Goal: Transaction & Acquisition: Purchase product/service

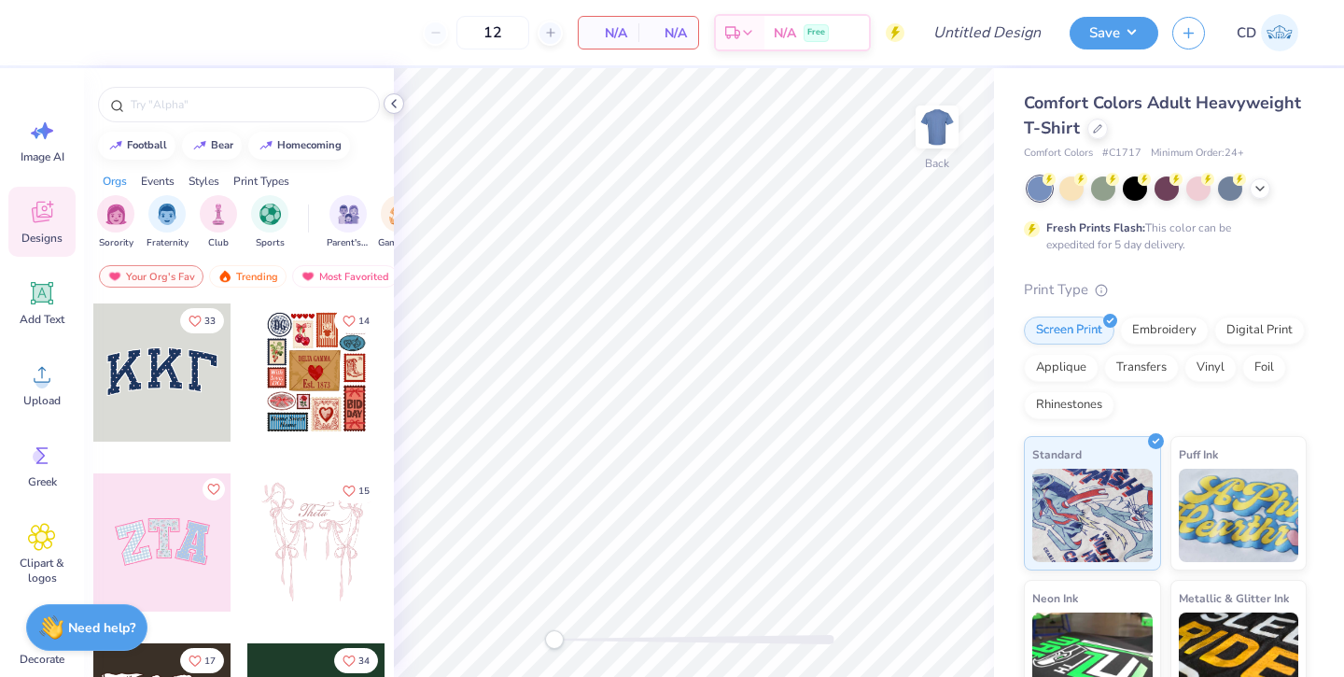
click at [394, 103] on icon at bounding box center [394, 103] width 15 height 15
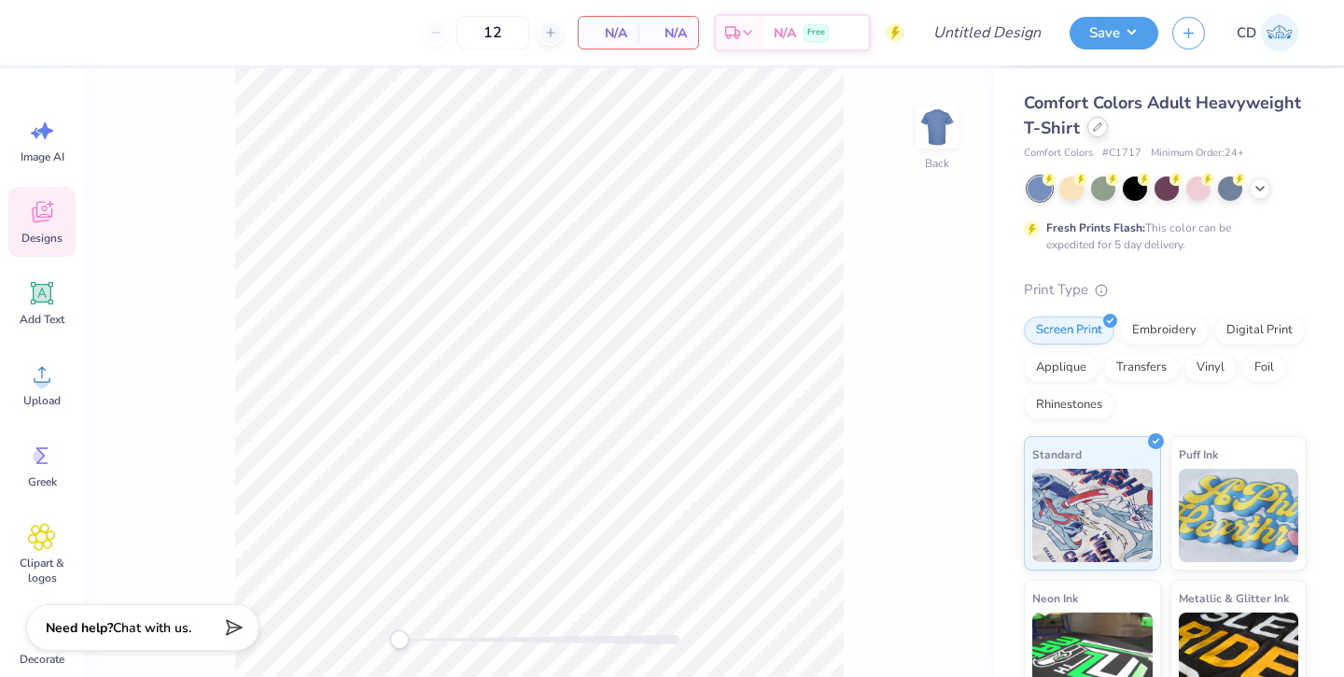
click at [1094, 132] on div at bounding box center [1098, 127] width 21 height 21
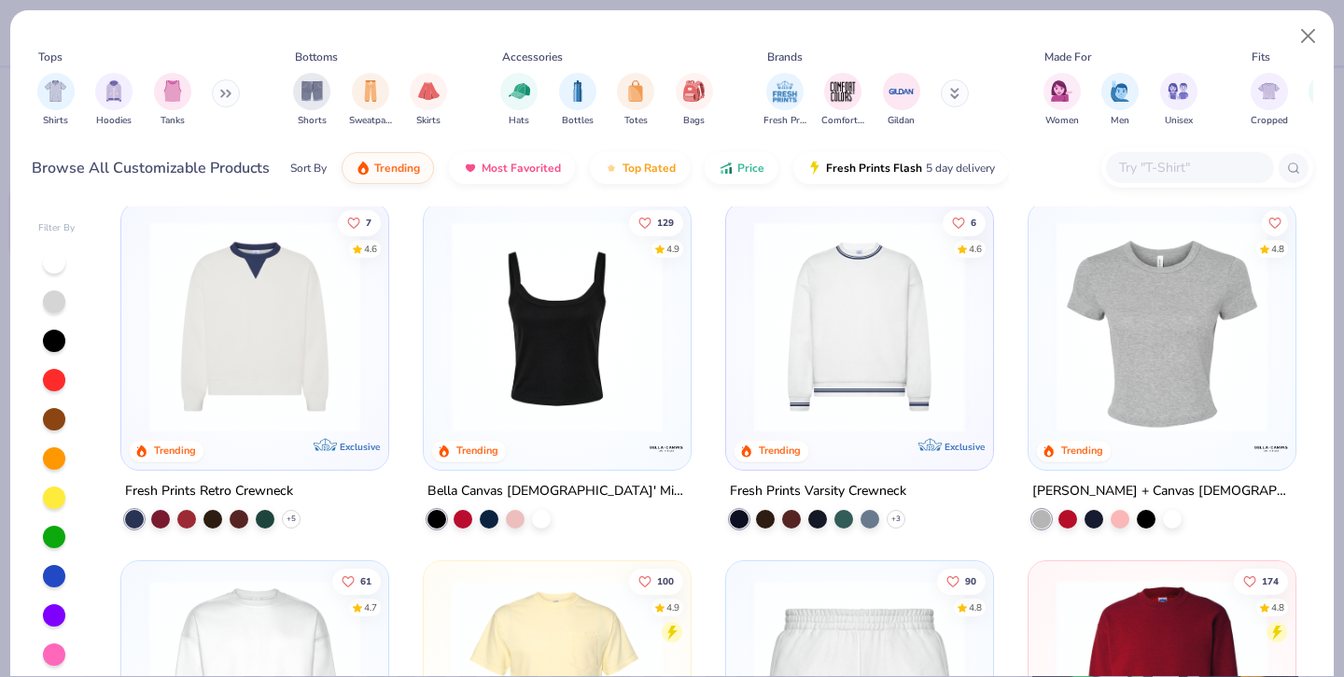
scroll to position [1067, 0]
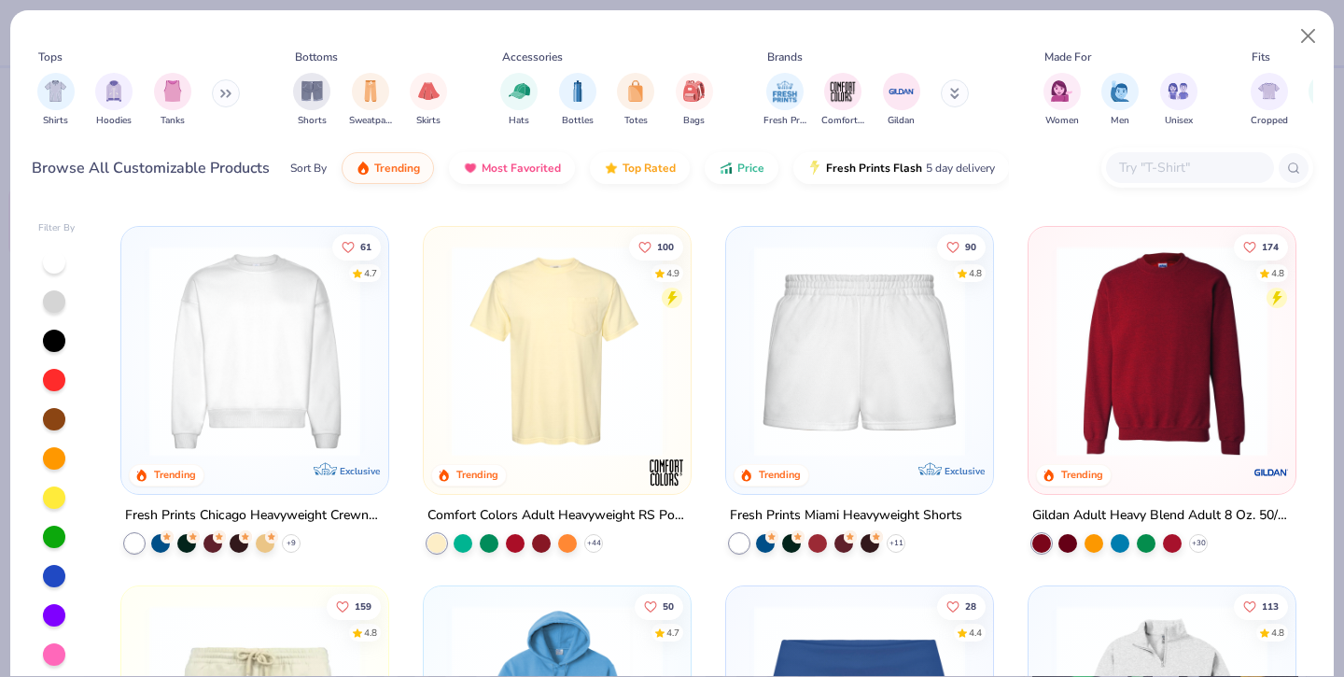
click at [273, 333] on img at bounding box center [255, 351] width 230 height 211
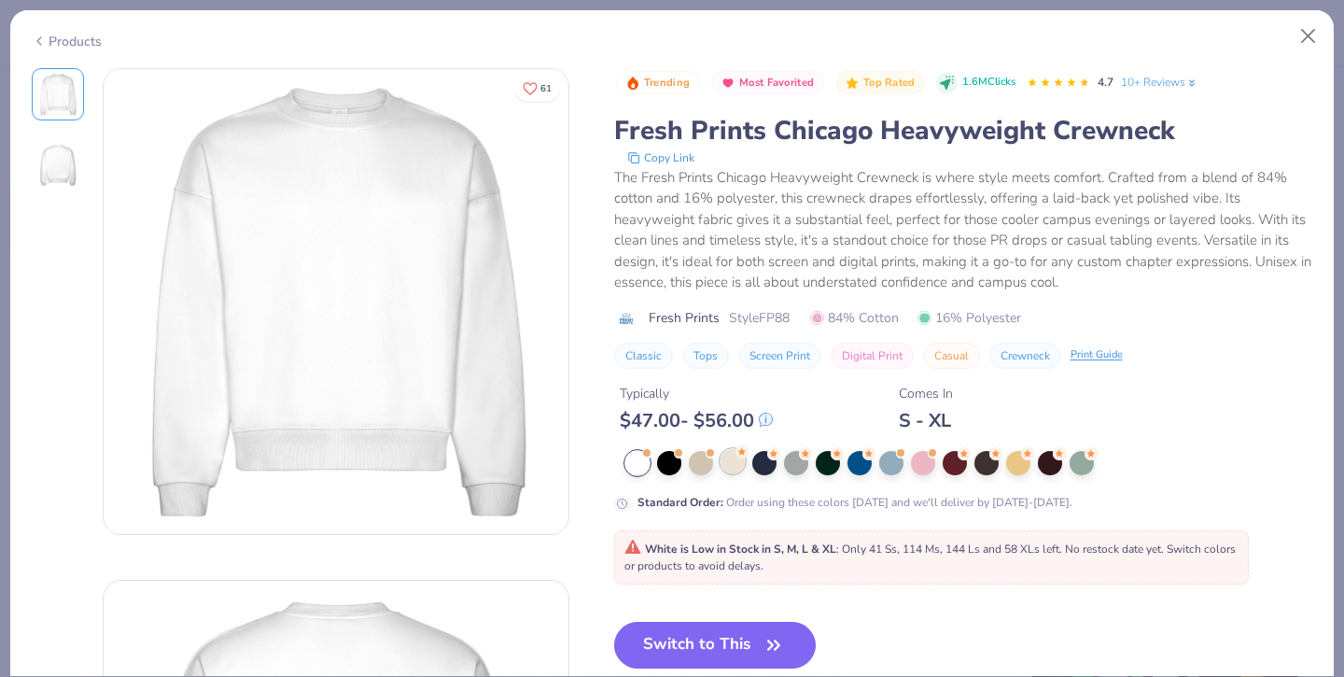
click at [731, 471] on div at bounding box center [733, 461] width 24 height 24
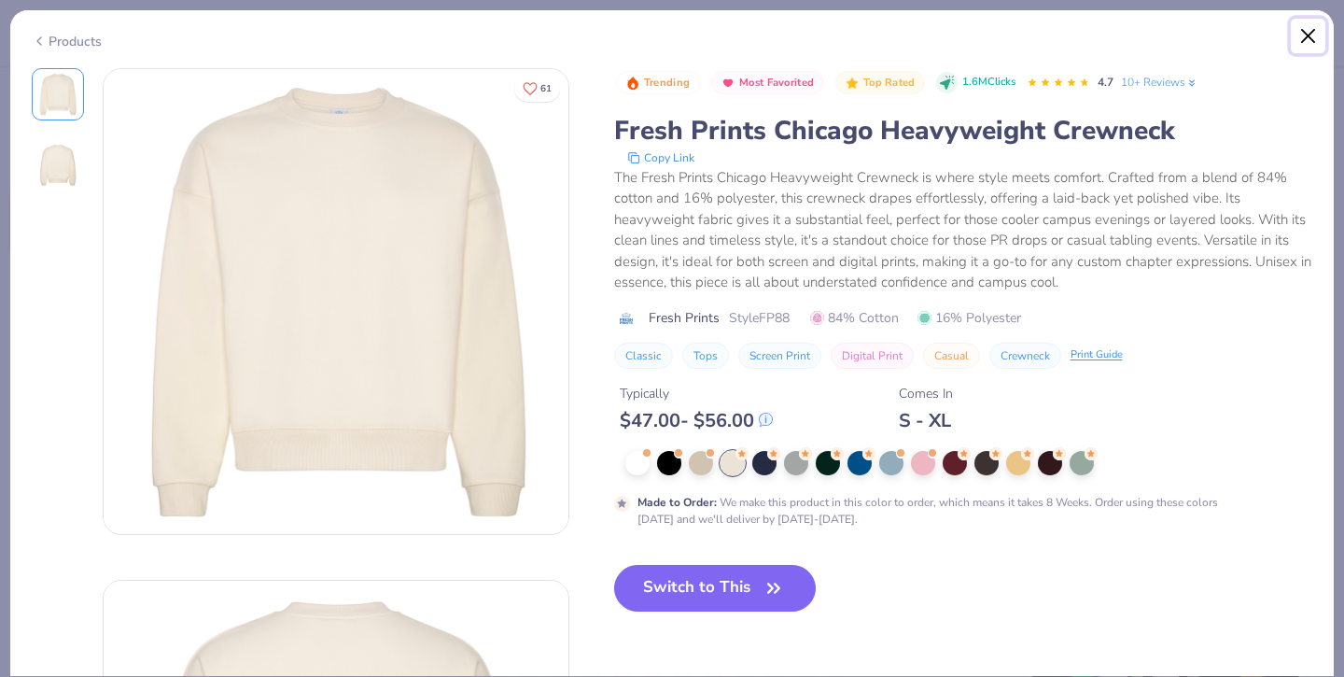
click at [1306, 32] on button "Close" at bounding box center [1308, 36] width 35 height 35
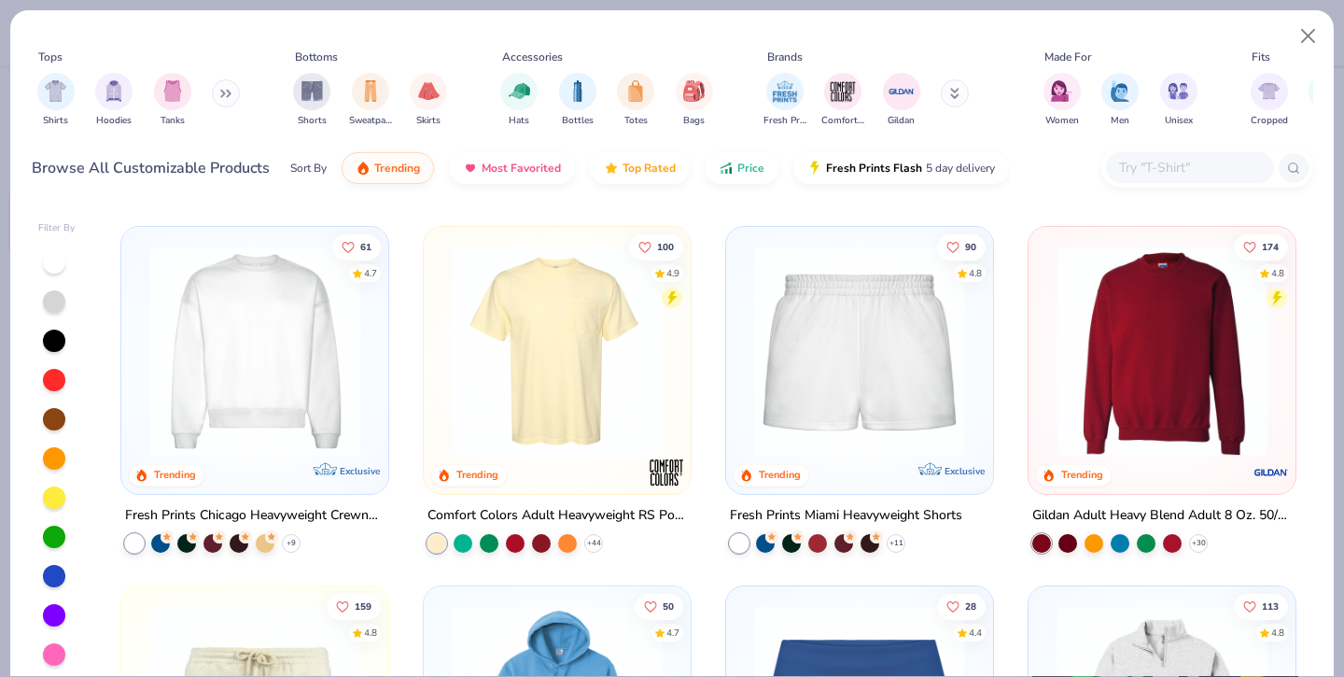
scroll to position [1112, 0]
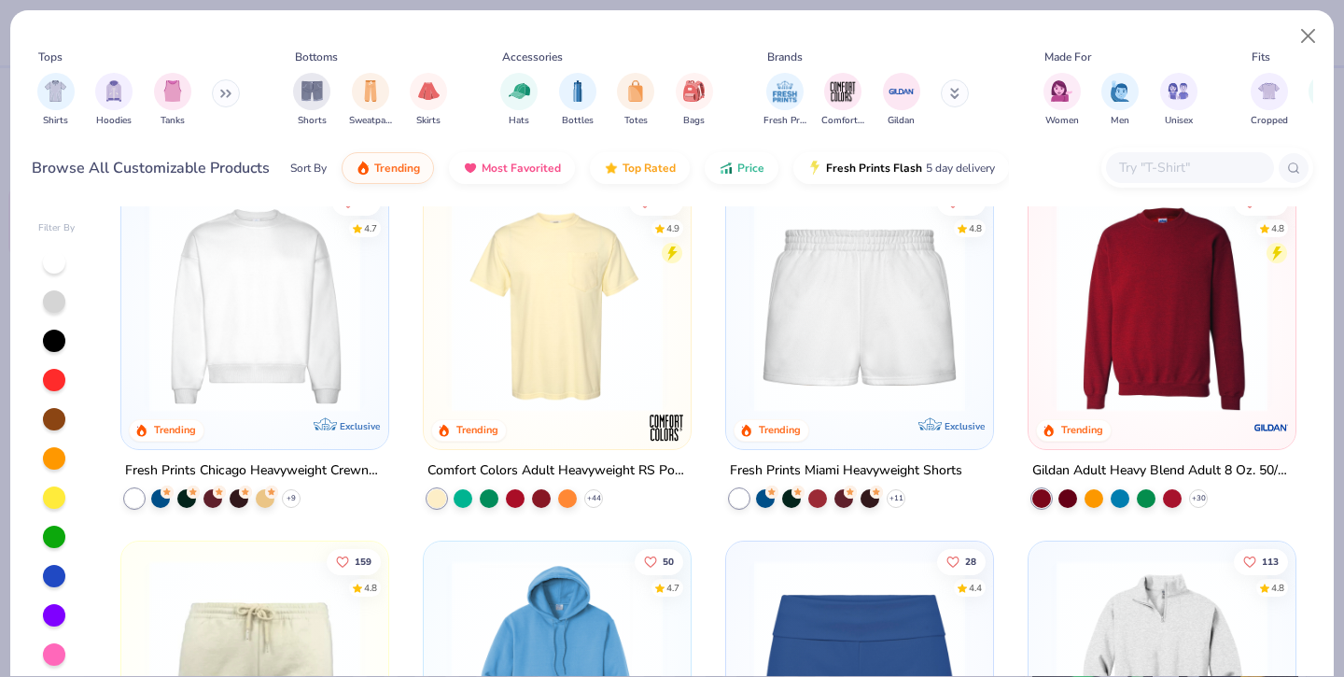
click at [1210, 323] on img at bounding box center [1163, 306] width 230 height 211
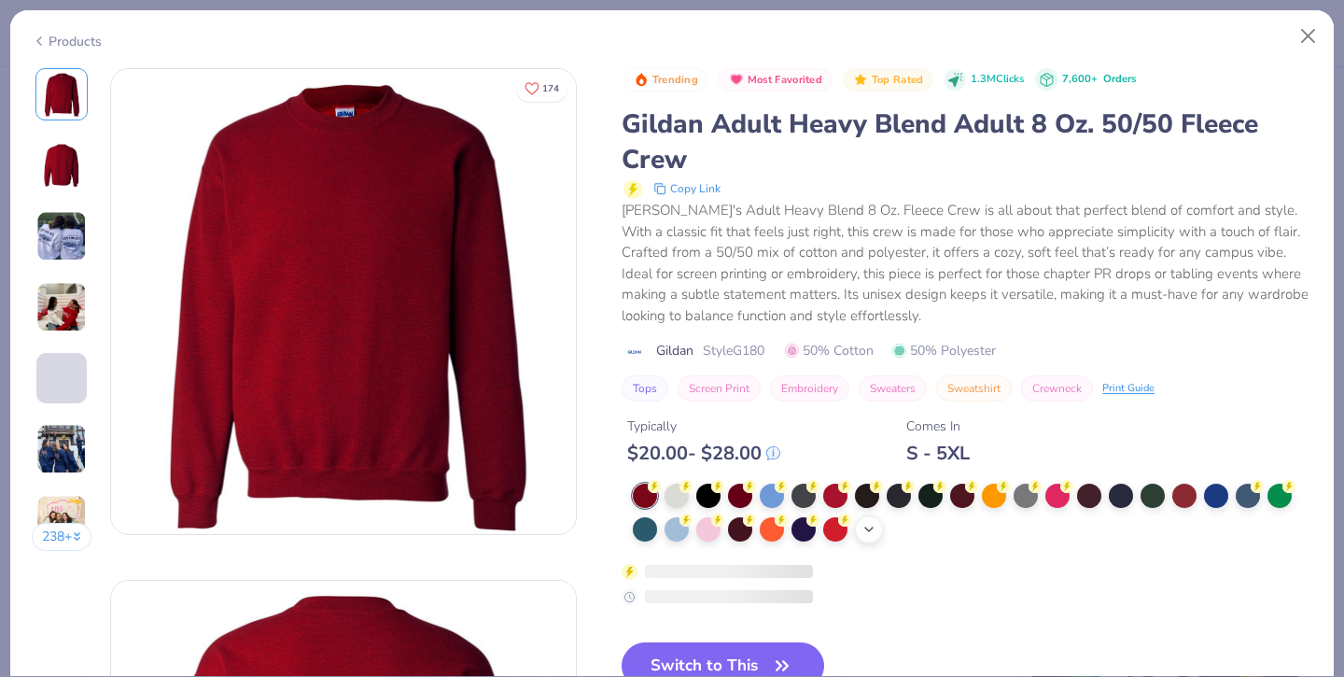
click at [866, 530] on icon at bounding box center [869, 529] width 15 height 15
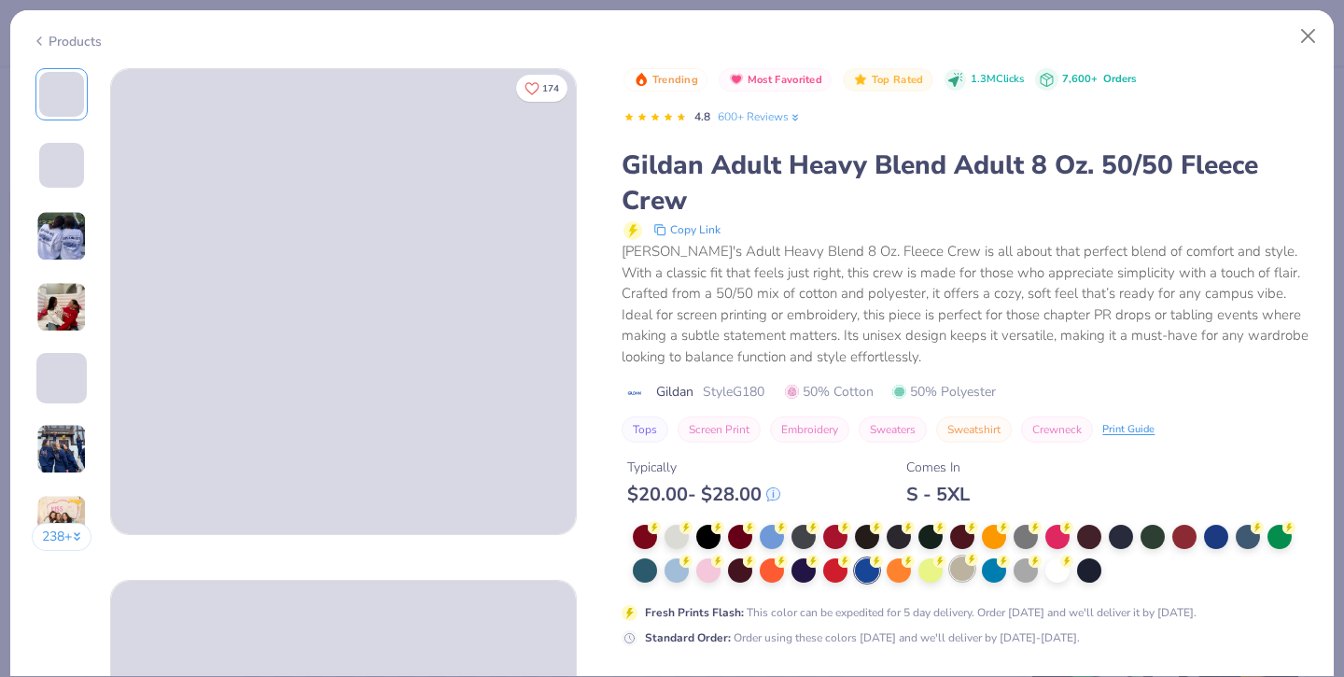
click at [964, 576] on div at bounding box center [962, 568] width 24 height 24
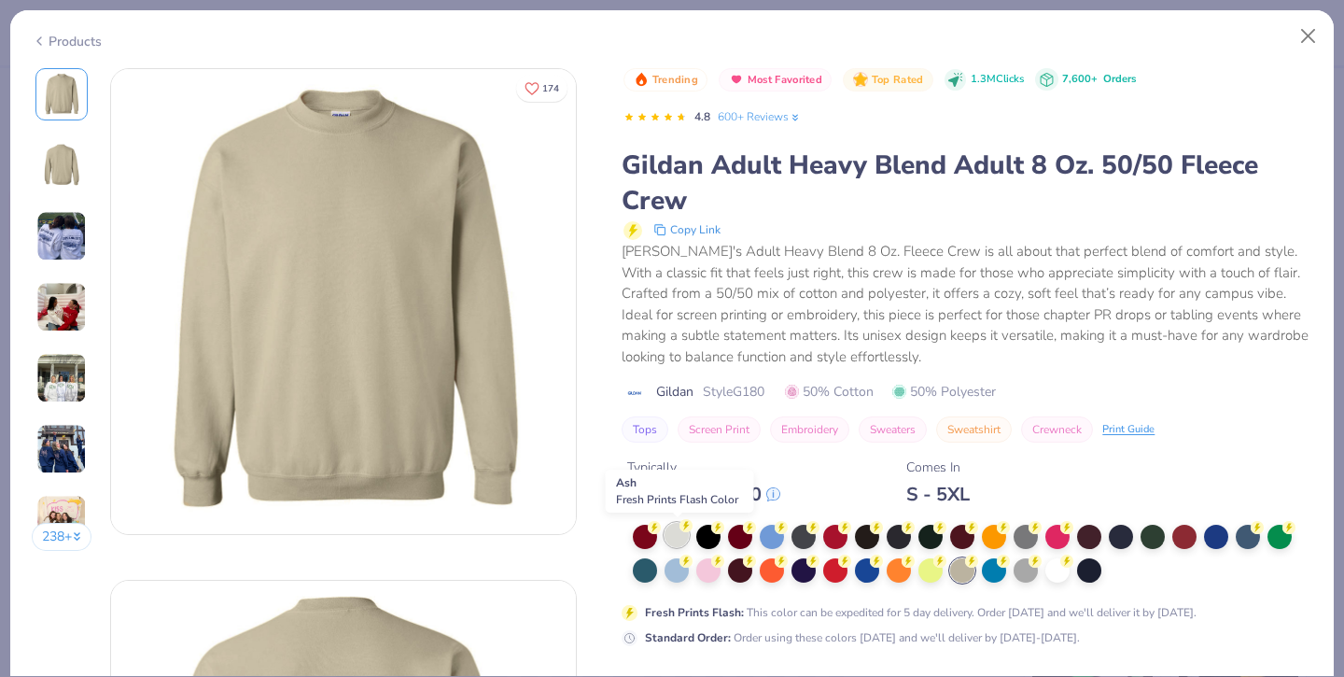
click at [675, 535] on div at bounding box center [677, 535] width 24 height 24
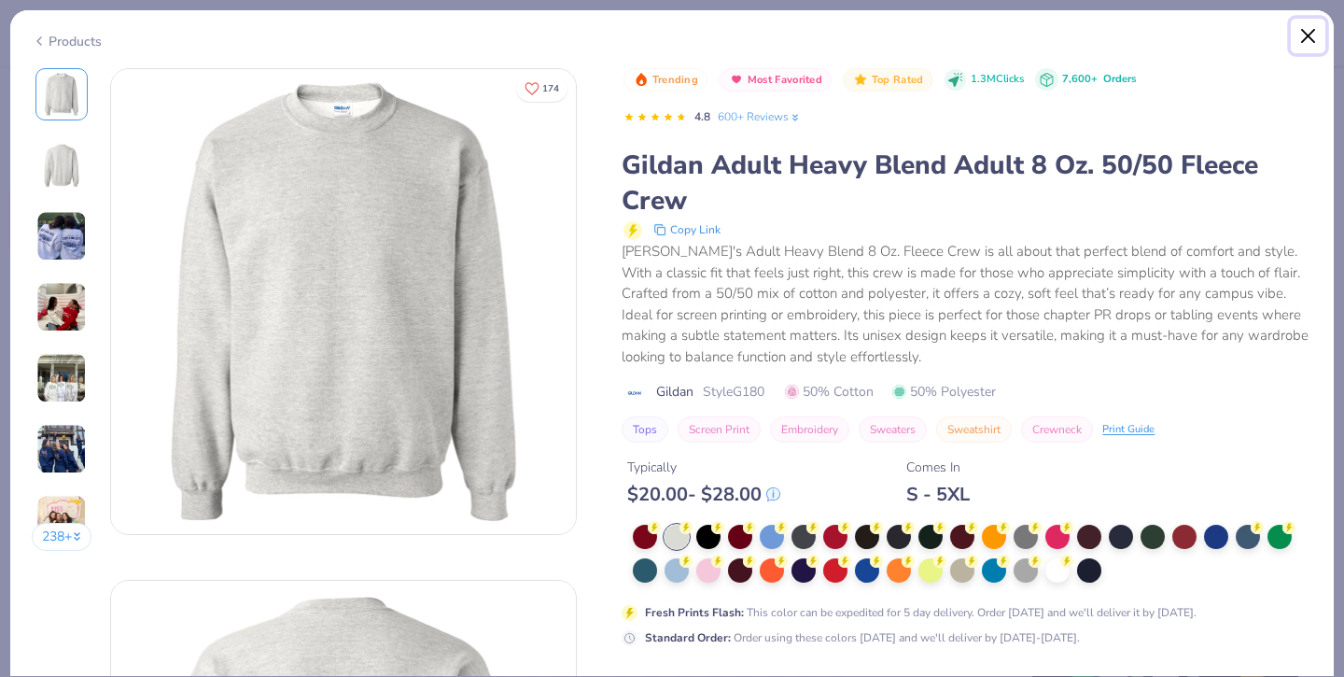
click at [1307, 38] on button "Close" at bounding box center [1308, 36] width 35 height 35
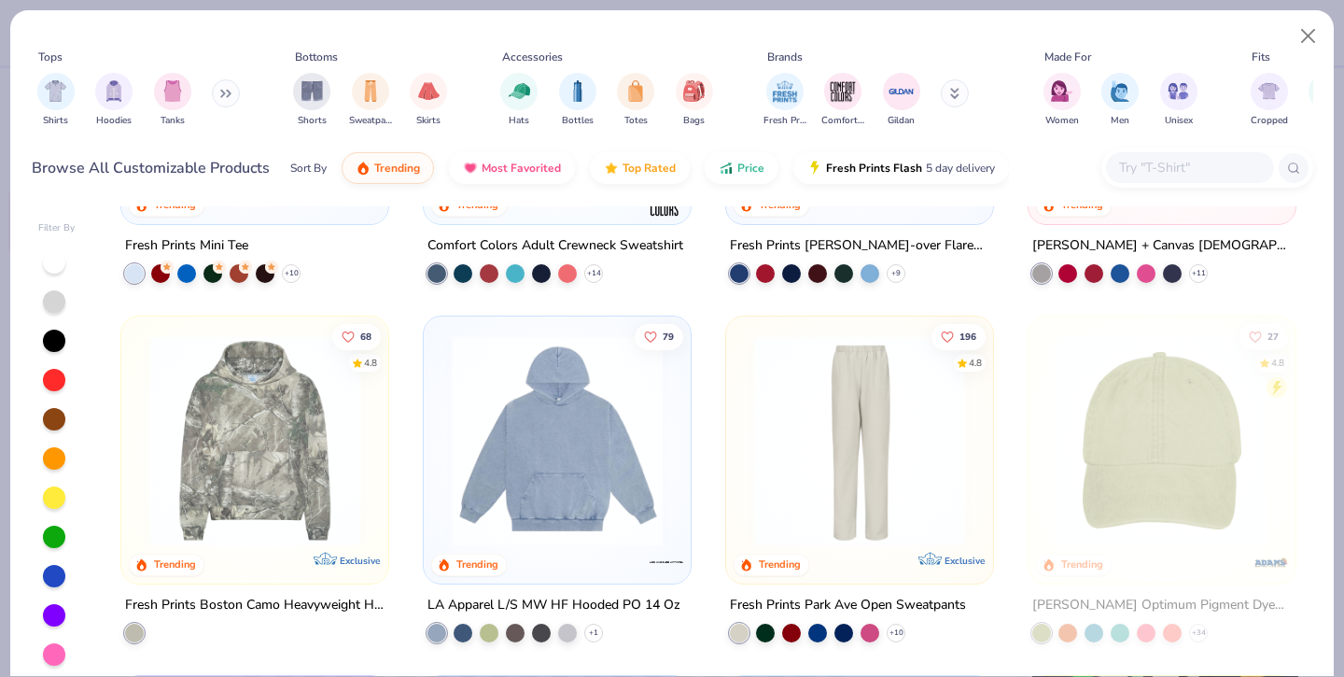
scroll to position [2907, 0]
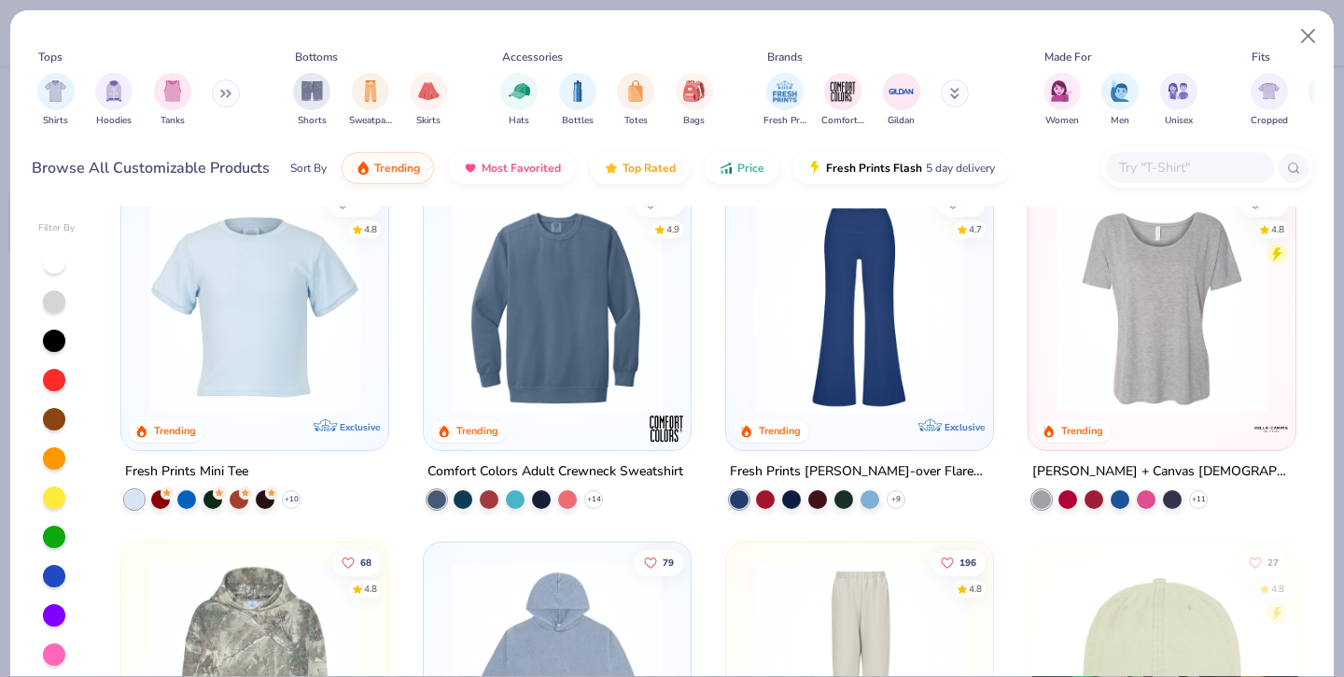
click at [590, 373] on img at bounding box center [558, 307] width 230 height 211
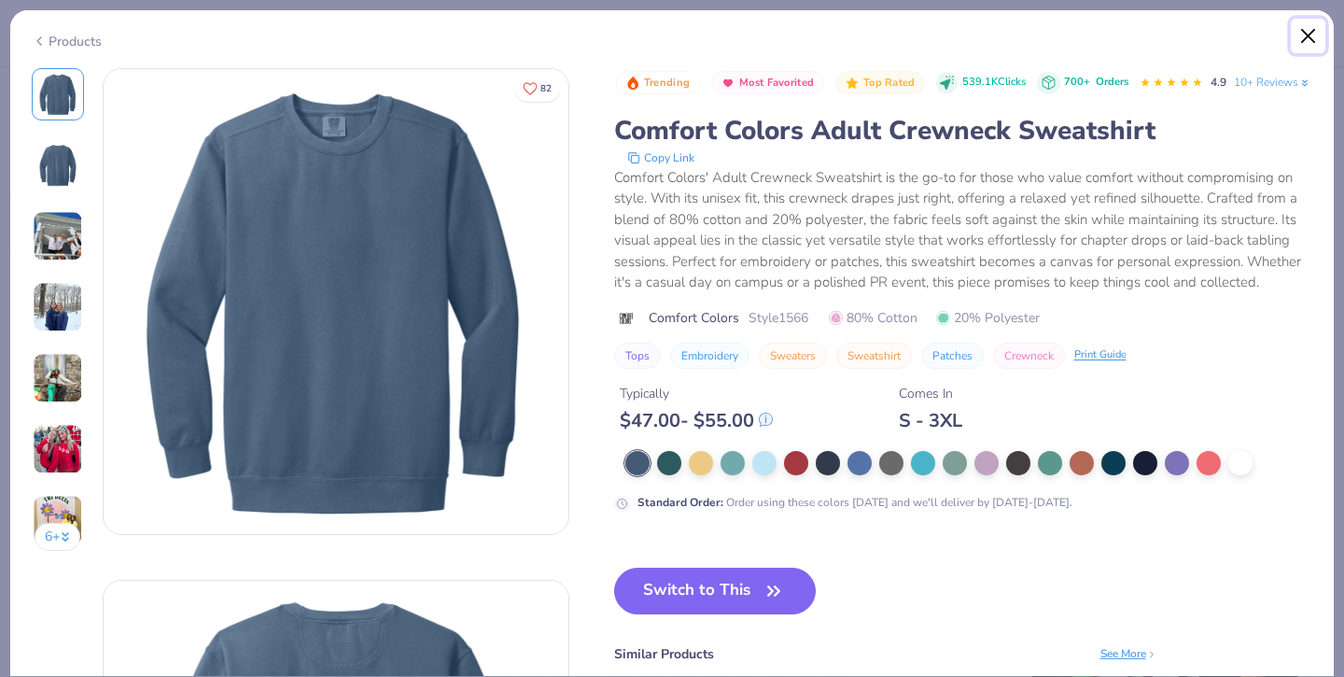
click at [1309, 35] on button "Close" at bounding box center [1308, 36] width 35 height 35
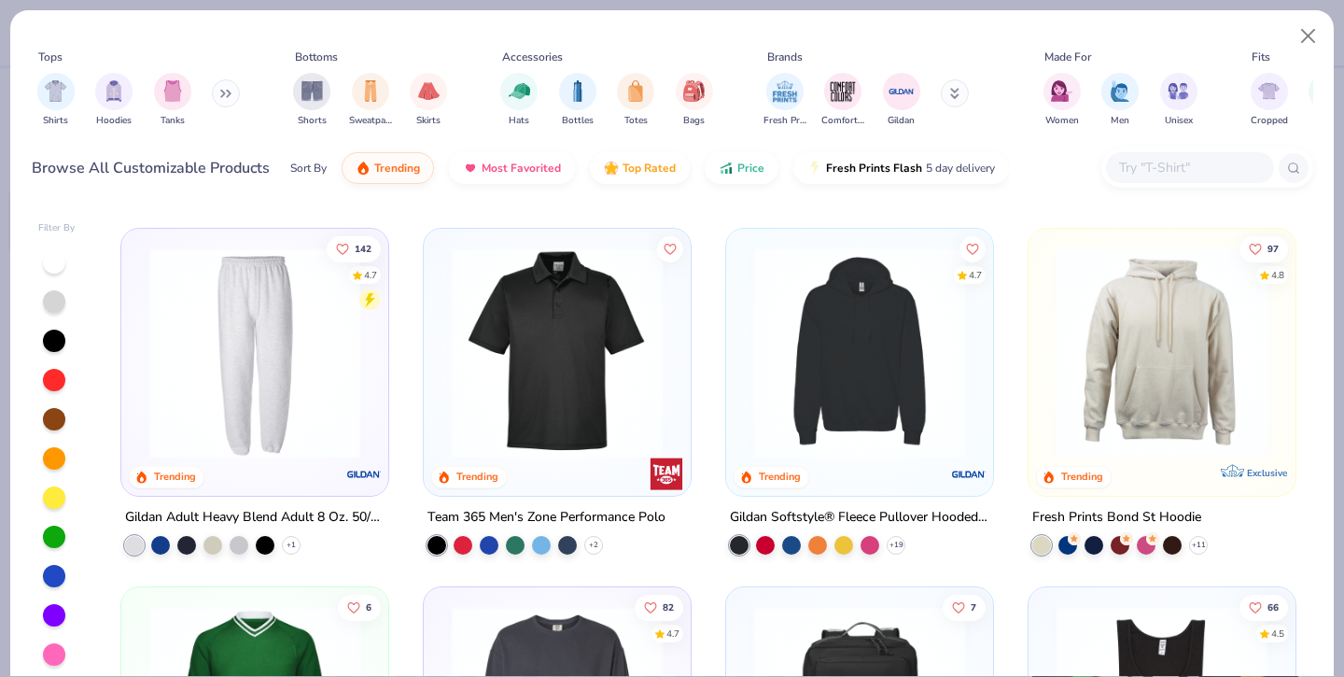
scroll to position [3949, 0]
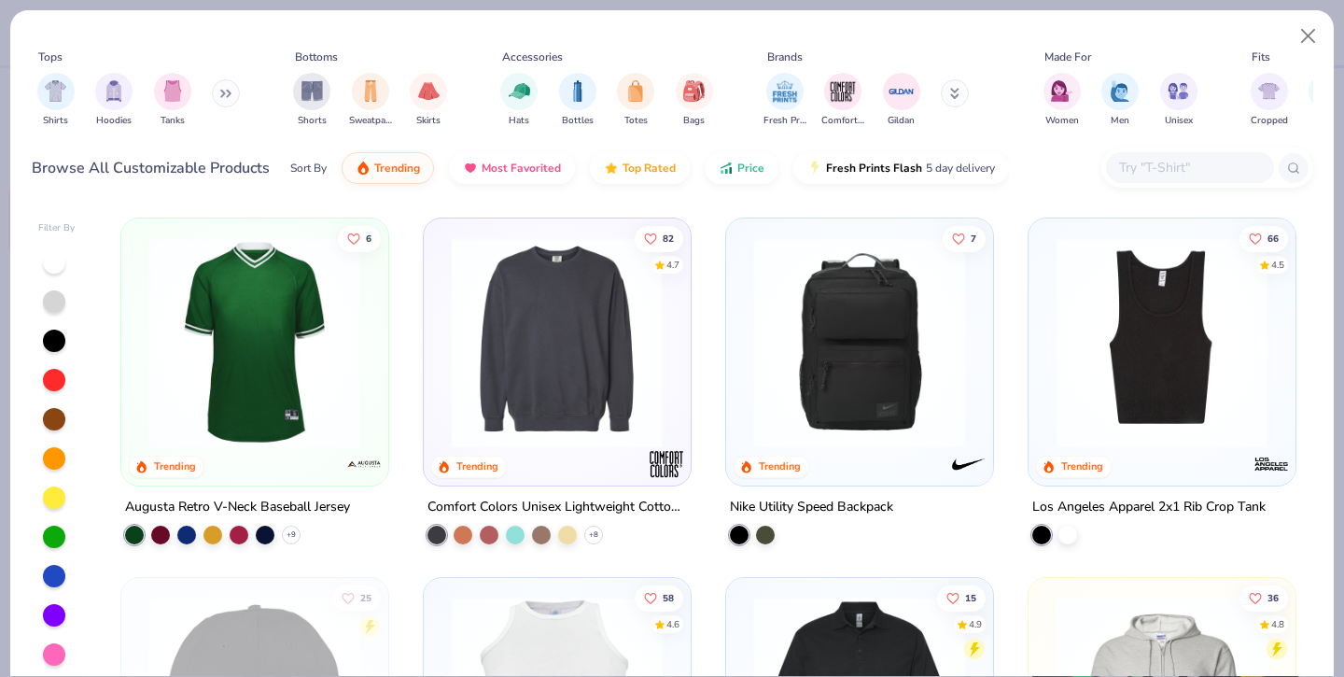
click at [548, 350] on div at bounding box center [327, 342] width 688 height 211
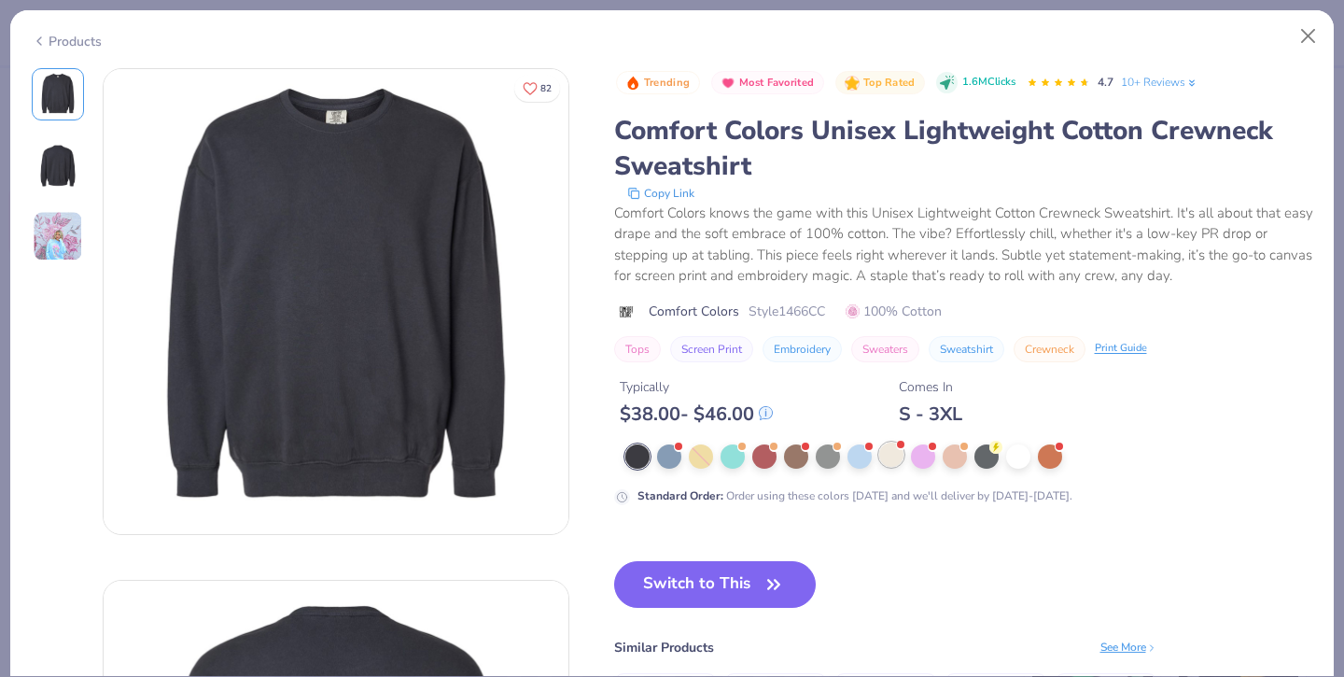
click at [888, 464] on div at bounding box center [891, 455] width 24 height 24
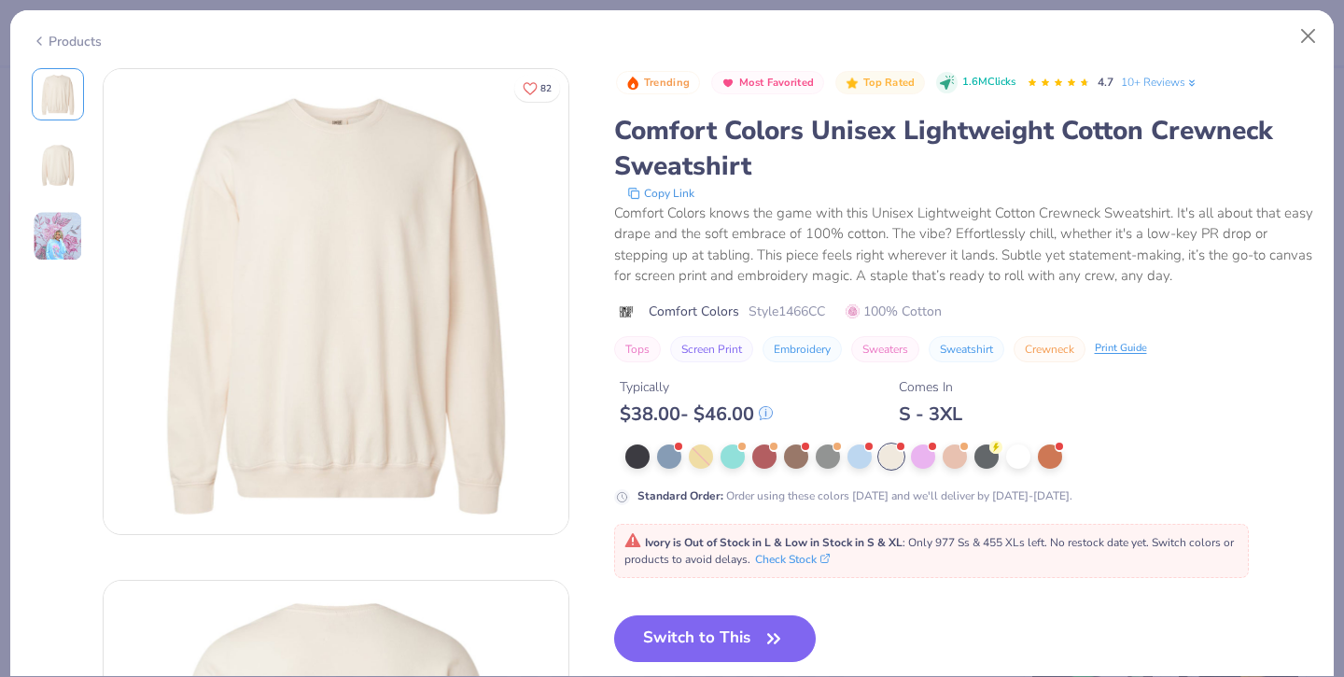
click at [71, 244] on img at bounding box center [58, 236] width 50 height 50
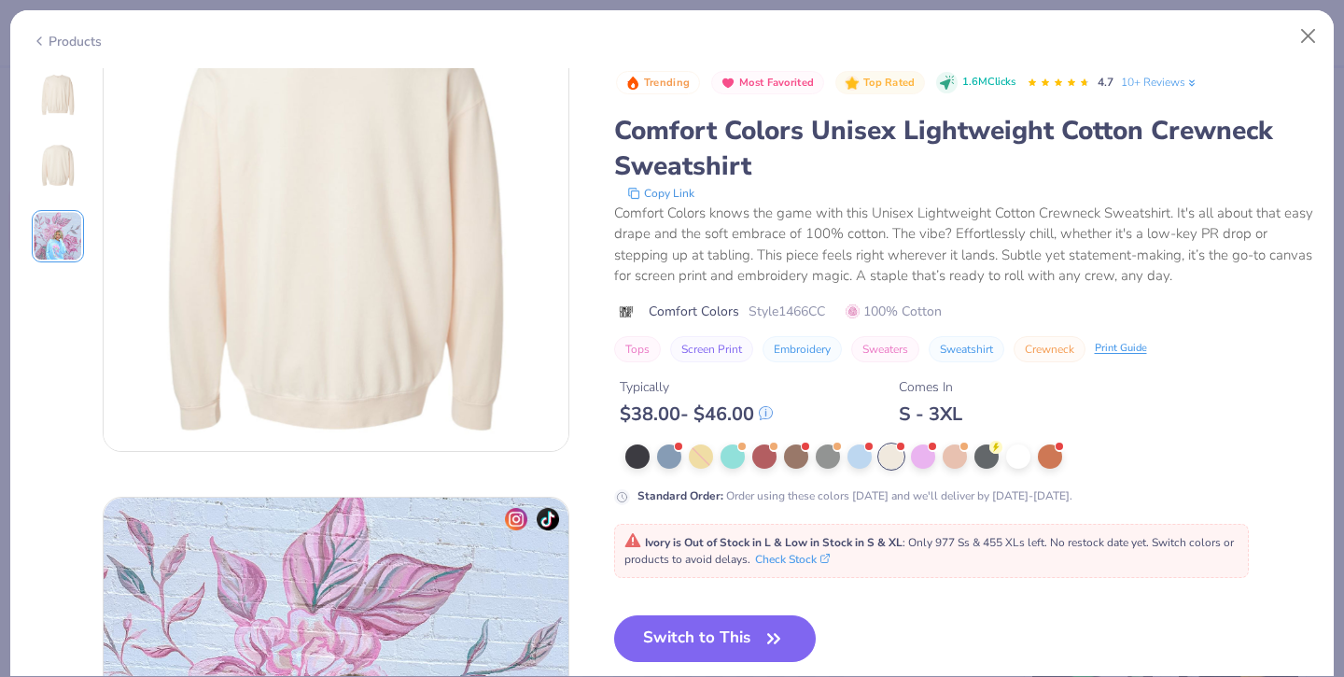
scroll to position [1023, 0]
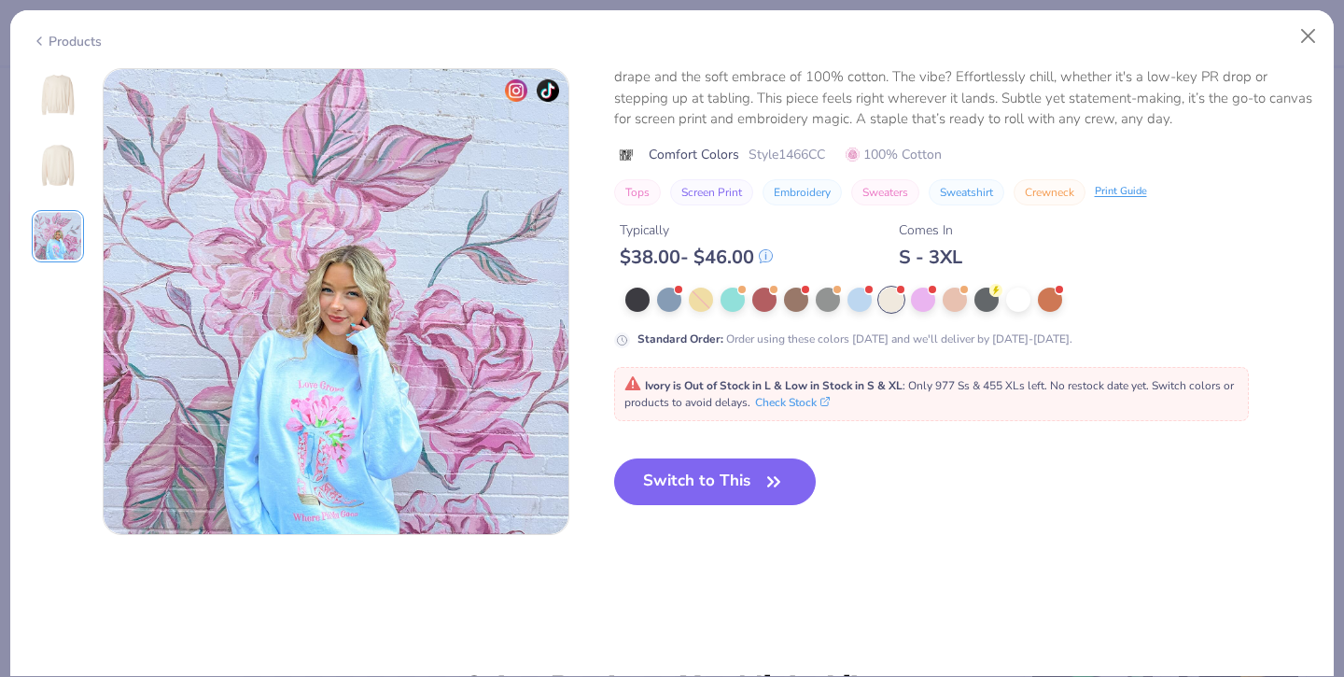
click at [57, 93] on img at bounding box center [57, 94] width 45 height 45
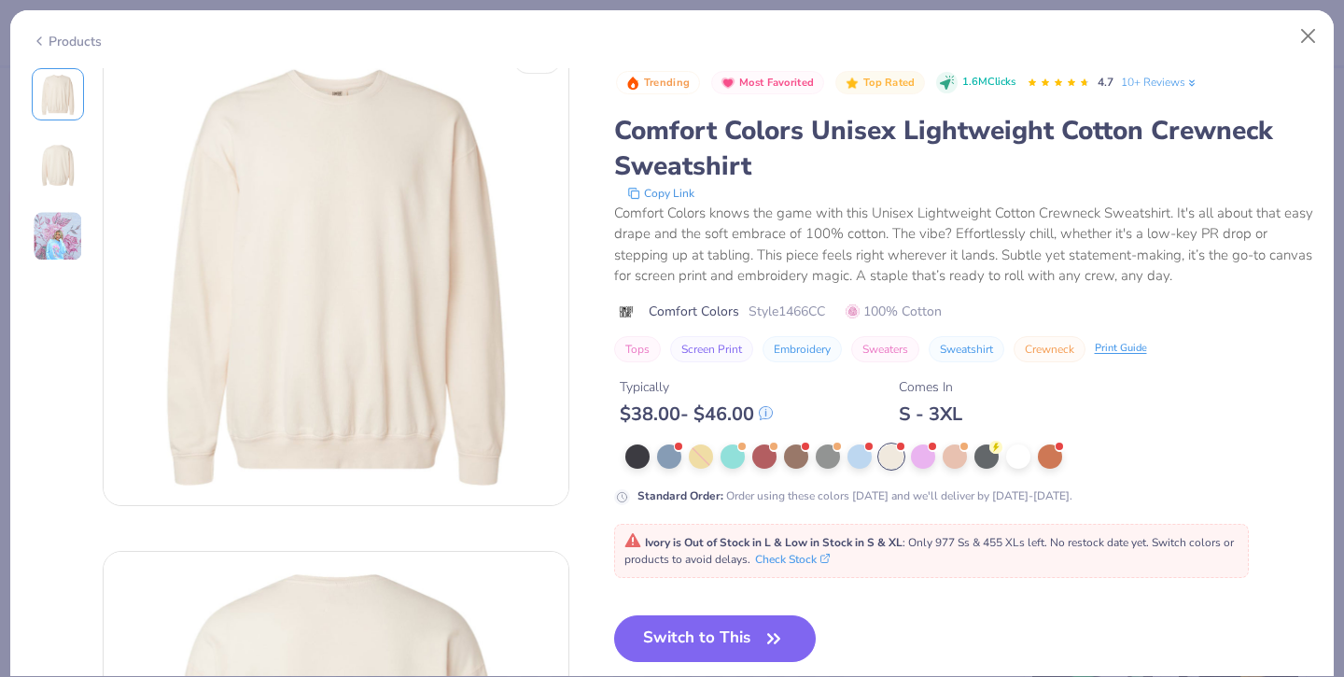
scroll to position [0, 0]
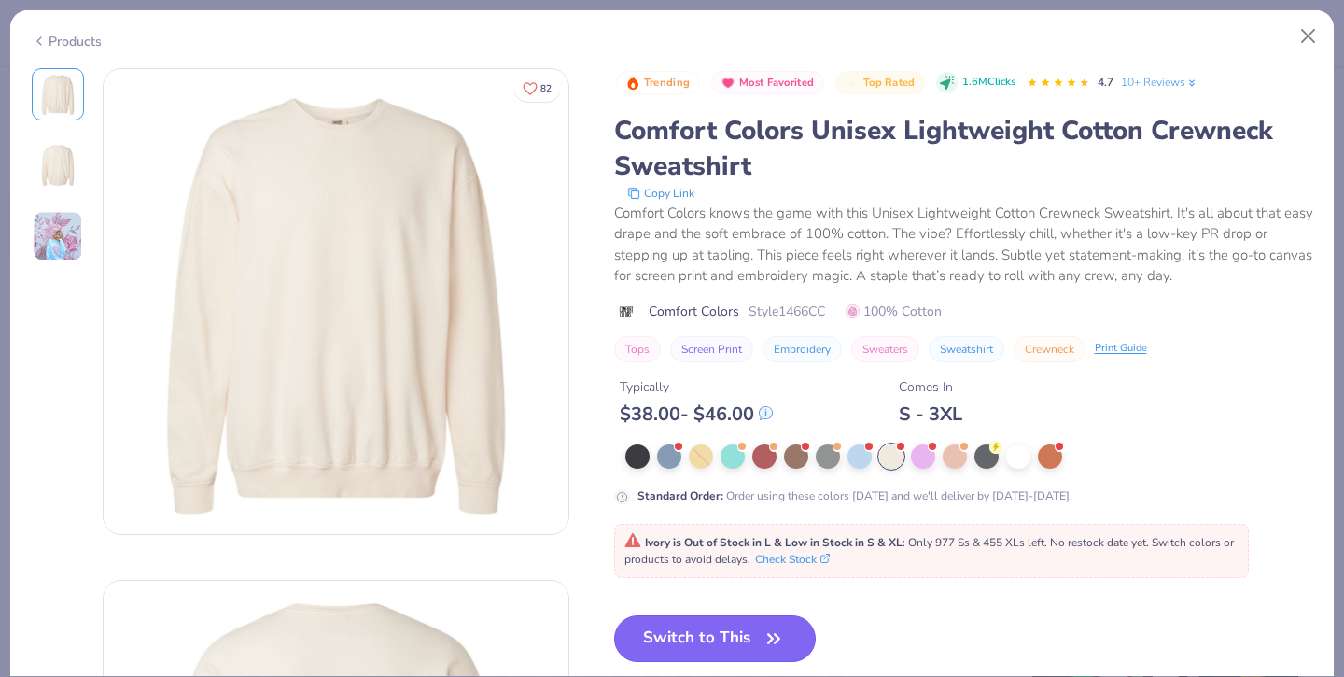
click at [729, 631] on button "Switch to This" at bounding box center [715, 638] width 203 height 47
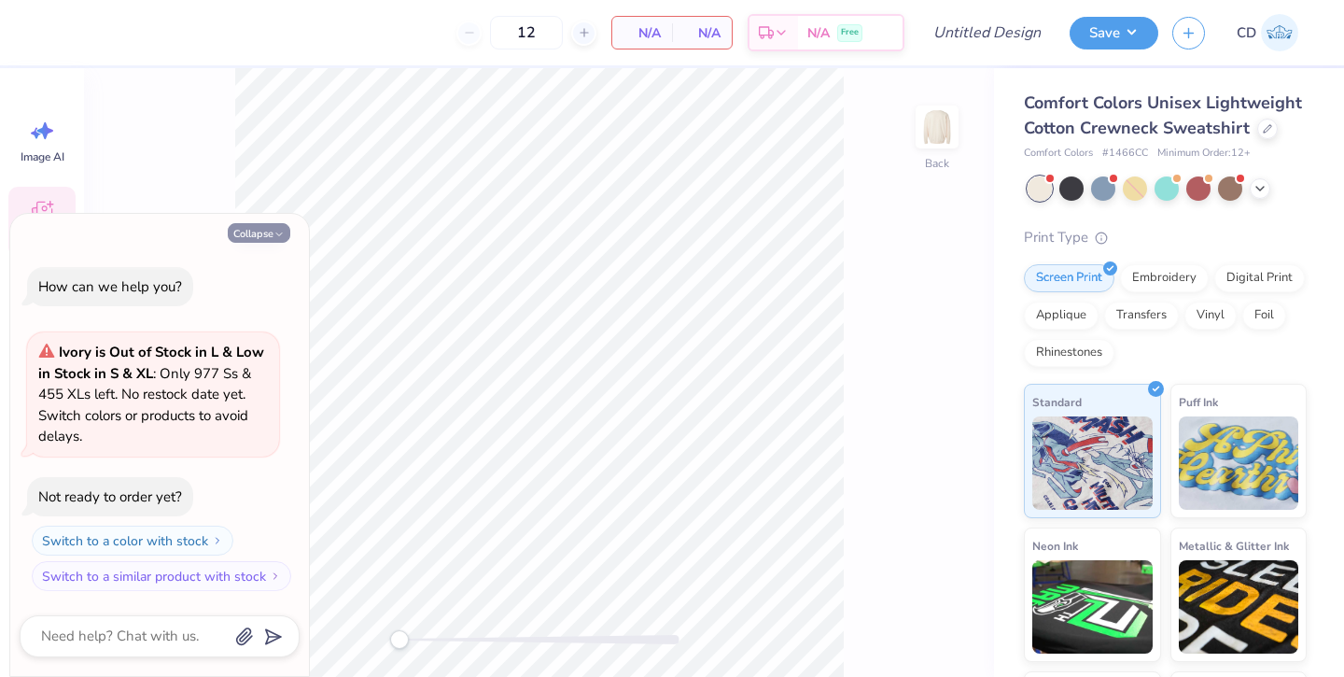
click at [261, 235] on button "Collapse" at bounding box center [259, 233] width 63 height 20
type textarea "x"
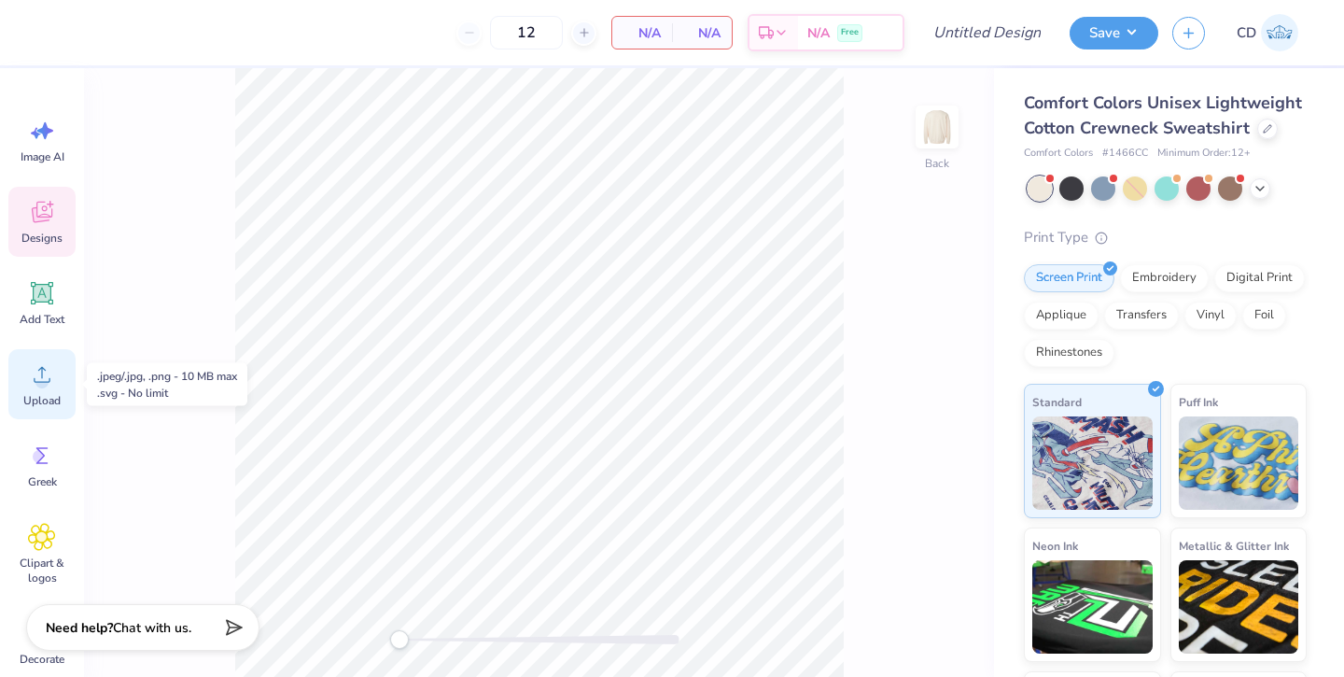
click at [31, 376] on icon at bounding box center [42, 374] width 28 height 28
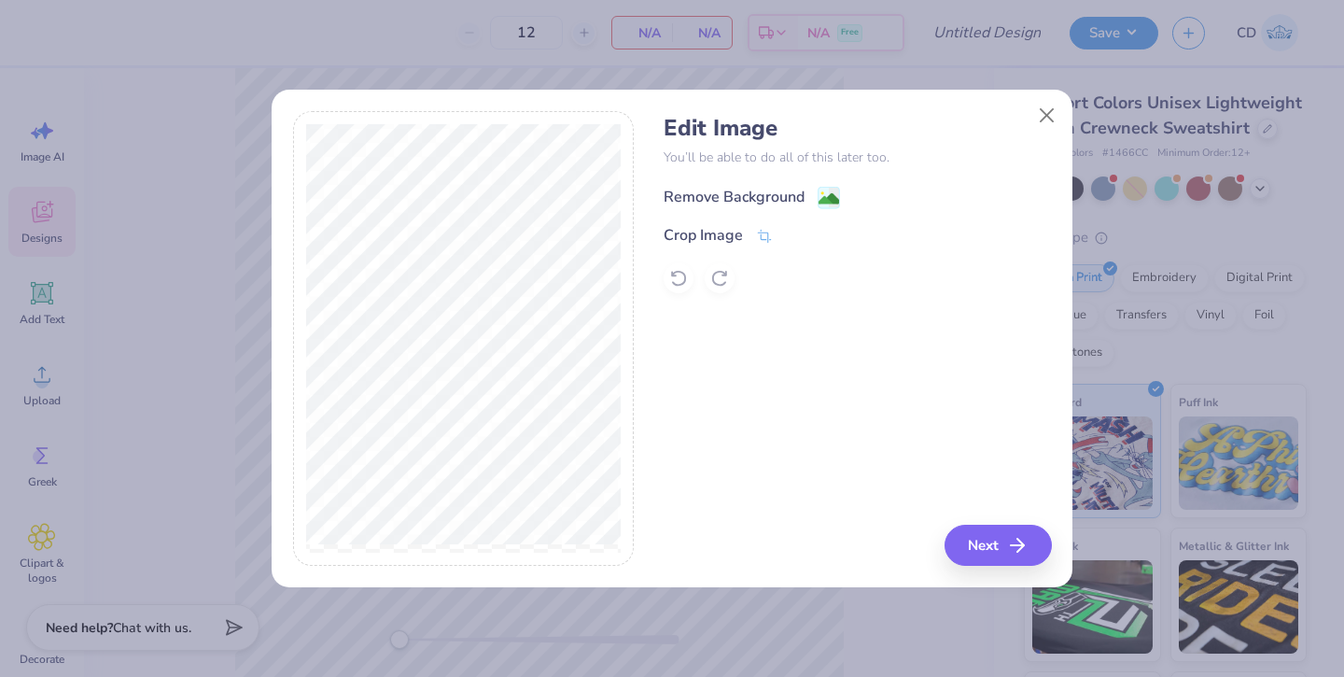
click at [747, 190] on div "Remove Background" at bounding box center [734, 197] width 141 height 22
click at [982, 543] on button "Next" at bounding box center [1001, 545] width 107 height 41
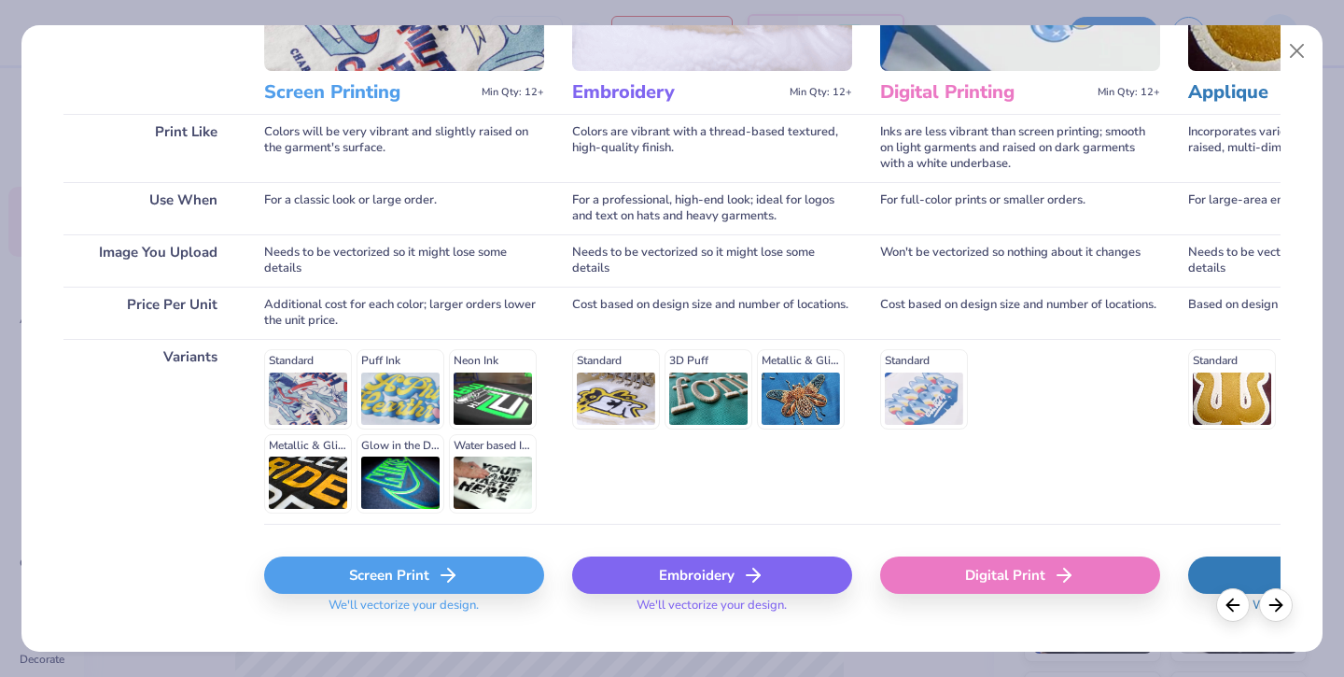
scroll to position [238, 0]
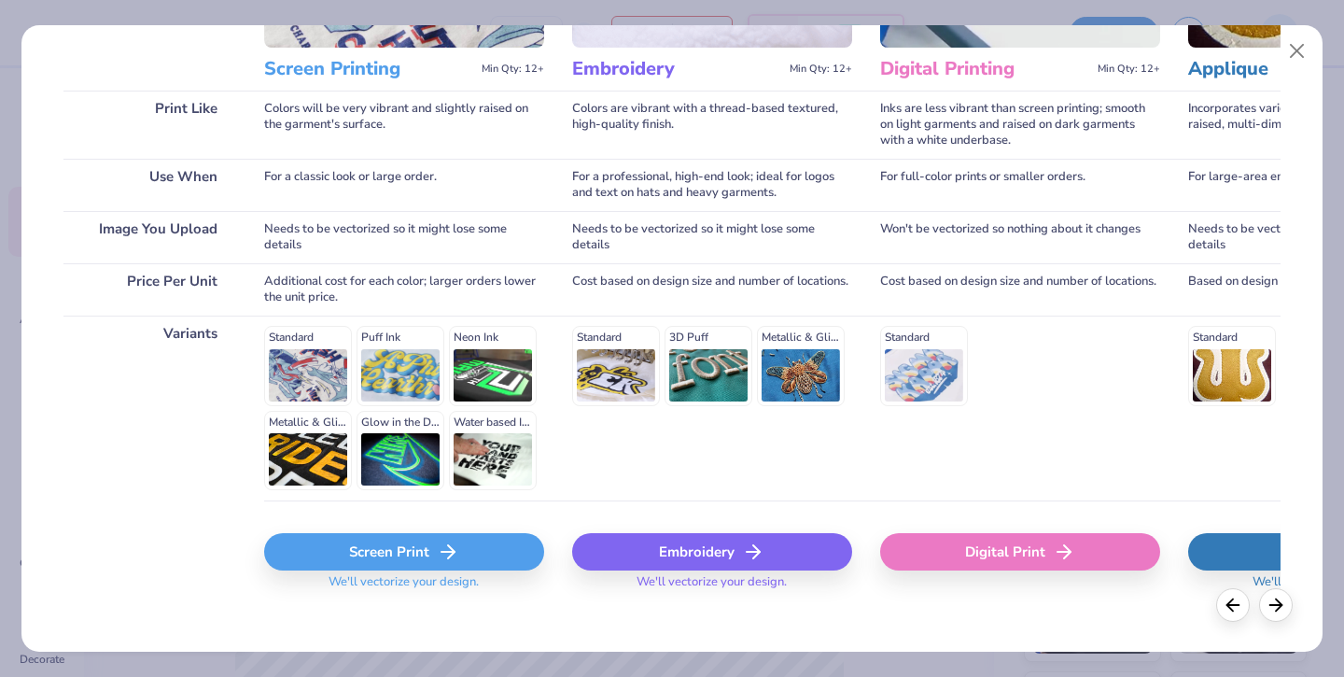
click at [432, 536] on div "Screen Print" at bounding box center [404, 551] width 280 height 37
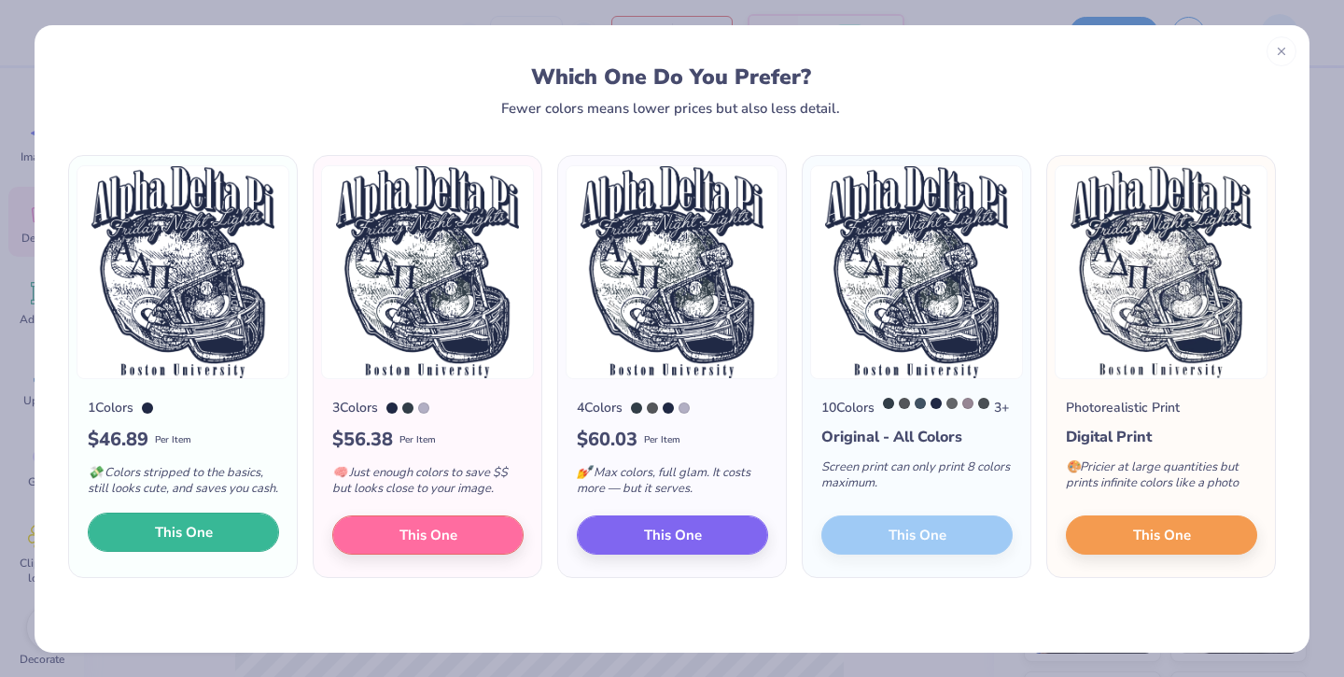
click at [214, 552] on button "This One" at bounding box center [183, 532] width 191 height 39
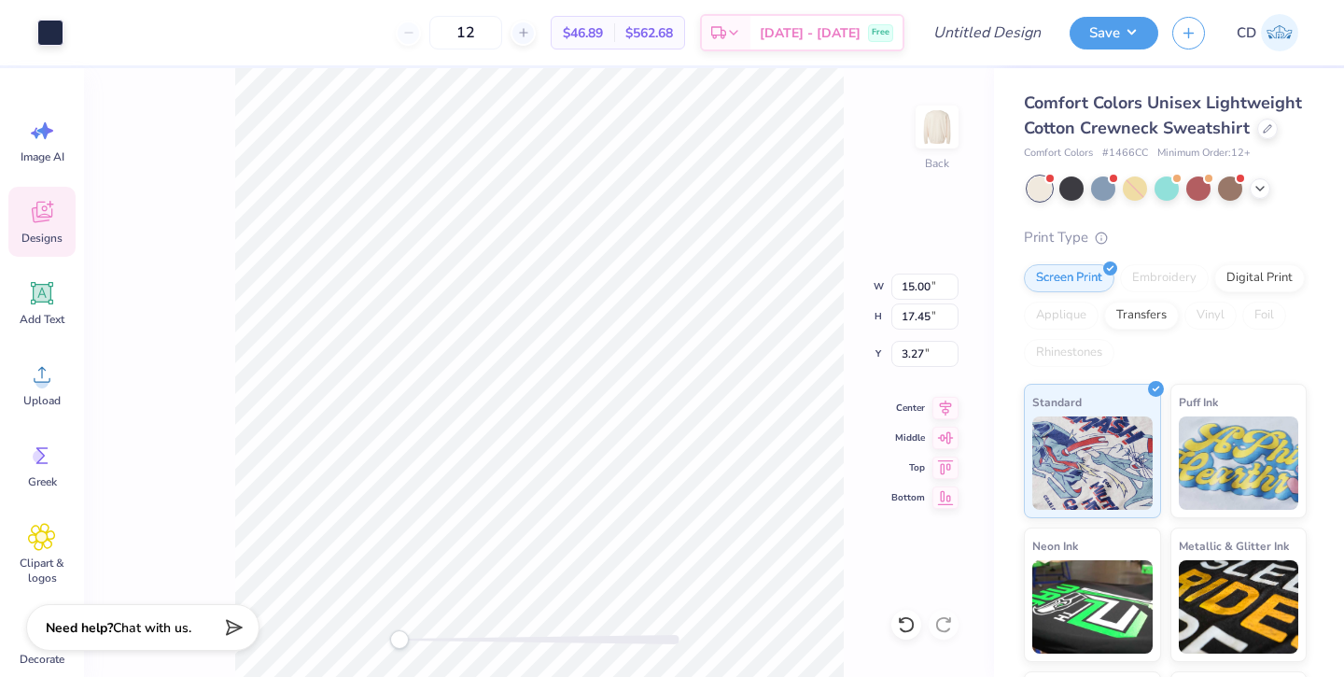
drag, startPoint x: 682, startPoint y: 212, endPoint x: 658, endPoint y: 238, distance: 35.0
click at [658, 238] on div at bounding box center [672, 338] width 1344 height 677
click at [502, 42] on input "12" at bounding box center [465, 33] width 73 height 34
type input "1"
type input "50"
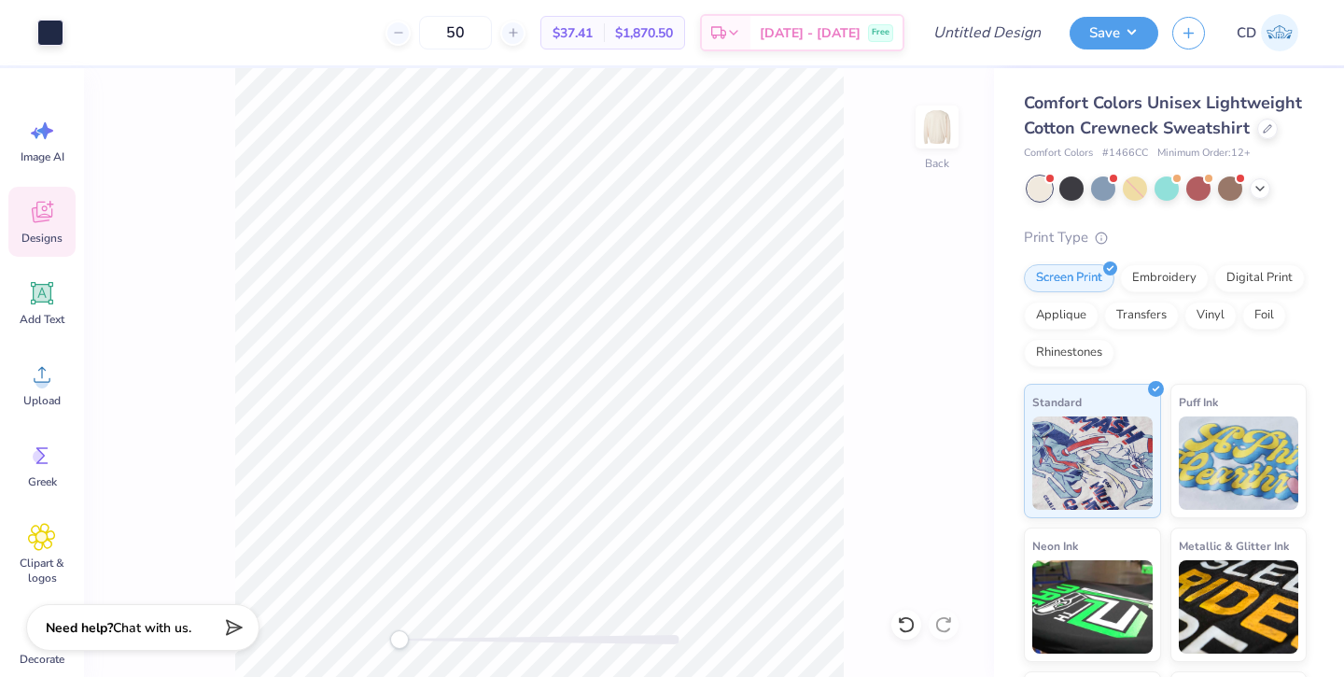
click at [1003, 110] on div "Comfort Colors Unisex Lightweight Cotton Crewneck Sweatshirt Comfort Colors # 1…" at bounding box center [1169, 437] width 350 height 738
click at [1120, 38] on button "Save" at bounding box center [1114, 30] width 89 height 33
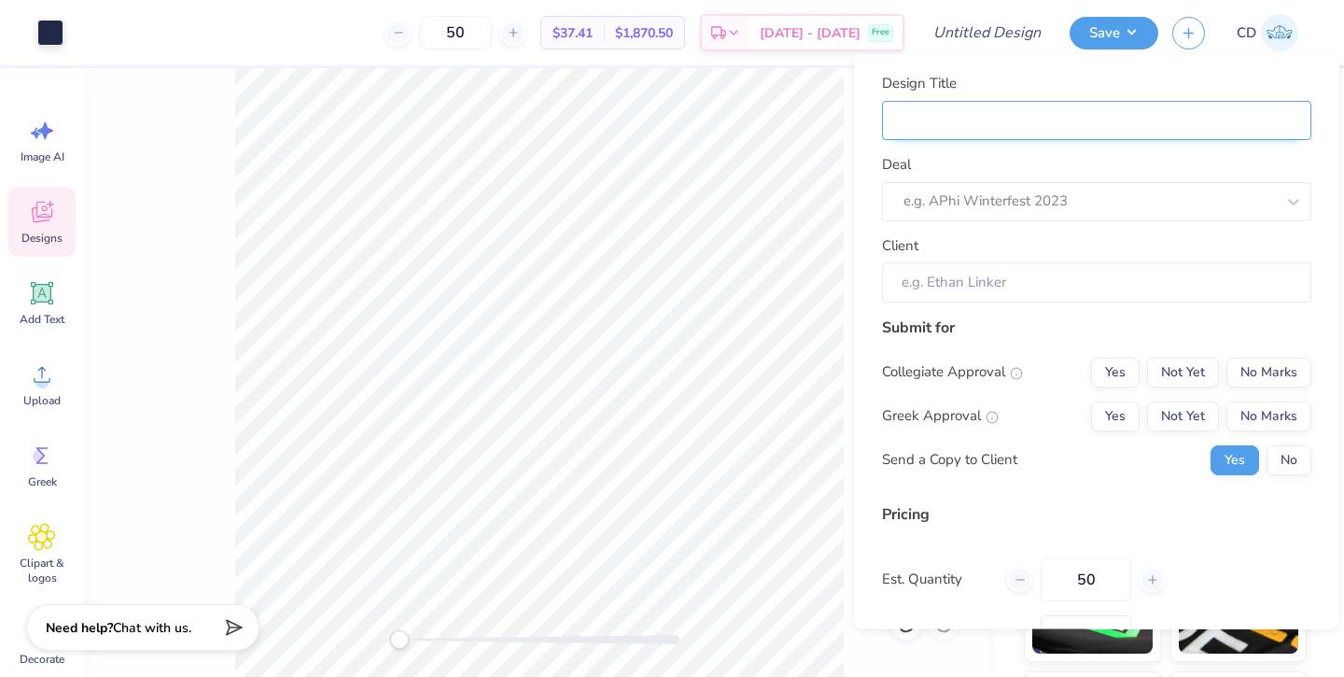
click at [1073, 120] on input "Design Title" at bounding box center [1096, 120] width 429 height 40
type input "A"
type input "AD"
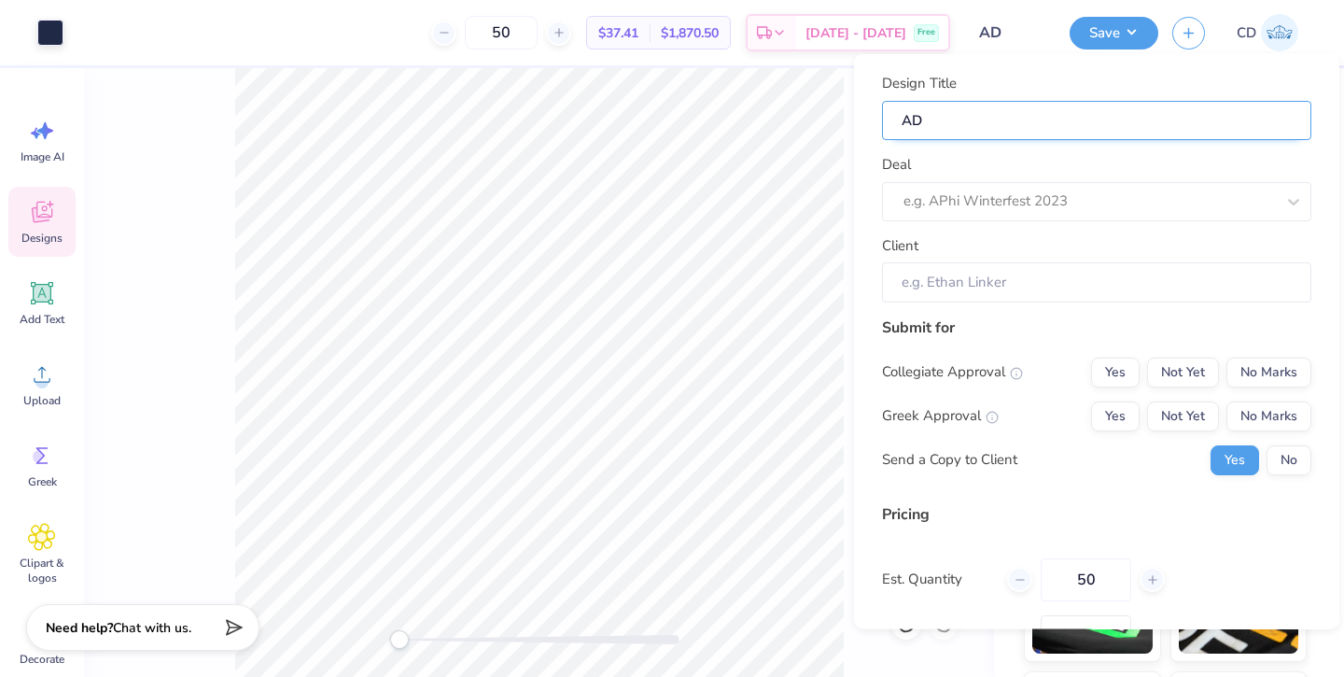
type input "ADP"
type input "ADPi"
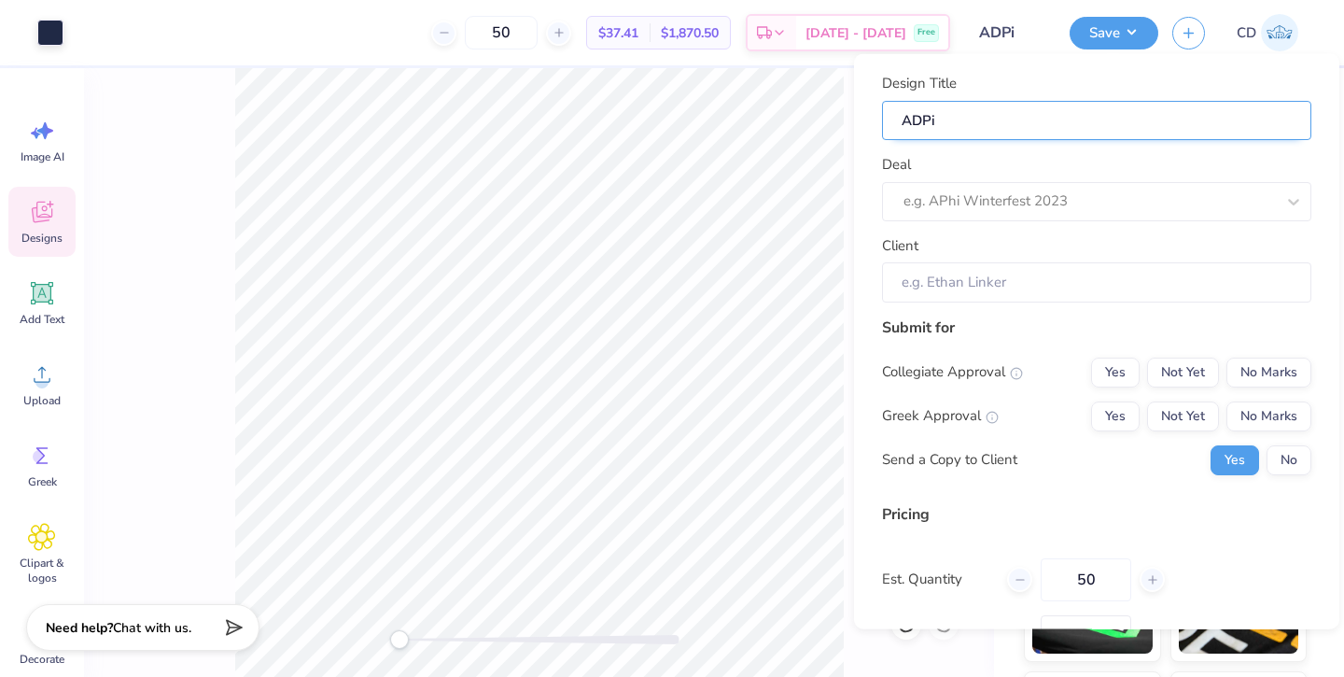
type input "ADPi"
type input "ADPi C"
type input "ADPi Cr"
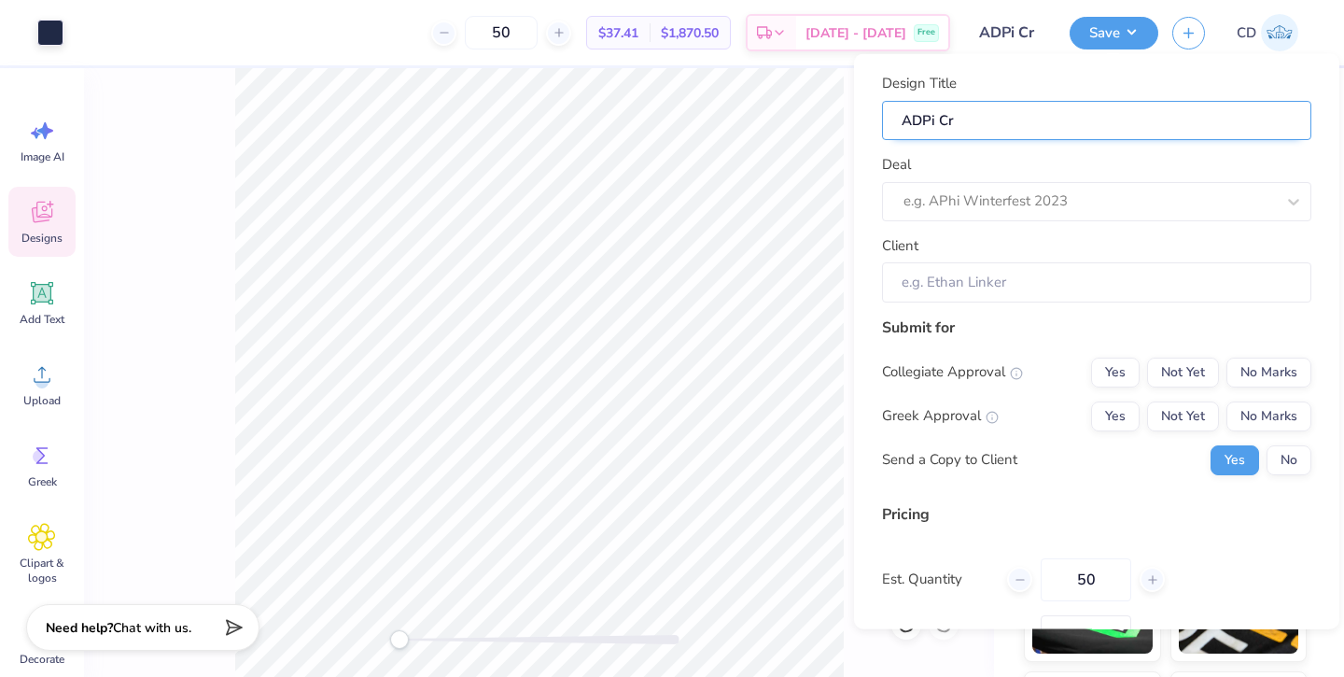
type input "ADPi Cre"
type input "ADPi Crew"
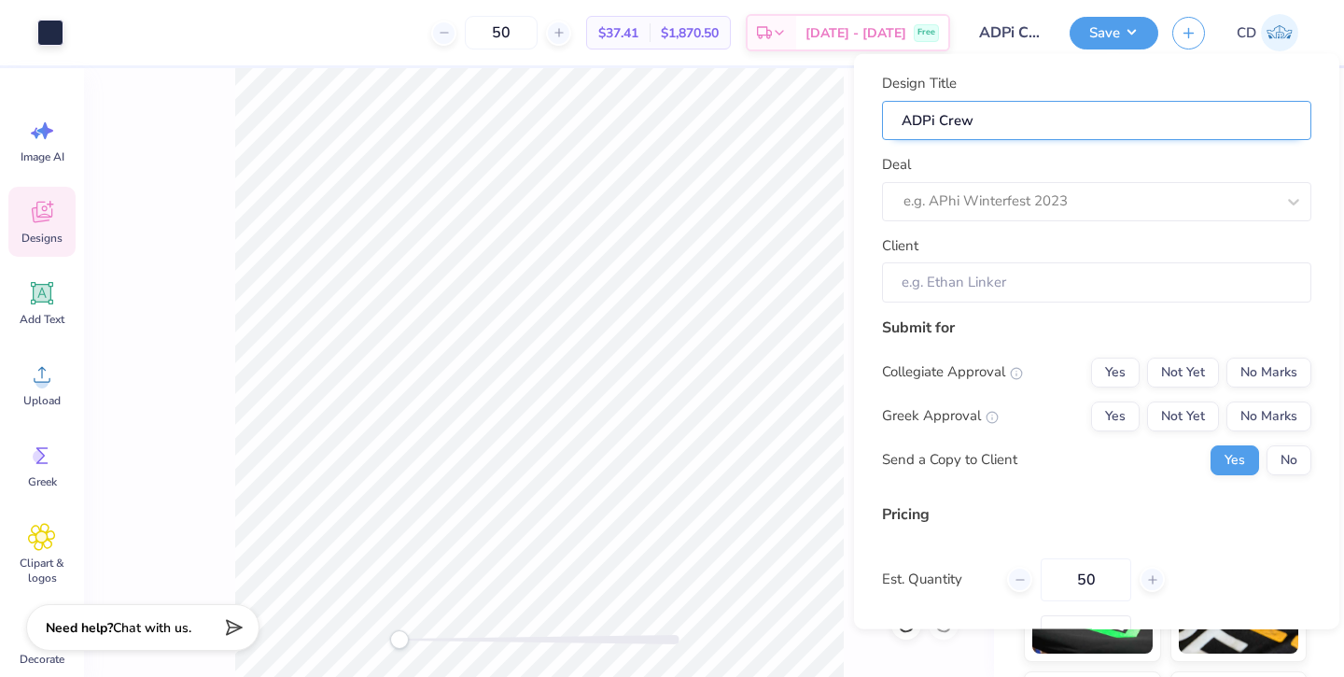
type input "ADPi Crew"
type input "ADPi Crew N"
type input "ADPi Crew Ne"
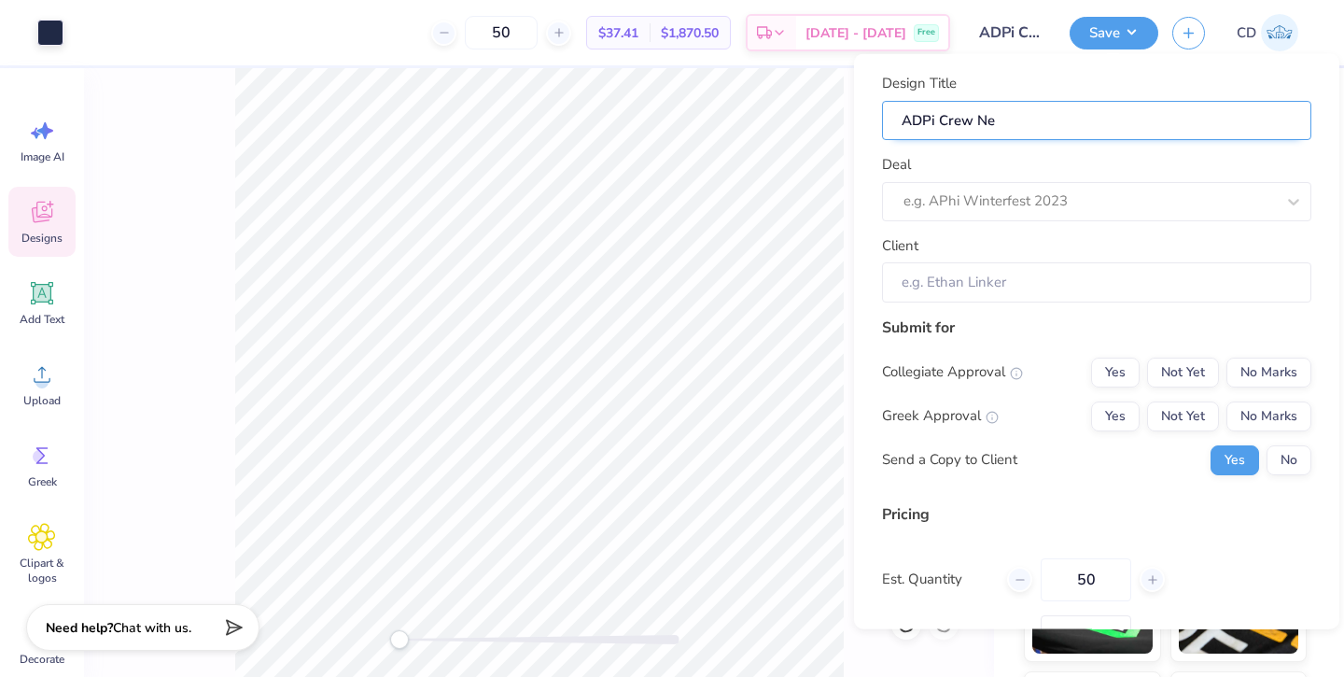
type input "ADPi Crew Nec"
type input "ADPi Crew Neck"
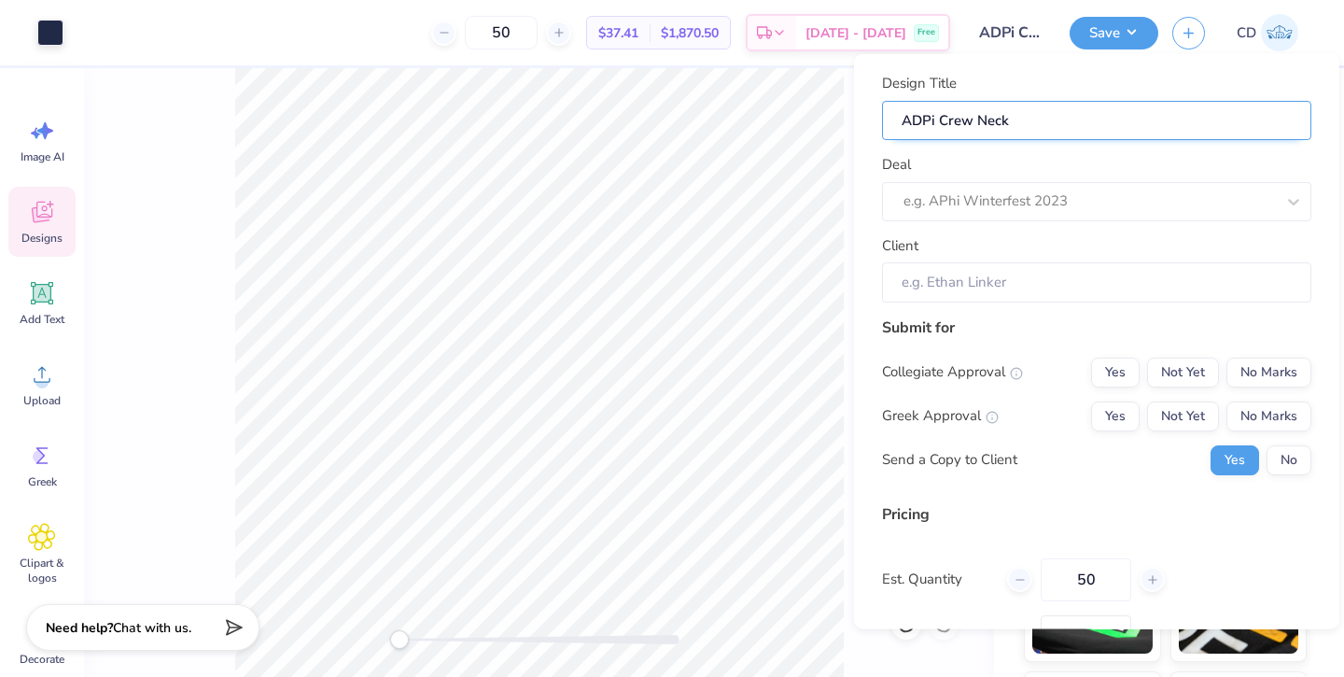
type input "ADPi Crew Neck"
type input "ADPi Crew Neck C"
type input "ADPi Crew Neck Co"
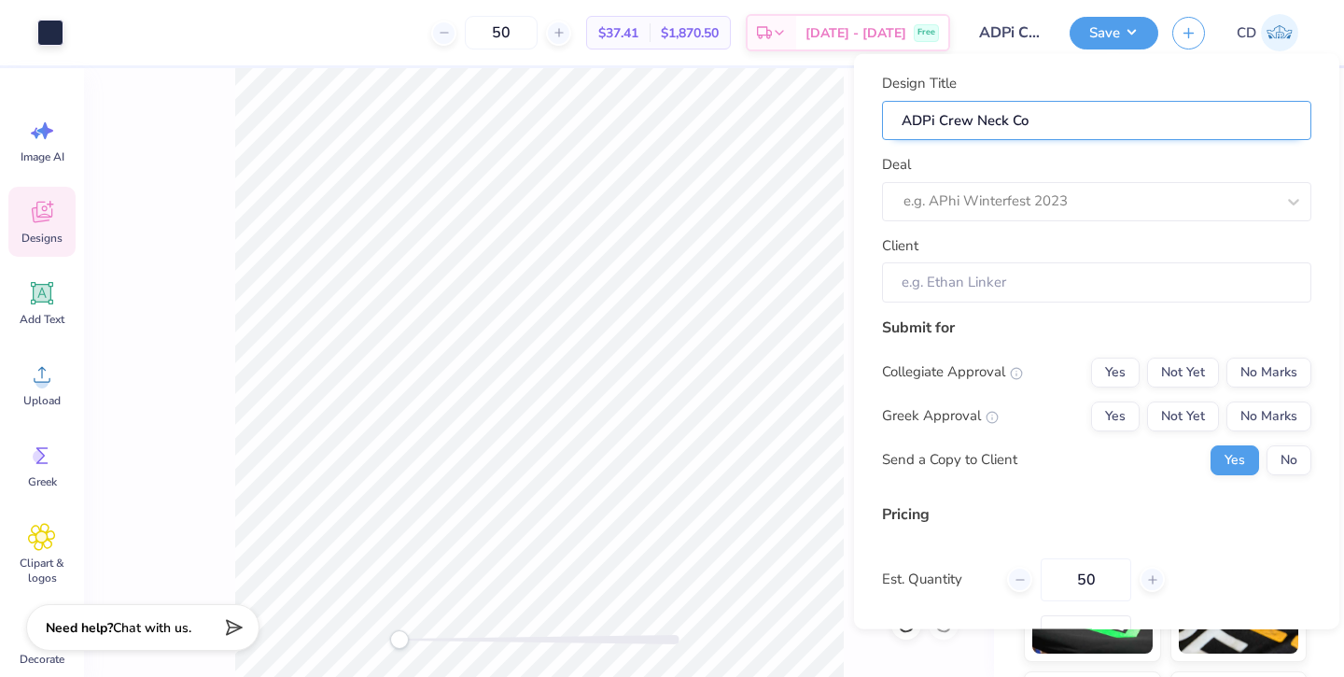
type input "ADPi Crew Neck Com"
type input "ADPi Crew Neck Comf"
type input "ADPi Crew Neck Comfo"
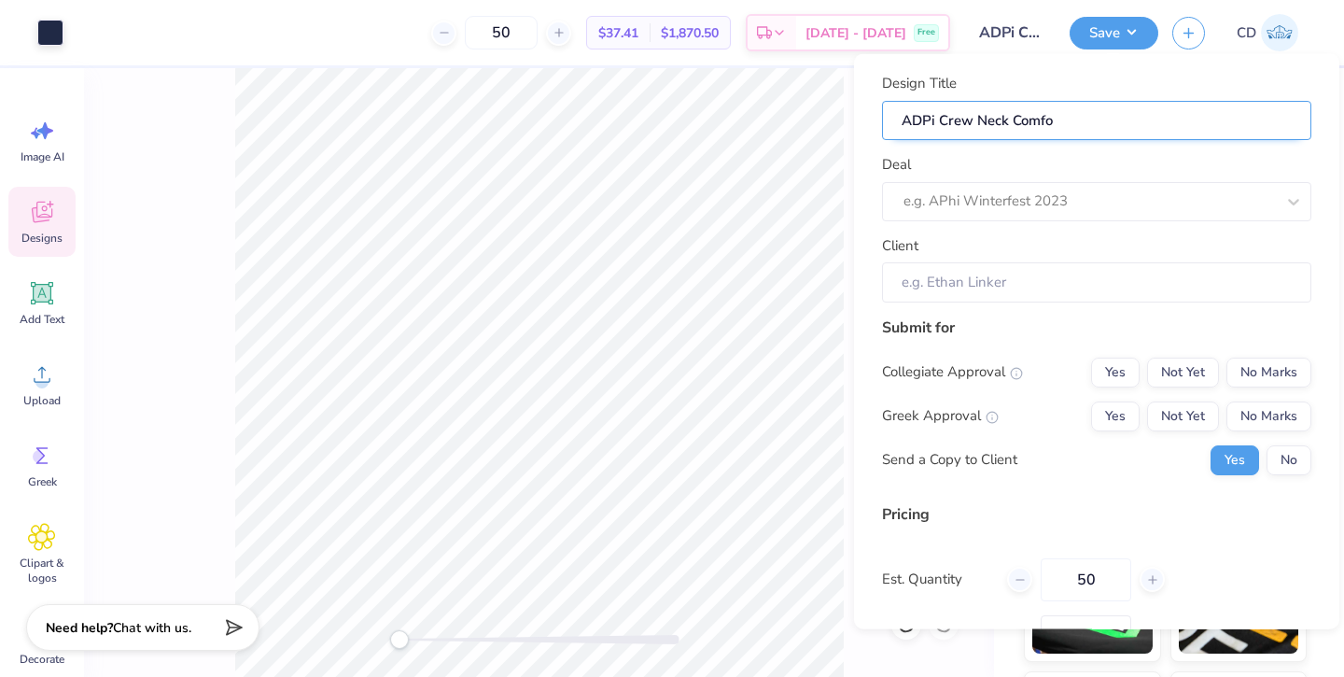
type input "ADPi Crew Neck Comfor"
type input "ADPi Crew Neck Comfort"
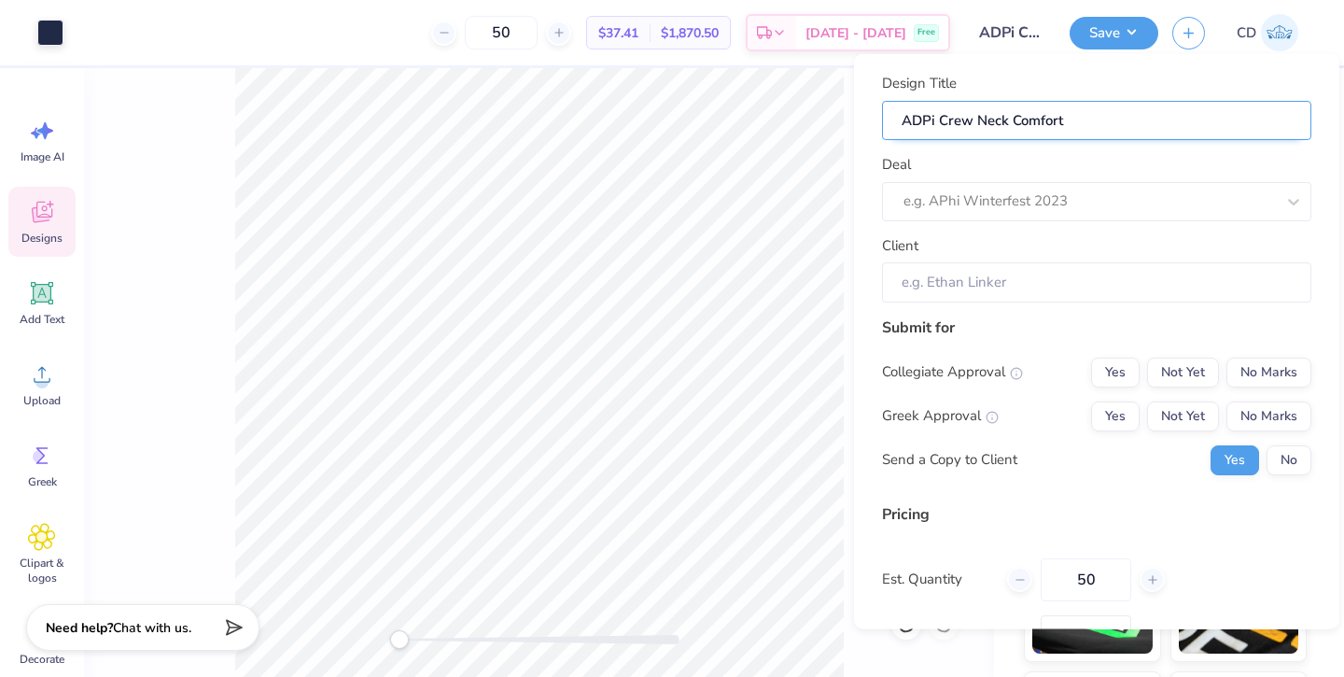
type input "ADPi Crew Neck Comfort c"
type input "ADPi Crew Neck Comfort co"
type input "ADPi Crew Neck Comfort col"
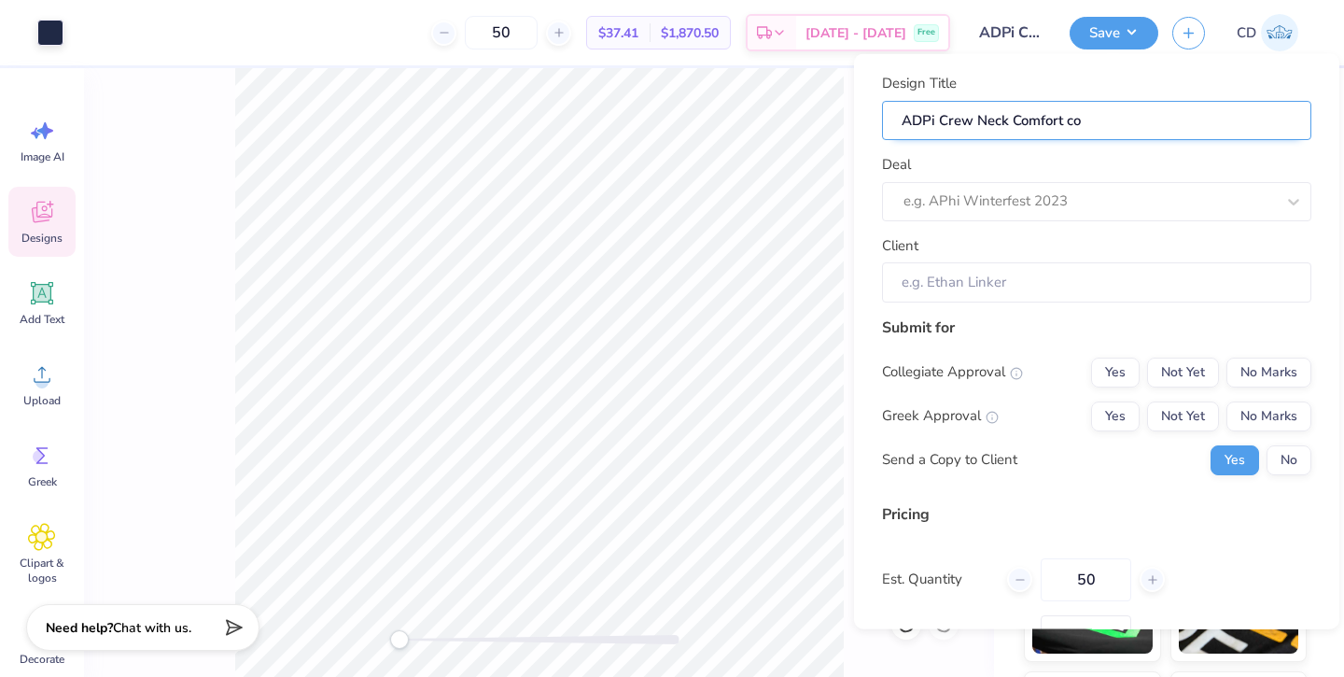
type input "ADPi Crew Neck Comfort col"
type input "ADPi Crew Neck Comfort colo"
type input "ADPi Crew Neck Comfort color"
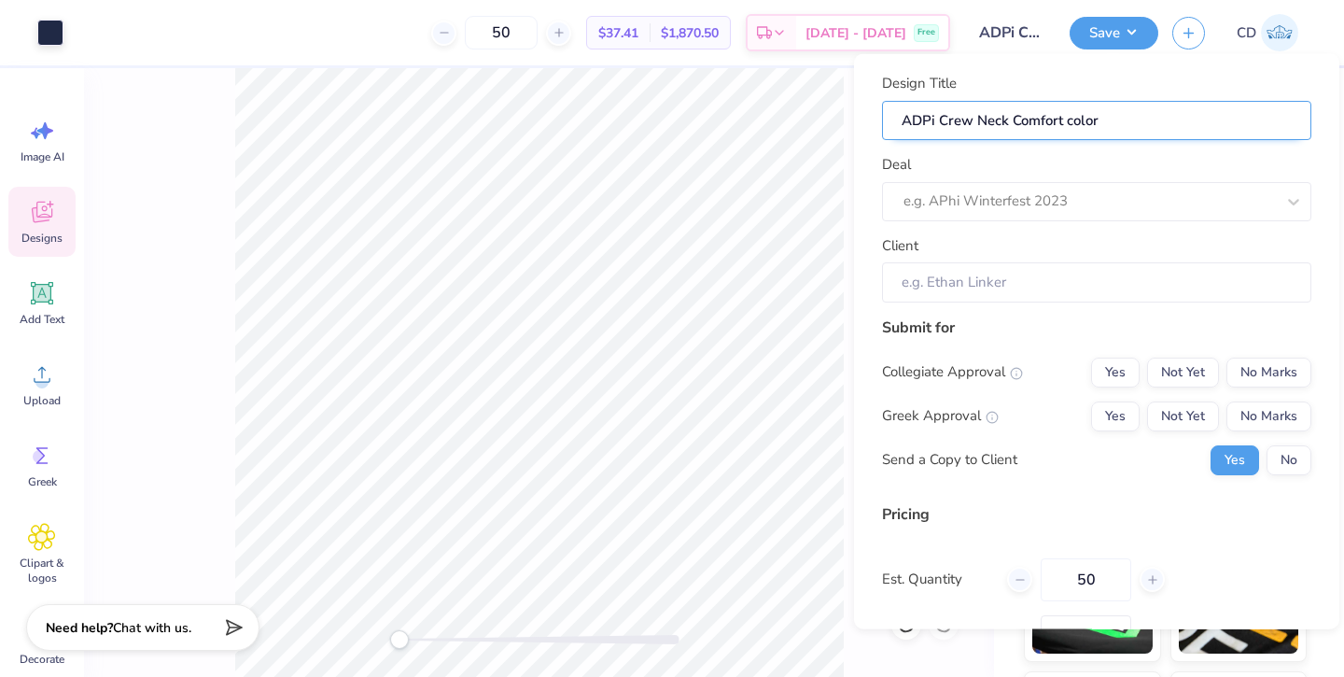
type input "ADPi Crew Neck Comfort colors"
drag, startPoint x: 1007, startPoint y: 120, endPoint x: 1116, endPoint y: 120, distance: 108.3
click at [1116, 121] on input "ADPi Crew Neck Comfort colors" at bounding box center [1096, 120] width 429 height 40
type input "ADPi Crew Neck"
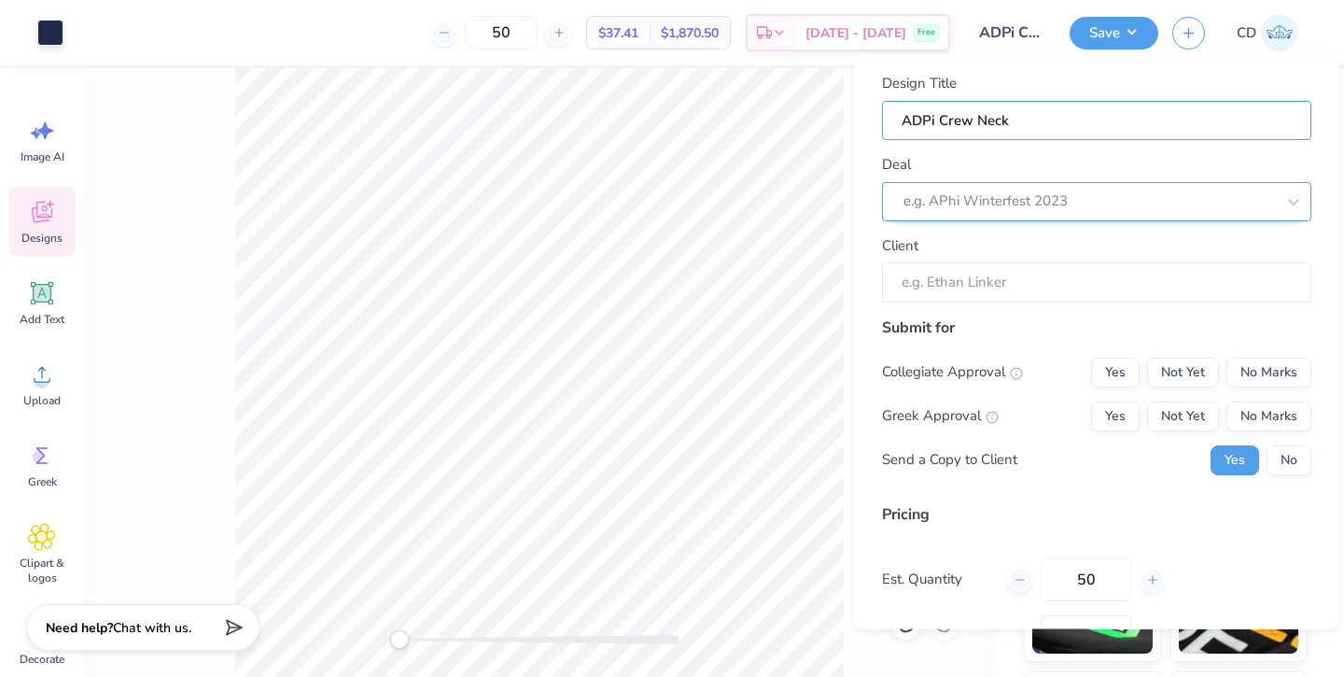
type input "ADPi Crew Neck"
click at [1071, 196] on div at bounding box center [1090, 201] width 372 height 25
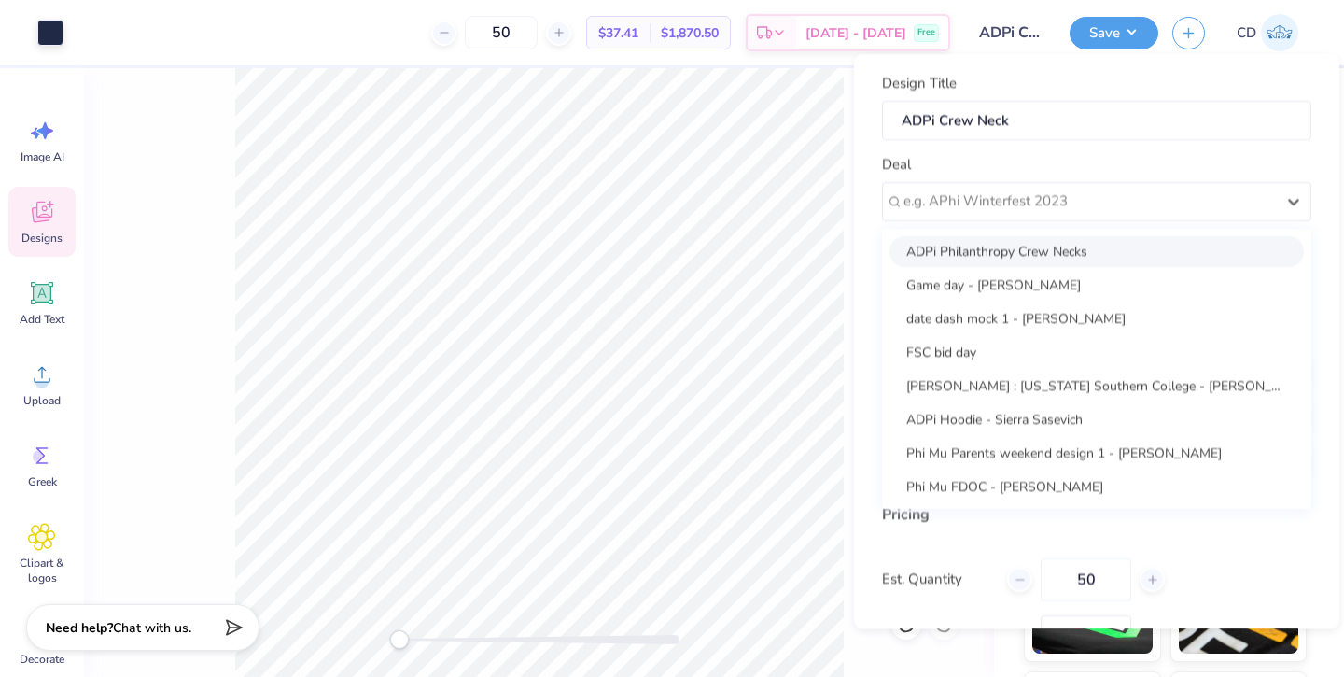
click at [1051, 255] on div "ADPi Philanthropy Crew Necks" at bounding box center [1097, 250] width 415 height 31
type input "Traci Walcott"
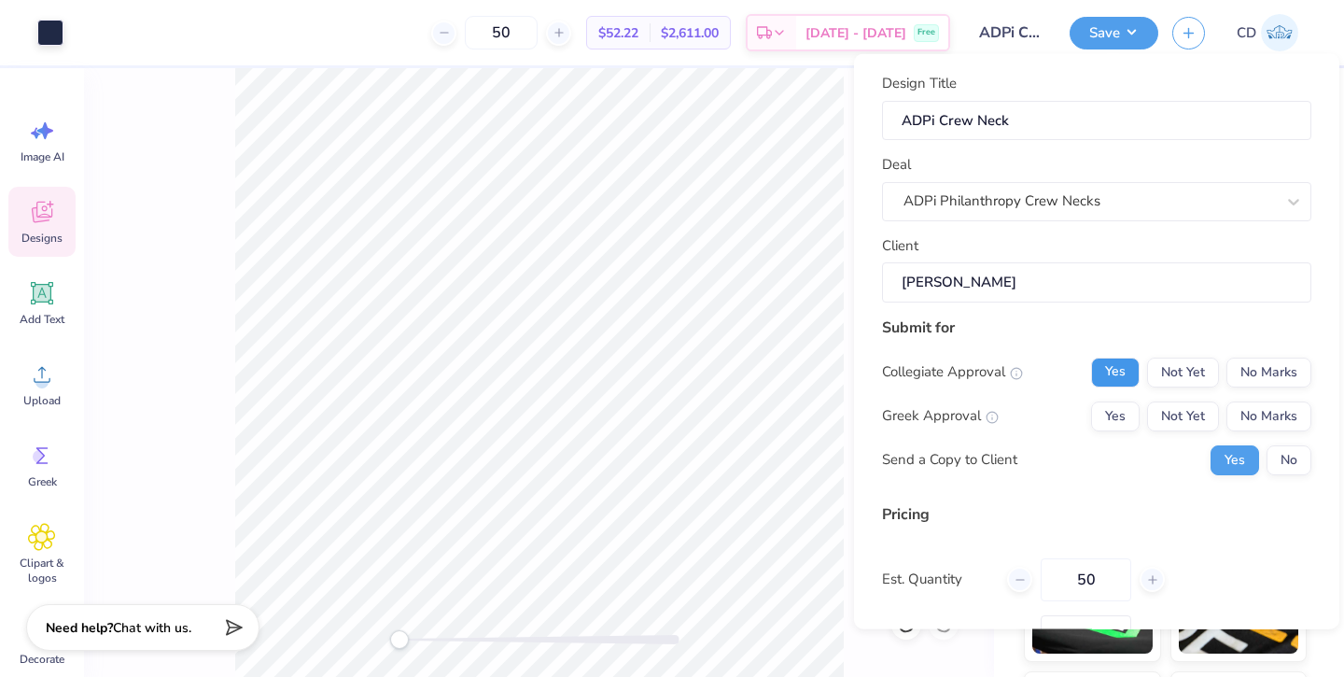
click at [1125, 365] on button "Yes" at bounding box center [1115, 372] width 49 height 30
click at [1116, 414] on button "Yes" at bounding box center [1115, 416] width 49 height 30
click at [1297, 465] on button "No" at bounding box center [1289, 459] width 45 height 30
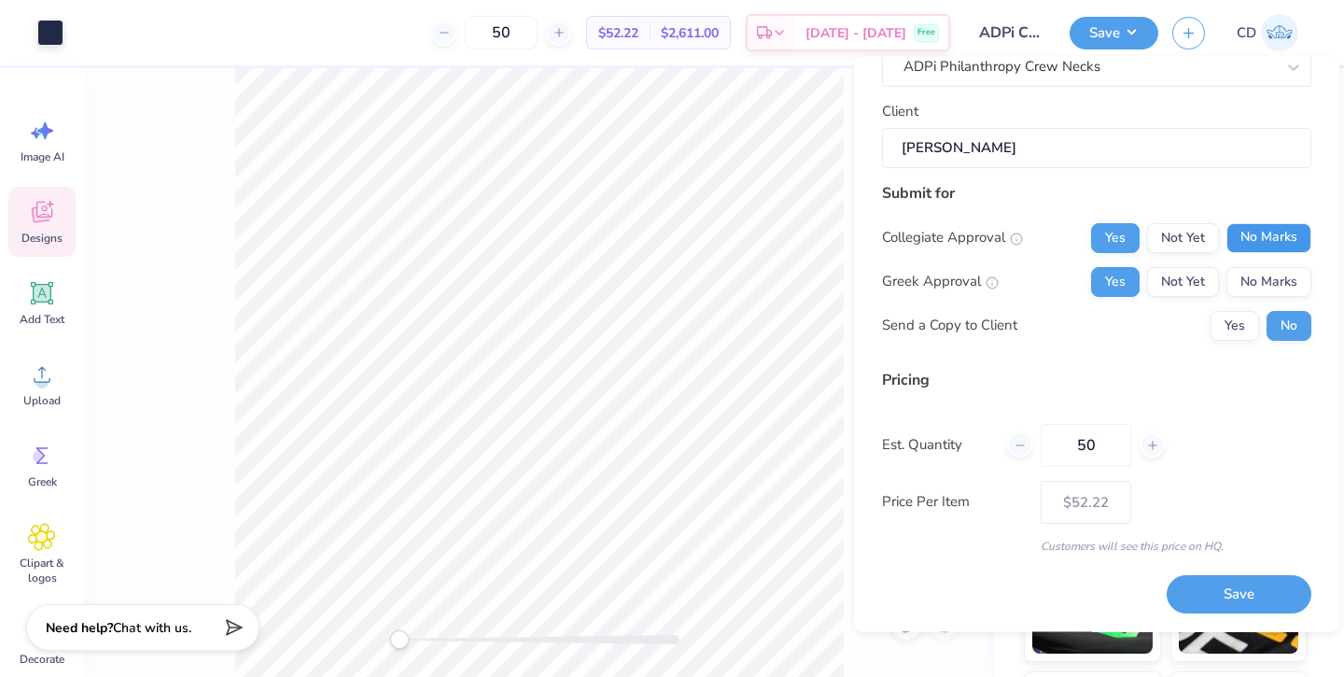
click at [1286, 249] on button "No Marks" at bounding box center [1269, 238] width 85 height 30
click at [1277, 288] on button "No Marks" at bounding box center [1269, 282] width 85 height 30
click at [1131, 238] on button "Yes" at bounding box center [1115, 238] width 49 height 30
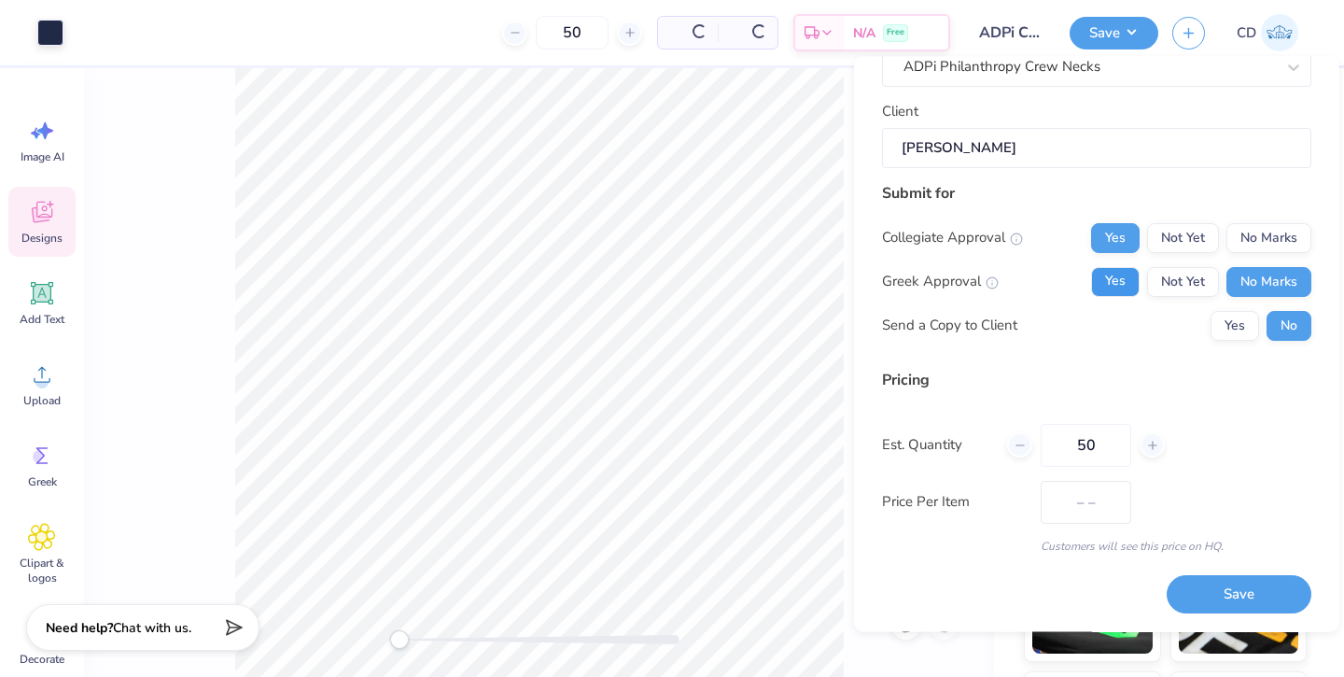
click at [1116, 274] on button "Yes" at bounding box center [1115, 282] width 49 height 30
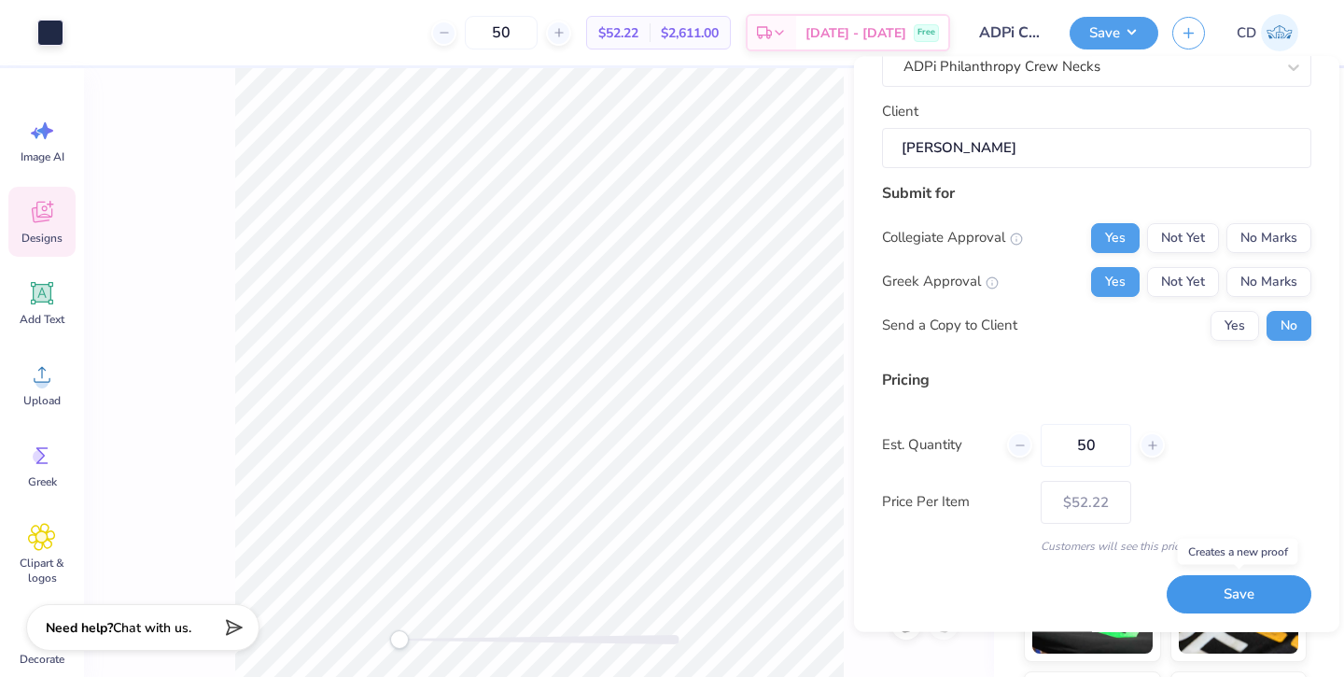
click at [1233, 584] on button "Save" at bounding box center [1239, 595] width 145 height 38
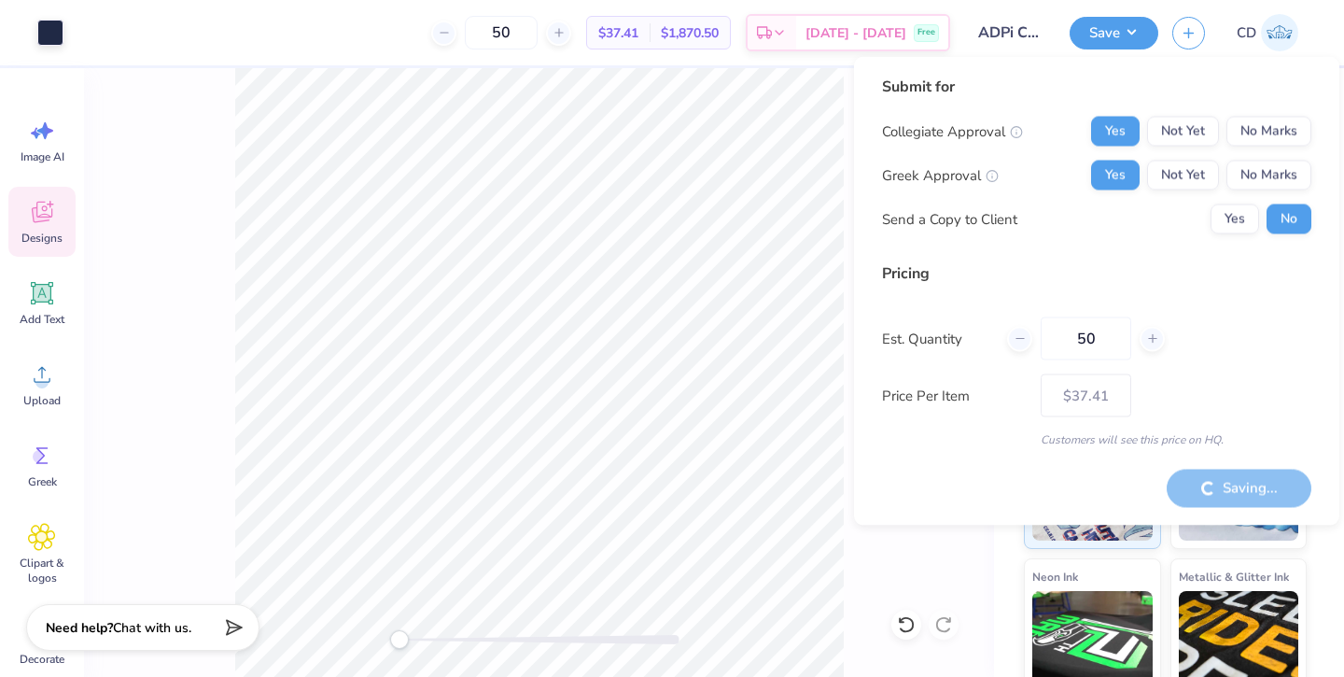
type input "– –"
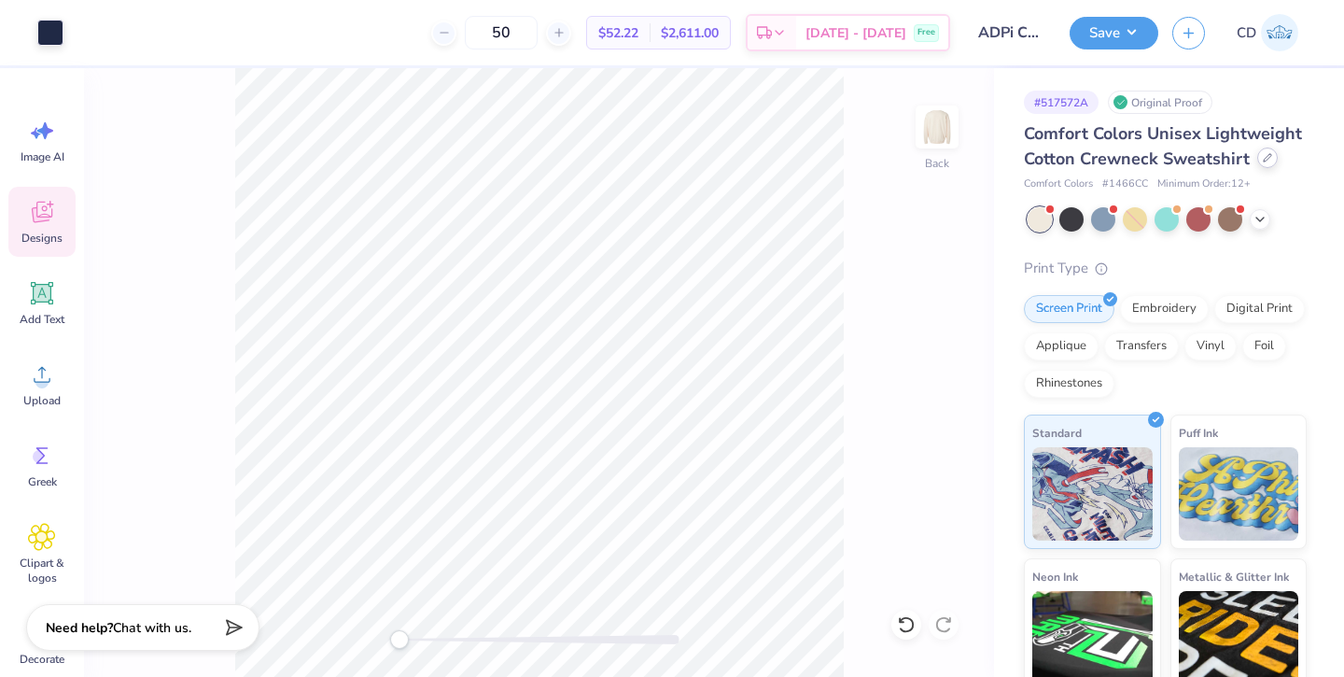
click at [1265, 162] on icon at bounding box center [1267, 157] width 9 height 9
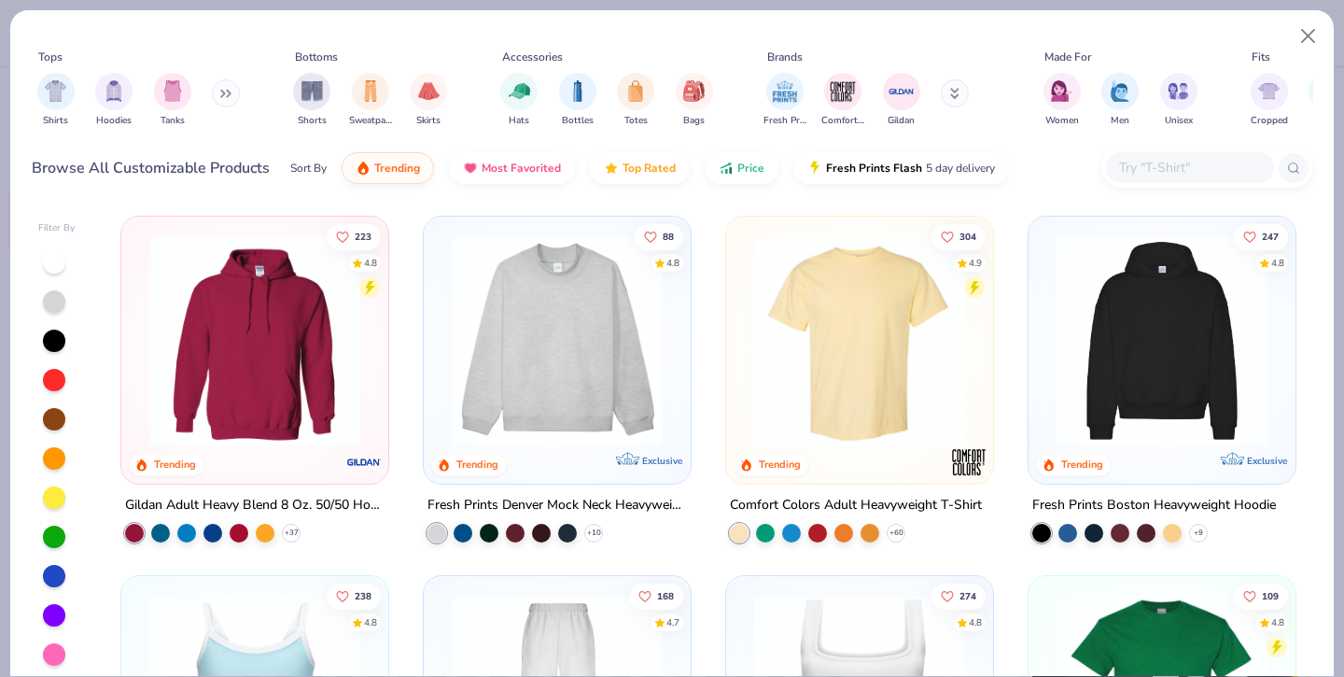
click at [229, 93] on icon at bounding box center [225, 93] width 11 height 9
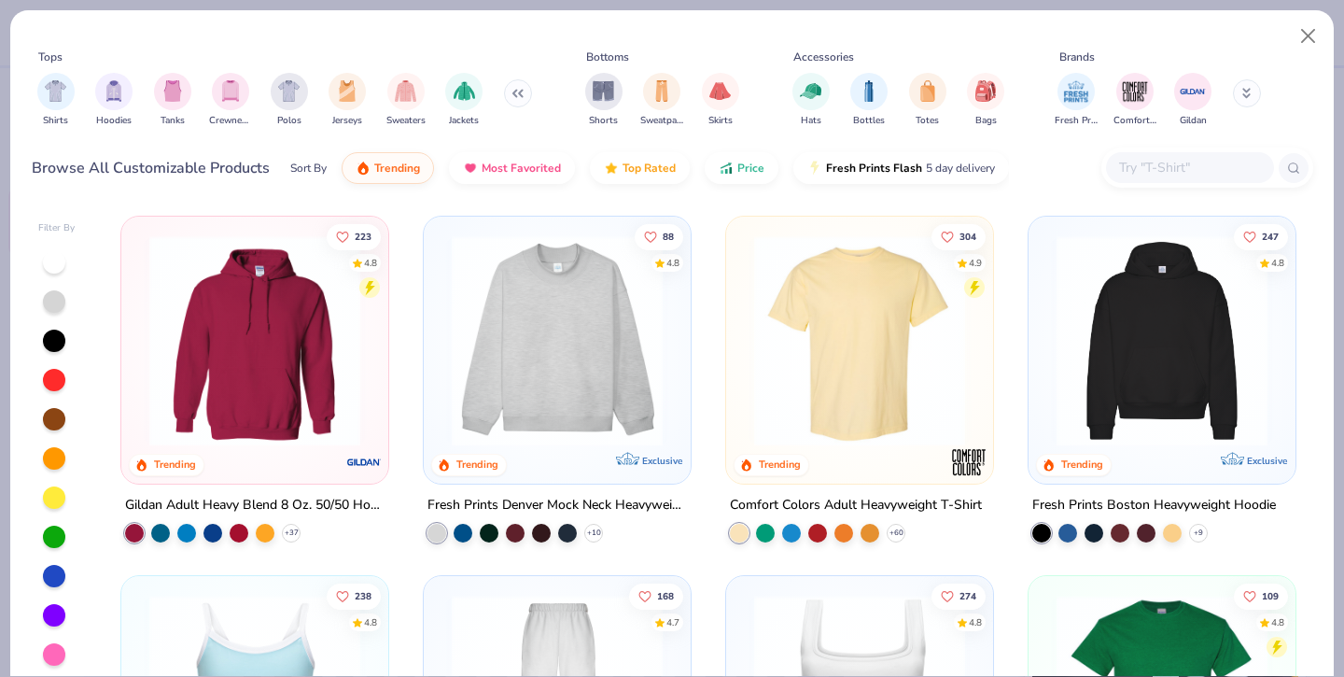
click at [229, 93] on img "filter for Crewnecks" at bounding box center [230, 90] width 21 height 21
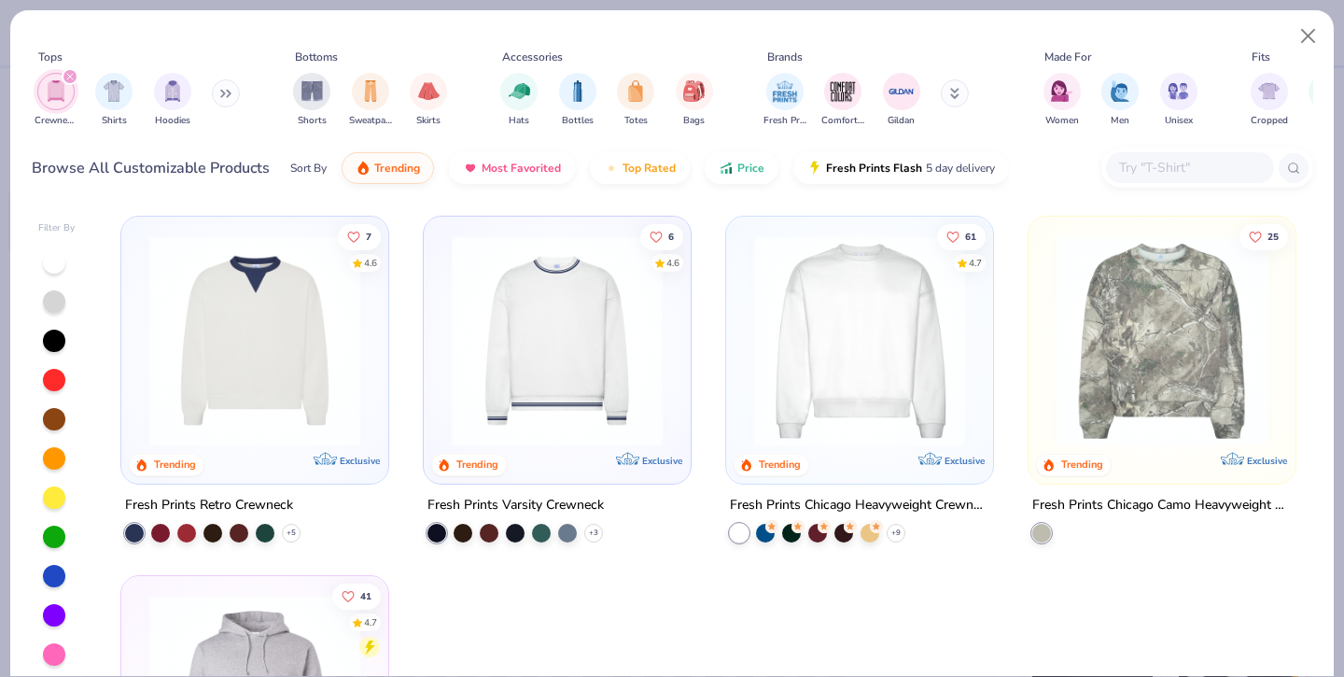
click at [879, 358] on img at bounding box center [860, 340] width 230 height 211
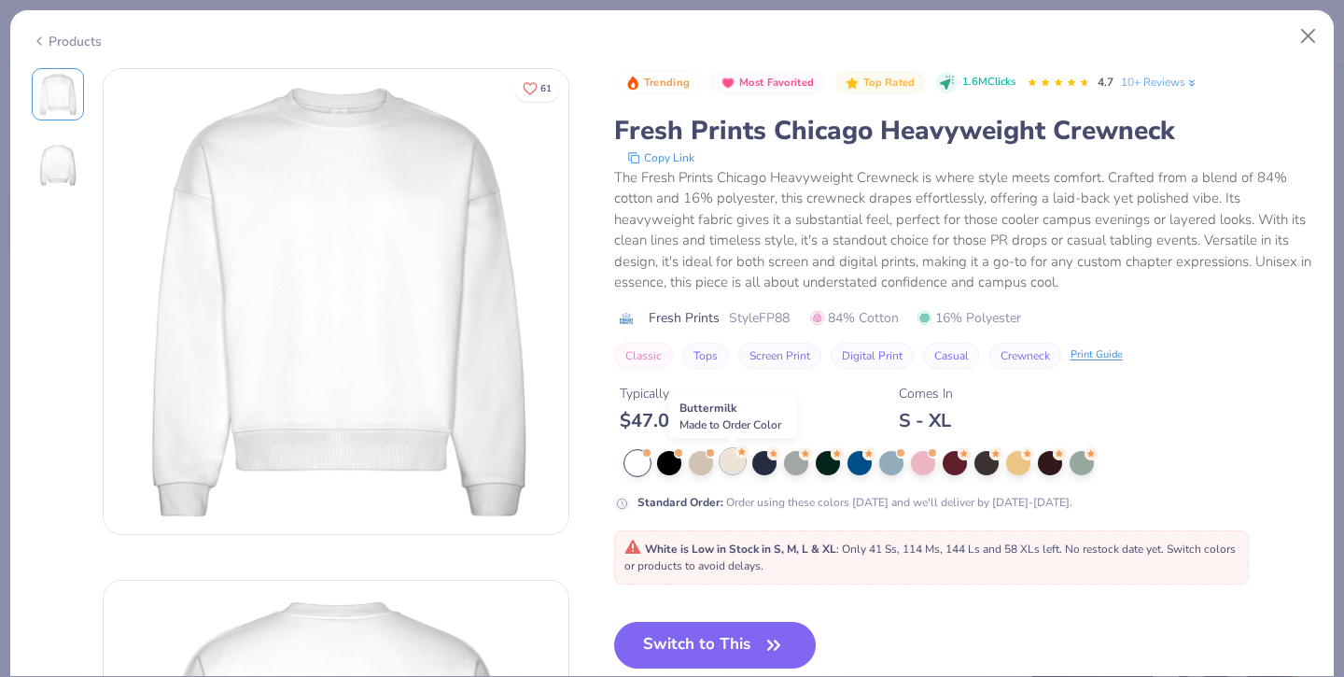
click at [731, 469] on div at bounding box center [733, 461] width 24 height 24
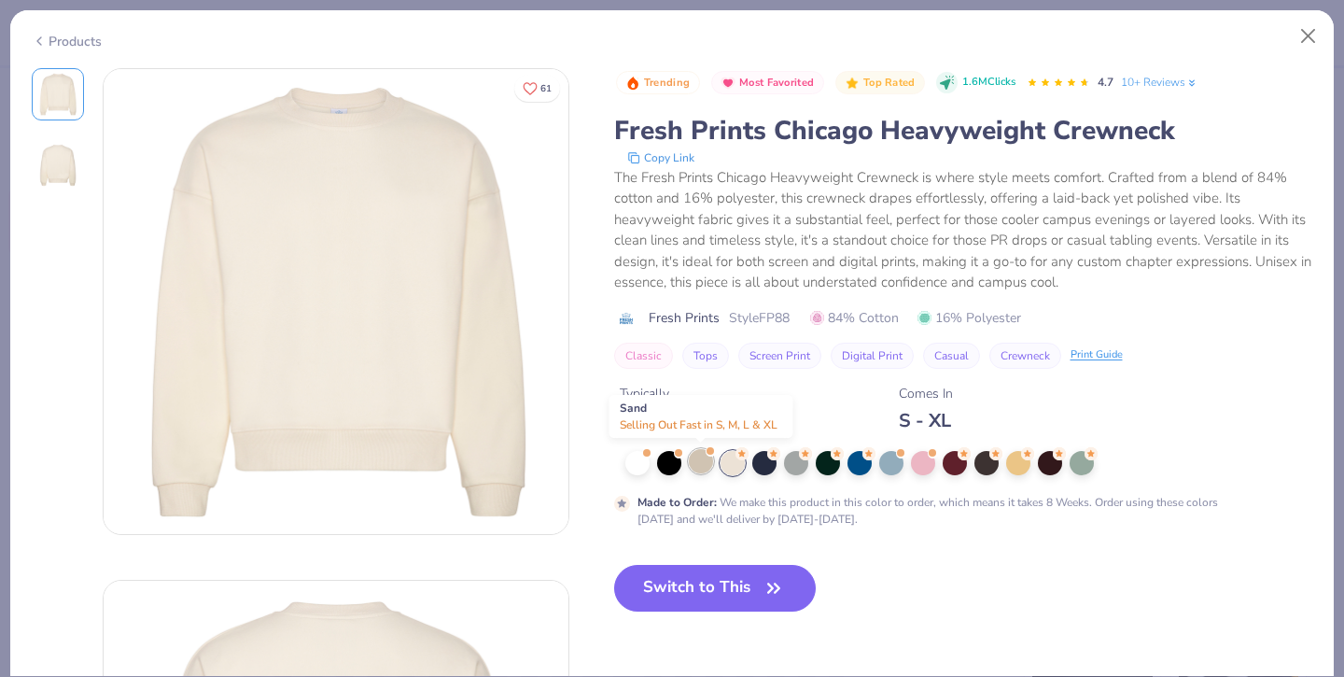
click at [702, 465] on div at bounding box center [701, 461] width 24 height 24
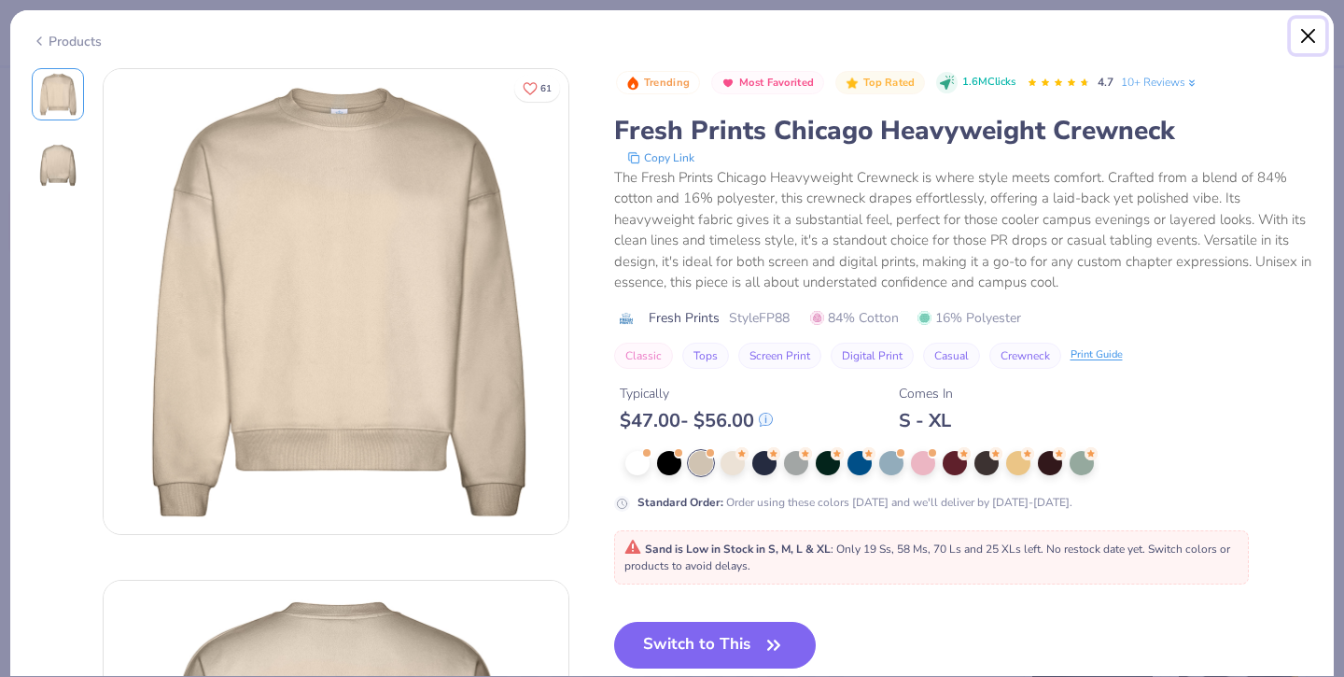
click at [1312, 42] on button "Close" at bounding box center [1308, 36] width 35 height 35
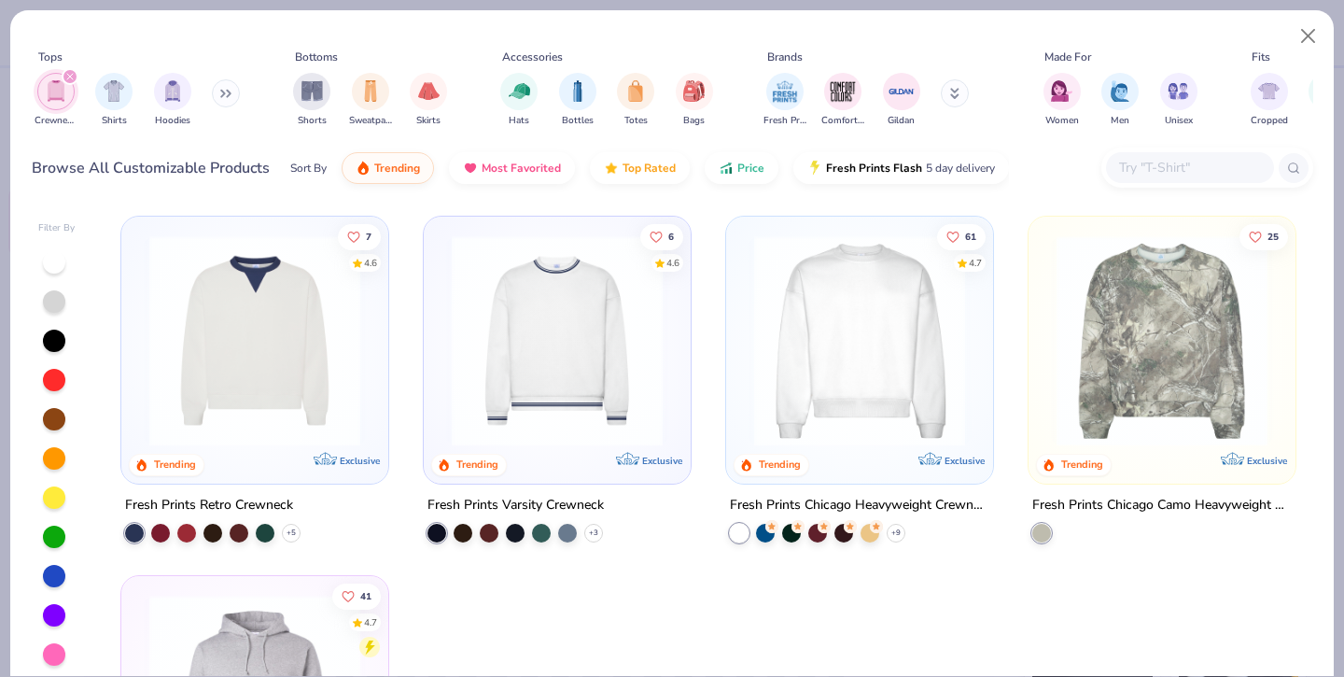
click at [72, 73] on div "filter for Crewnecks" at bounding box center [70, 76] width 17 height 17
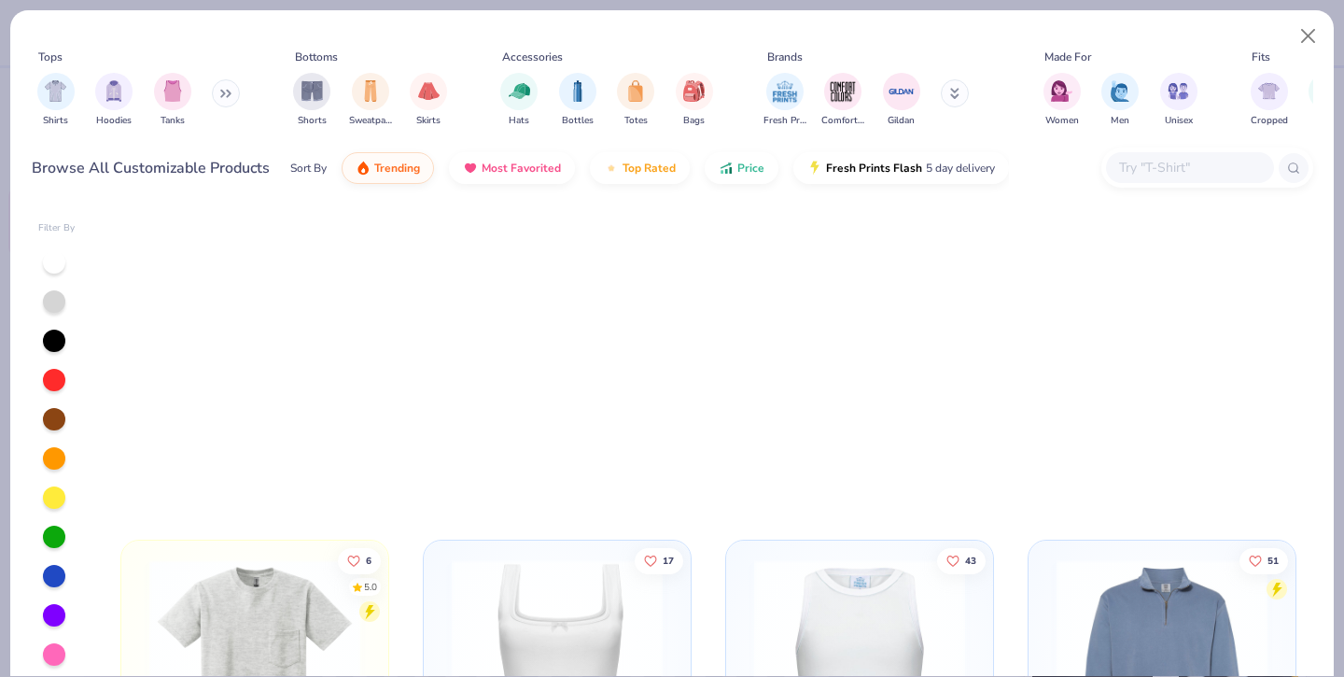
scroll to position [5492, 0]
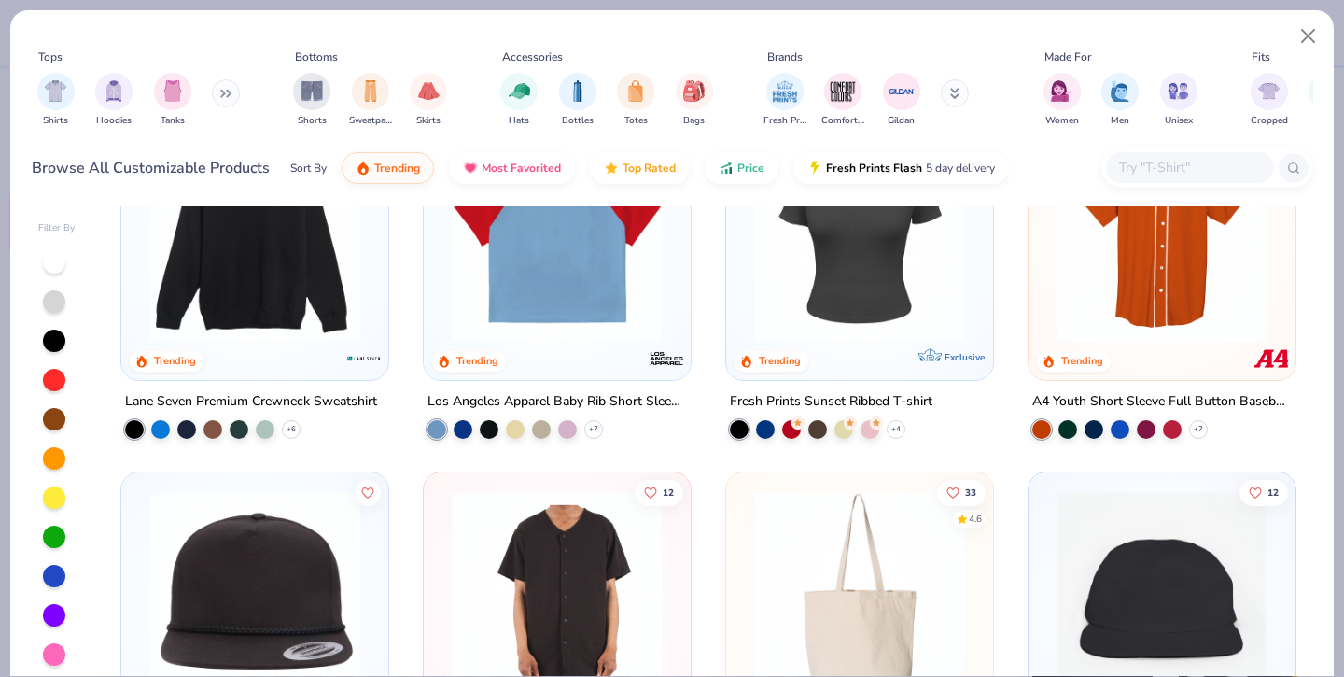
click at [286, 302] on img at bounding box center [255, 237] width 230 height 211
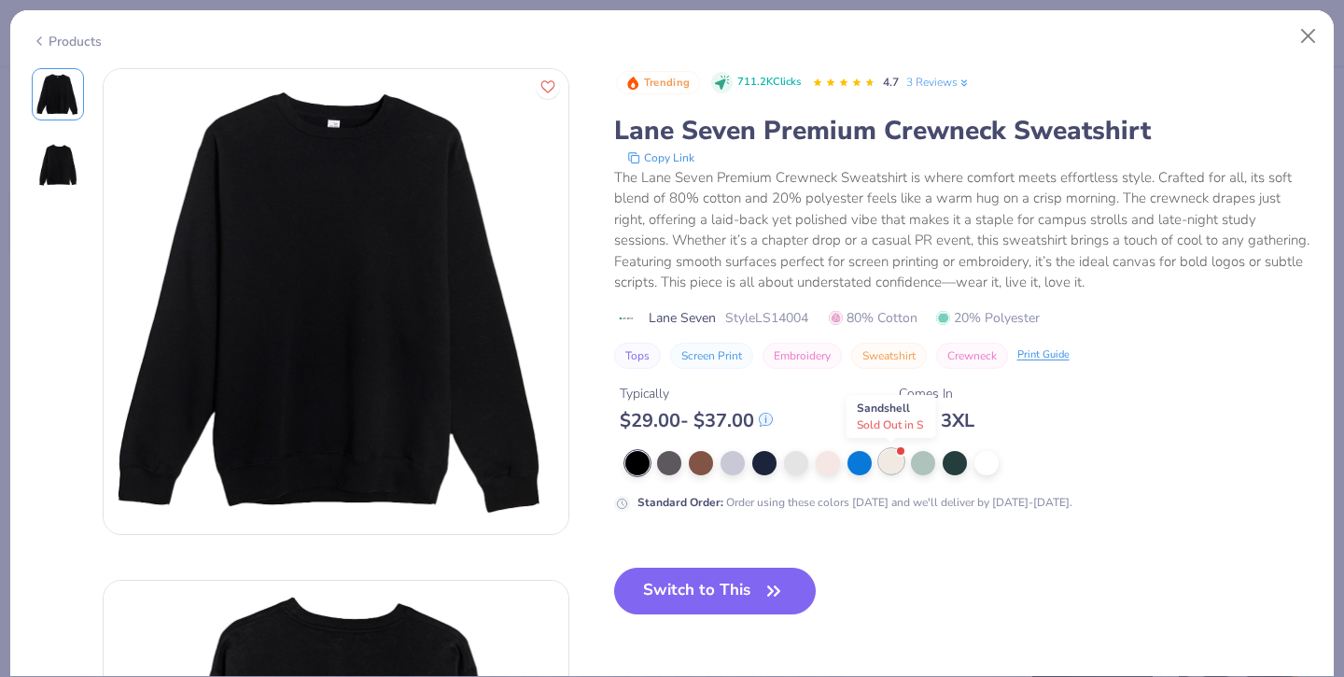
click at [888, 465] on div at bounding box center [891, 461] width 24 height 24
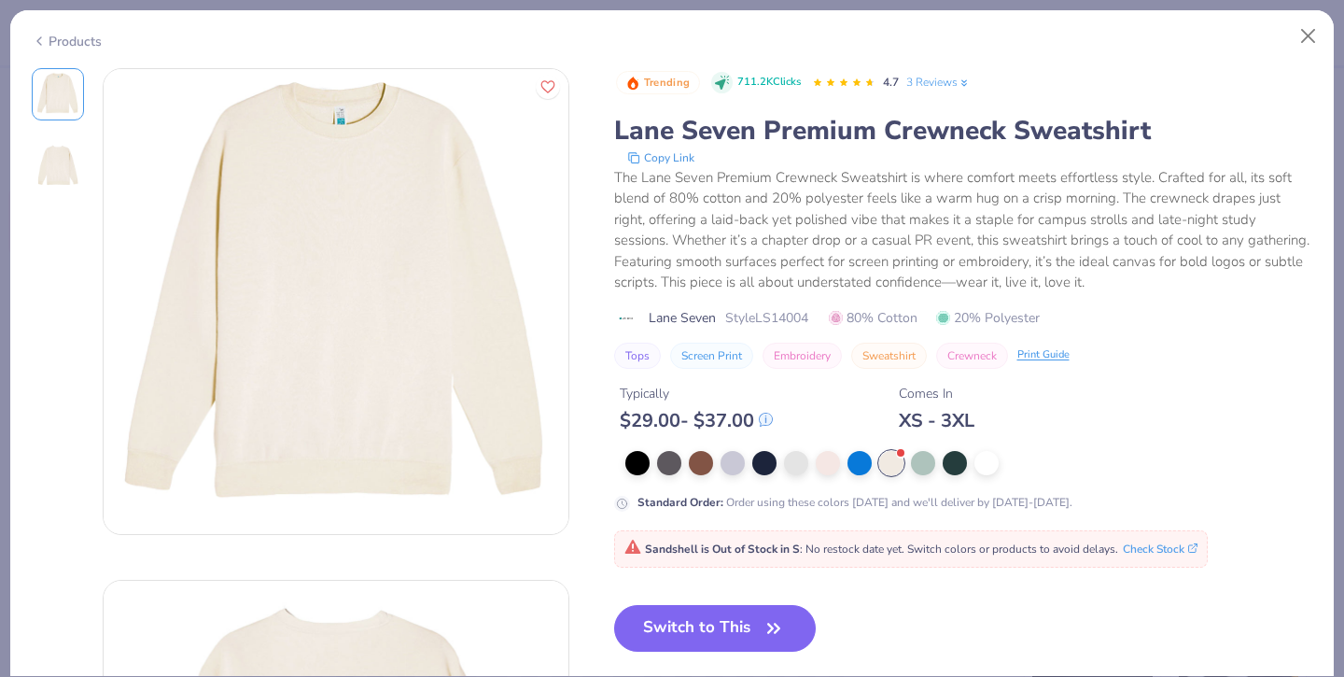
click at [41, 173] on img at bounding box center [57, 165] width 45 height 45
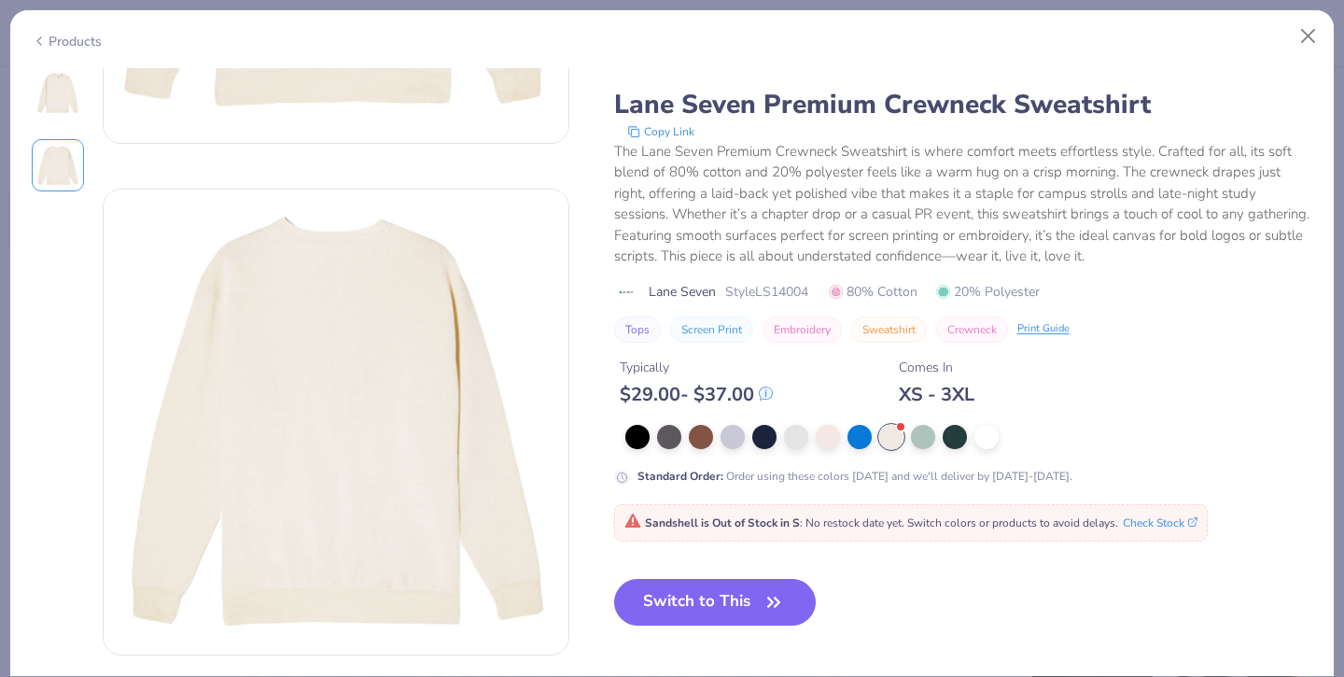
scroll to position [512, 0]
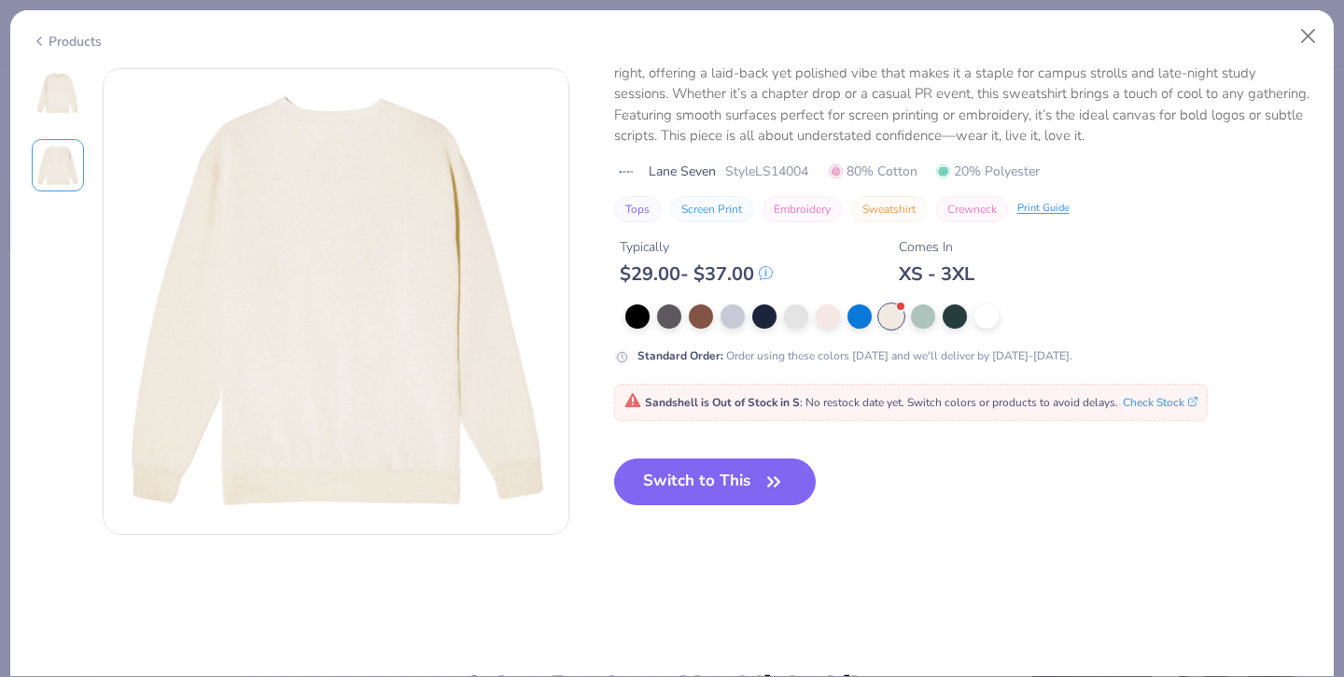
click at [58, 104] on img at bounding box center [57, 94] width 45 height 45
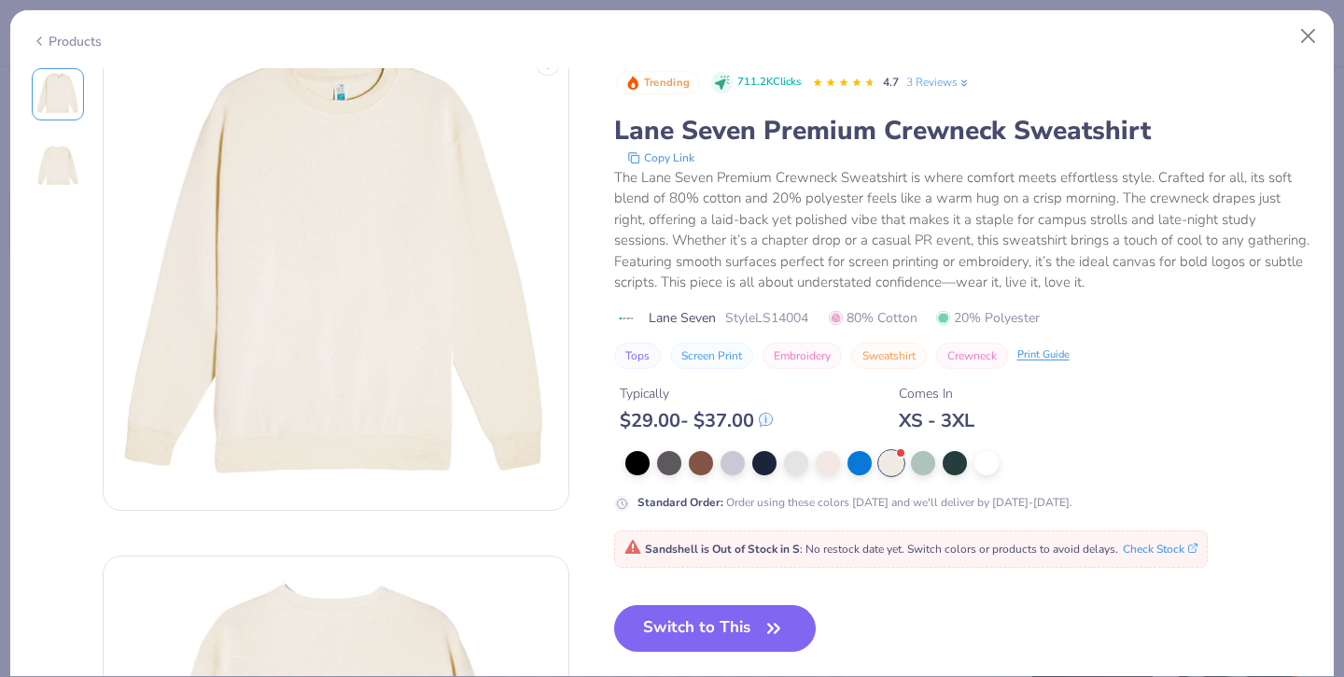
scroll to position [0, 0]
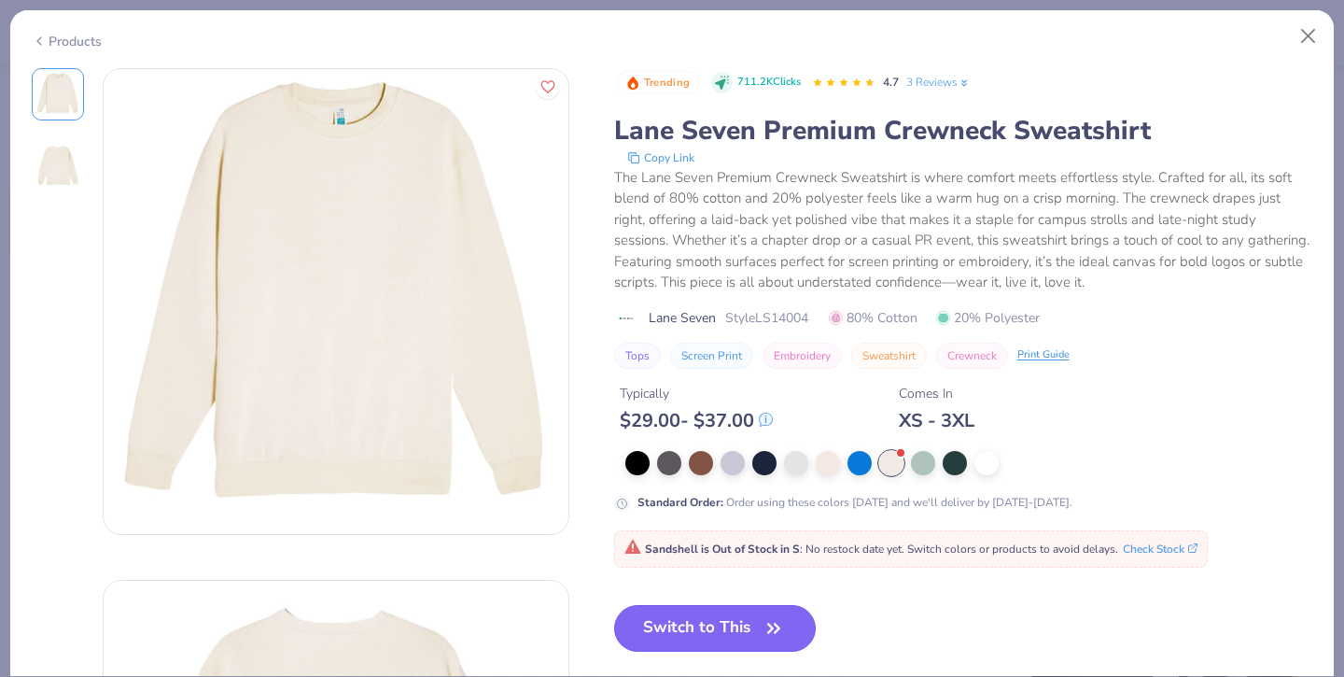
click at [705, 636] on button "Switch to This" at bounding box center [715, 628] width 203 height 47
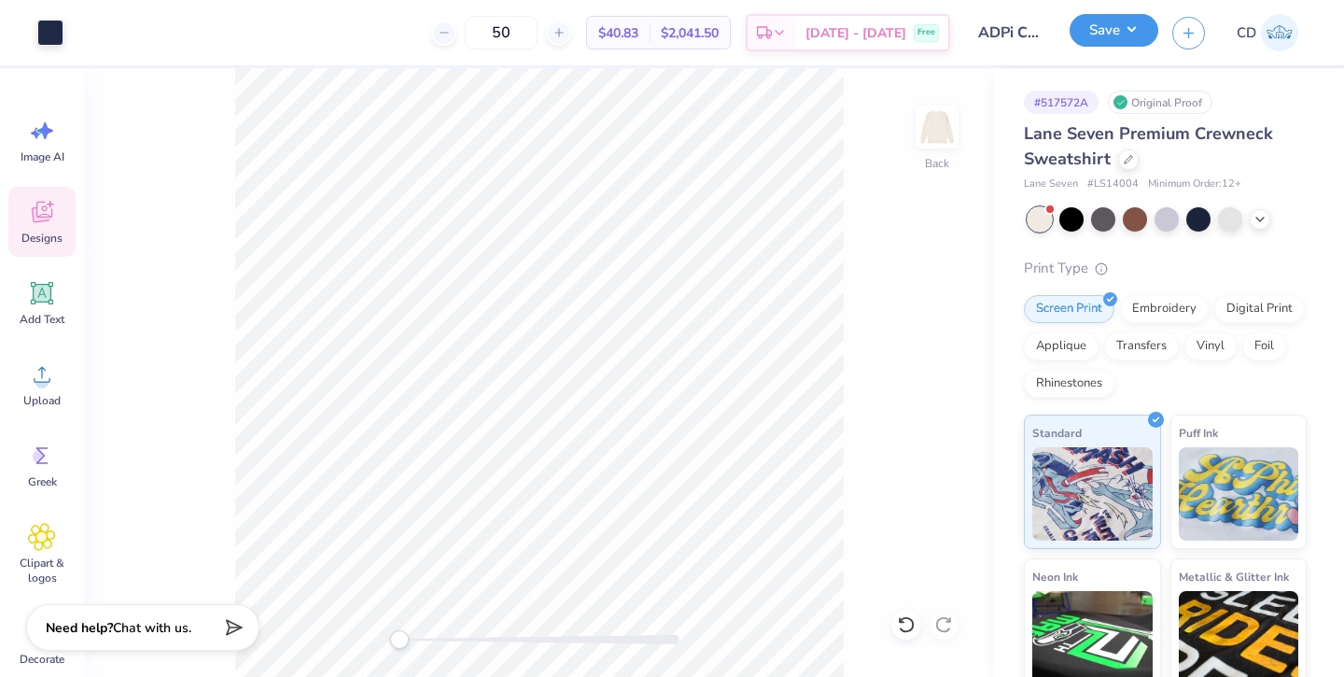
click at [1110, 32] on button "Save" at bounding box center [1114, 30] width 89 height 33
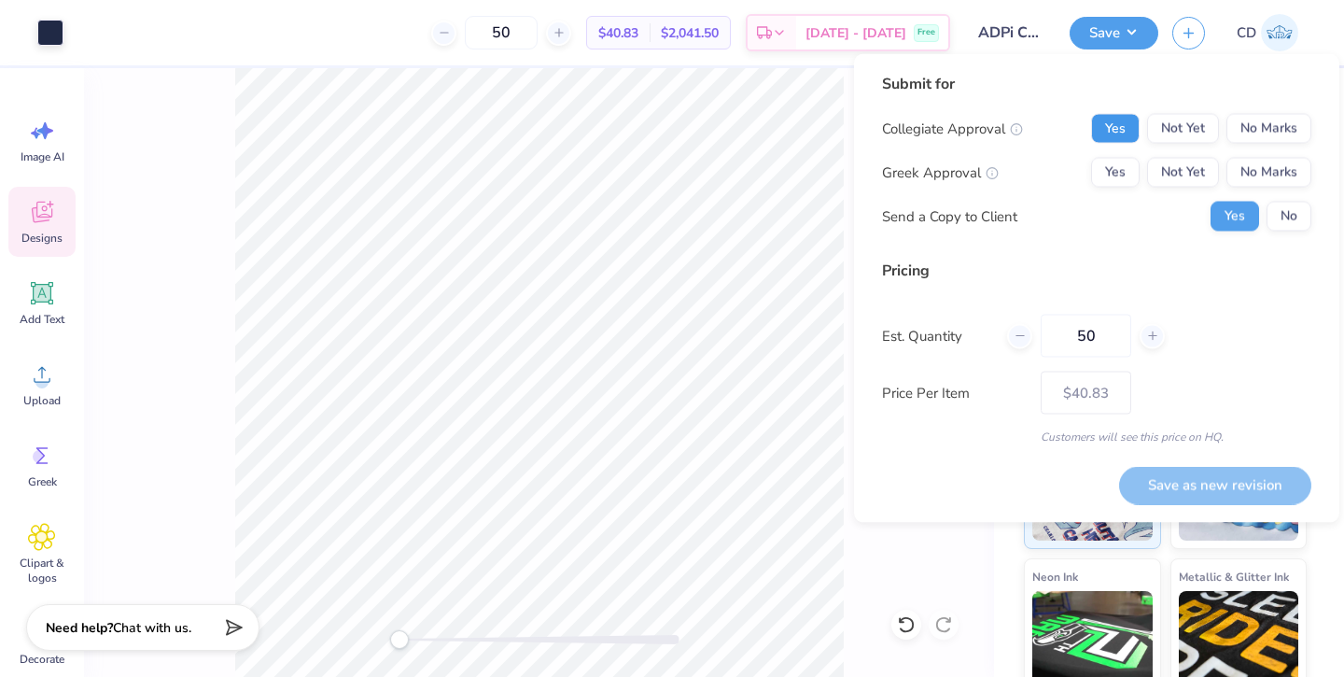
click at [1118, 127] on button "Yes" at bounding box center [1115, 129] width 49 height 30
click at [1118, 176] on button "Yes" at bounding box center [1115, 173] width 49 height 30
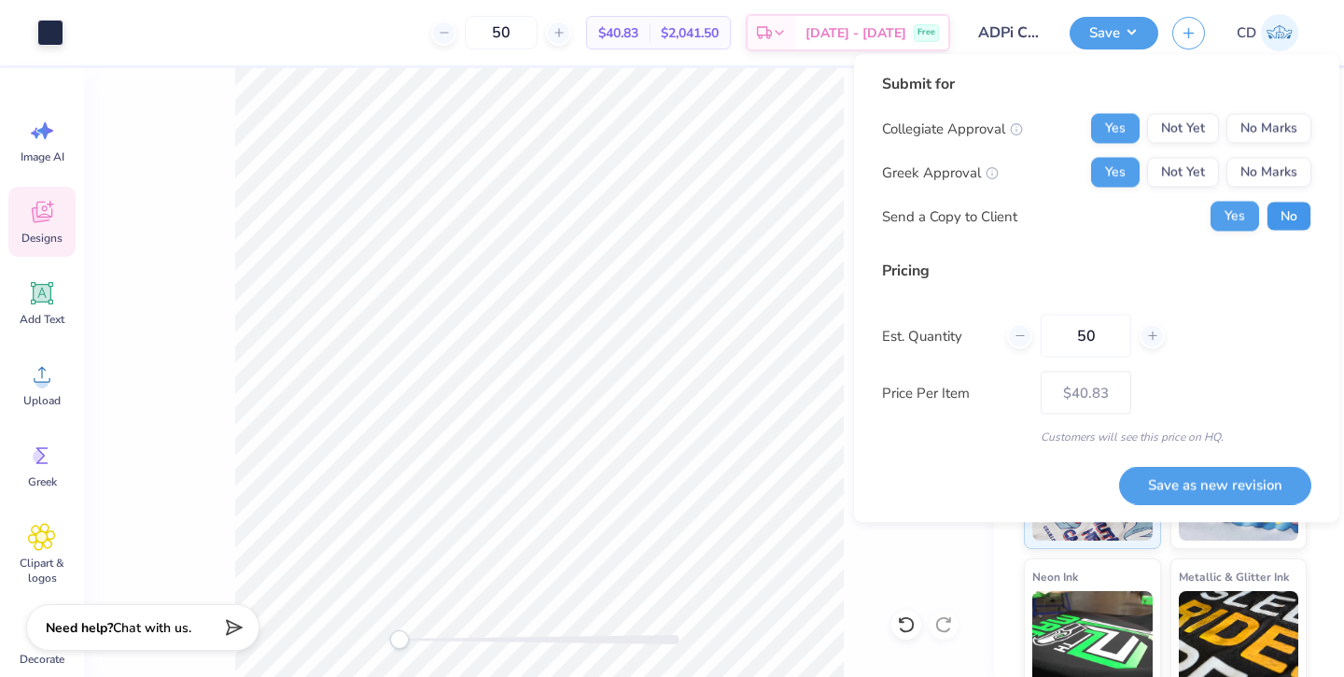
click at [1275, 226] on button "No" at bounding box center [1289, 217] width 45 height 30
click at [1183, 485] on button "Save as new revision" at bounding box center [1215, 485] width 192 height 38
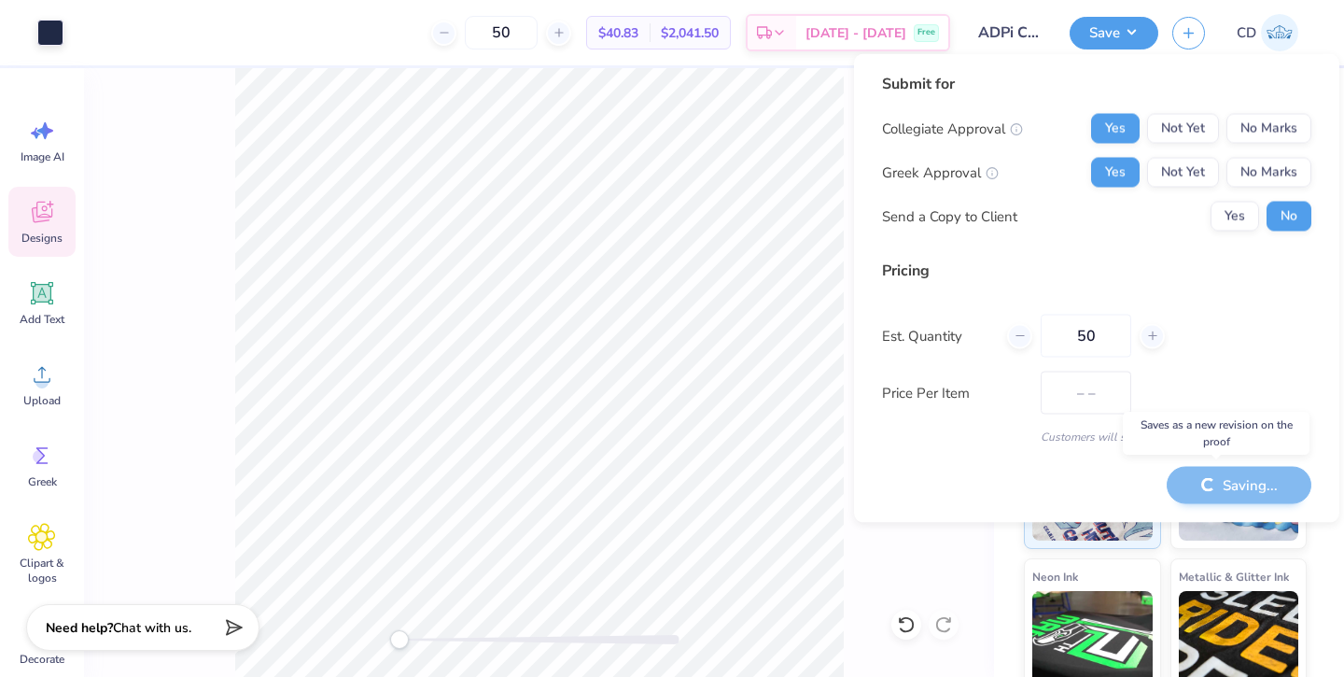
type input "$40.83"
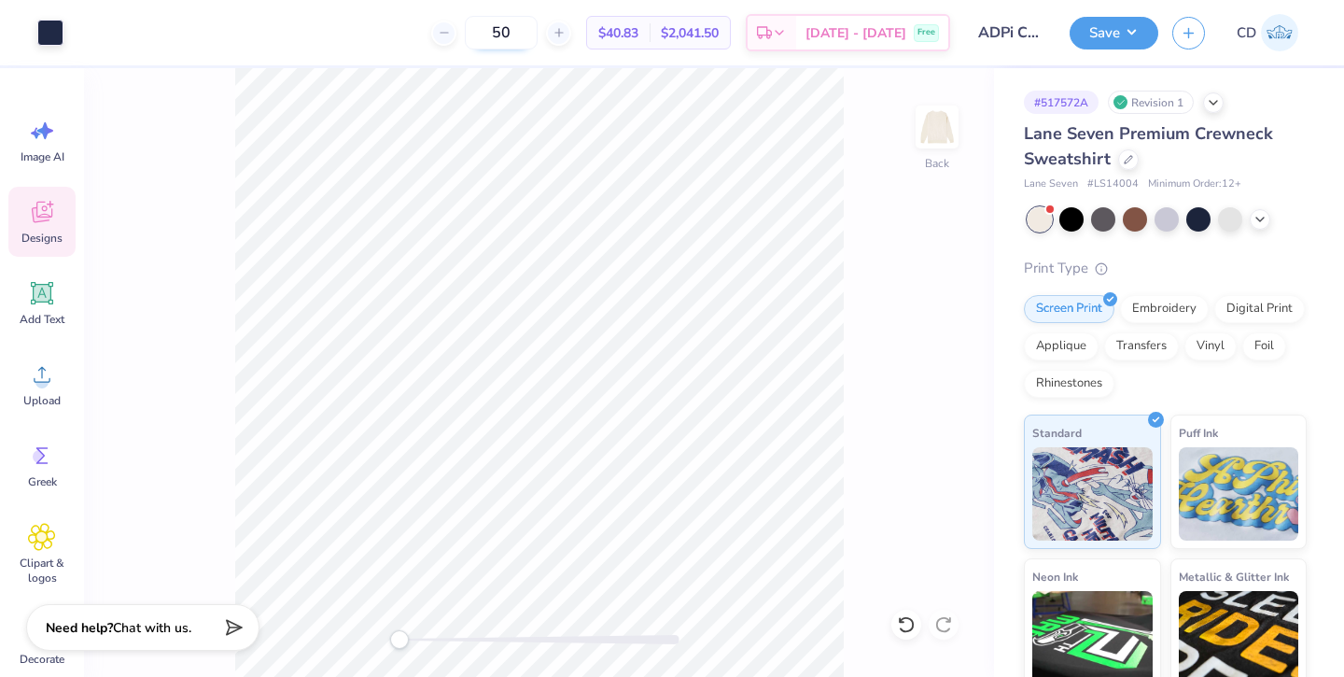
click at [537, 39] on input "50" at bounding box center [501, 33] width 73 height 34
type input "5"
type input "25"
click at [1132, 161] on div at bounding box center [1128, 158] width 21 height 21
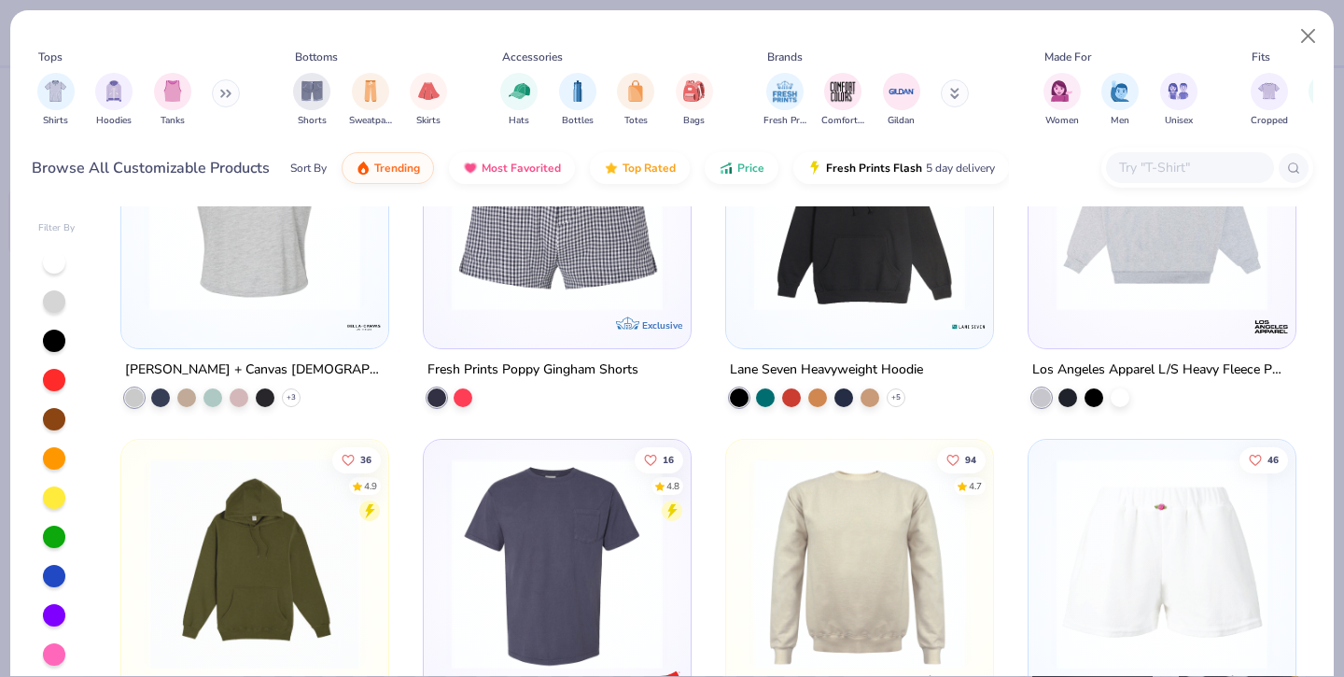
scroll to position [9582, 0]
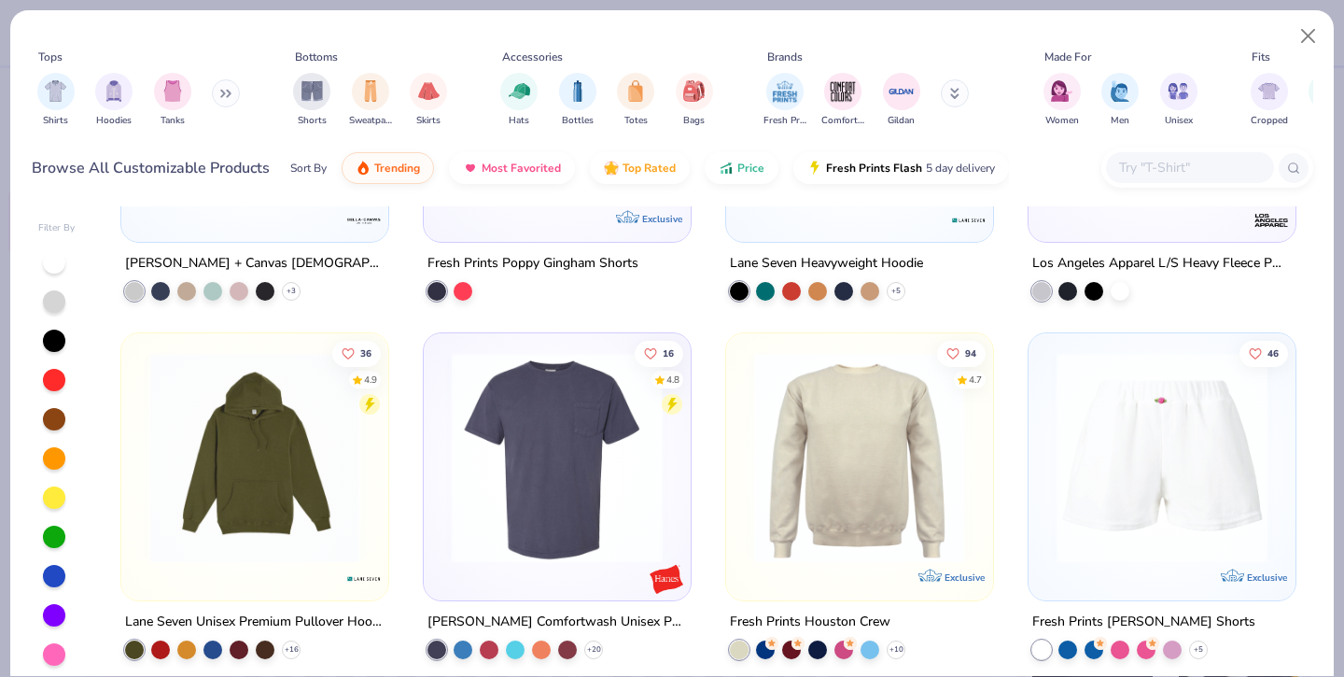
click at [745, 466] on img at bounding box center [630, 457] width 230 height 211
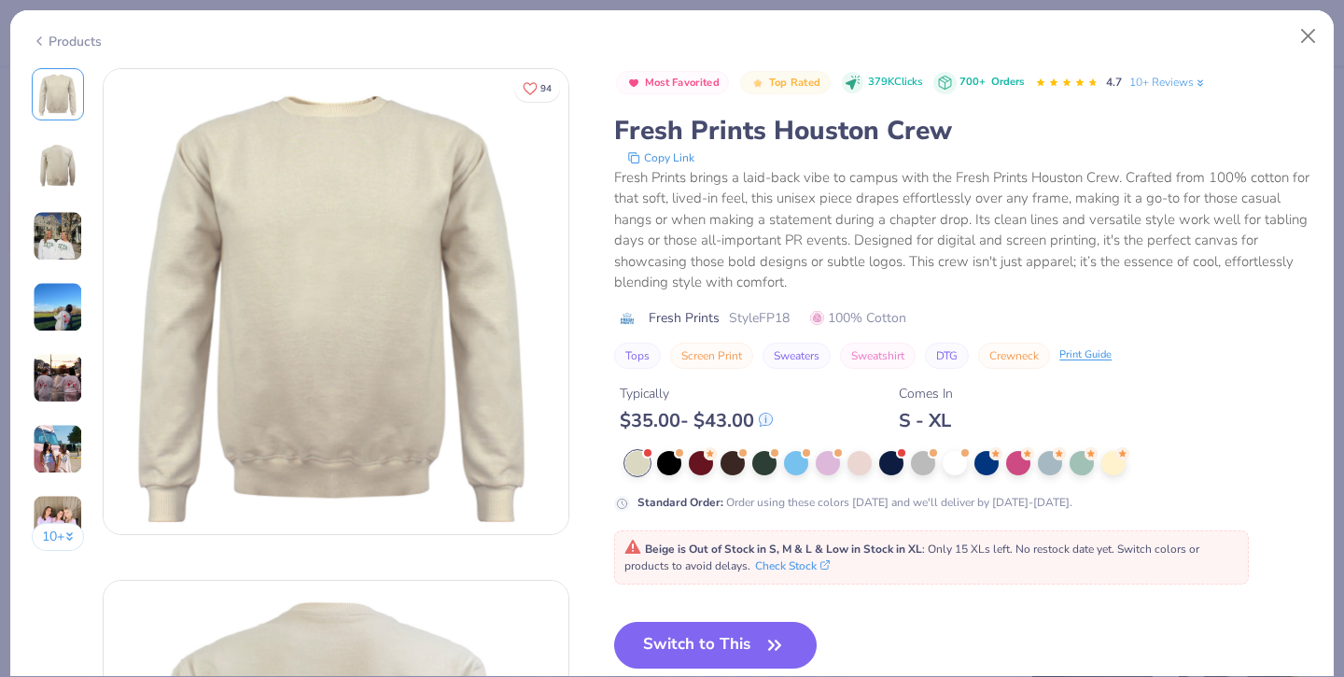
click at [69, 237] on img at bounding box center [58, 236] width 50 height 50
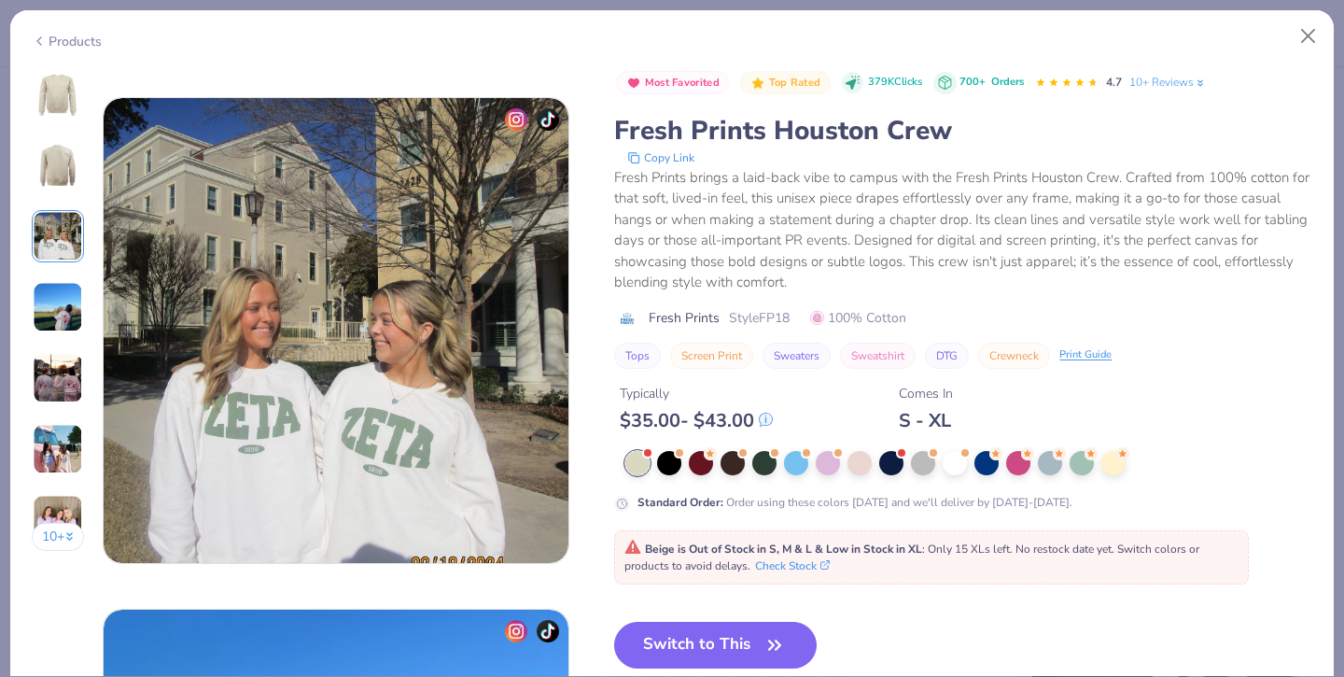
scroll to position [1023, 0]
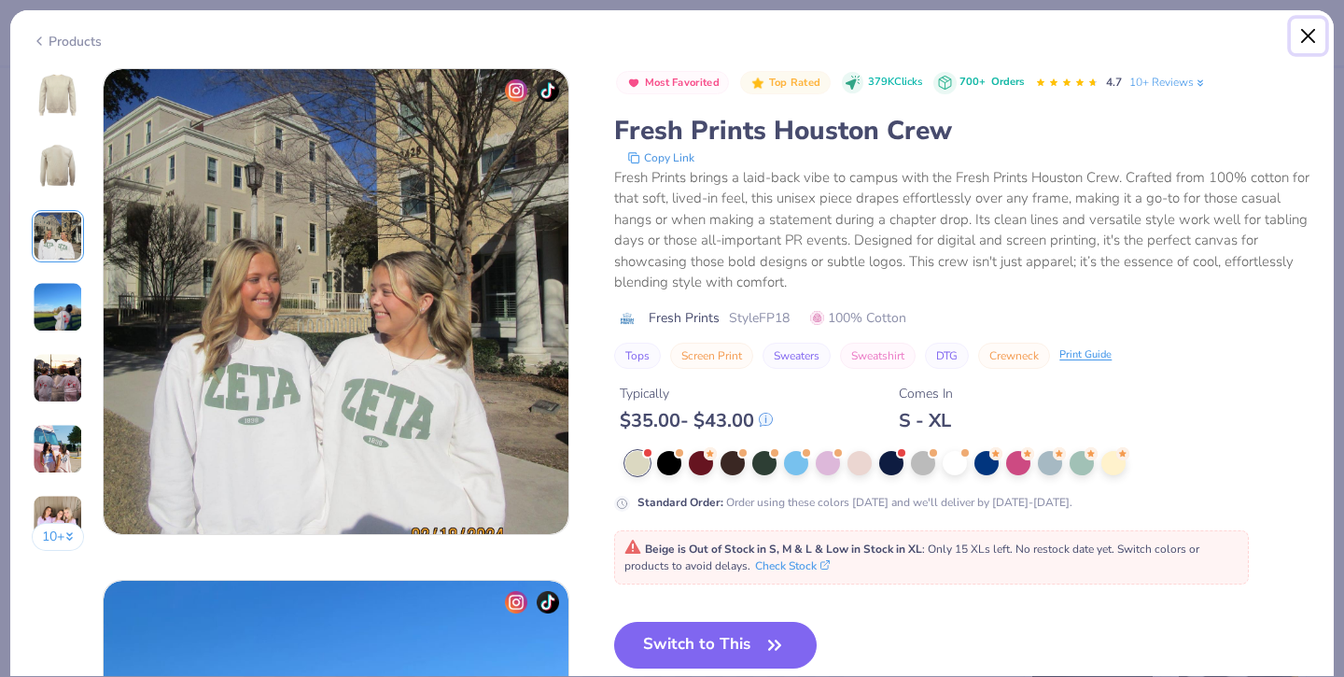
click at [1308, 32] on button "Close" at bounding box center [1308, 36] width 35 height 35
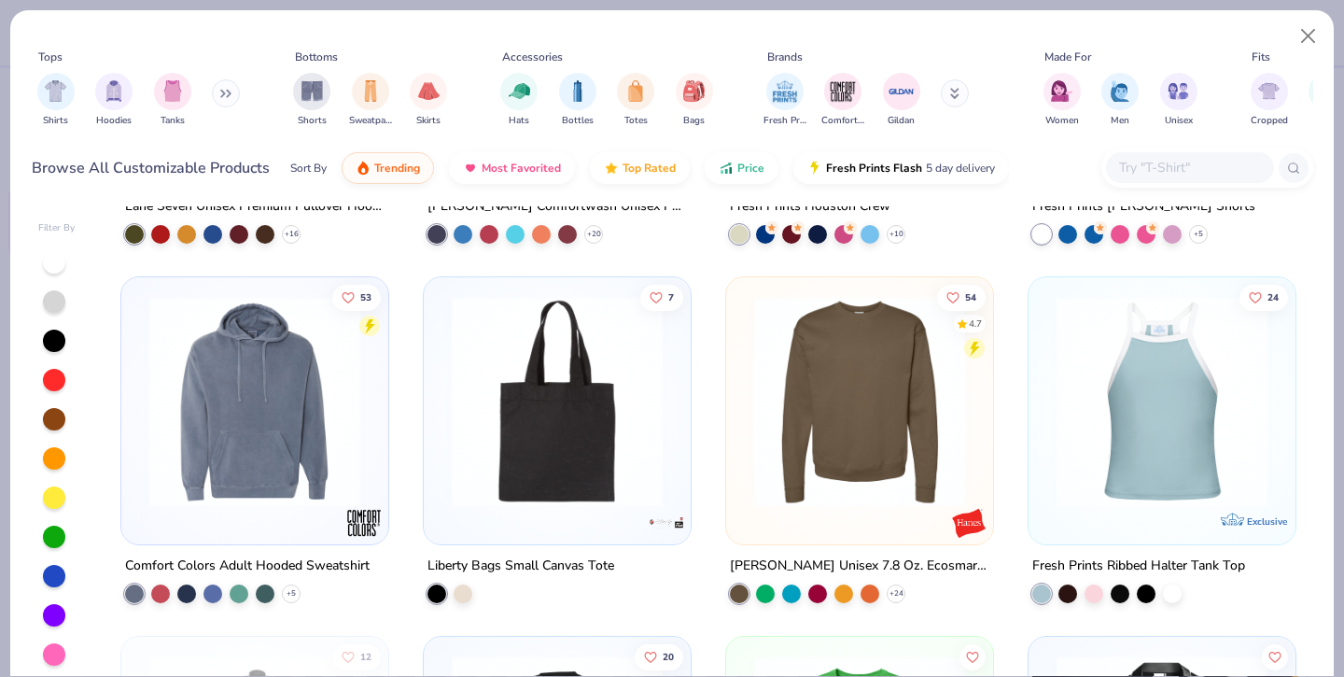
scroll to position [9998, 0]
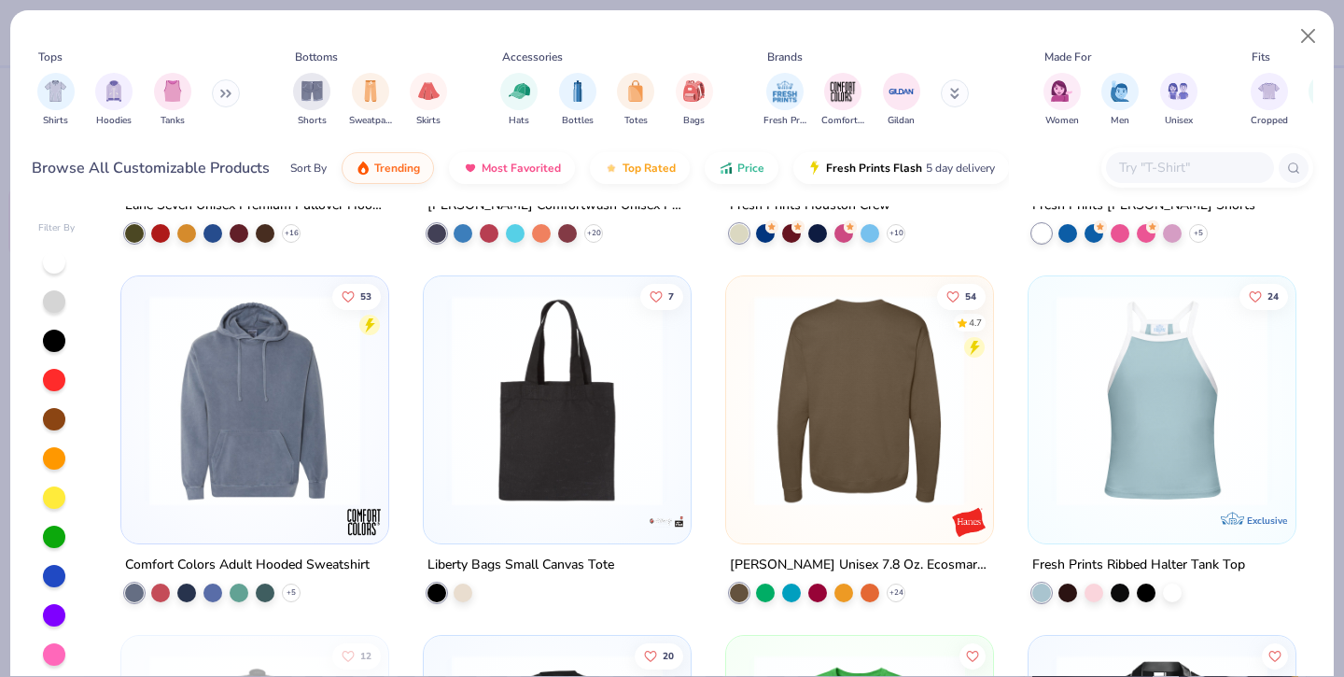
click at [833, 390] on div at bounding box center [859, 400] width 688 height 211
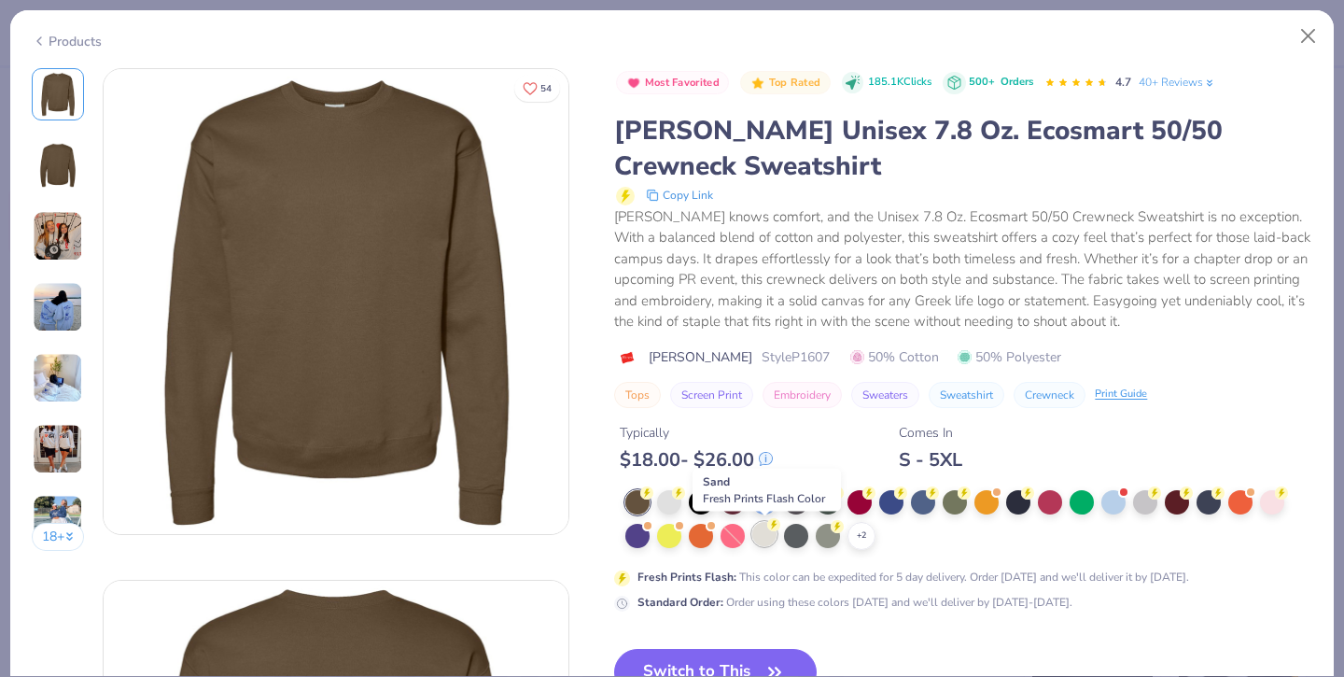
click at [767, 538] on div at bounding box center [764, 534] width 24 height 24
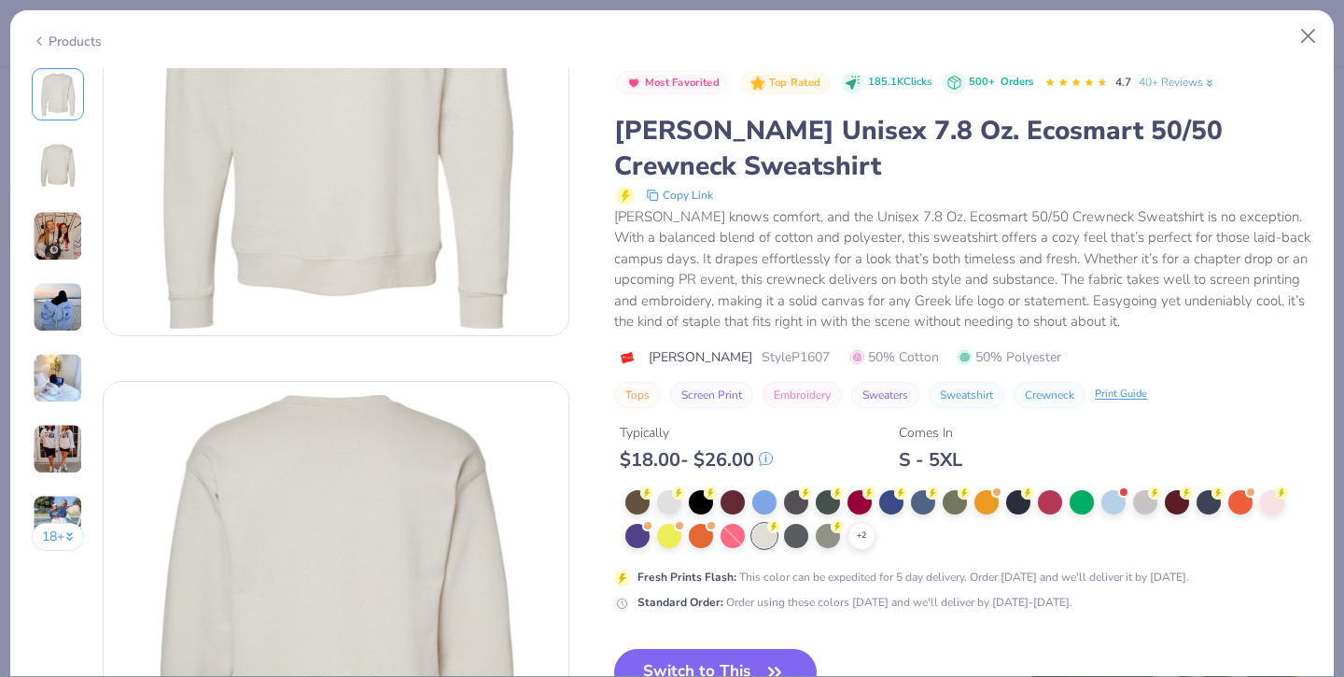
scroll to position [377, 0]
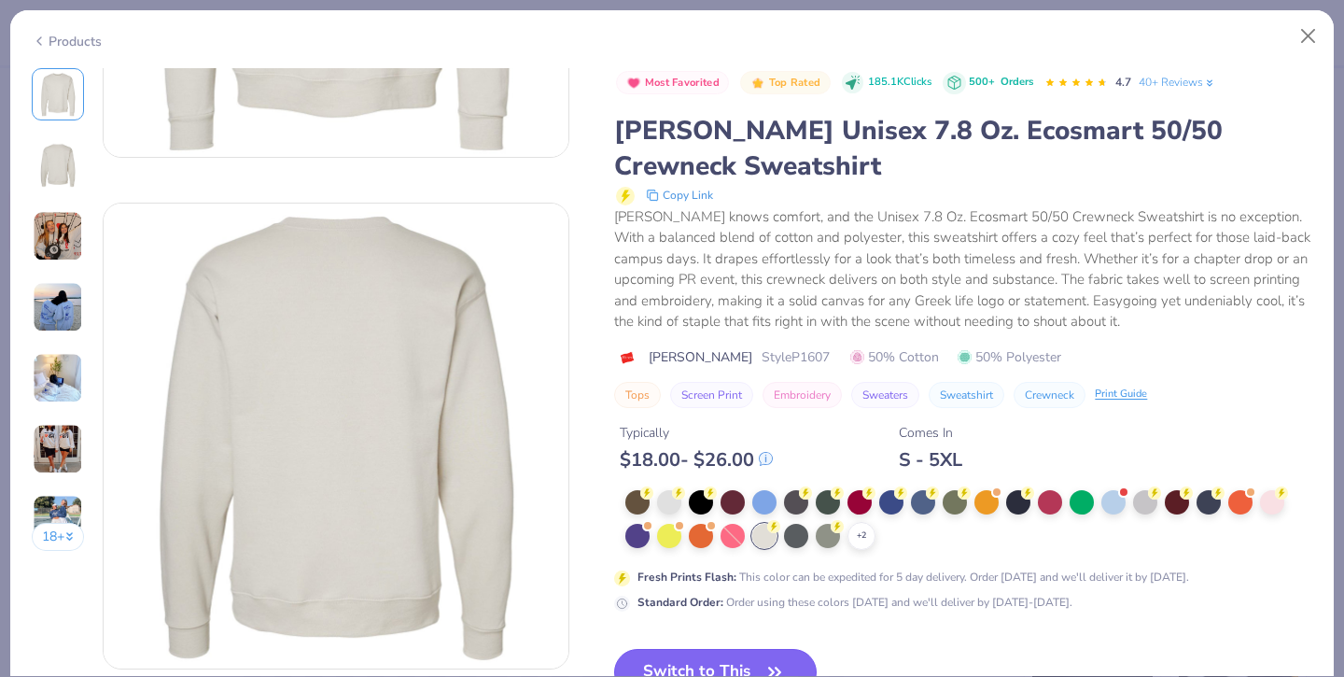
click at [738, 657] on button "Switch to This" at bounding box center [715, 672] width 203 height 47
click at [729, 658] on button "Switch to This" at bounding box center [715, 672] width 203 height 47
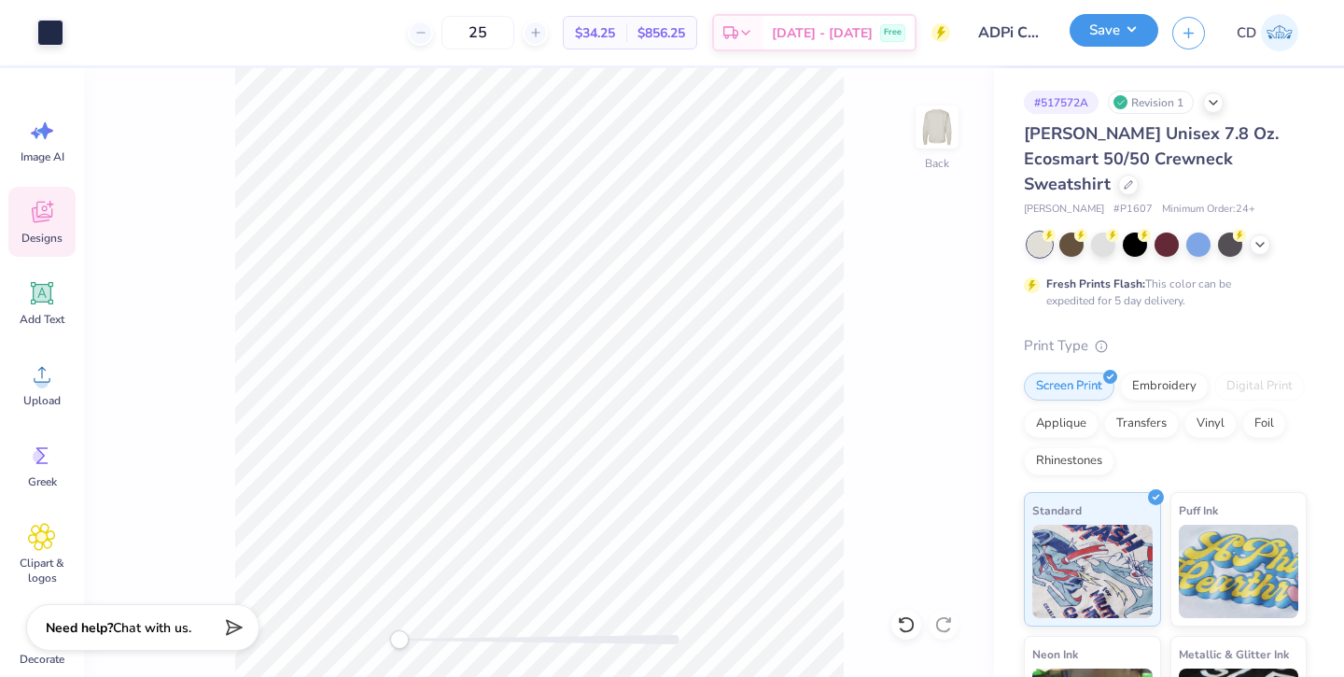
click at [1120, 36] on button "Save" at bounding box center [1114, 30] width 89 height 33
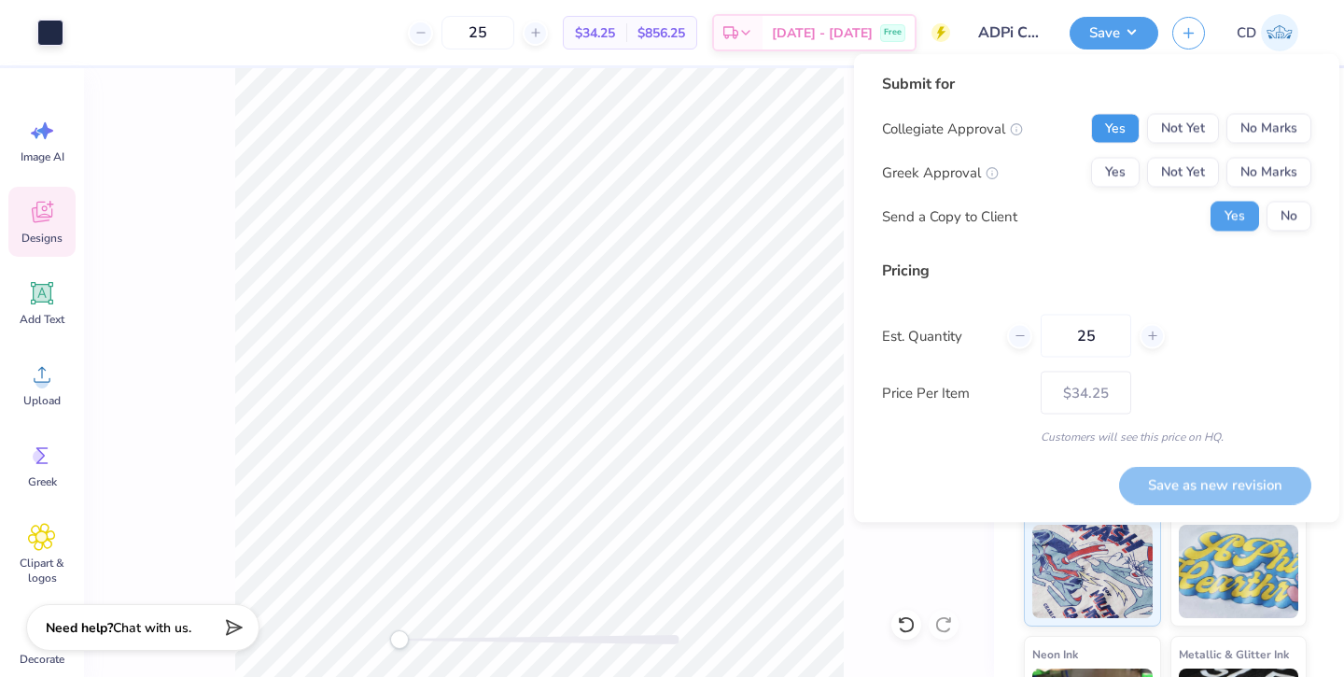
click at [1117, 131] on button "Yes" at bounding box center [1115, 129] width 49 height 30
click at [1115, 170] on button "Yes" at bounding box center [1115, 173] width 49 height 30
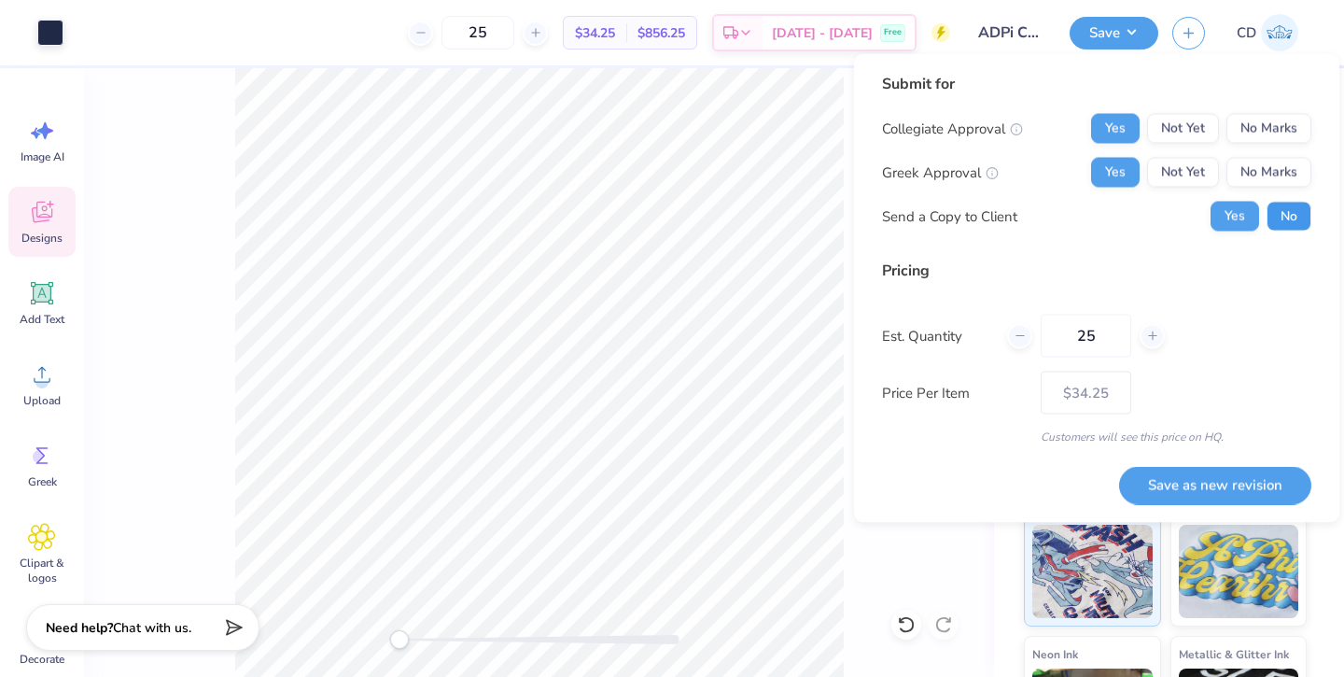
click at [1282, 208] on button "No" at bounding box center [1289, 217] width 45 height 30
click at [1117, 334] on input "25" at bounding box center [1086, 336] width 91 height 43
type input "2"
type input "20"
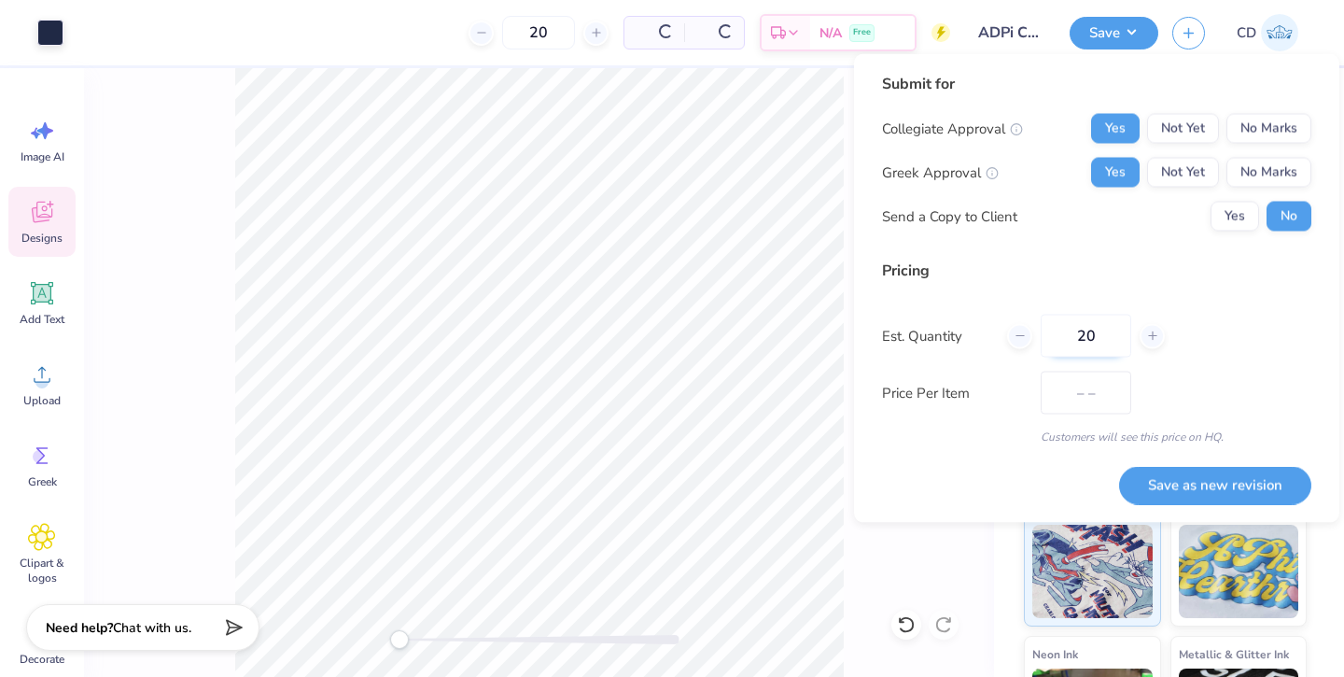
type input "$41.28"
type input "25"
type input "$34.25"
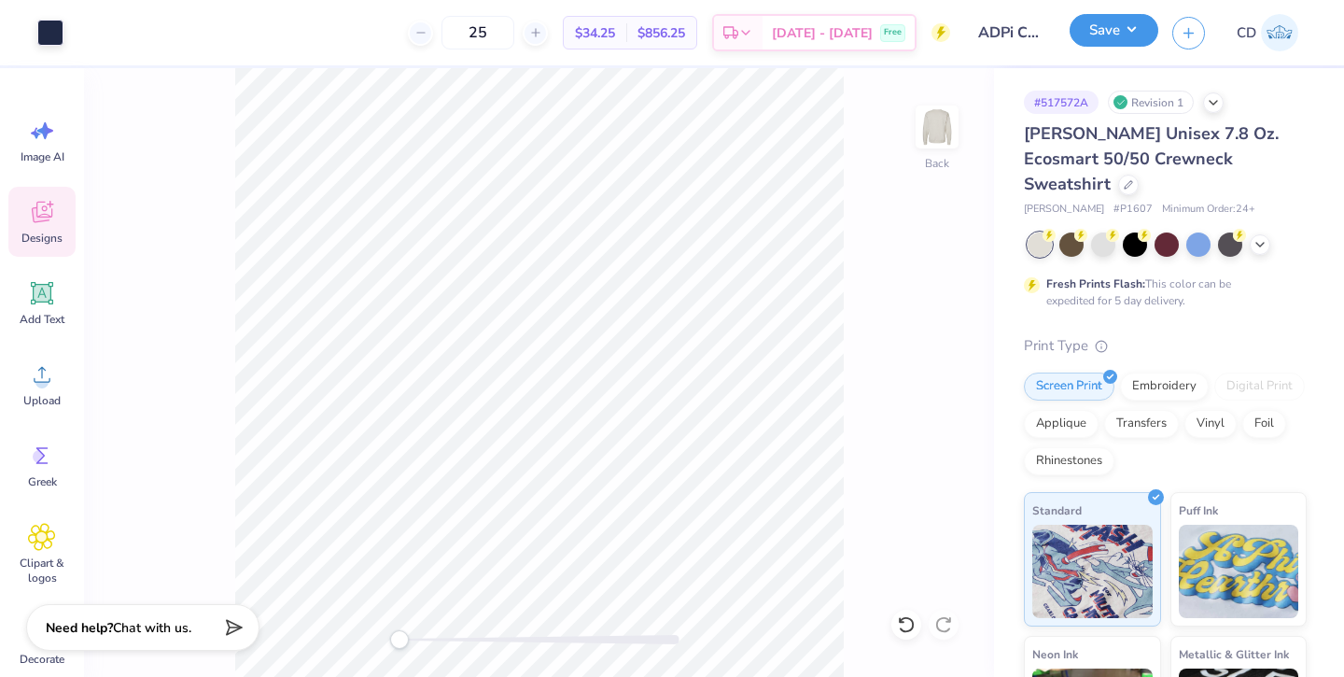
click at [1132, 24] on button "Save" at bounding box center [1114, 30] width 89 height 33
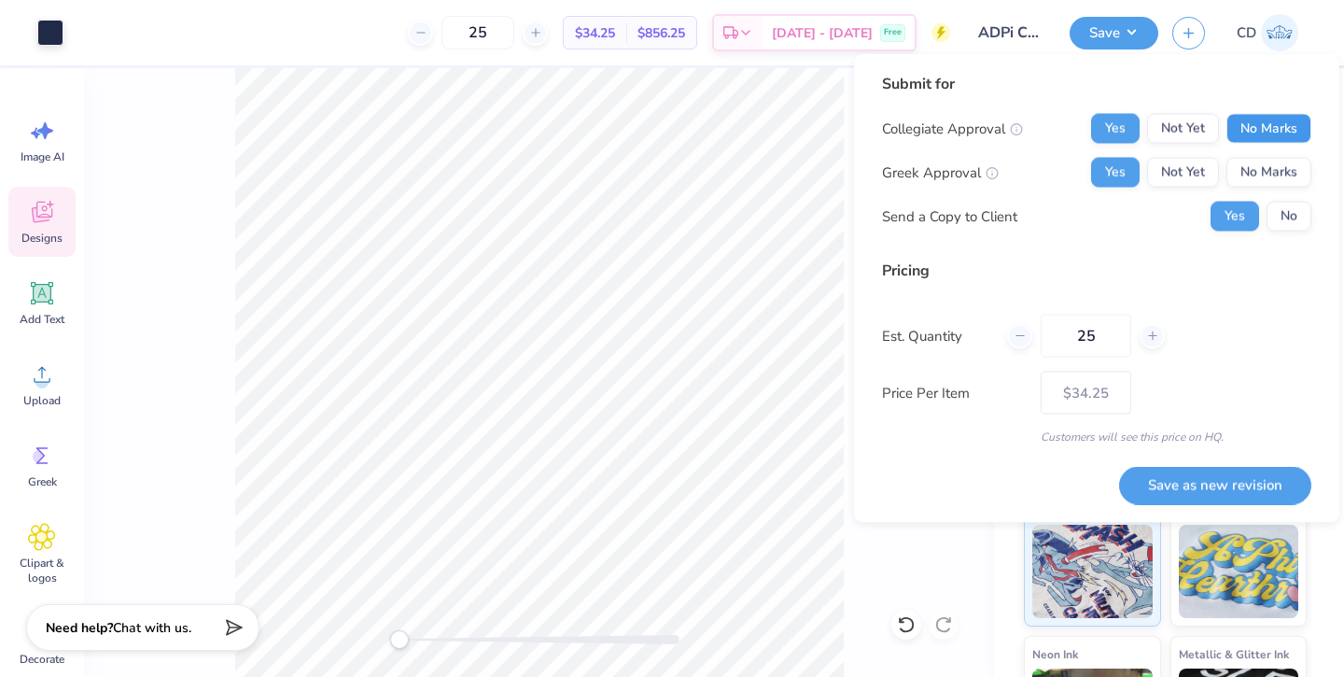
click at [1273, 117] on button "No Marks" at bounding box center [1269, 129] width 85 height 30
click at [1268, 164] on button "No Marks" at bounding box center [1269, 173] width 85 height 30
click at [1128, 121] on button "Yes" at bounding box center [1115, 129] width 49 height 30
click at [1125, 162] on button "Yes" at bounding box center [1115, 173] width 49 height 30
click at [1104, 331] on input "25" at bounding box center [1086, 336] width 91 height 43
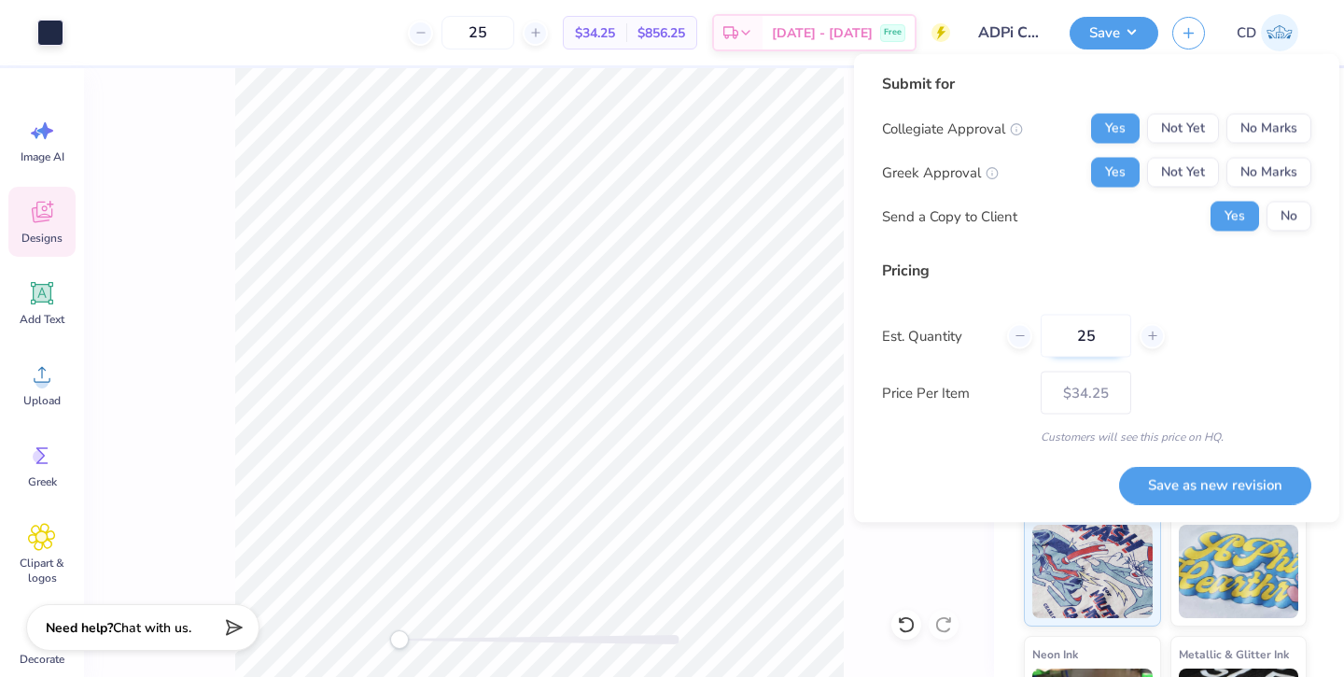
type input "2"
type input "50"
type input "$29.87"
type input "50"
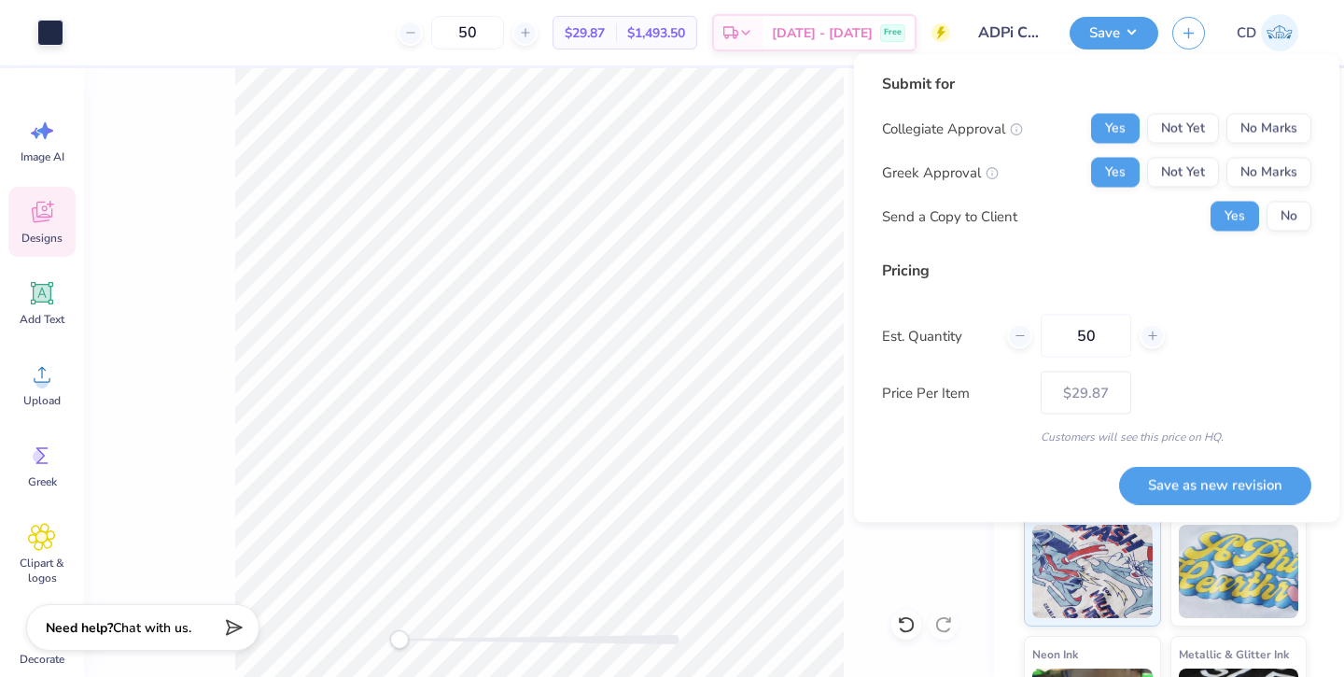
click at [901, 544] on div "Back" at bounding box center [539, 372] width 910 height 609
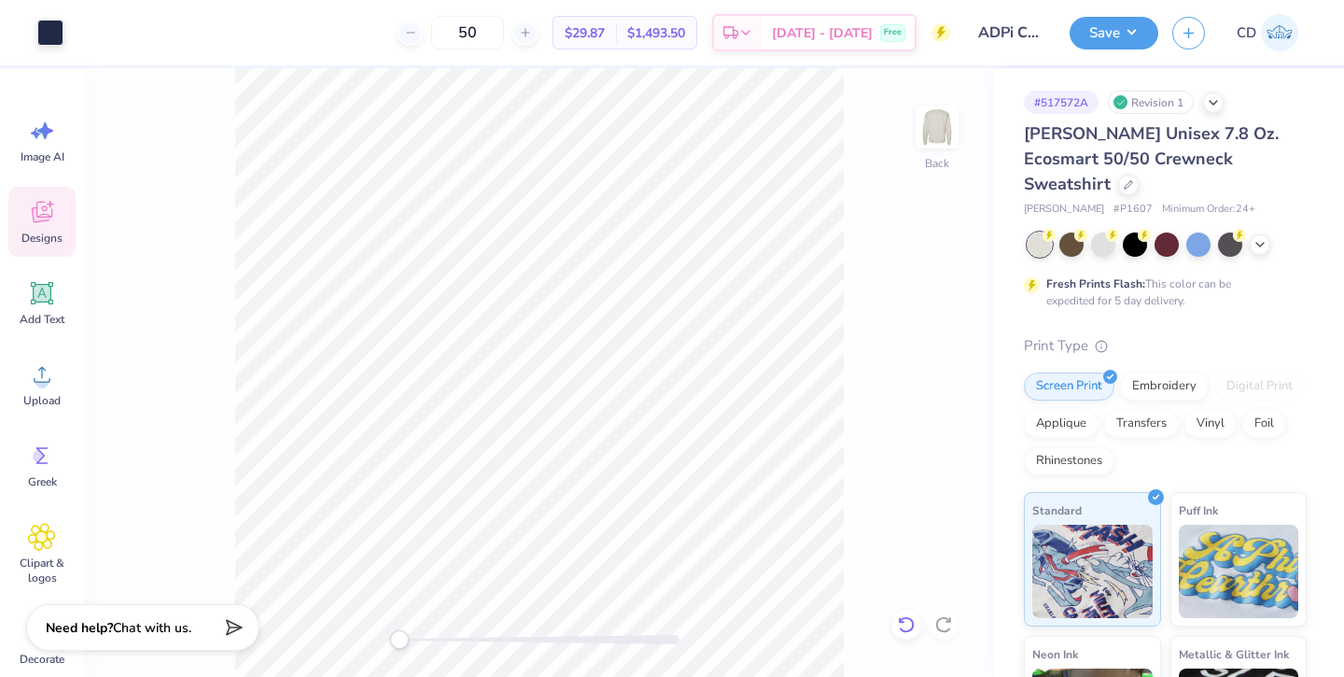
click at [910, 623] on icon at bounding box center [906, 624] width 19 height 19
click at [910, 623] on div "Back" at bounding box center [539, 372] width 910 height 609
click at [945, 627] on icon at bounding box center [944, 624] width 19 height 19
click at [1133, 178] on icon at bounding box center [1128, 182] width 9 height 9
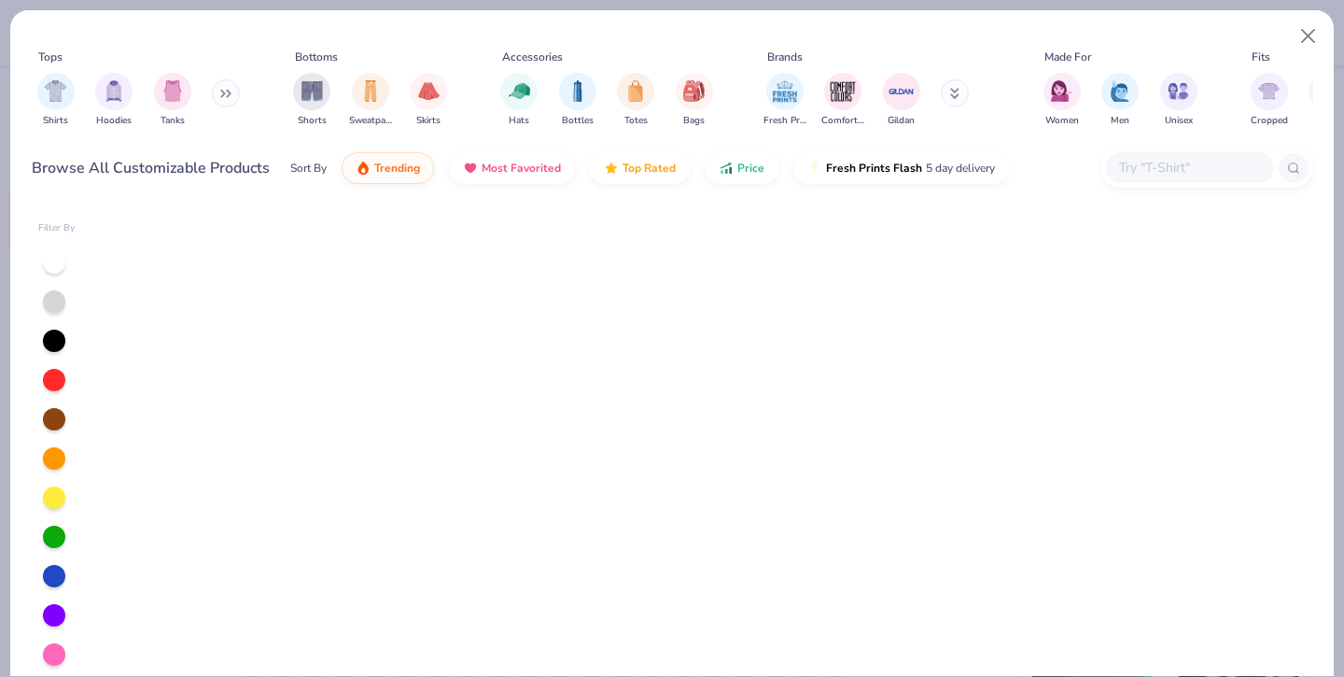
scroll to position [5320, 0]
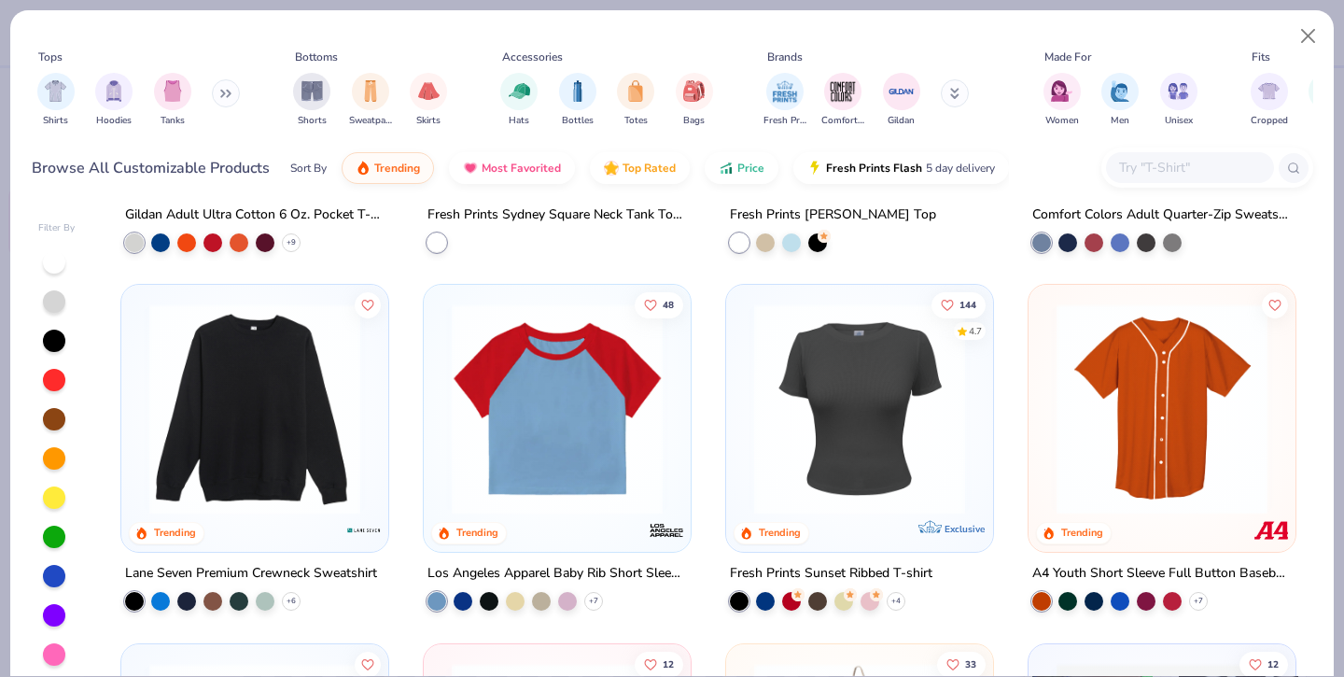
click at [308, 430] on div at bounding box center [484, 408] width 688 height 211
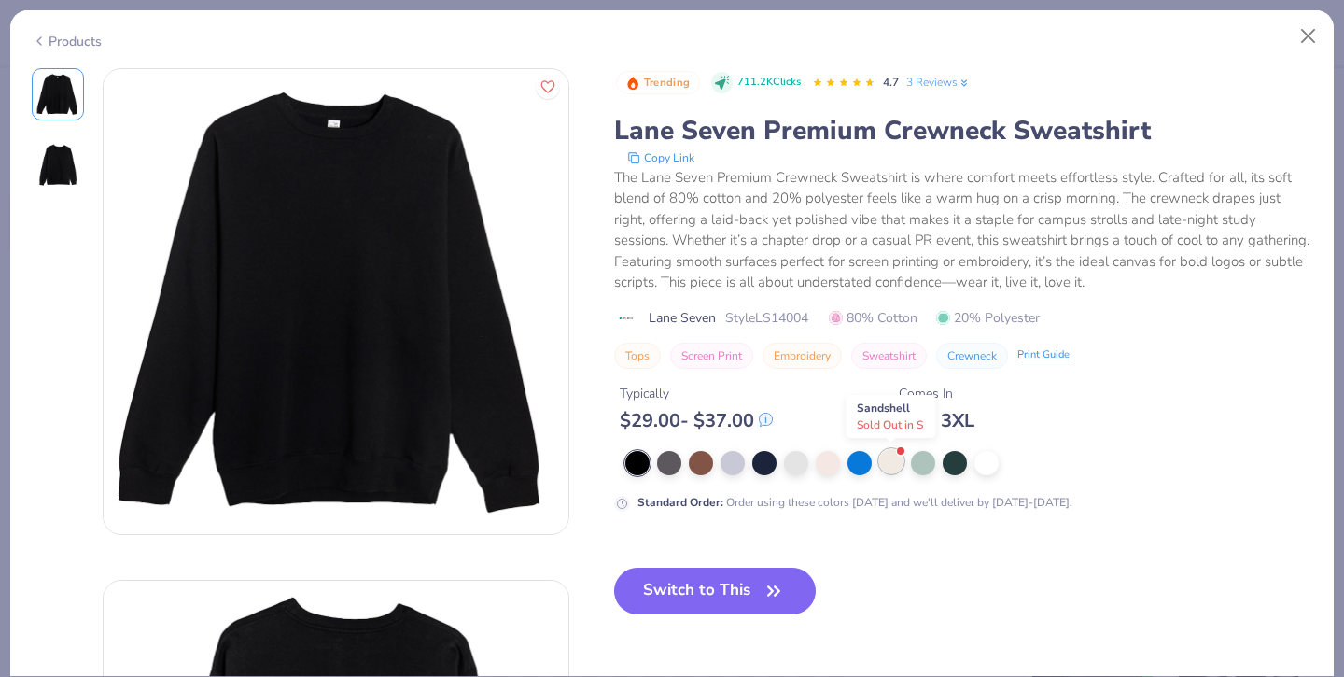
click at [893, 469] on div at bounding box center [891, 461] width 24 height 24
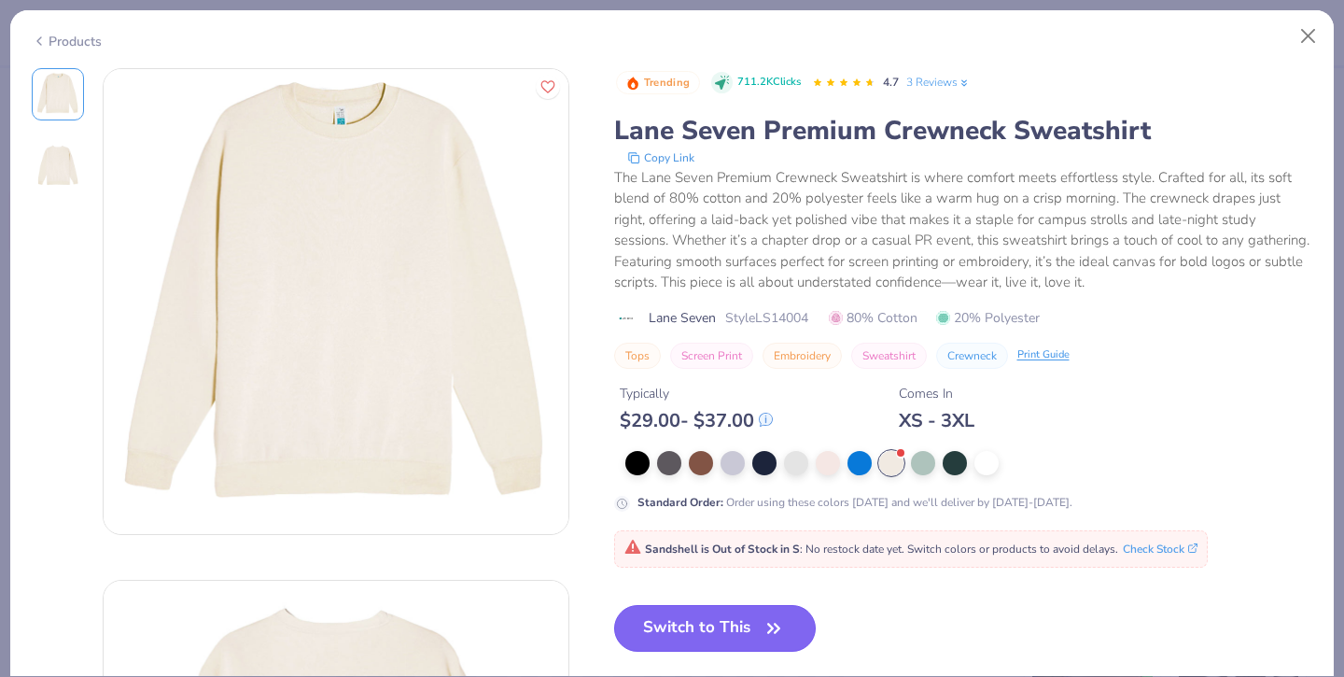
click at [694, 616] on button "Switch to This" at bounding box center [715, 628] width 203 height 47
click at [729, 629] on button "Switch to This" at bounding box center [715, 628] width 203 height 47
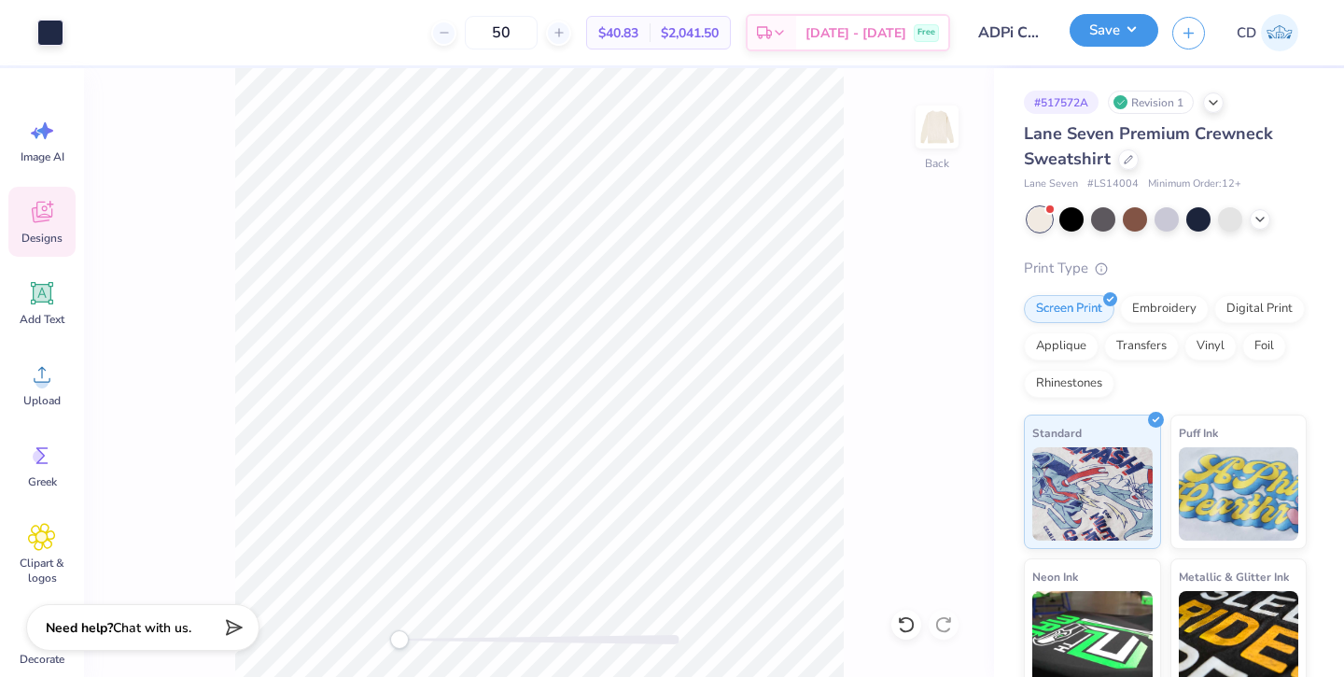
click at [1110, 39] on button "Save" at bounding box center [1114, 30] width 89 height 33
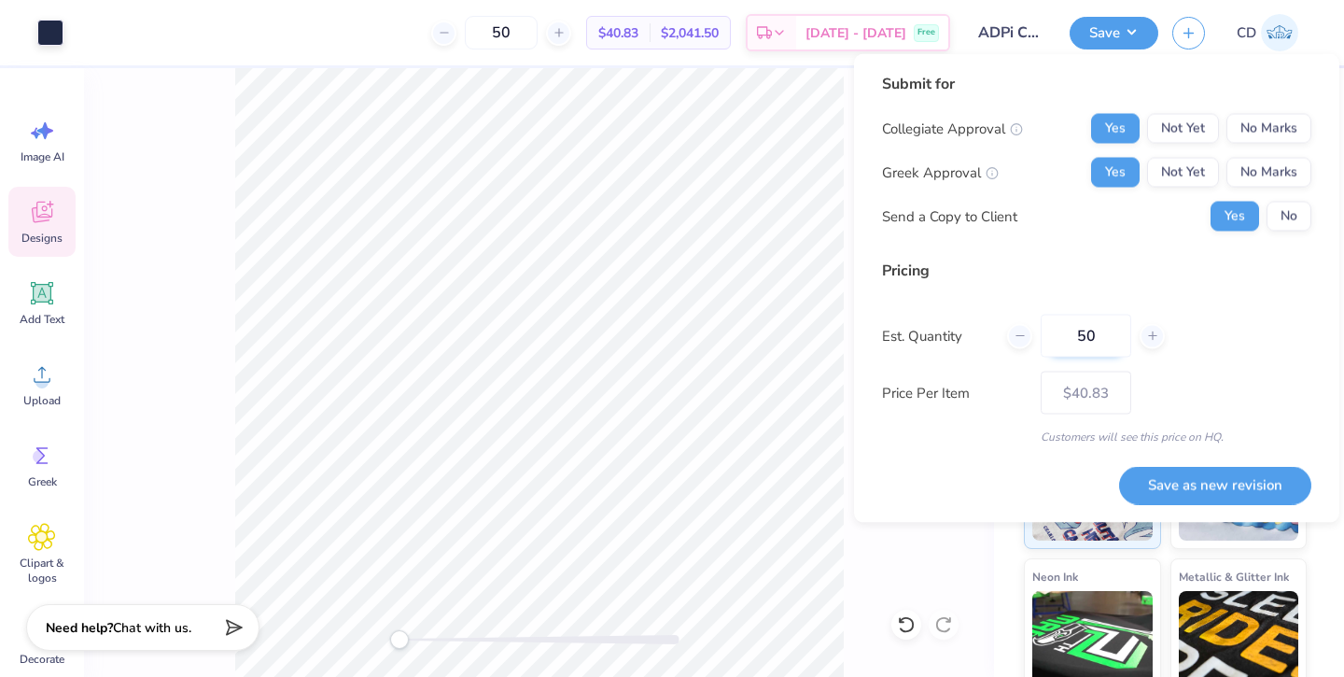
click at [1097, 338] on input "50" at bounding box center [1086, 336] width 91 height 43
type input "5"
type input "25"
type input "$45.15"
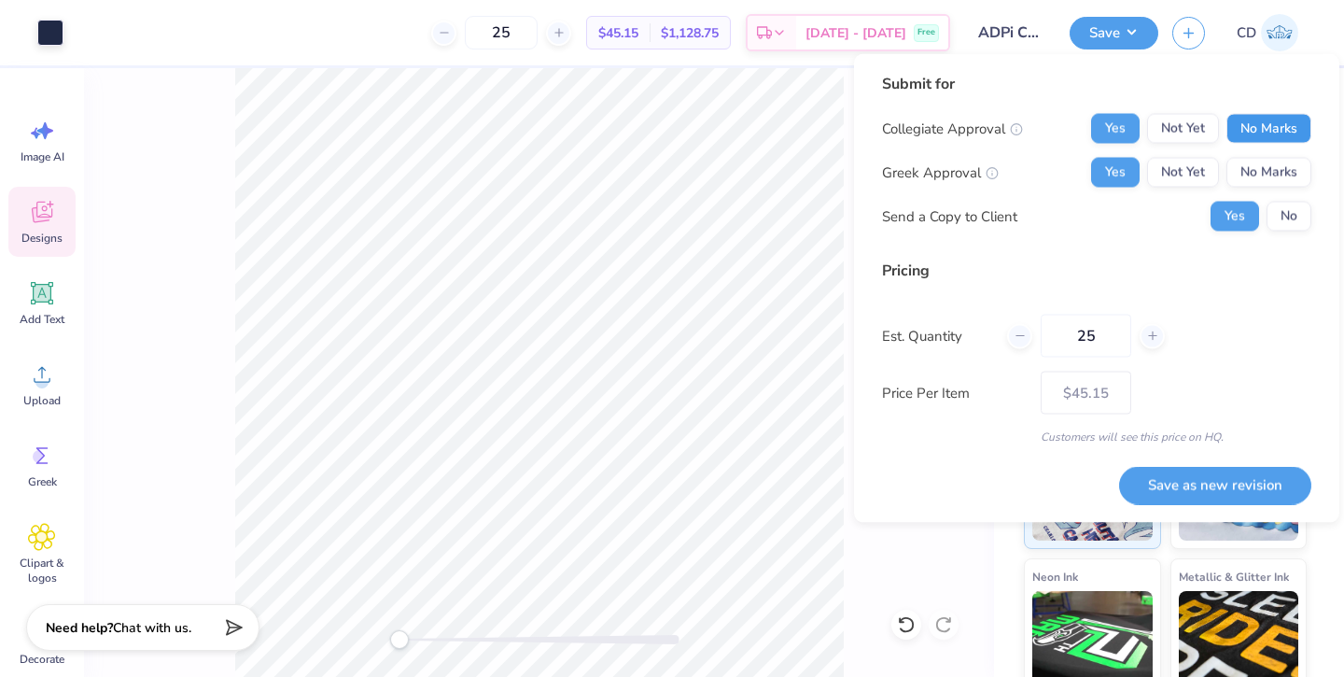
click at [1264, 114] on button "No Marks" at bounding box center [1269, 129] width 85 height 30
click at [1258, 172] on button "No Marks" at bounding box center [1269, 173] width 85 height 30
click at [1127, 123] on button "Yes" at bounding box center [1115, 129] width 49 height 30
click at [1123, 179] on button "Yes" at bounding box center [1115, 173] width 49 height 30
click at [1108, 340] on input "25" at bounding box center [1086, 336] width 91 height 43
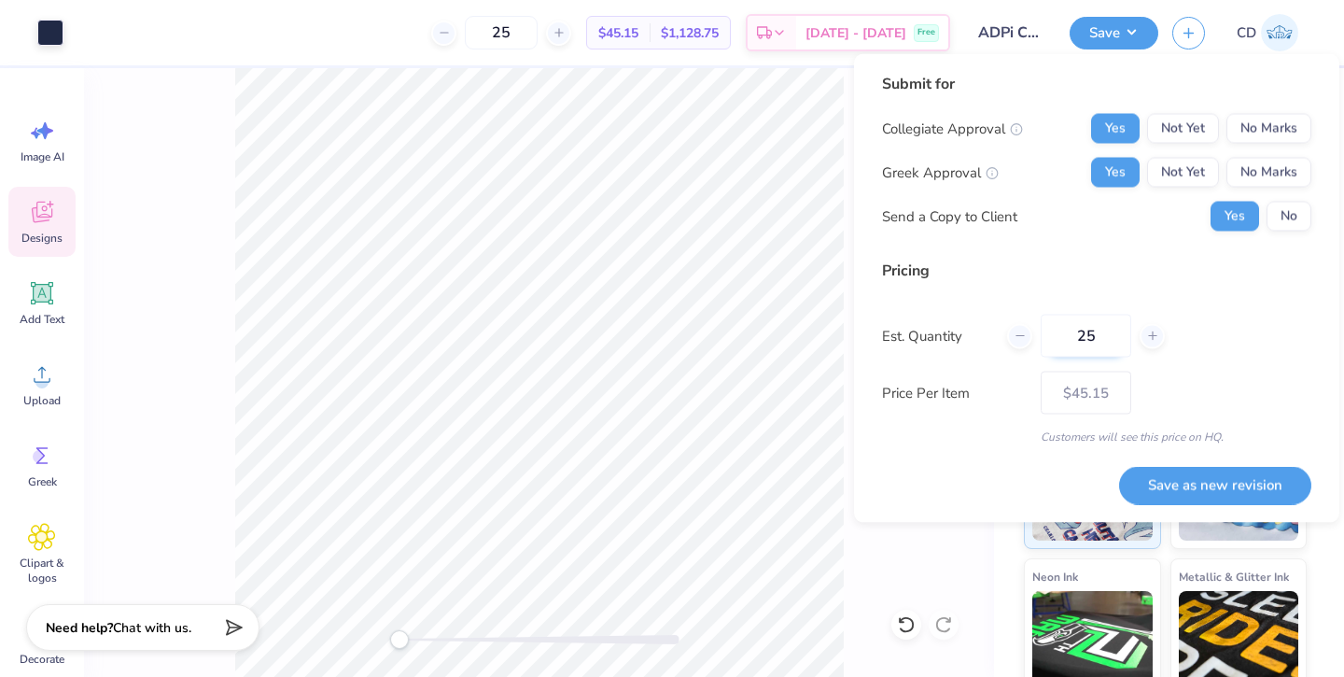
type input "2"
type input "50"
type input "$40.83"
type input "50"
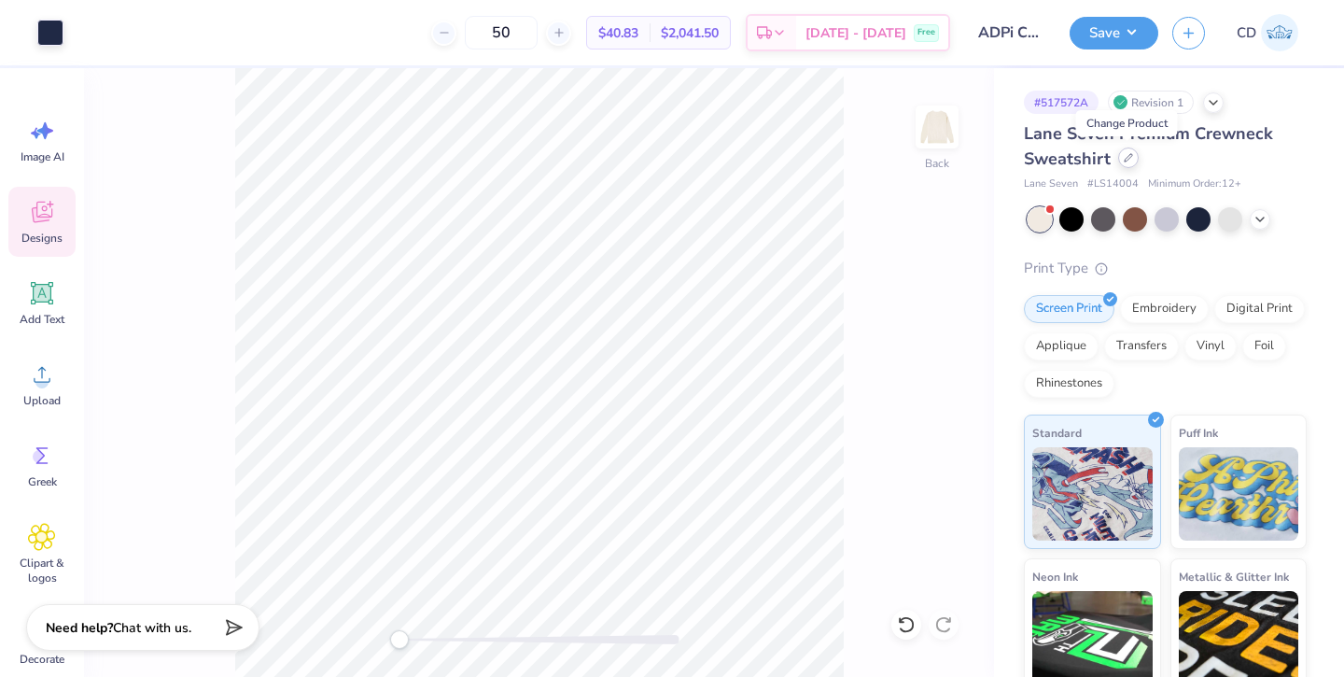
click at [1125, 164] on div at bounding box center [1128, 158] width 21 height 21
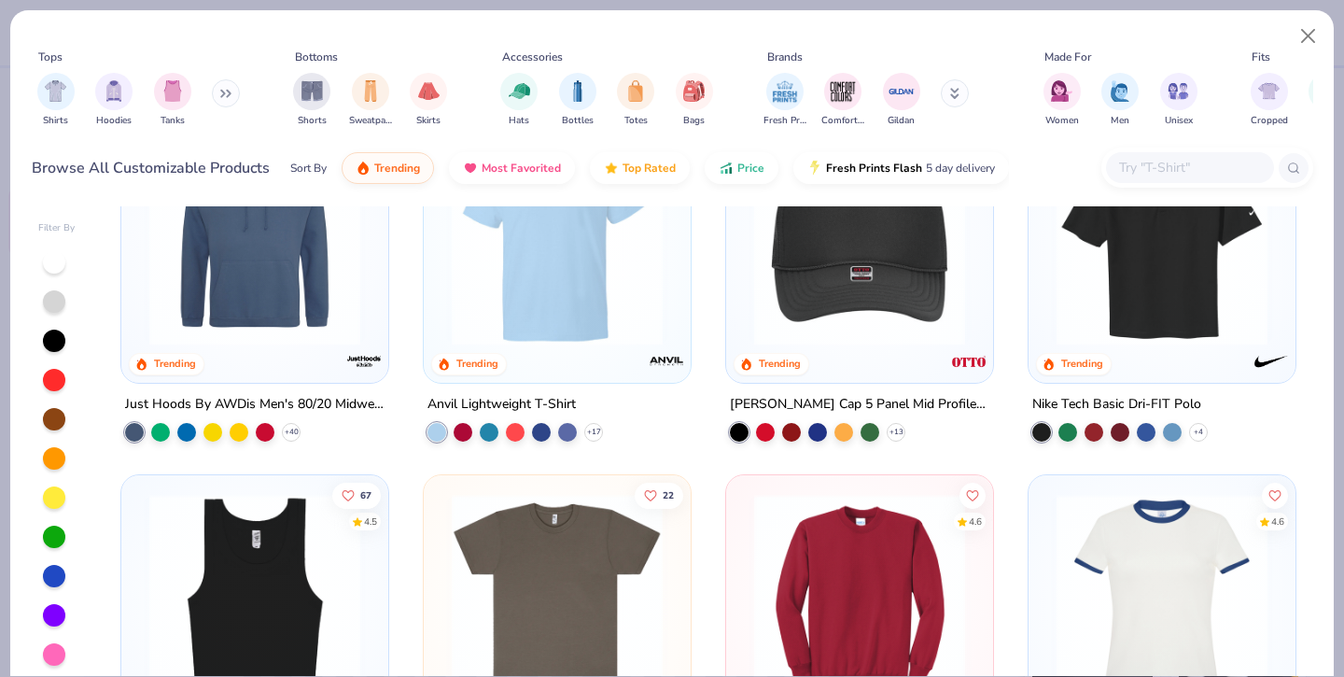
scroll to position [6407, 0]
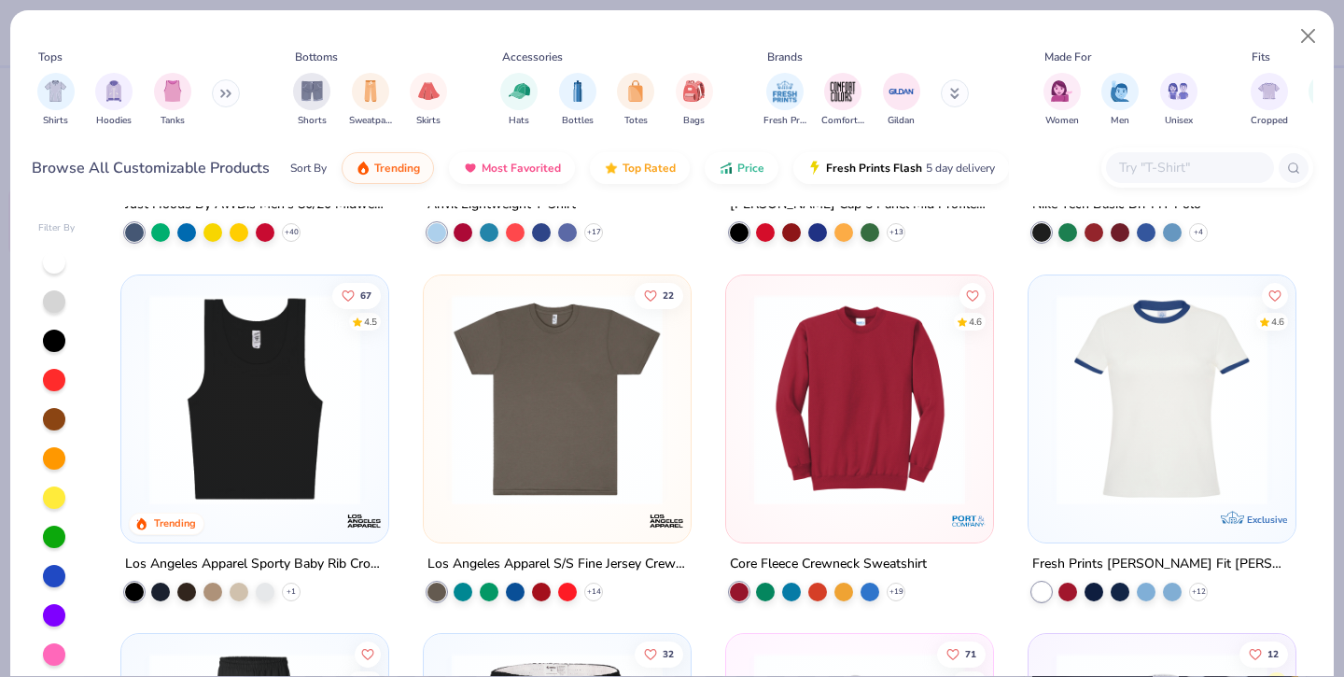
click at [842, 429] on div at bounding box center [1089, 398] width 688 height 211
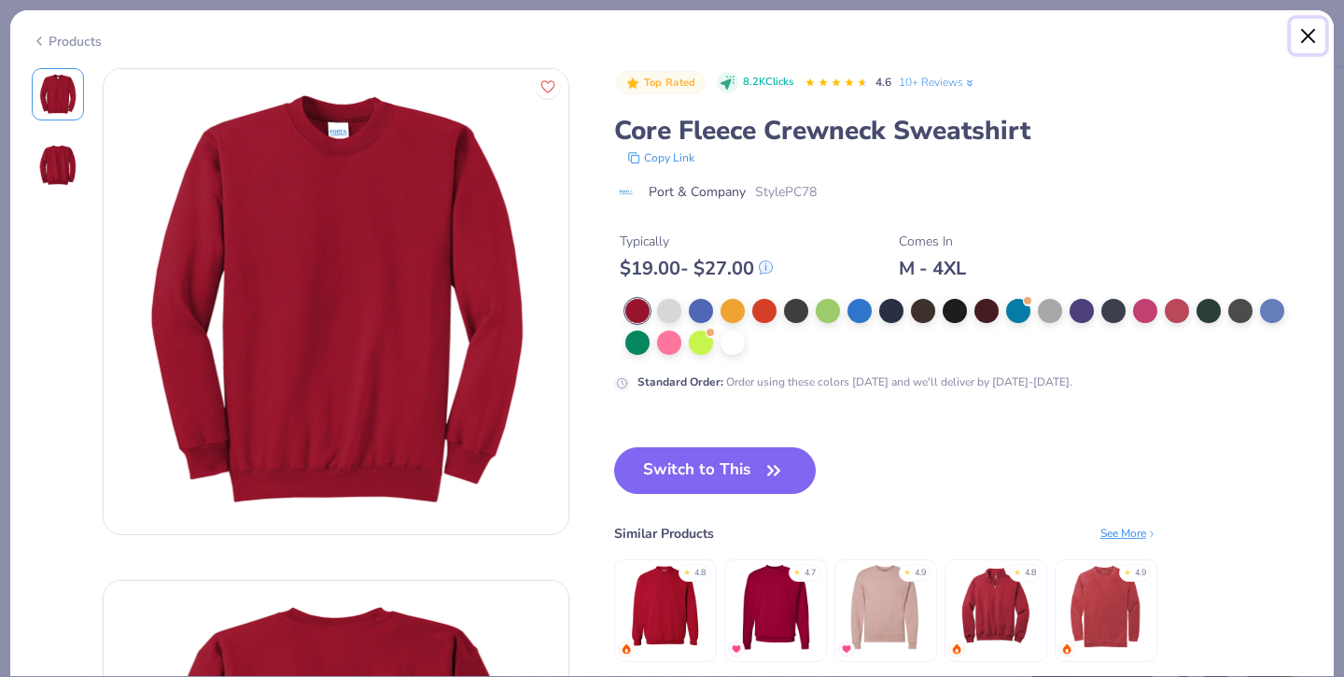
click at [1308, 35] on button "Close" at bounding box center [1308, 36] width 35 height 35
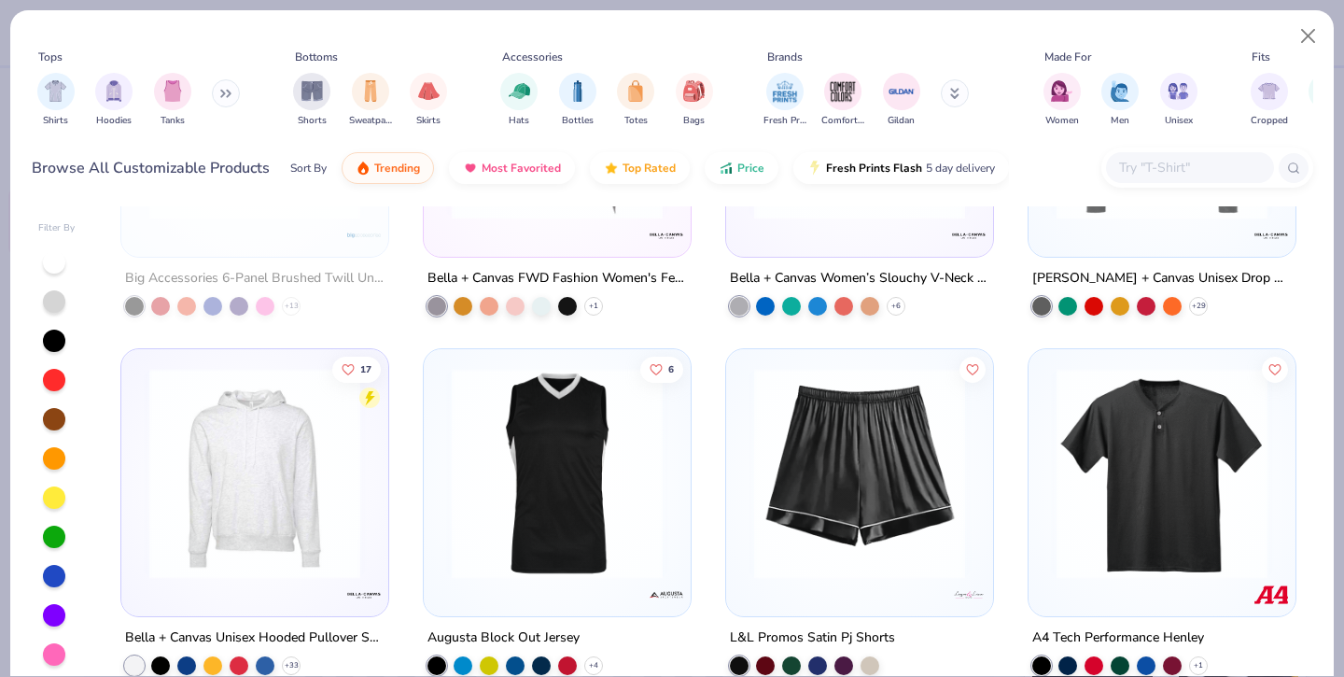
scroll to position [11122, 0]
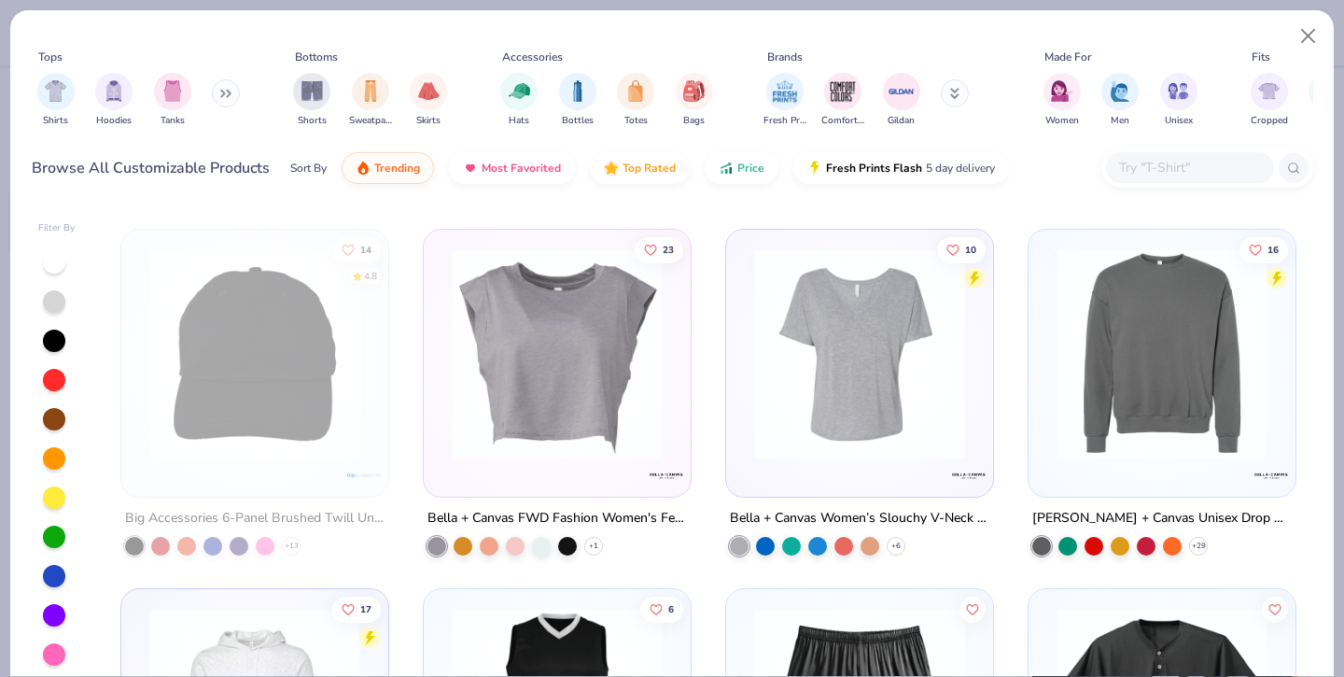
click at [1205, 421] on img at bounding box center [1163, 353] width 230 height 211
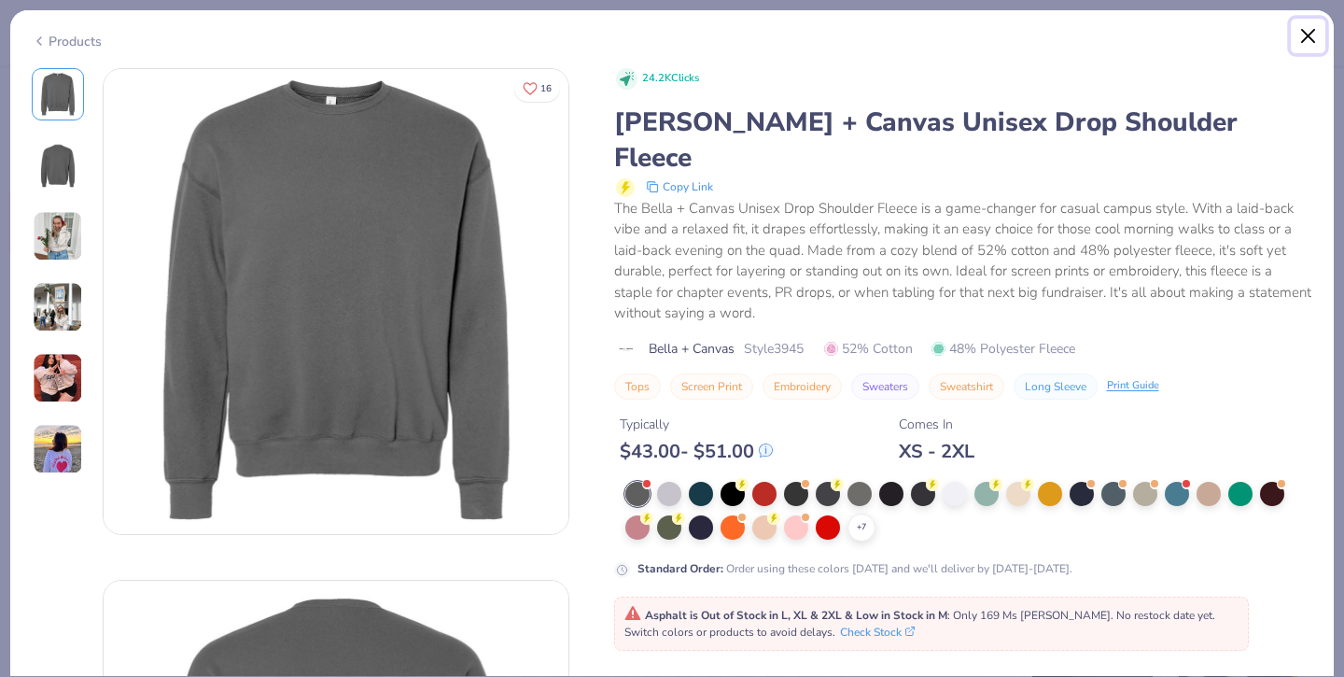
click at [1311, 35] on button "Close" at bounding box center [1308, 36] width 35 height 35
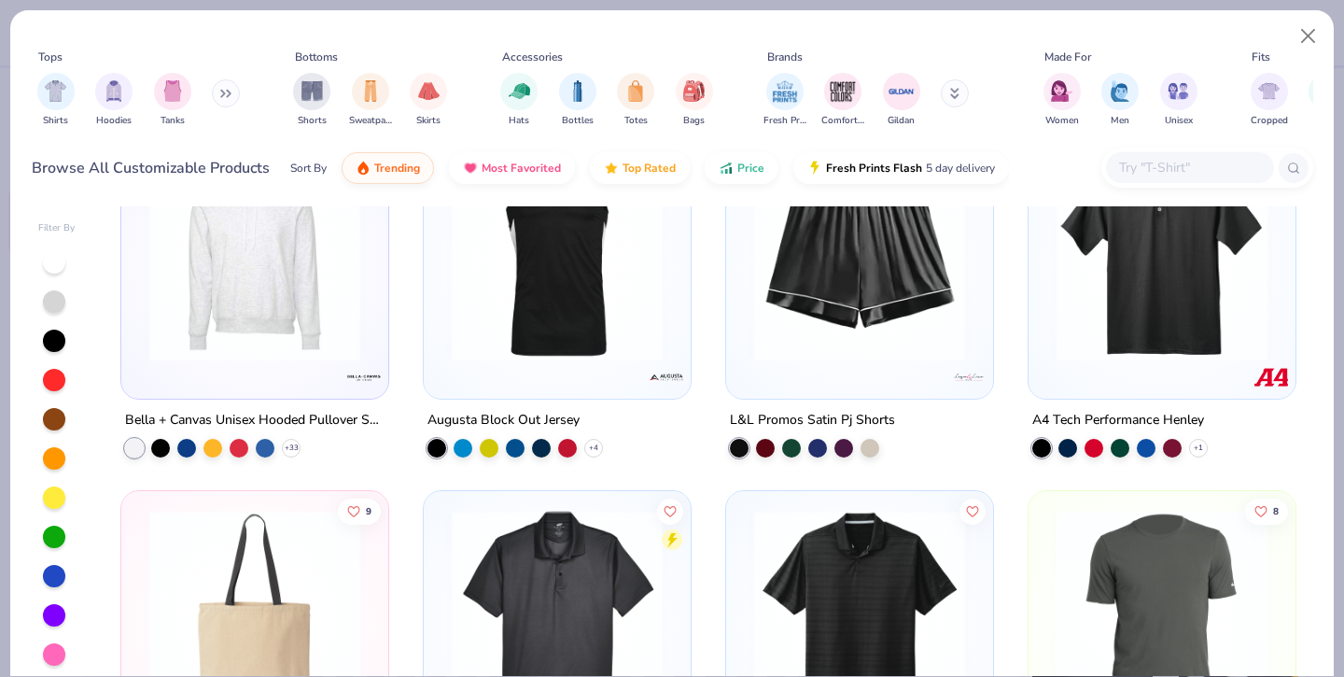
scroll to position [12211, 0]
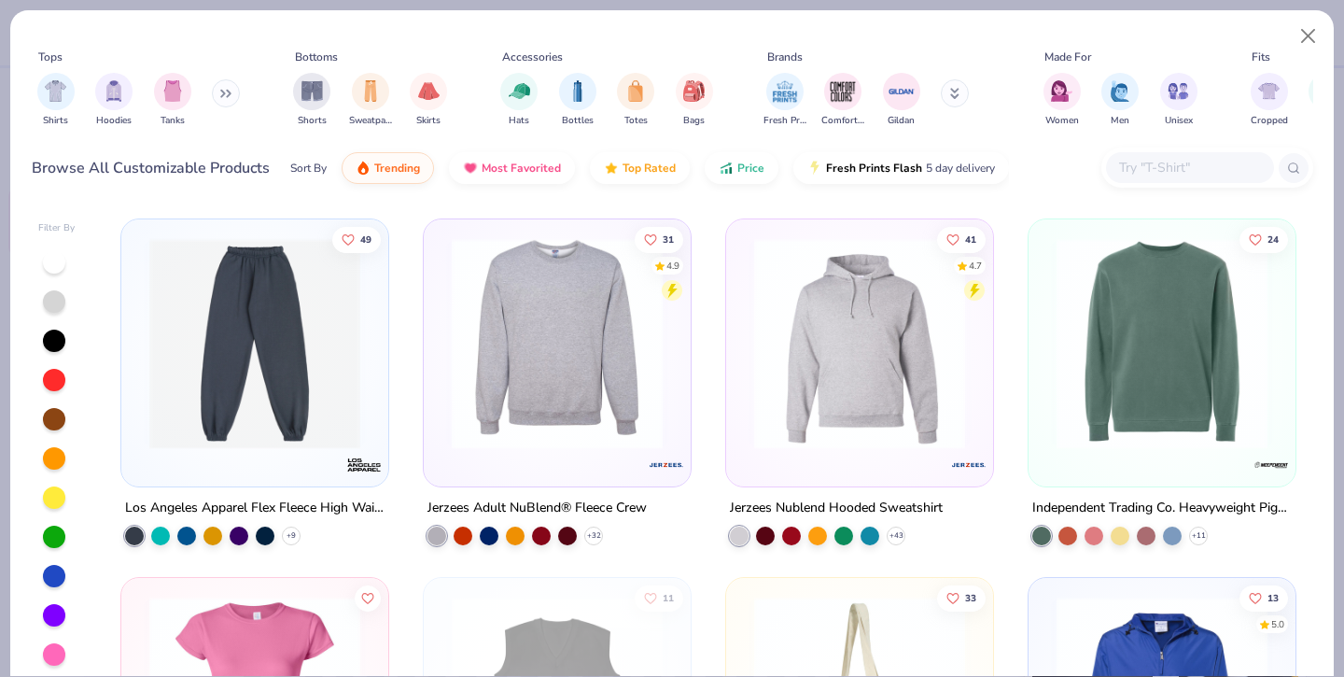
click at [600, 385] on img at bounding box center [558, 342] width 230 height 211
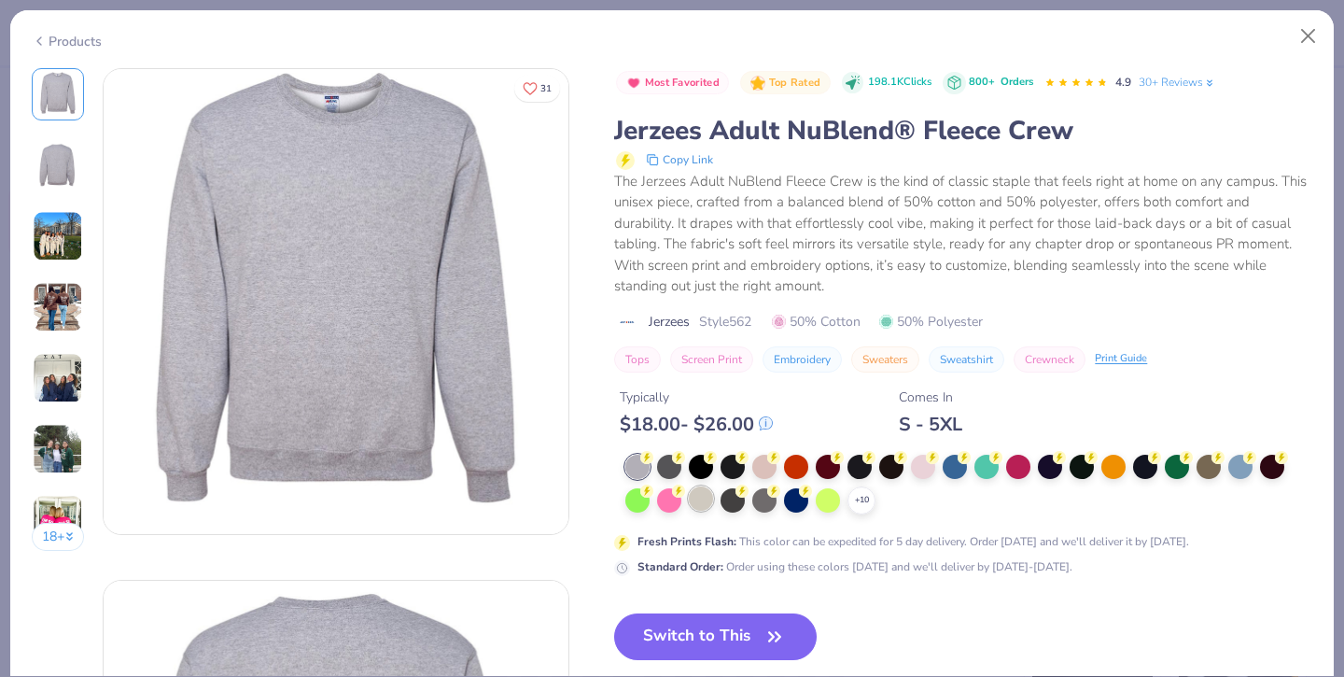
click at [698, 497] on div at bounding box center [701, 498] width 24 height 24
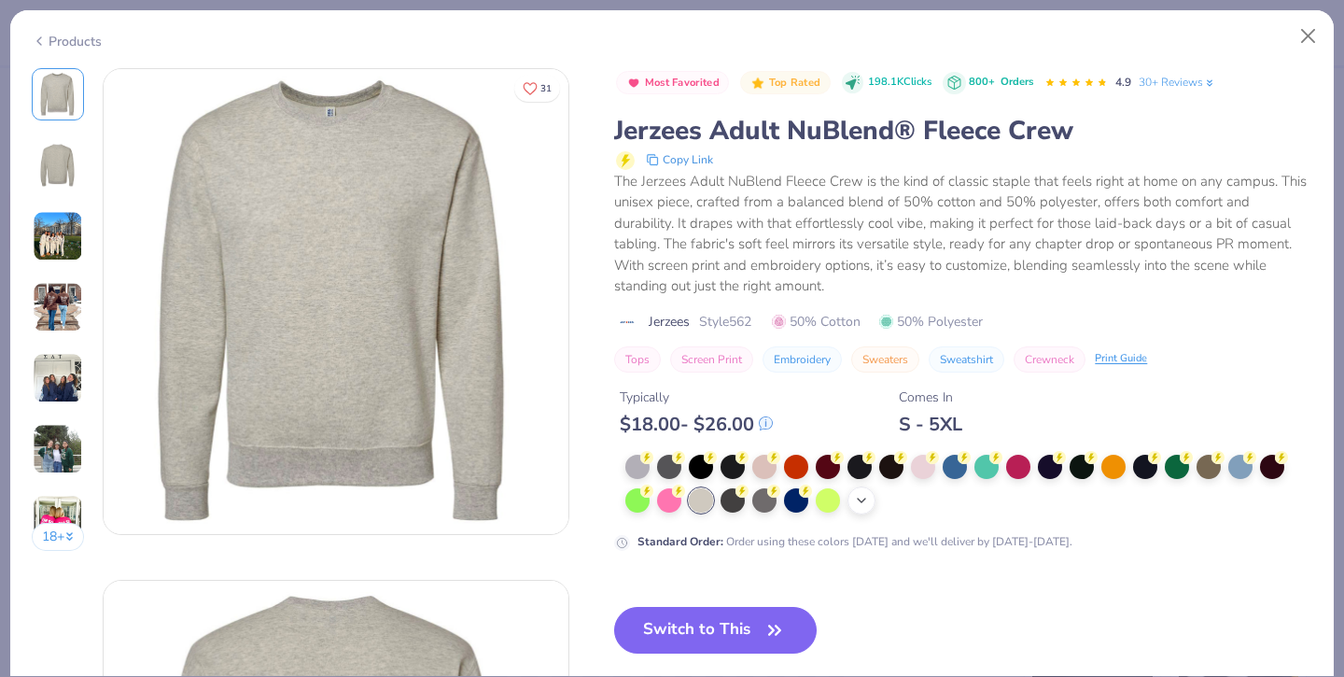
click at [871, 499] on div "+ 10" at bounding box center [862, 500] width 28 height 28
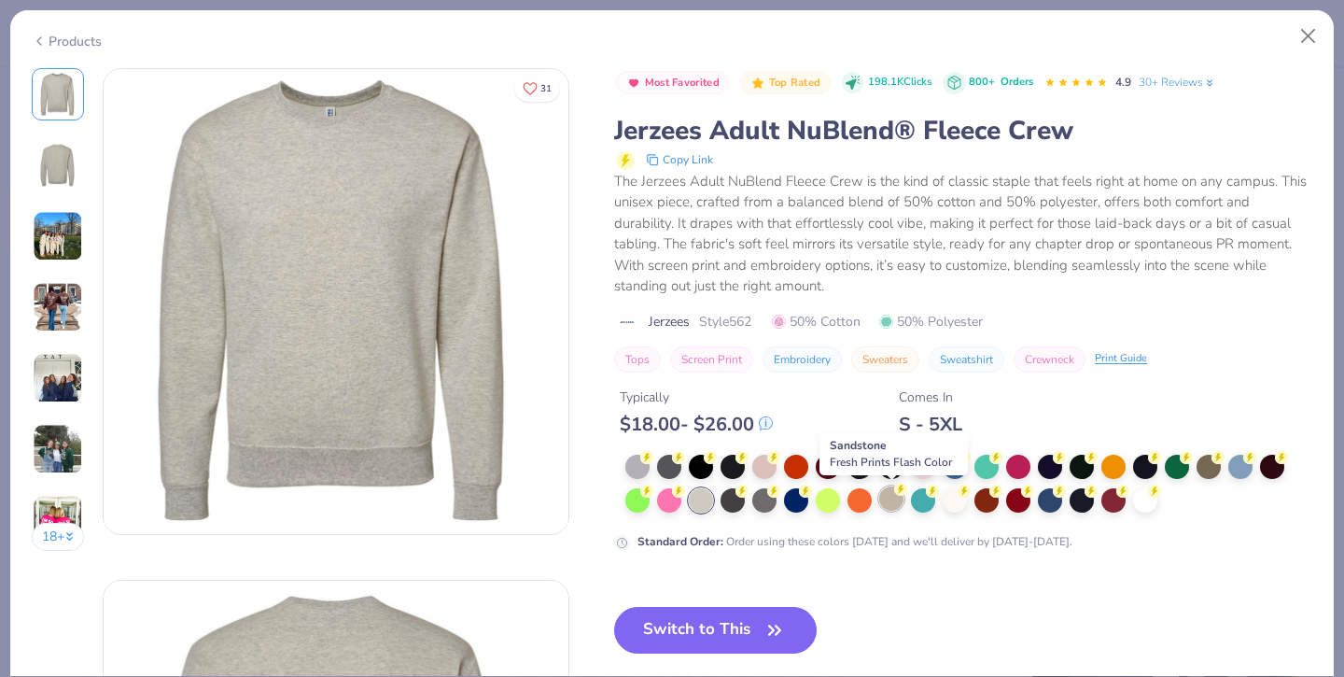
click at [893, 504] on div at bounding box center [891, 498] width 24 height 24
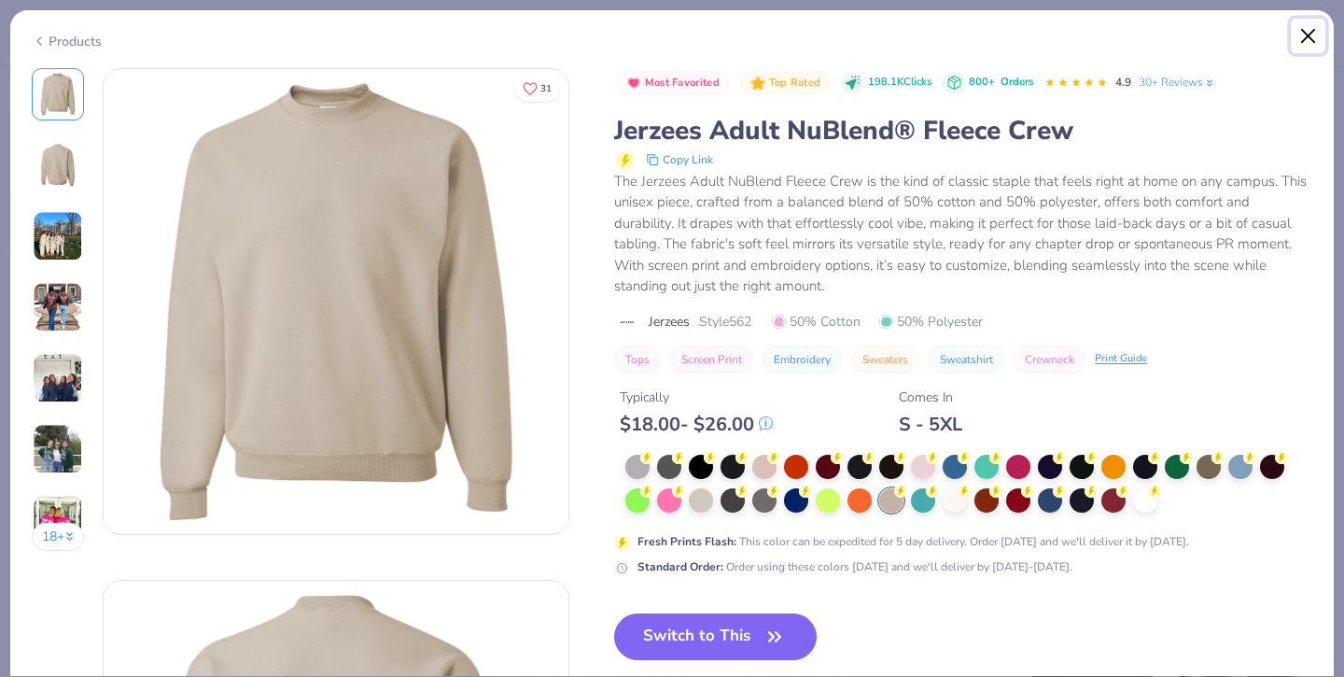
click at [1309, 43] on button "Close" at bounding box center [1308, 36] width 35 height 35
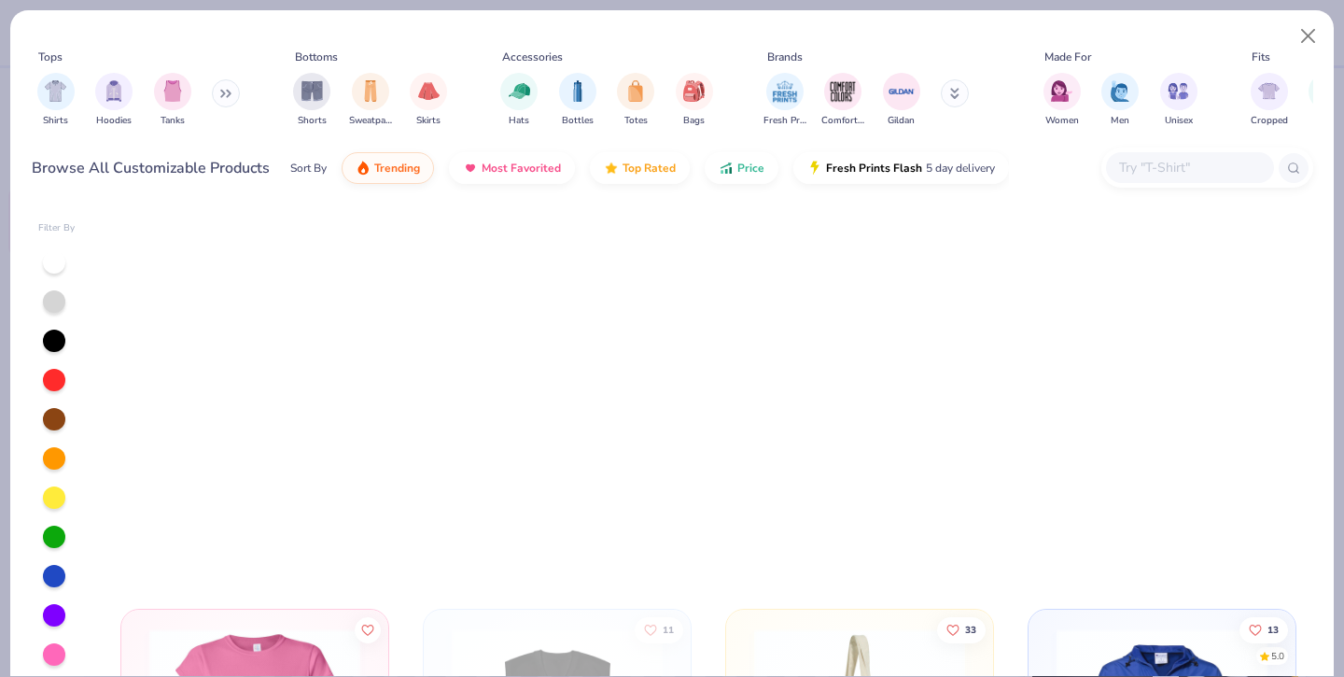
scroll to position [12945, 0]
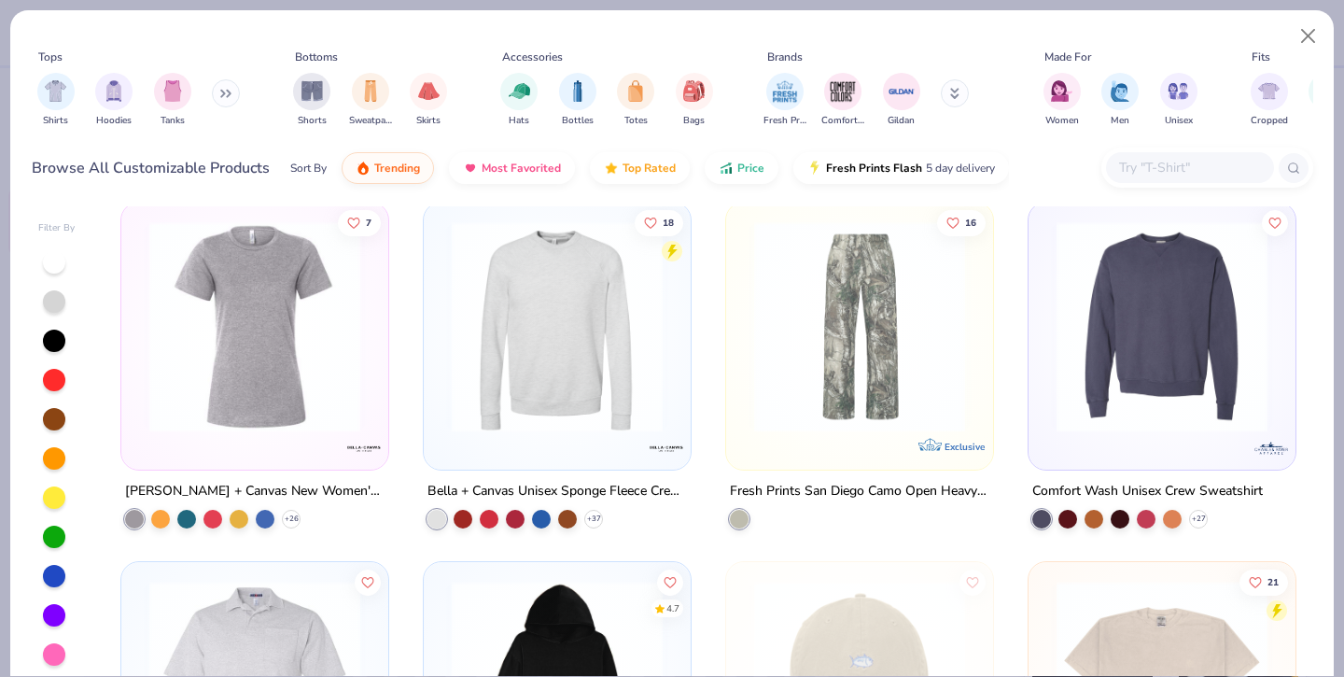
click at [619, 367] on img at bounding box center [558, 326] width 230 height 211
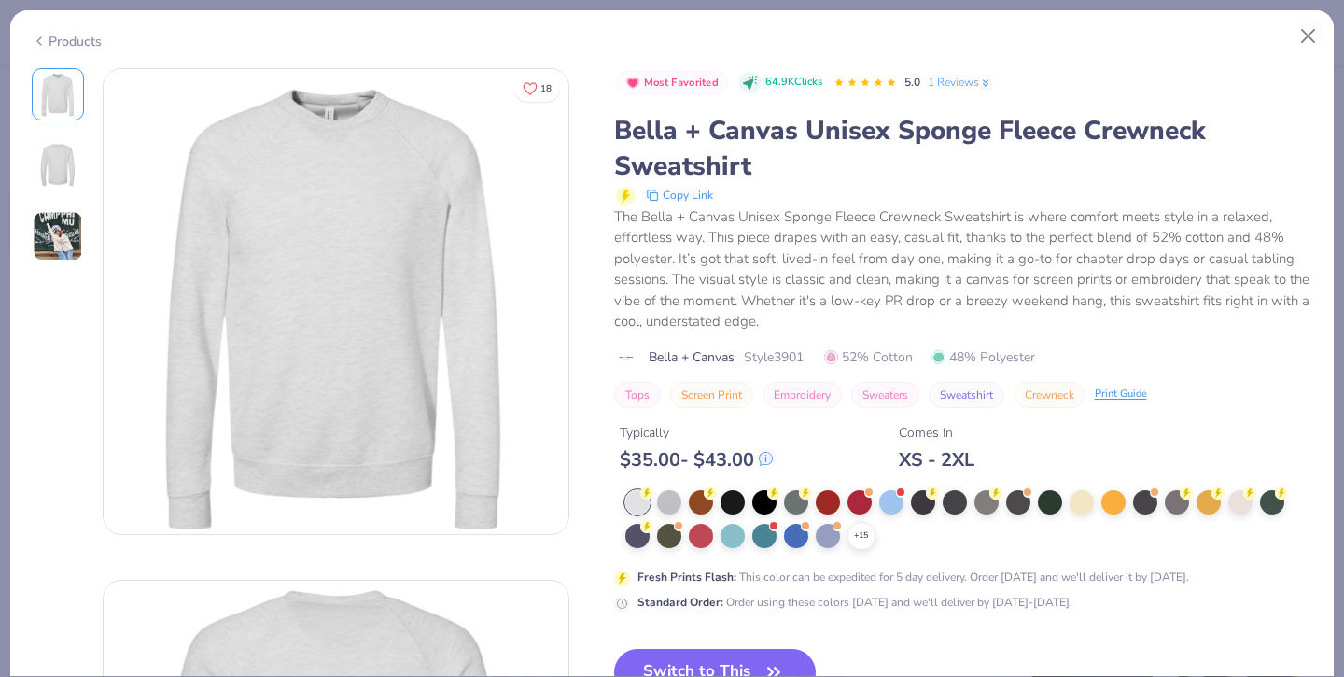
scroll to position [134, 0]
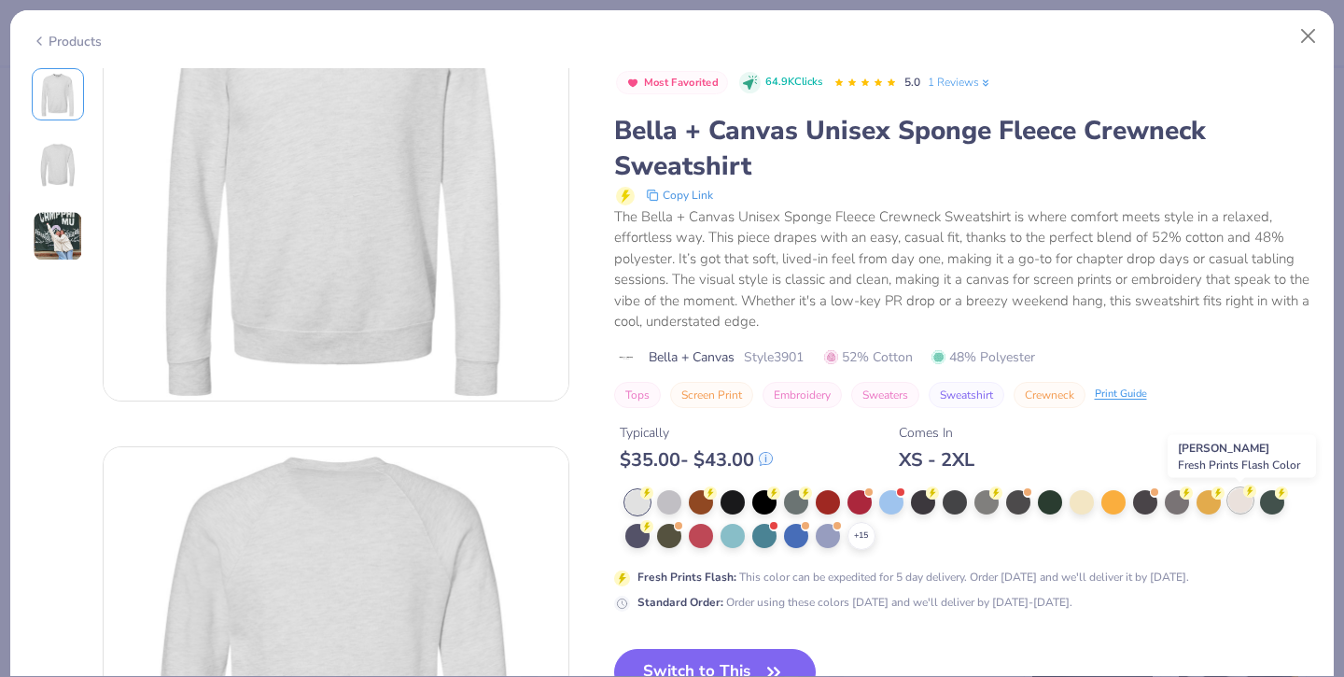
click at [1236, 503] on div at bounding box center [1241, 500] width 24 height 24
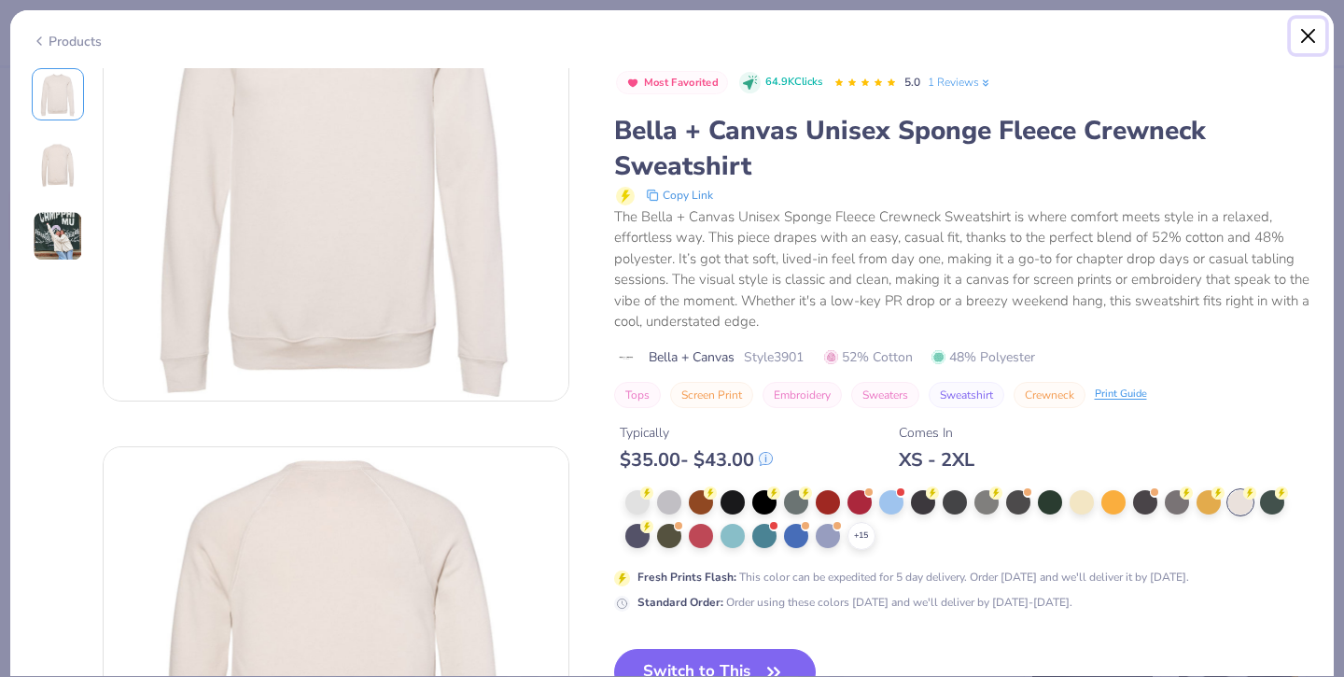
click at [1306, 30] on button "Close" at bounding box center [1308, 36] width 35 height 35
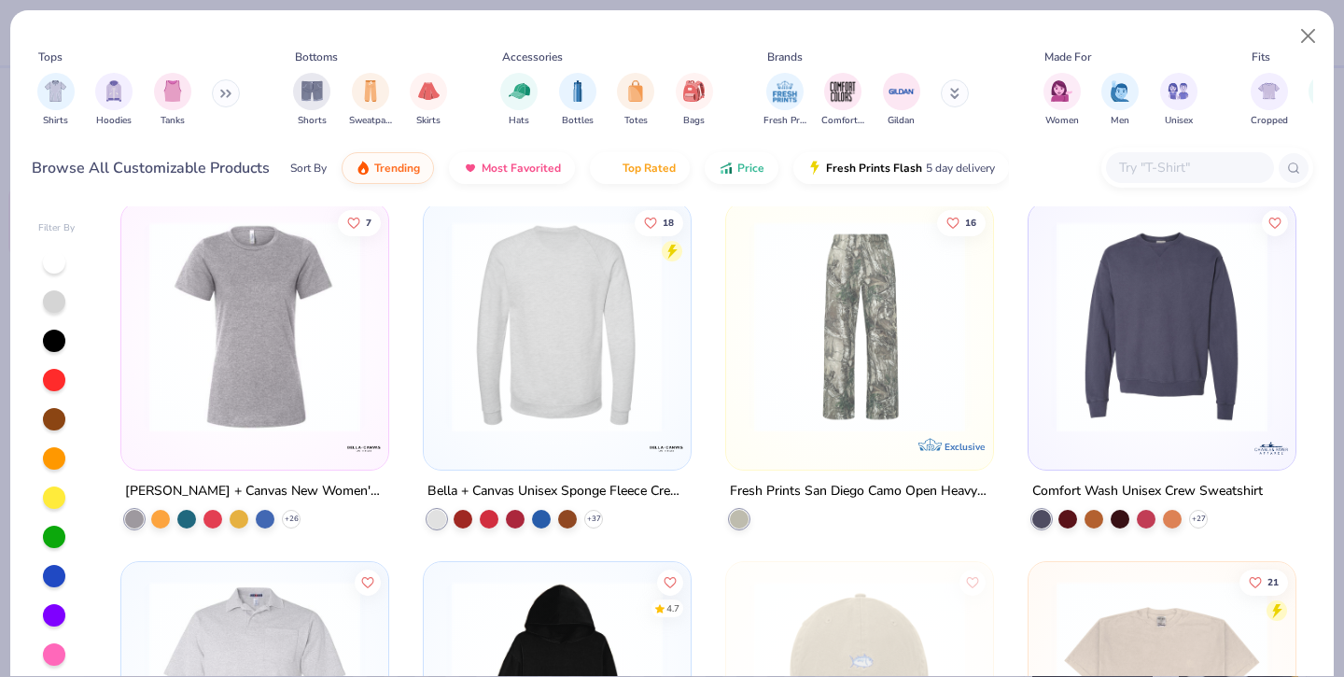
click at [612, 317] on img at bounding box center [558, 326] width 230 height 211
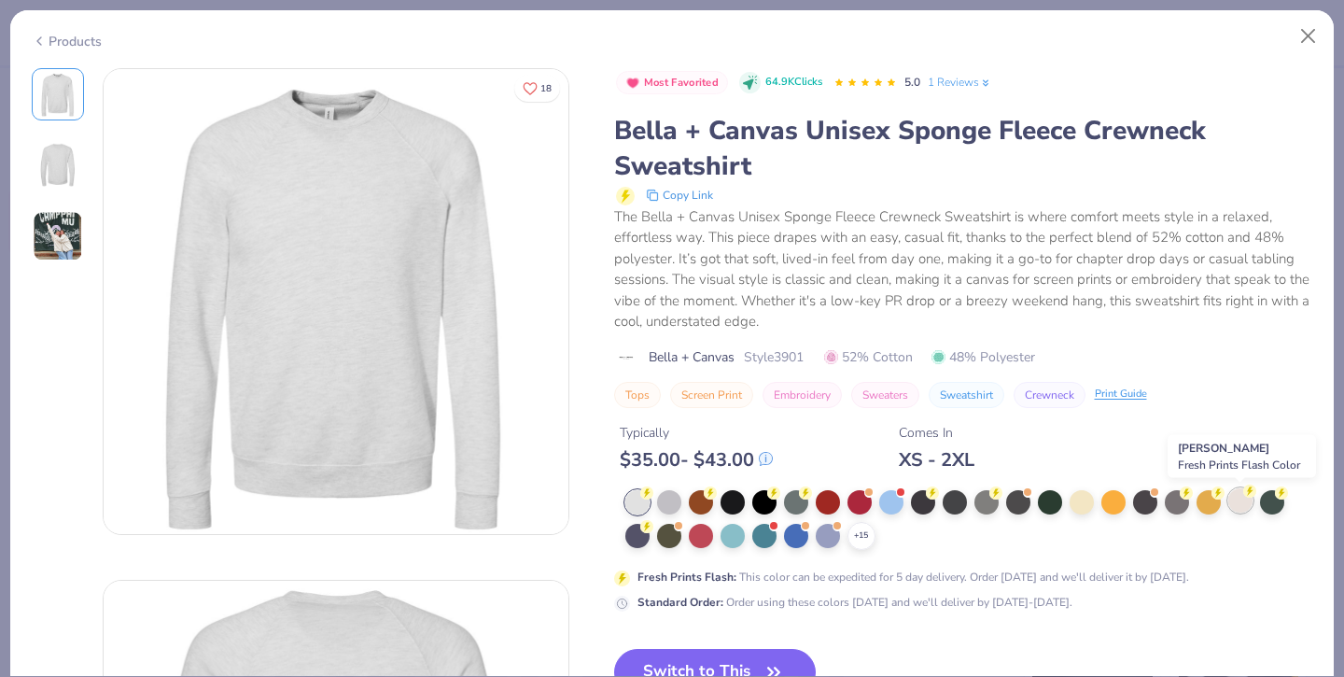
click at [1234, 505] on div at bounding box center [1241, 500] width 24 height 24
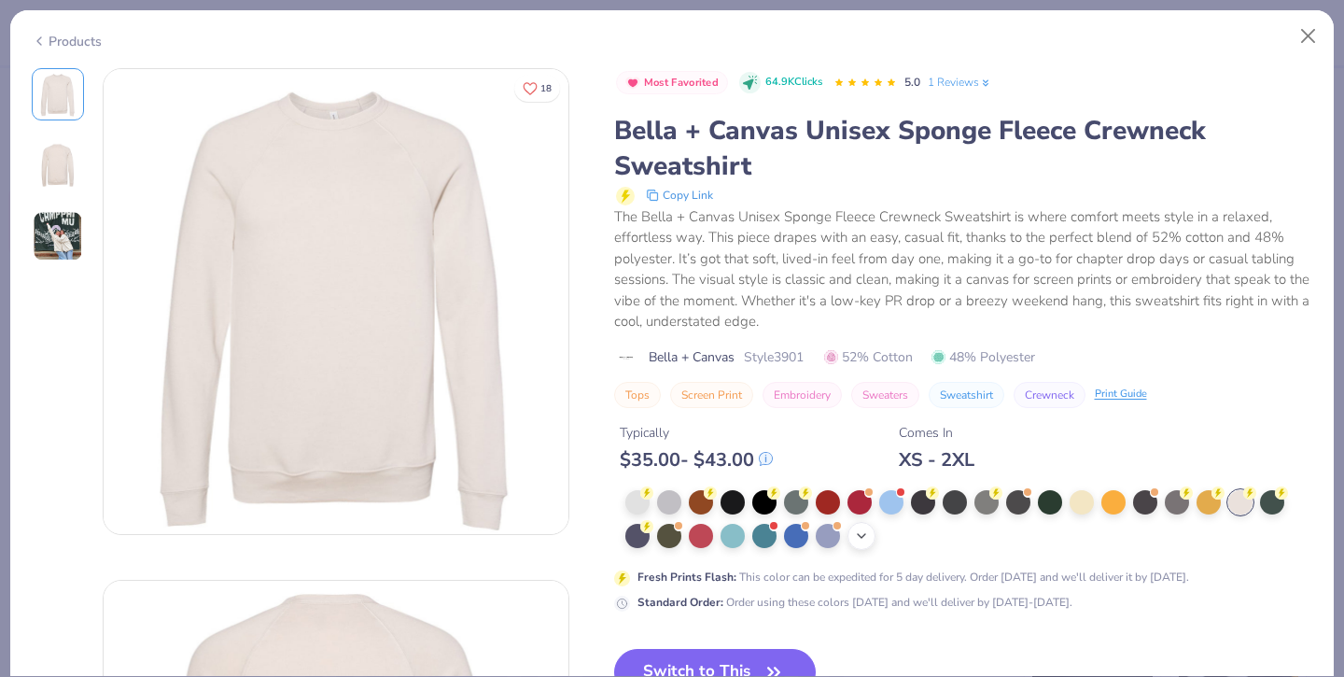
click at [869, 539] on div "+ 15" at bounding box center [862, 536] width 28 height 28
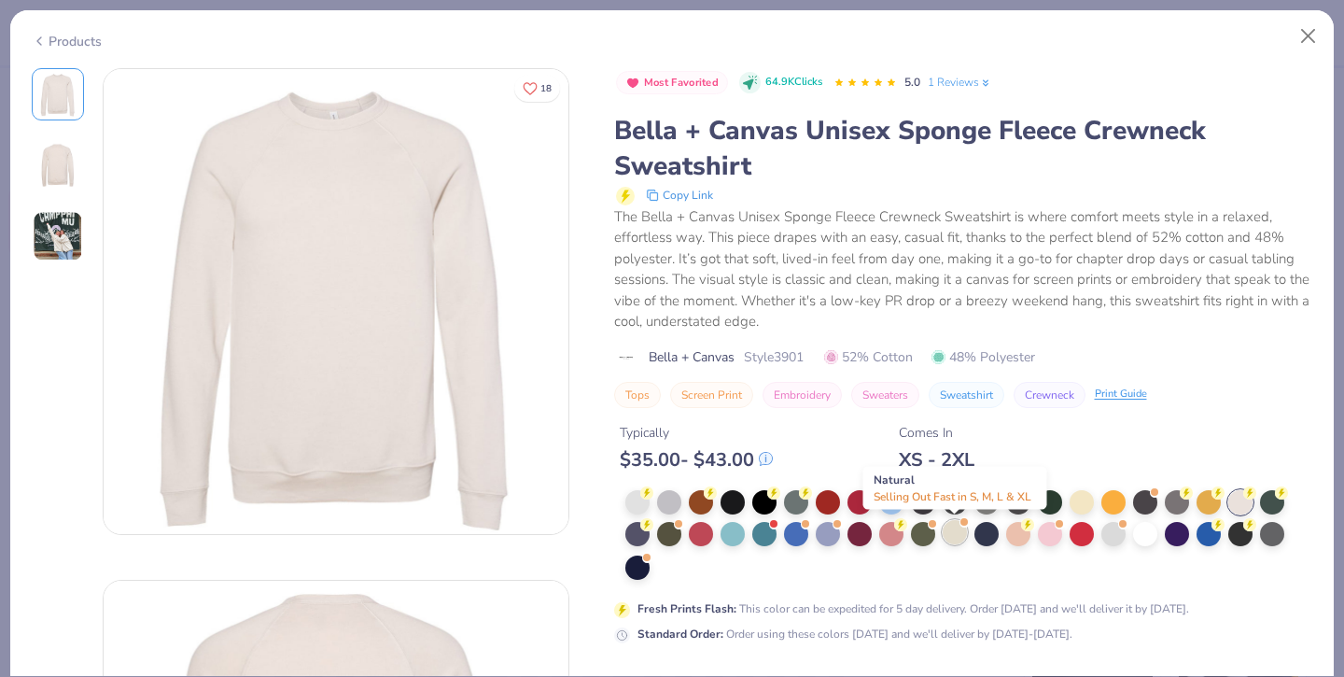
click at [954, 536] on div at bounding box center [955, 532] width 24 height 24
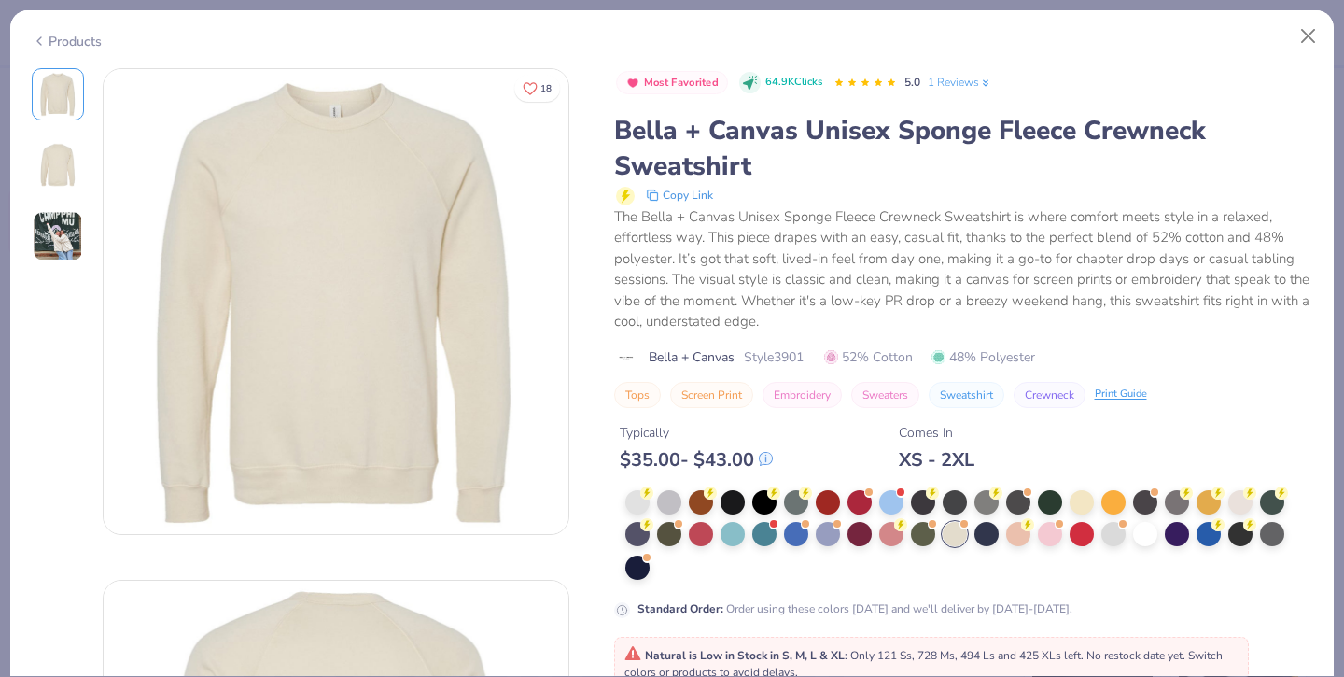
click at [46, 232] on img at bounding box center [58, 236] width 50 height 50
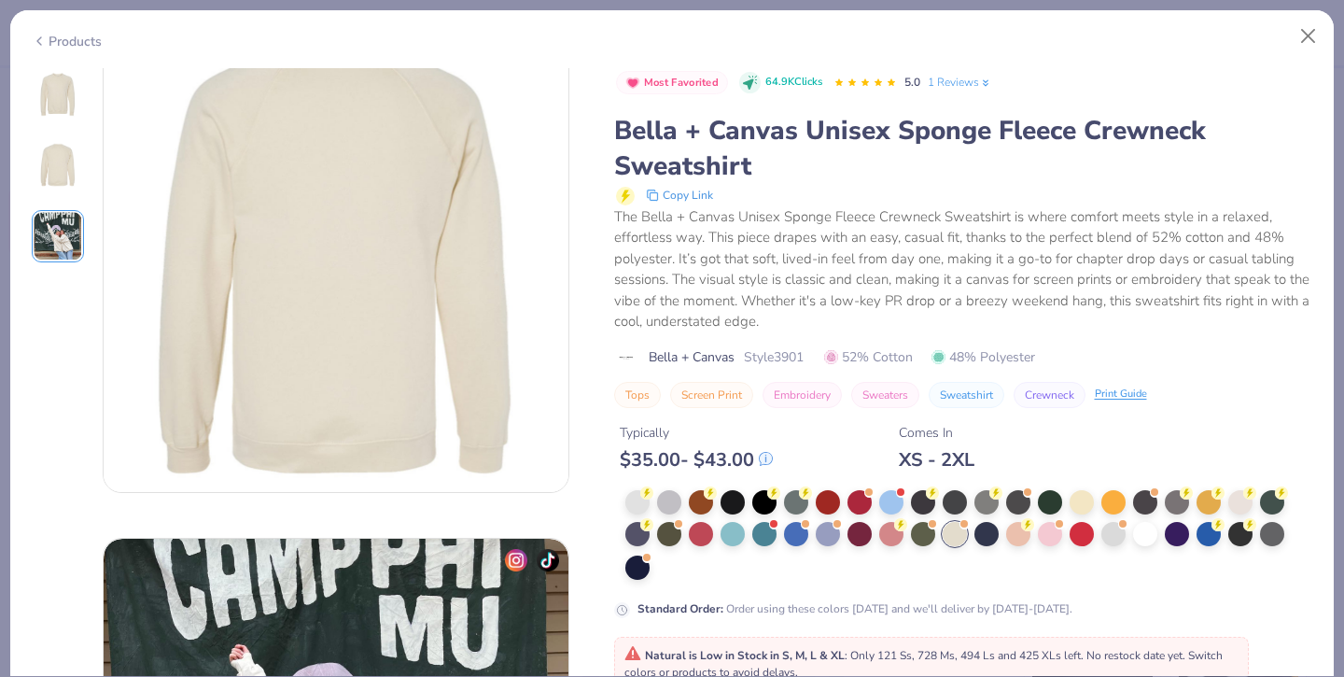
scroll to position [1023, 0]
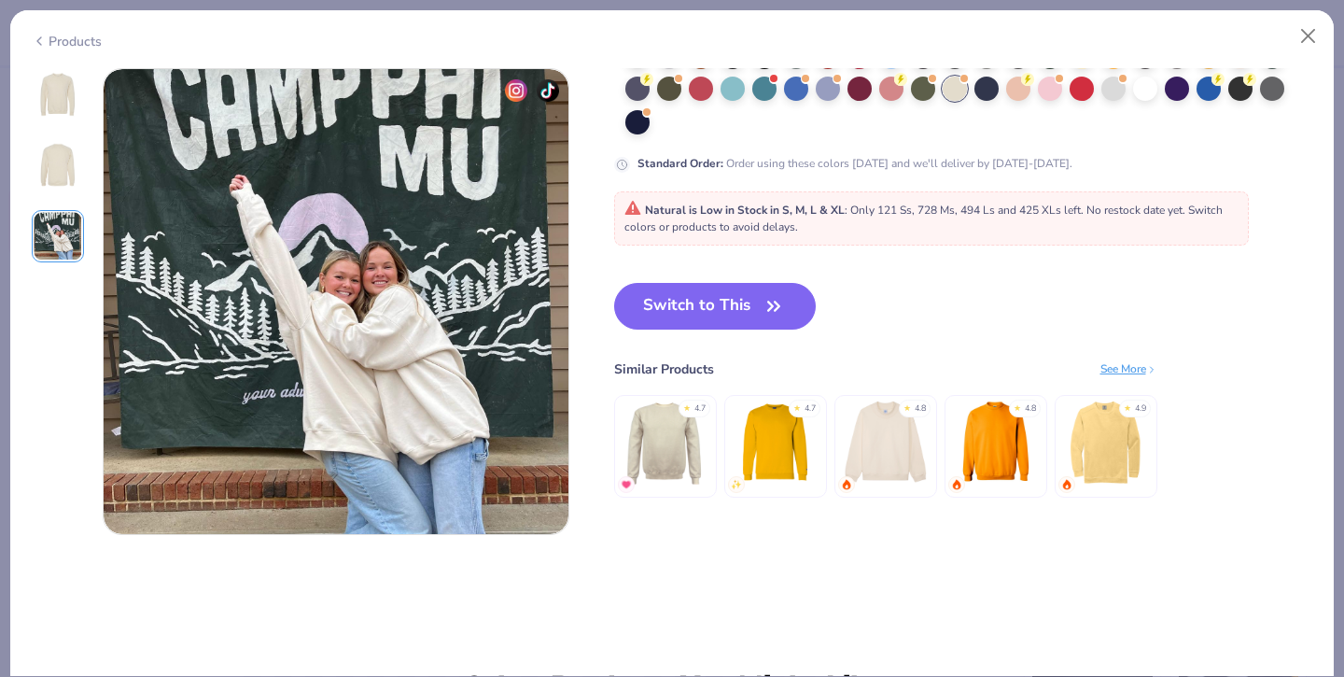
click at [63, 84] on img at bounding box center [57, 94] width 45 height 45
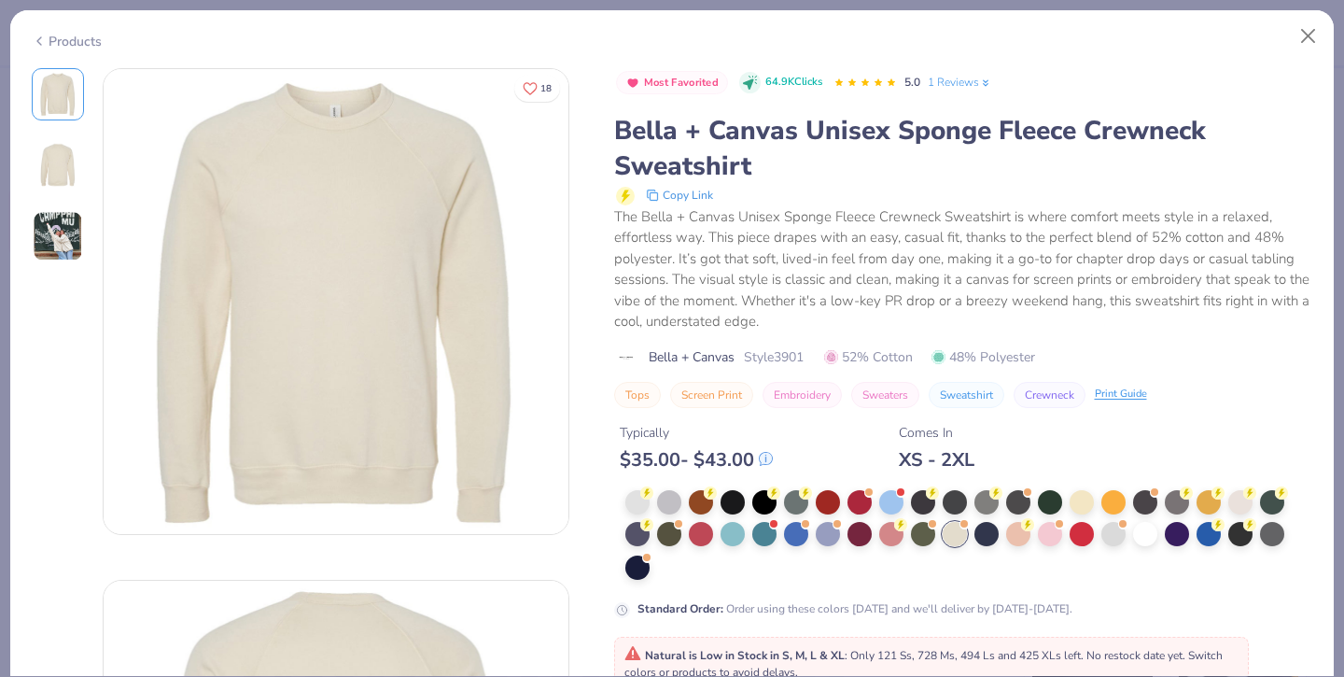
scroll to position [1113, 0]
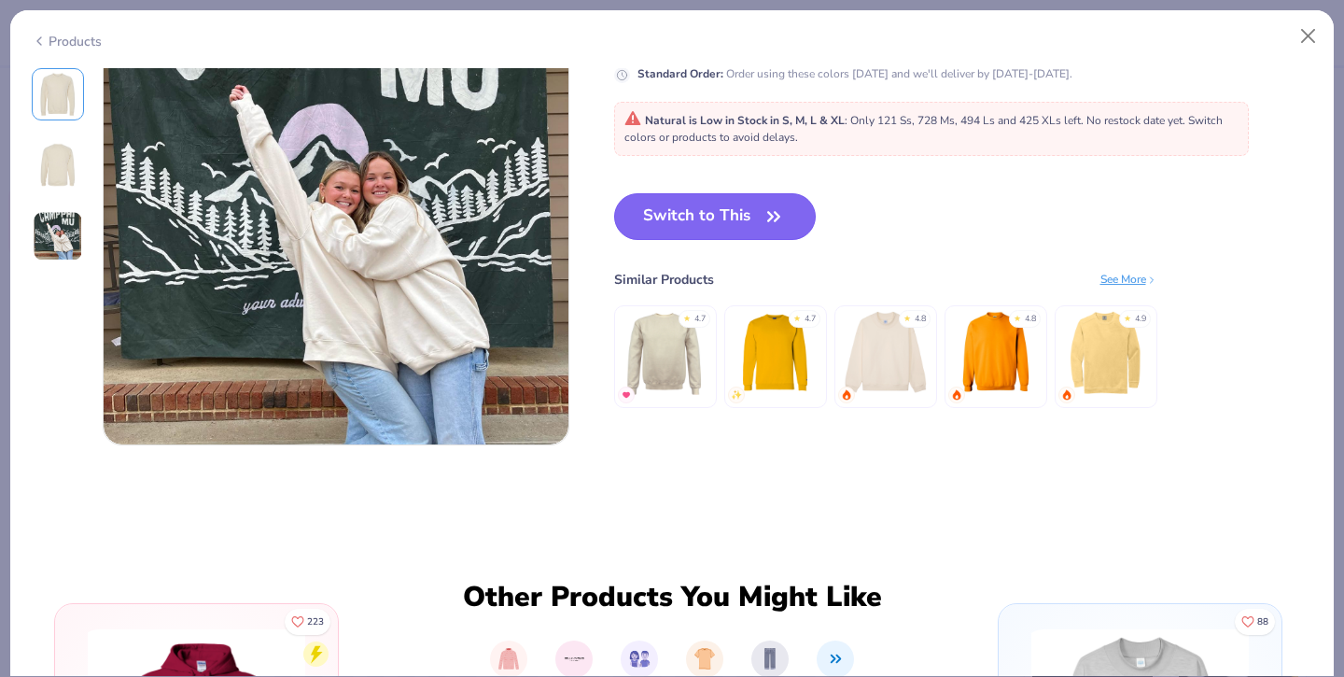
click at [725, 204] on button "Switch to This" at bounding box center [715, 216] width 203 height 47
click at [706, 221] on button "Switch to This" at bounding box center [715, 216] width 203 height 47
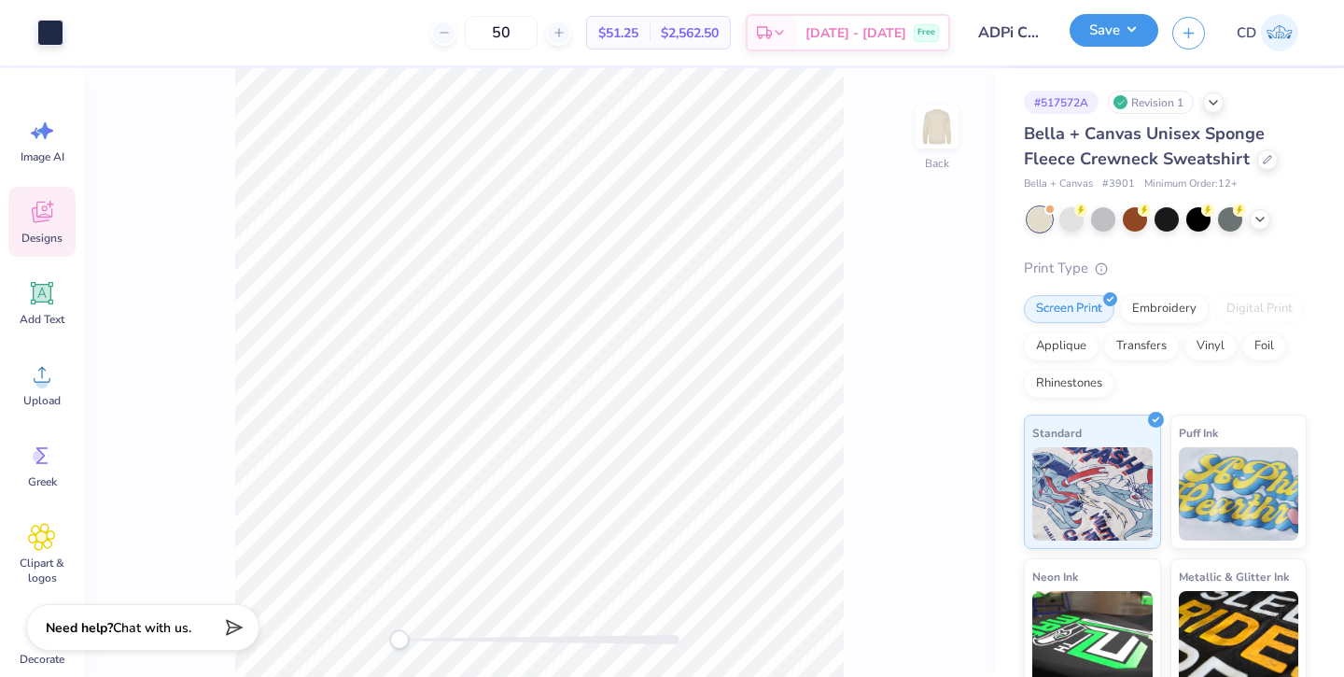
click at [1123, 38] on button "Save" at bounding box center [1114, 30] width 89 height 33
click at [1124, 43] on button "Save" at bounding box center [1114, 30] width 89 height 33
click at [1267, 161] on icon at bounding box center [1267, 157] width 9 height 9
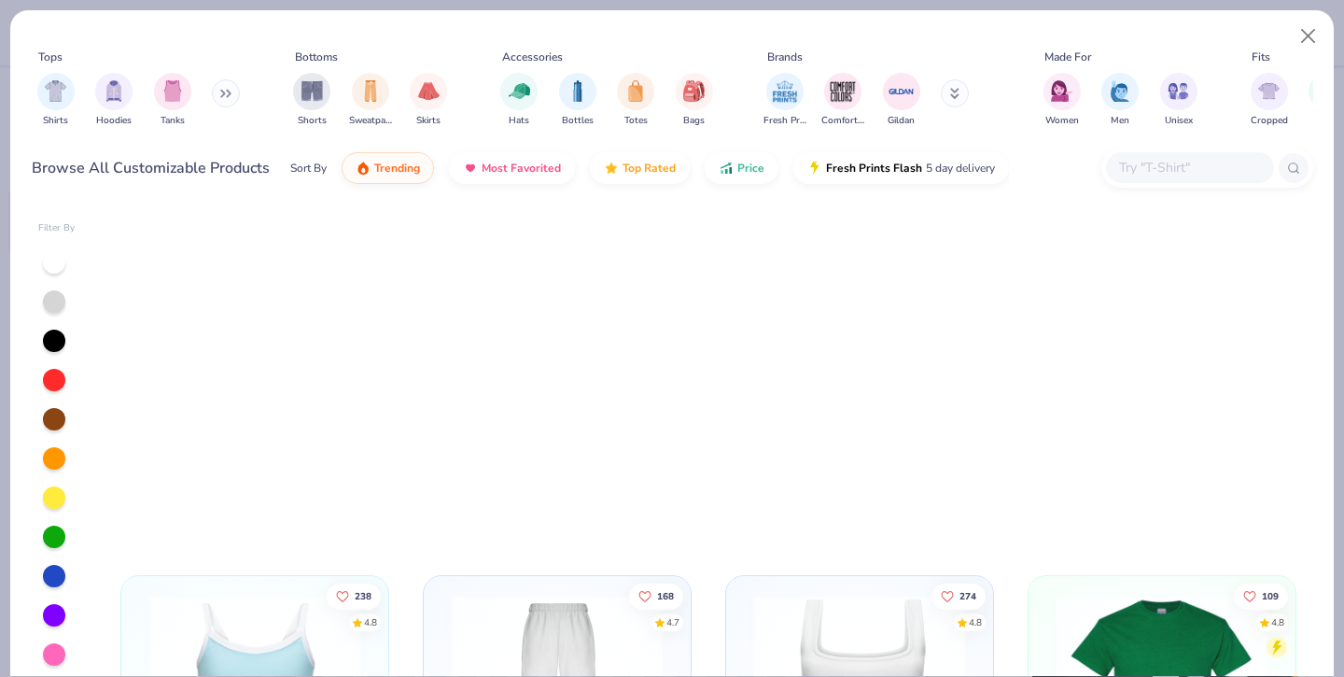
scroll to position [2340, 0]
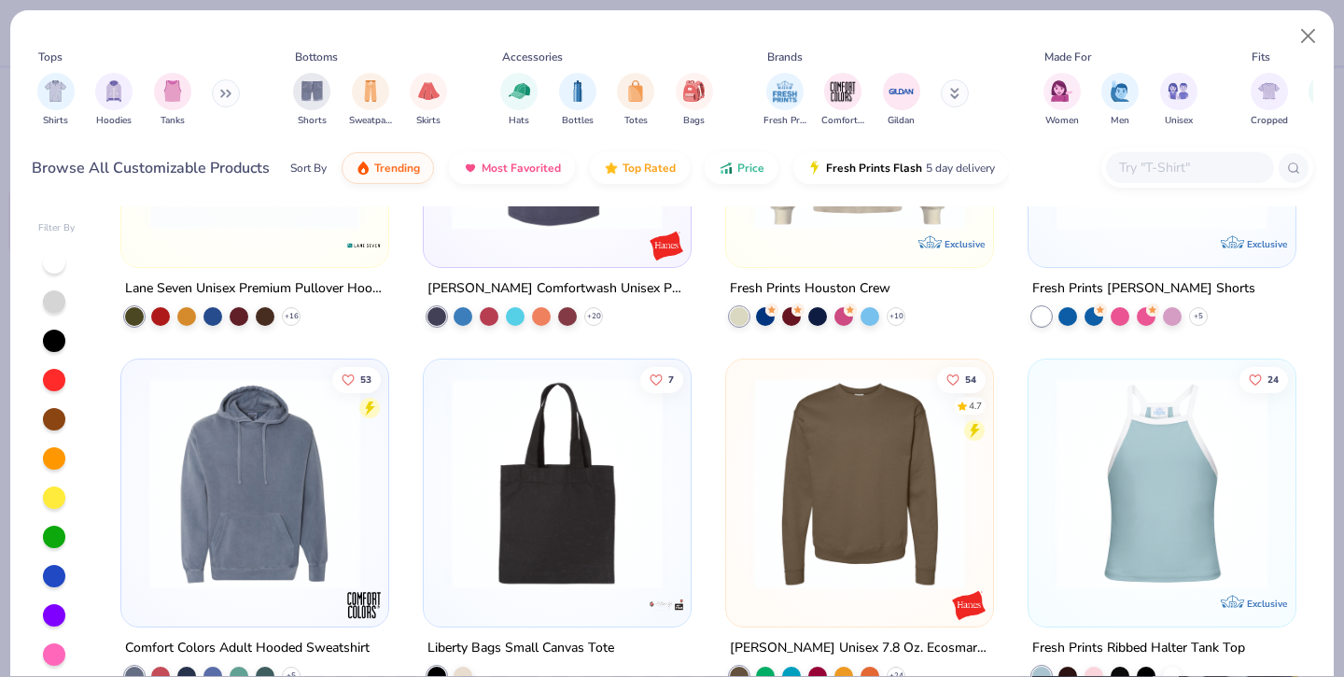
scroll to position [10057, 0]
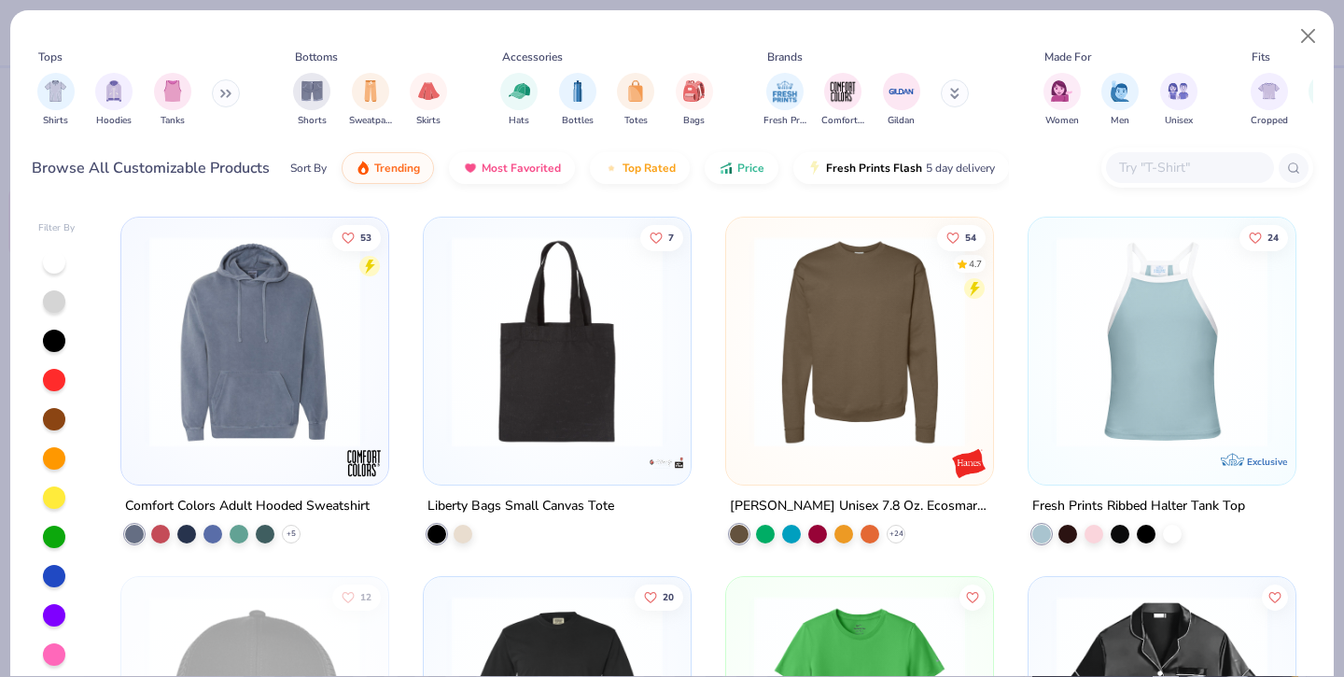
click at [878, 345] on img at bounding box center [860, 341] width 230 height 211
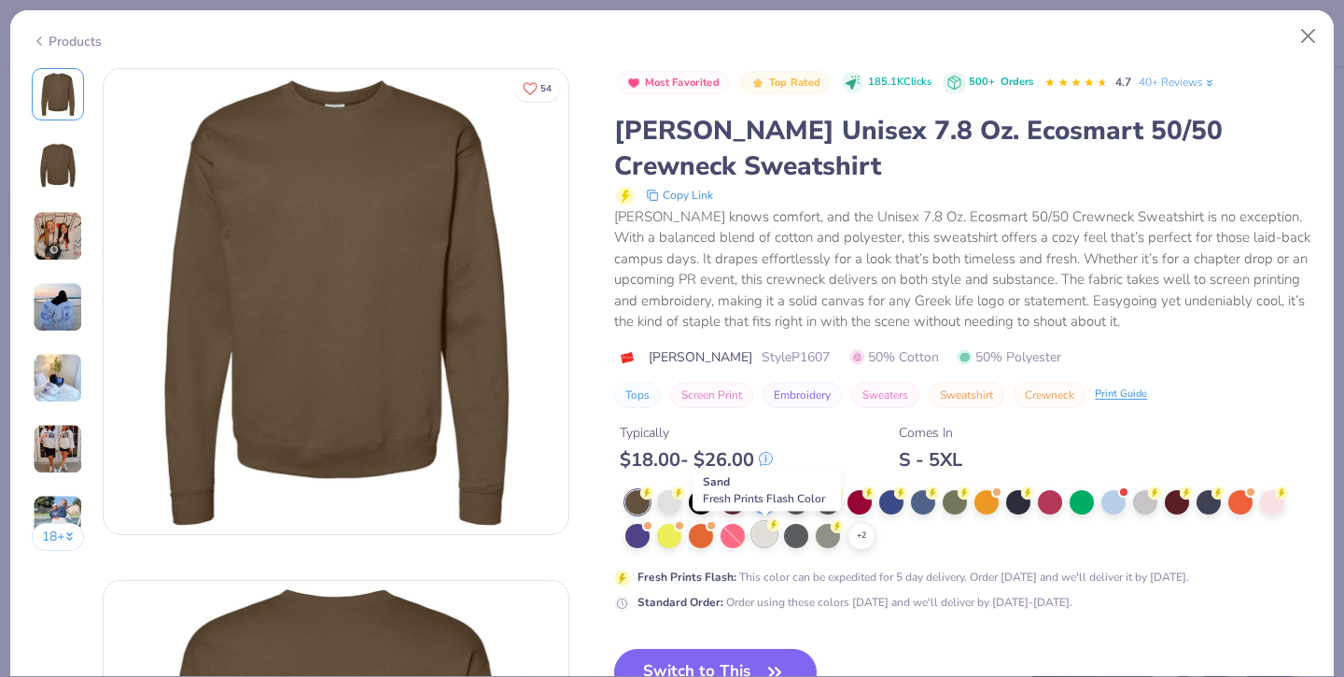
click at [763, 542] on div at bounding box center [764, 534] width 24 height 24
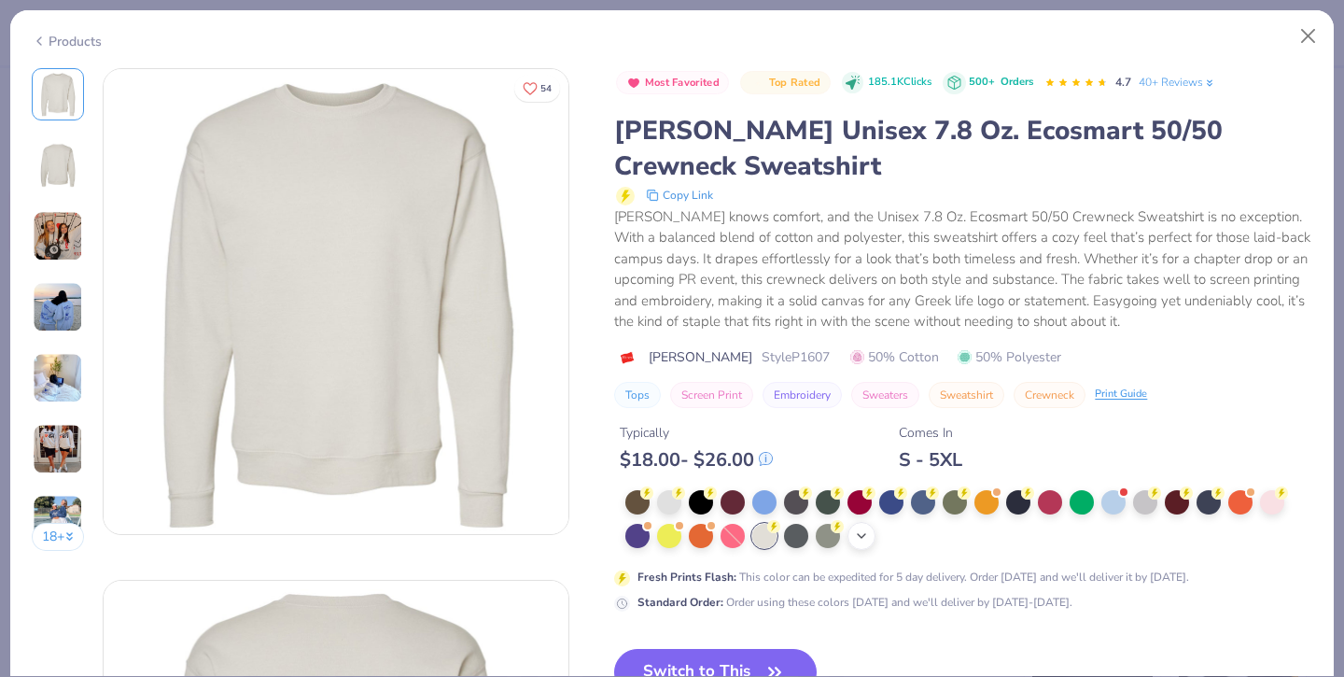
click at [864, 536] on polyline at bounding box center [861, 536] width 7 height 4
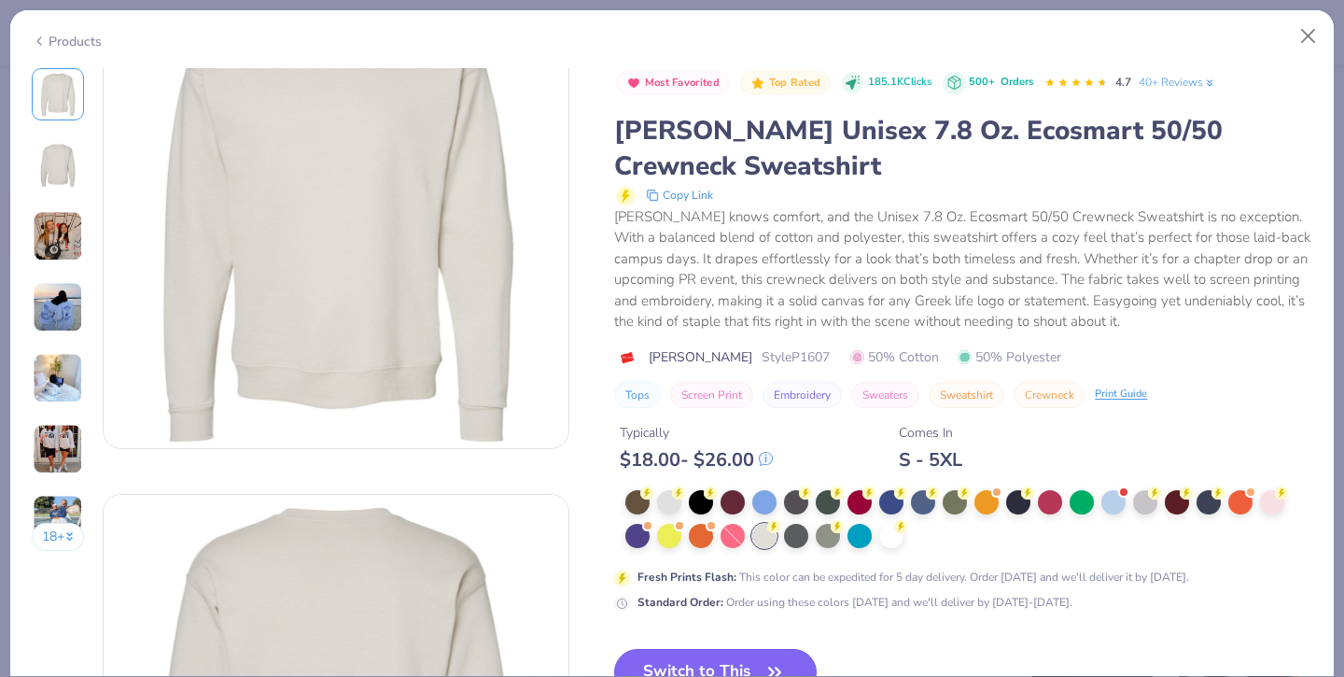
click at [724, 658] on button "Switch to This" at bounding box center [715, 672] width 203 height 47
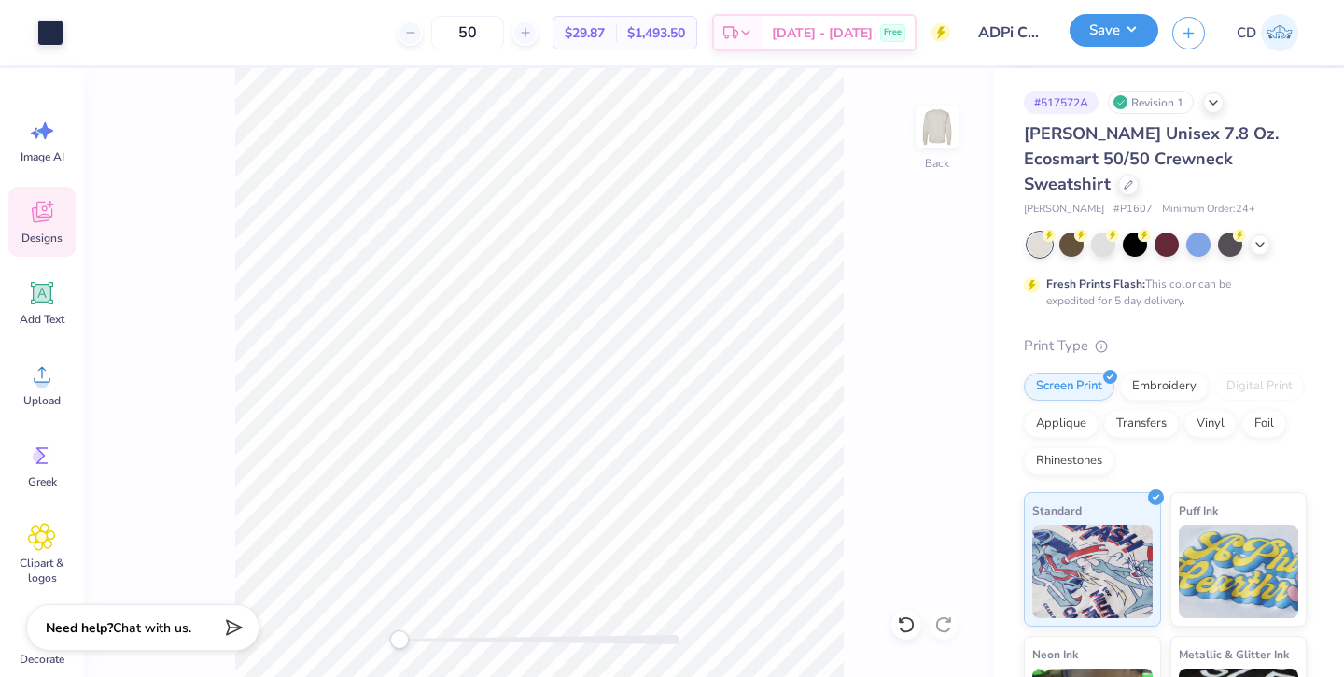
click at [1123, 35] on button "Save" at bounding box center [1114, 30] width 89 height 33
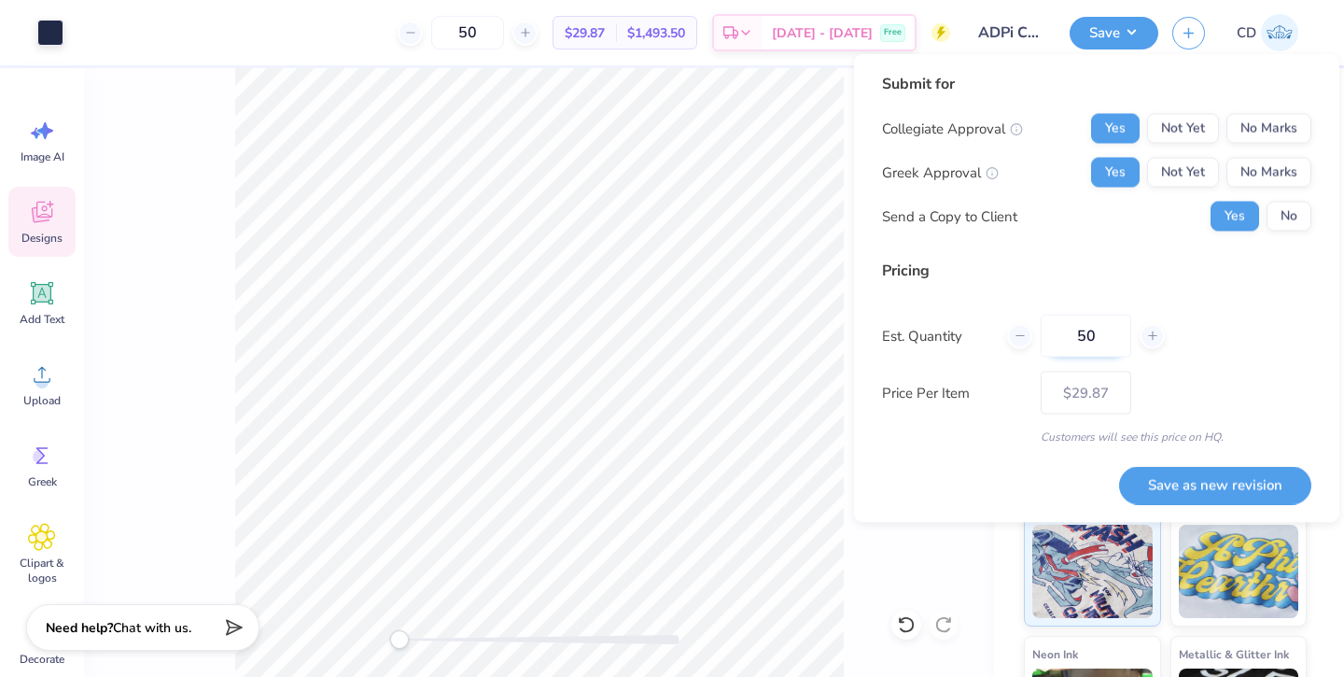
click at [1104, 339] on input "50" at bounding box center [1086, 336] width 91 height 43
type input "5"
type input "25"
type input "$34.25"
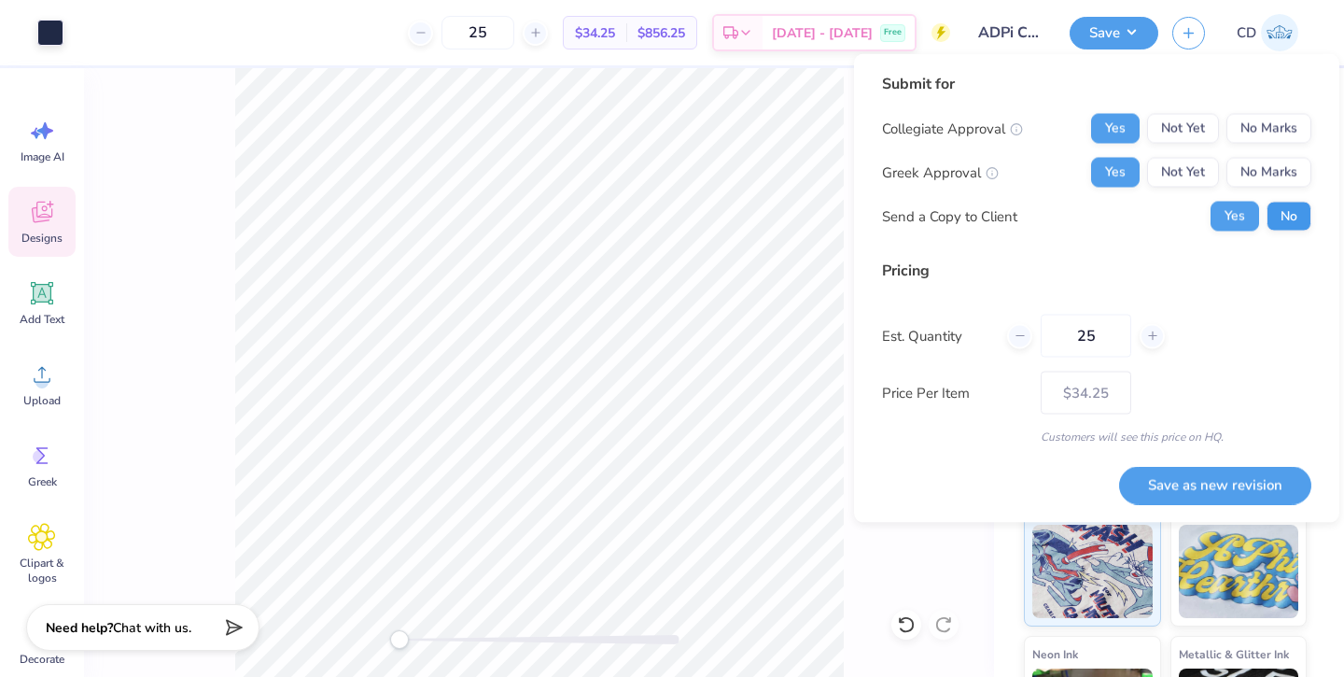
type input "25"
click at [1281, 222] on button "No" at bounding box center [1289, 217] width 45 height 30
click at [1191, 125] on button "Not Yet" at bounding box center [1183, 129] width 72 height 30
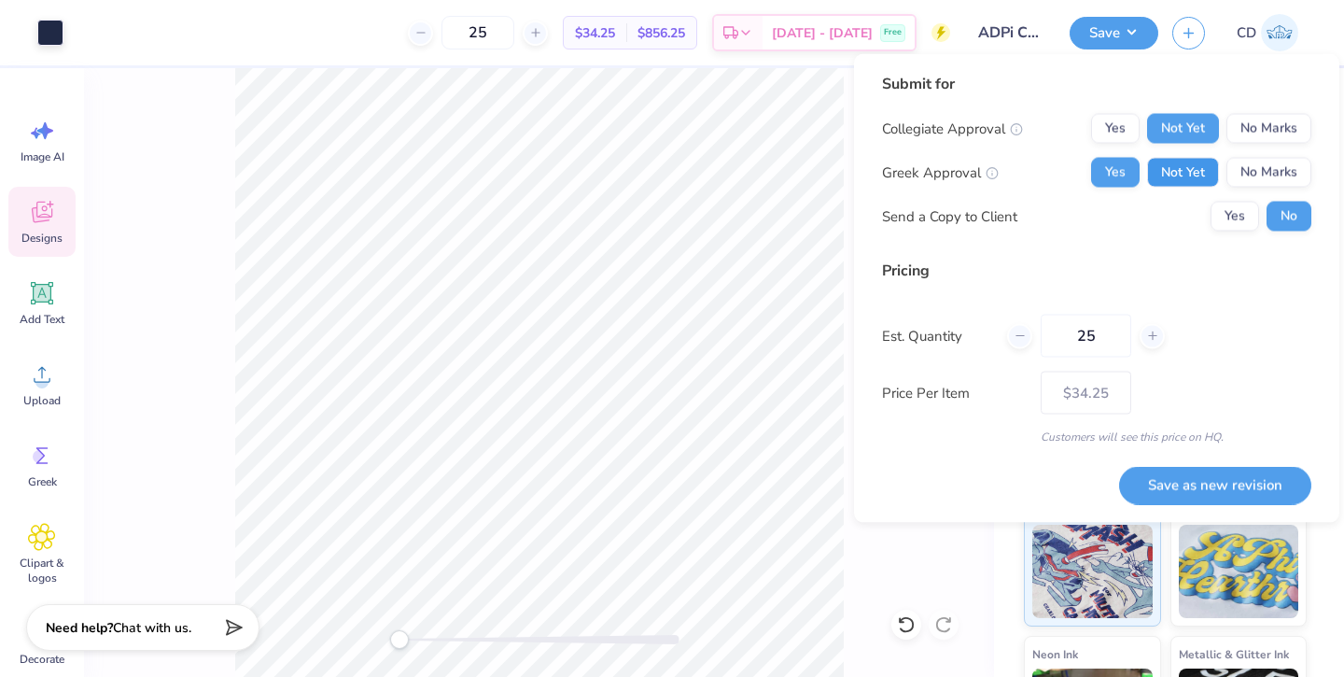
click at [1191, 175] on button "Not Yet" at bounding box center [1183, 173] width 72 height 30
click at [1193, 483] on button "Save as new revision" at bounding box center [1215, 485] width 192 height 38
type input "$34.25"
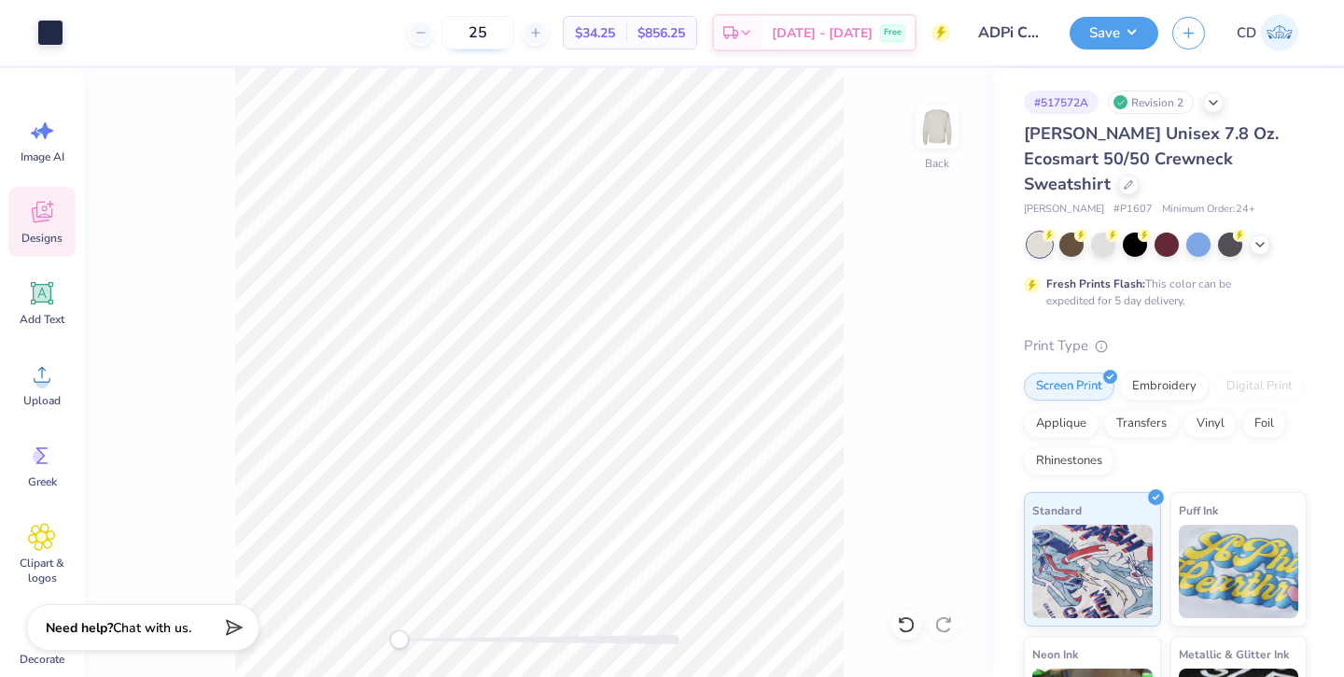
click at [514, 30] on input "25" at bounding box center [478, 33] width 73 height 34
type input "2"
type input "33"
click at [1139, 173] on div at bounding box center [1128, 183] width 21 height 21
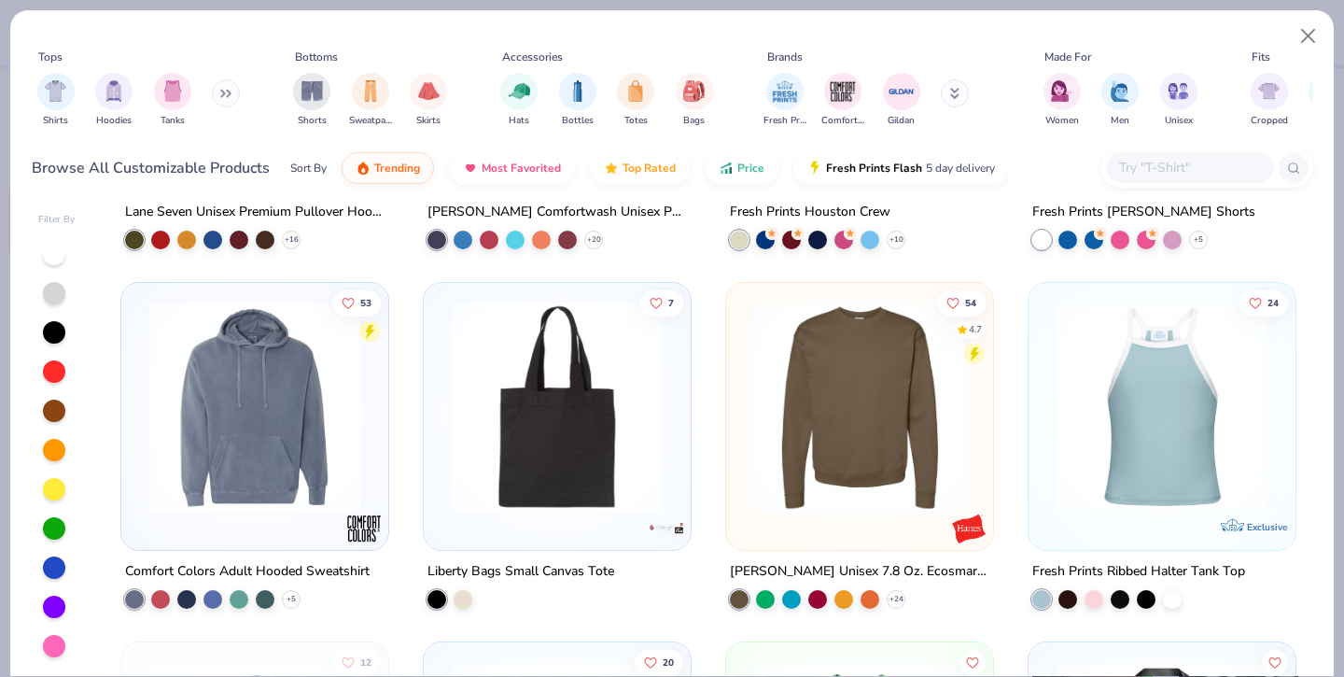
scroll to position [10025, 0]
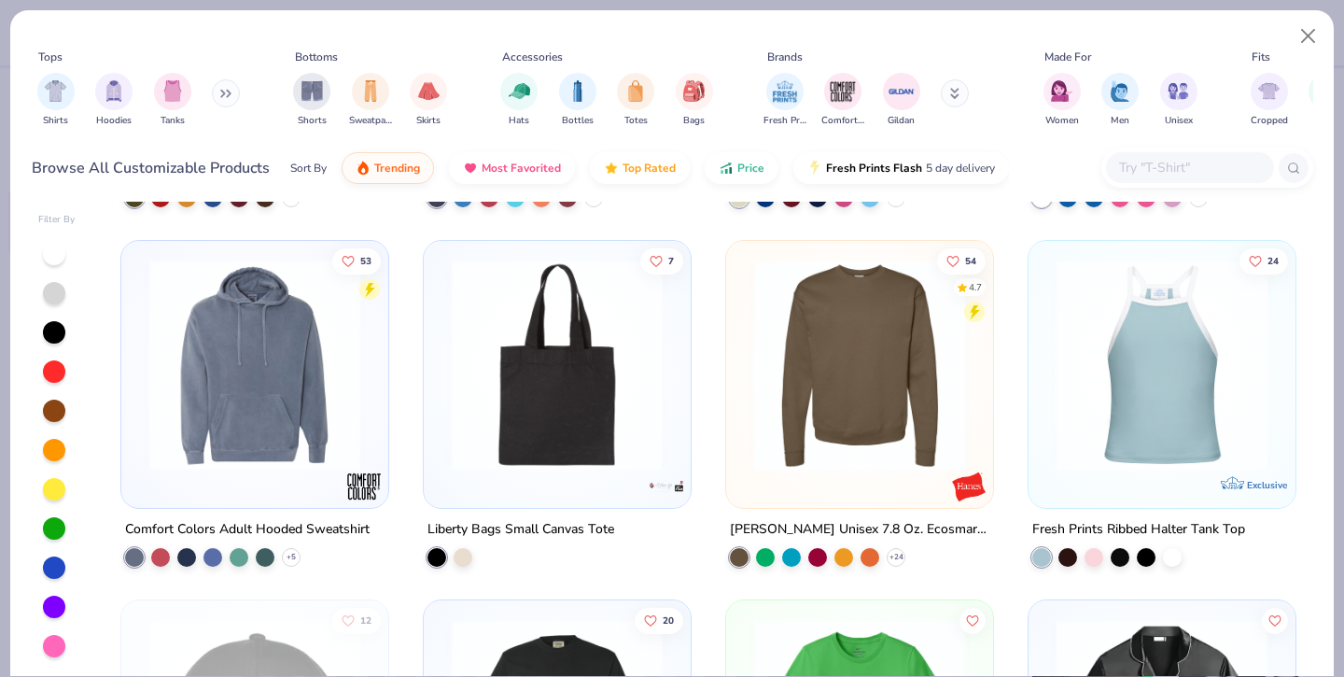
click at [845, 399] on img at bounding box center [860, 365] width 230 height 211
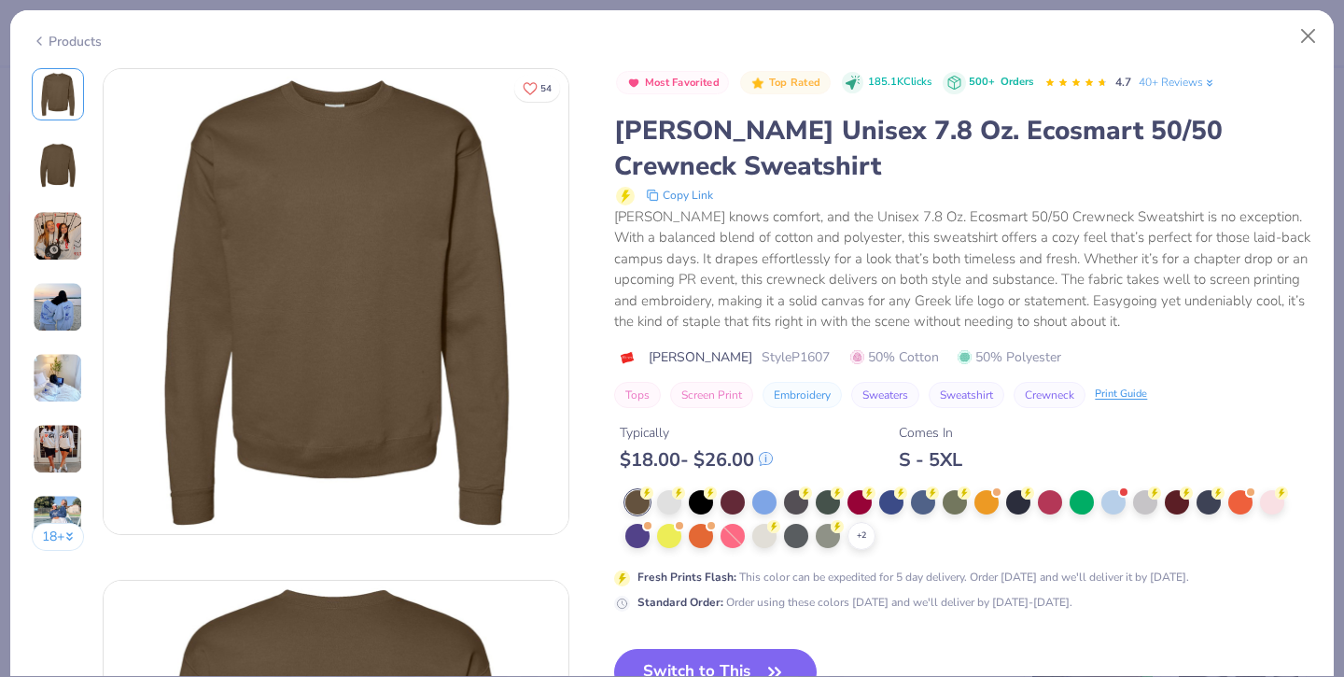
click at [54, 308] on img at bounding box center [58, 307] width 50 height 50
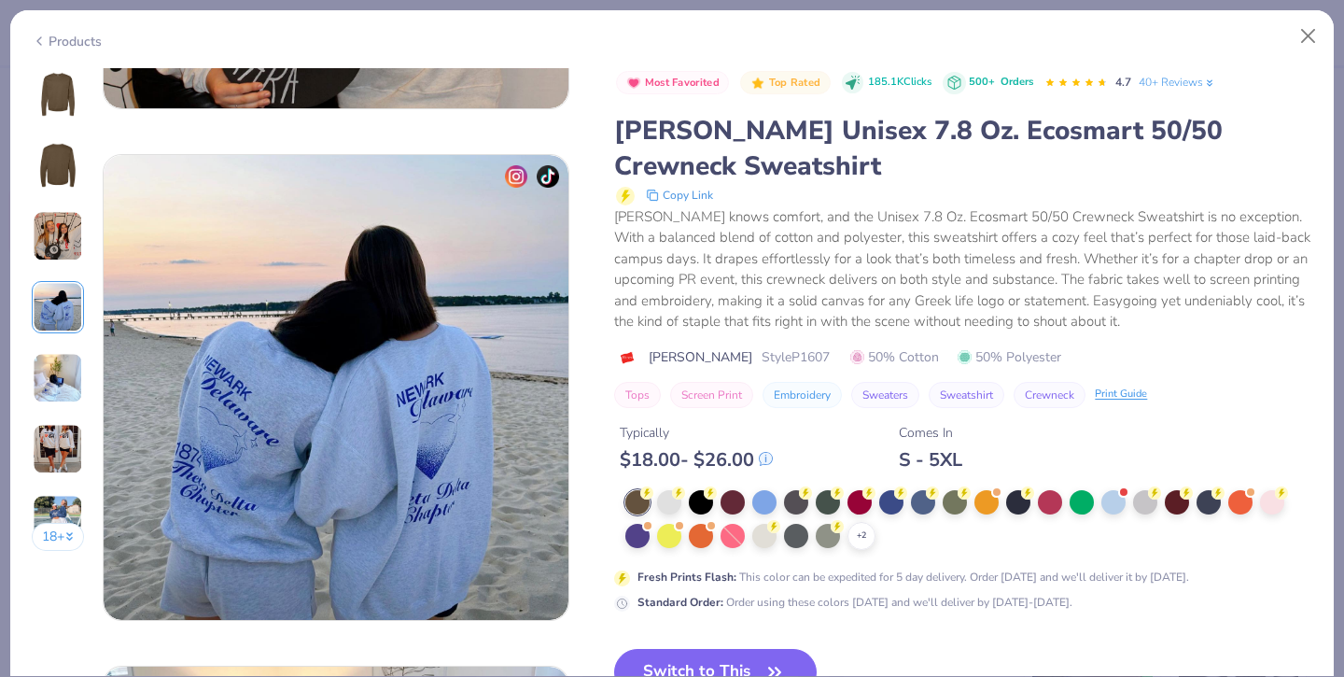
scroll to position [1535, 0]
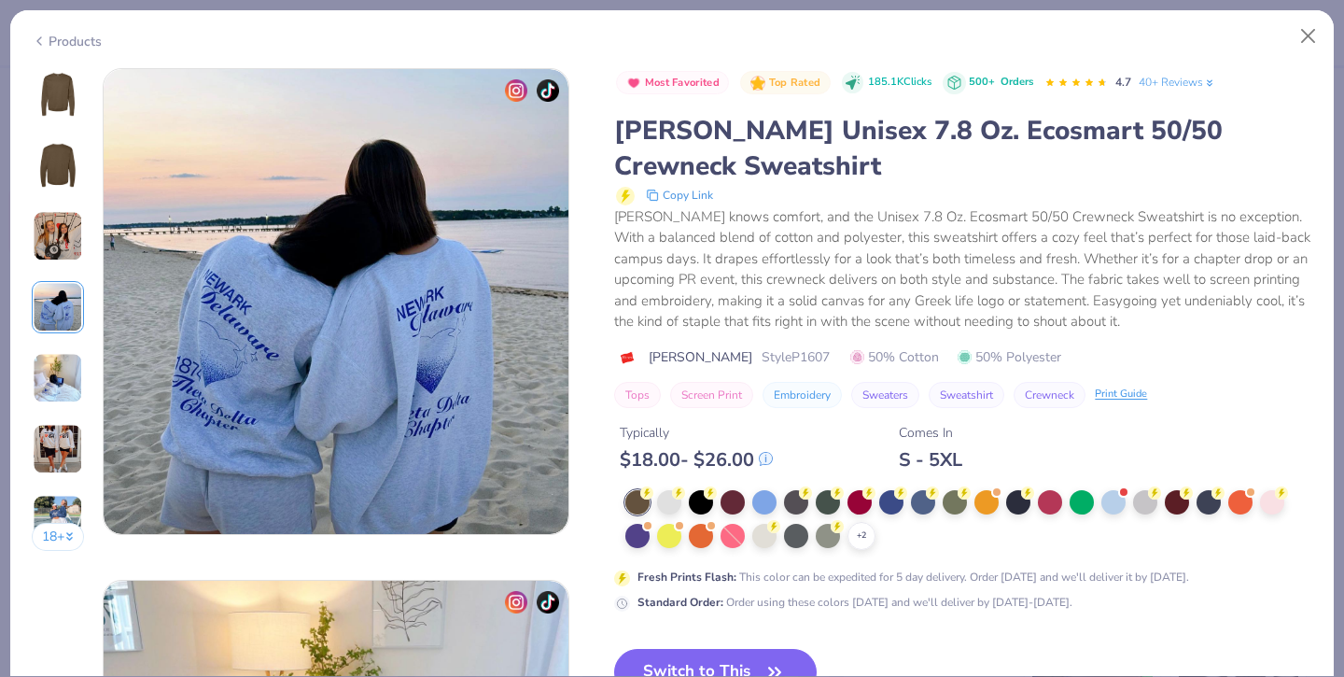
click at [56, 373] on img at bounding box center [58, 378] width 50 height 50
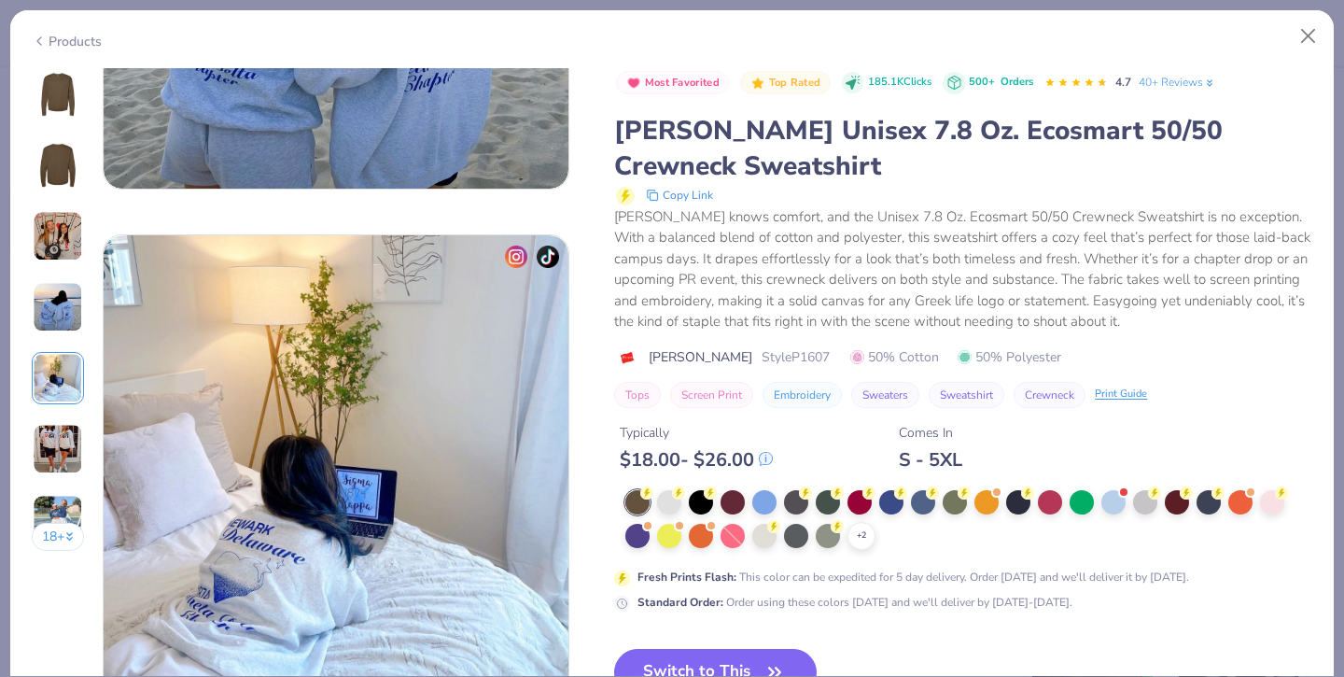
scroll to position [2046, 0]
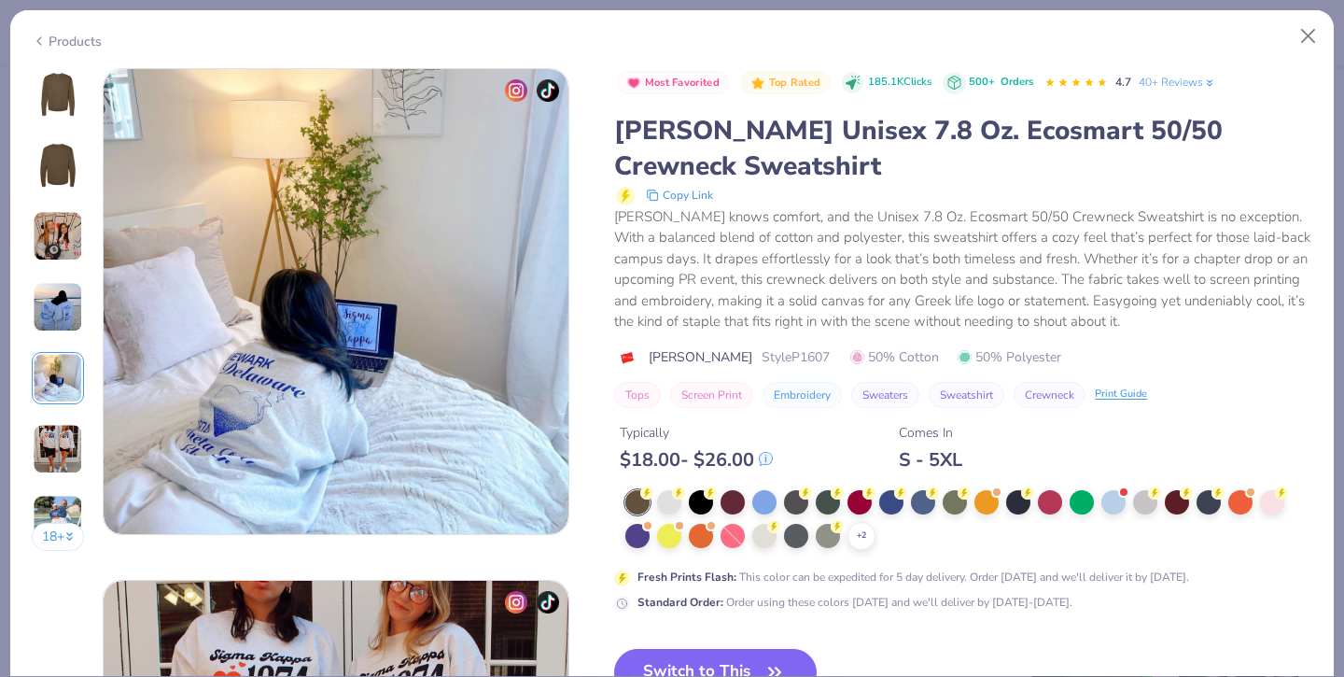
click at [61, 446] on img at bounding box center [58, 449] width 50 height 50
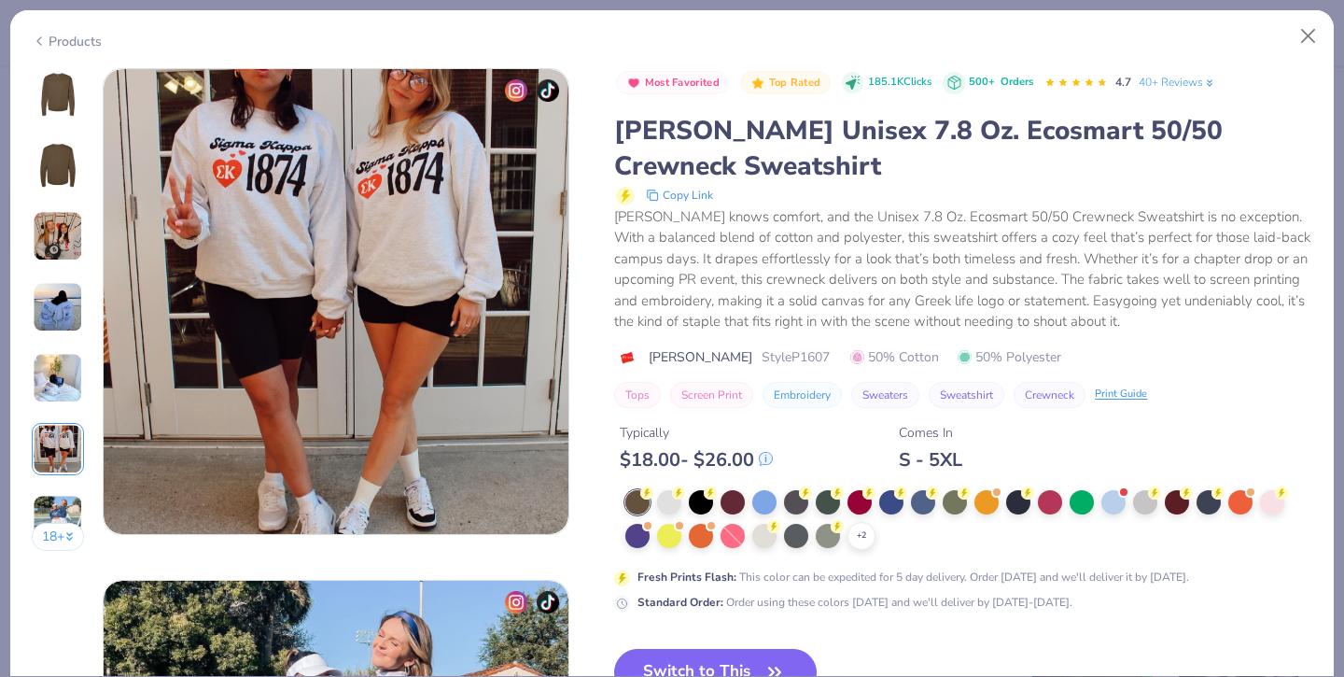
scroll to position [2938, 0]
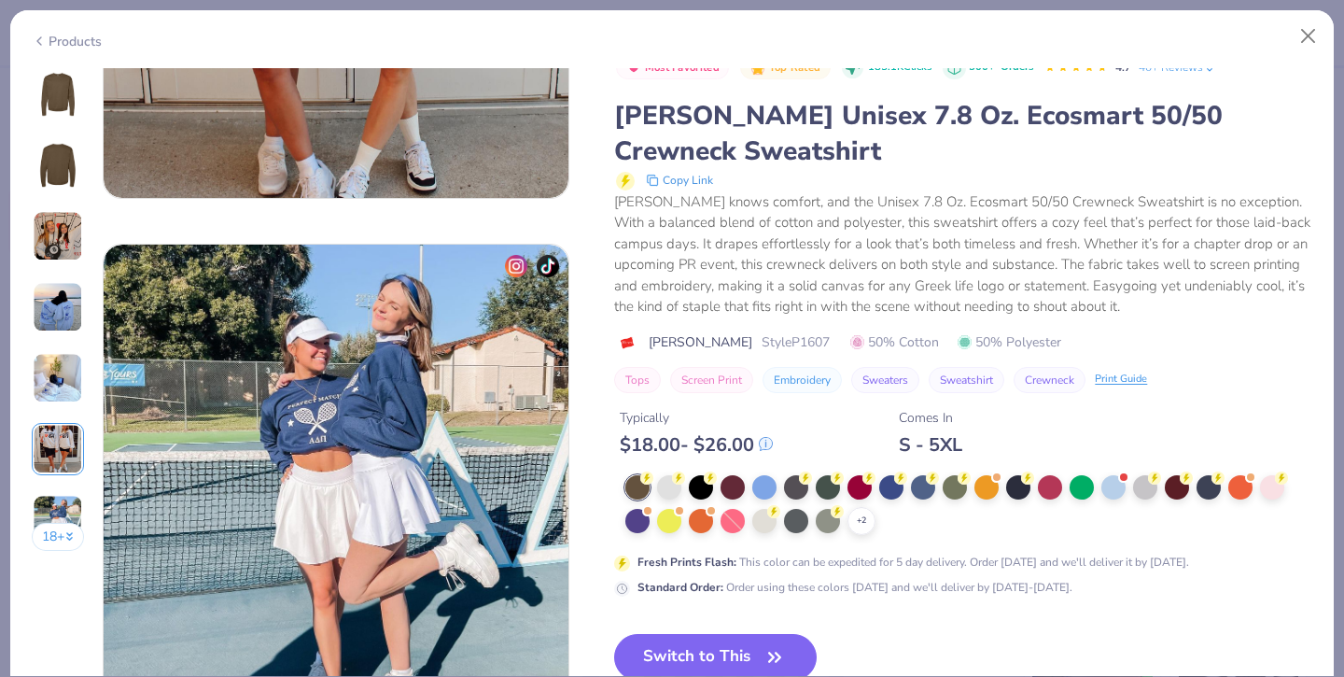
click at [63, 535] on button "18 +" at bounding box center [58, 537] width 53 height 28
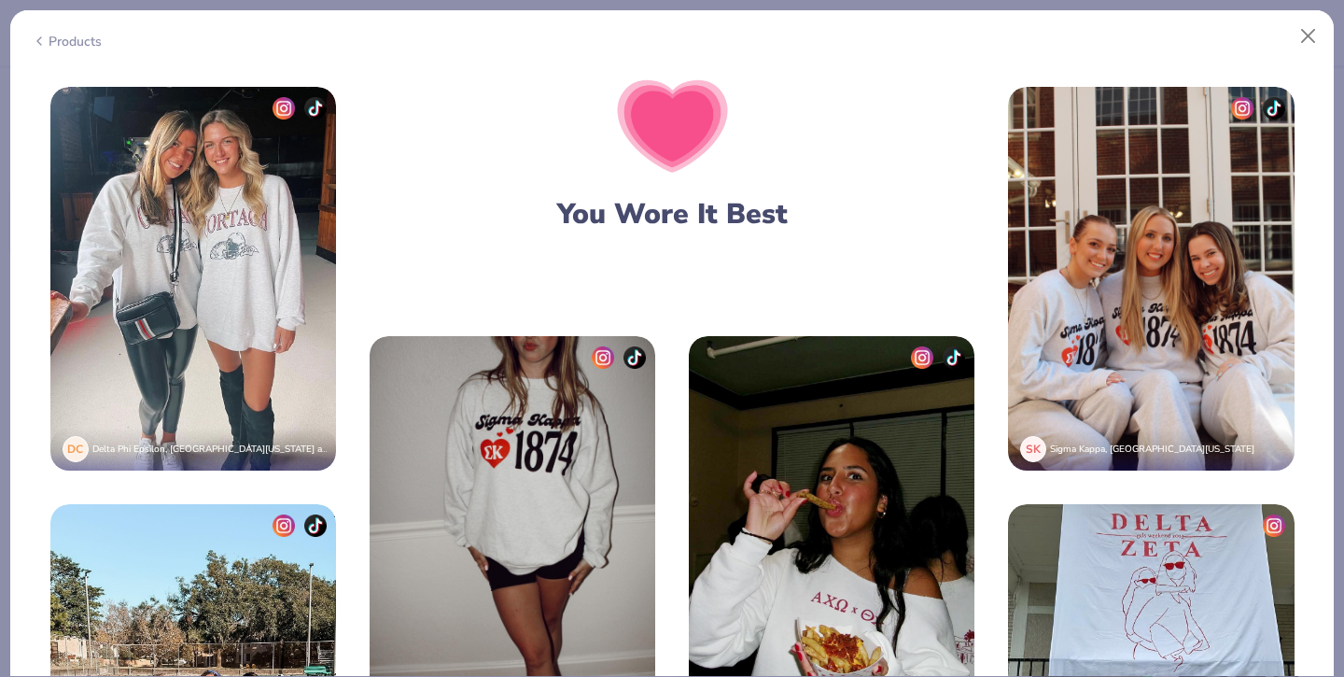
scroll to position [4878, 0]
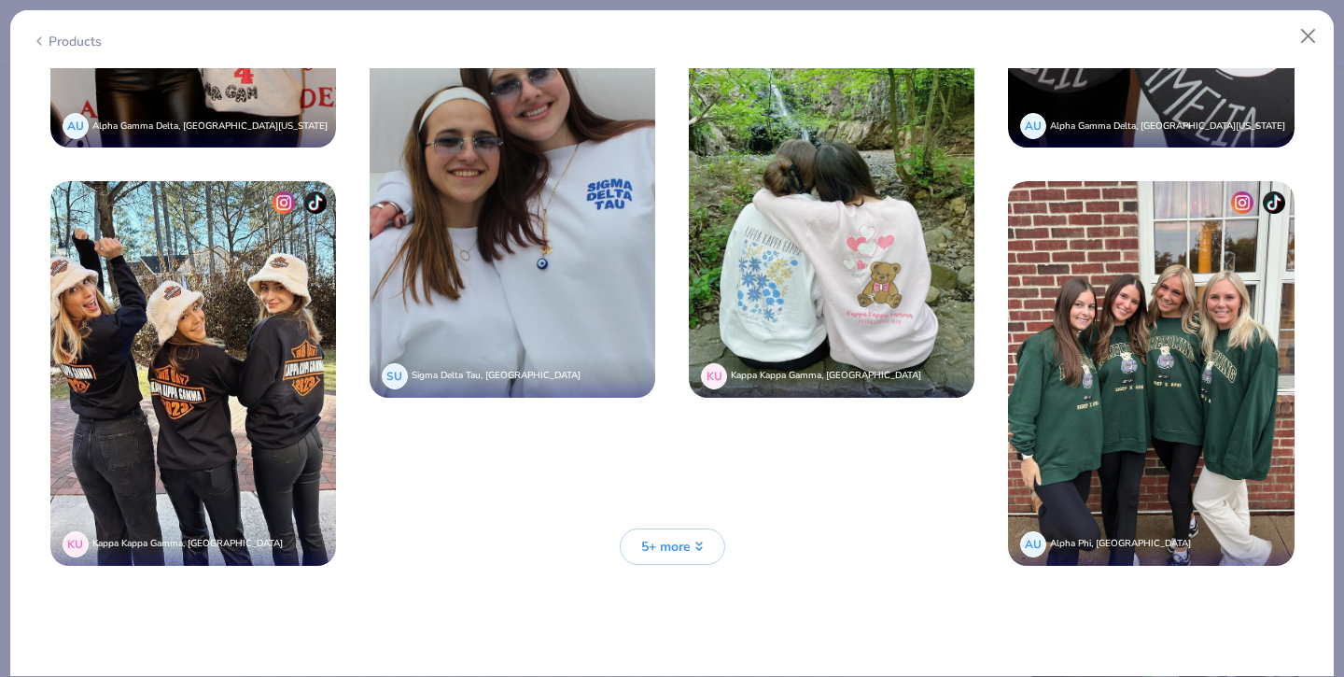
click at [652, 549] on span "5+ more" at bounding box center [665, 547] width 49 height 20
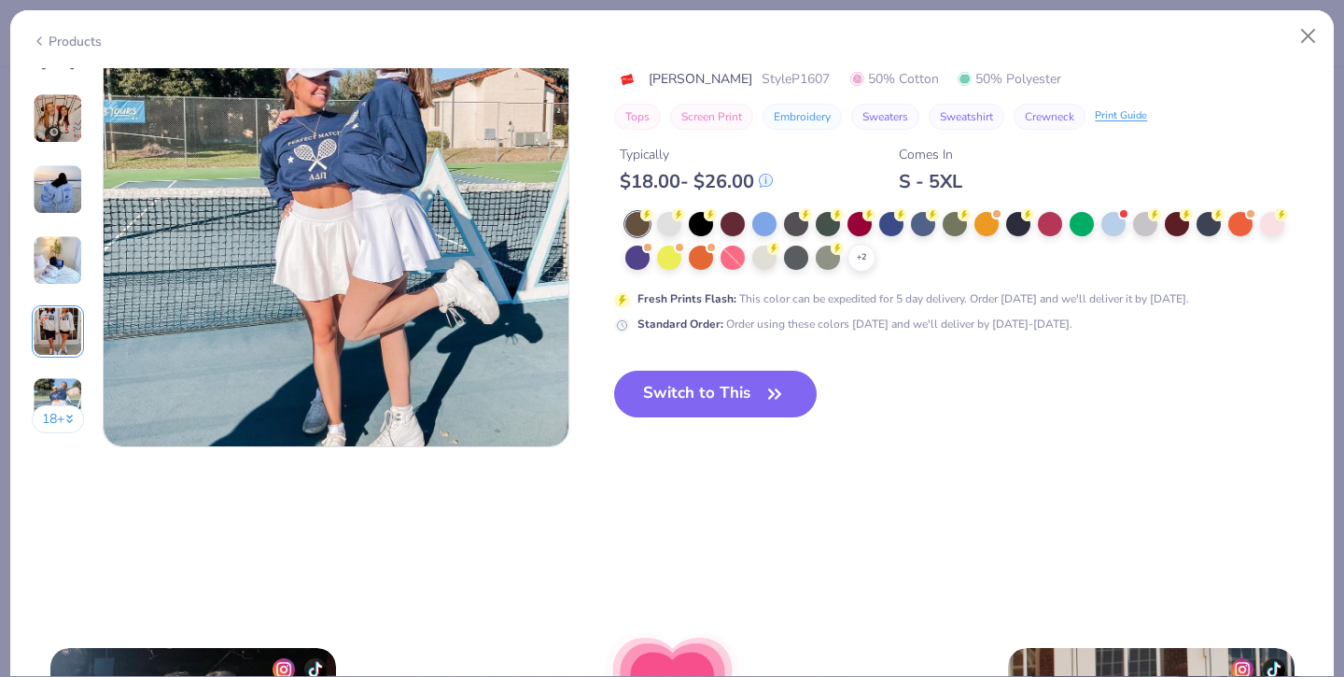
scroll to position [3013, 0]
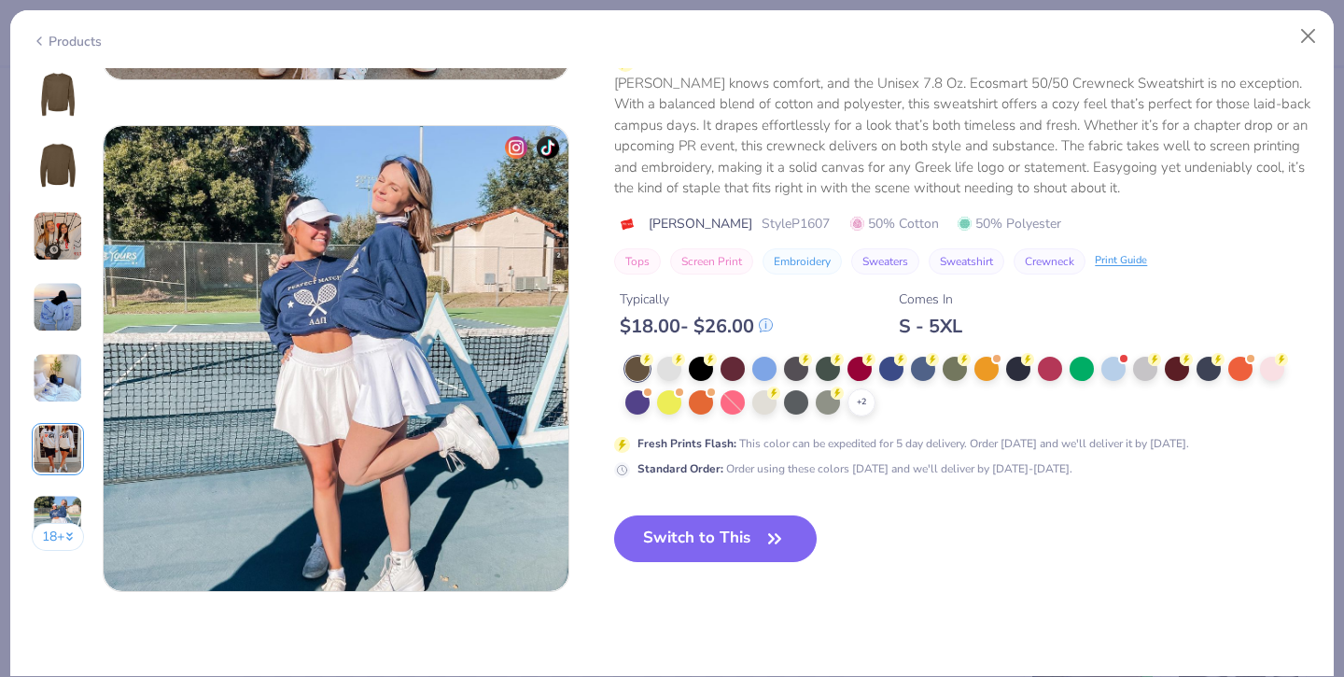
click at [58, 299] on img at bounding box center [58, 307] width 50 height 50
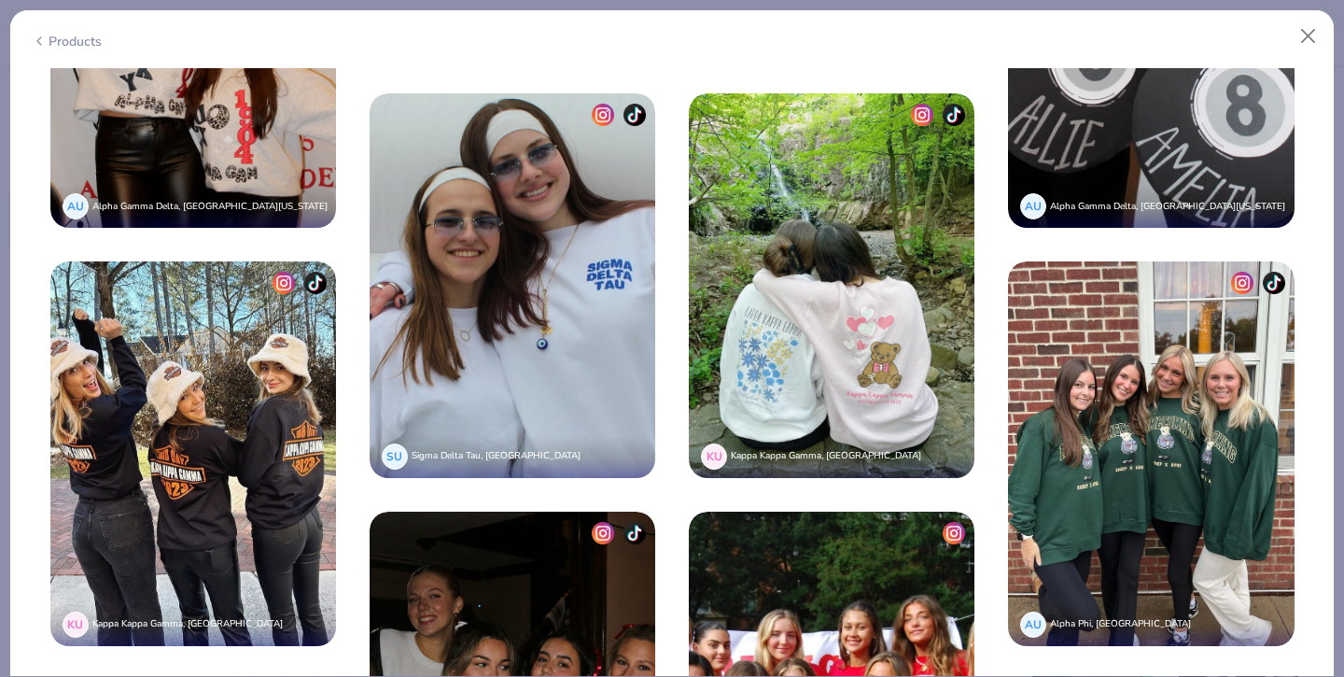
scroll to position [5024, 0]
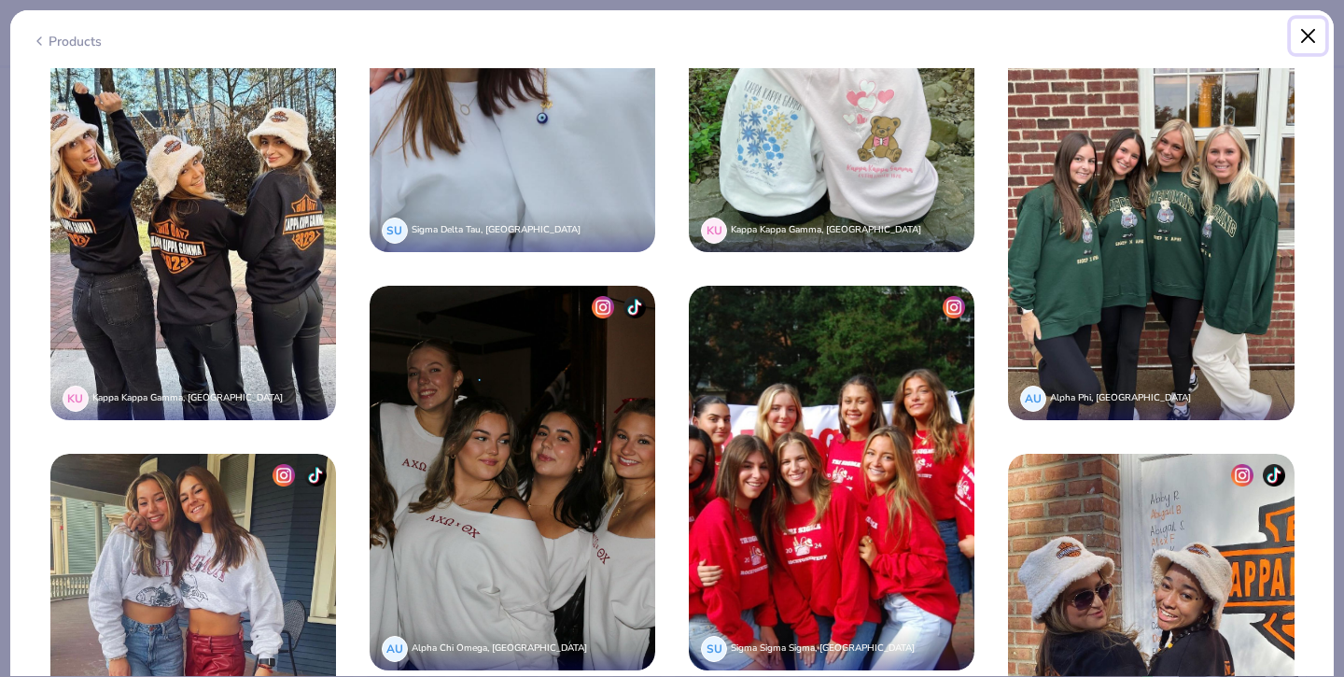
click at [1313, 31] on button "Close" at bounding box center [1308, 36] width 35 height 35
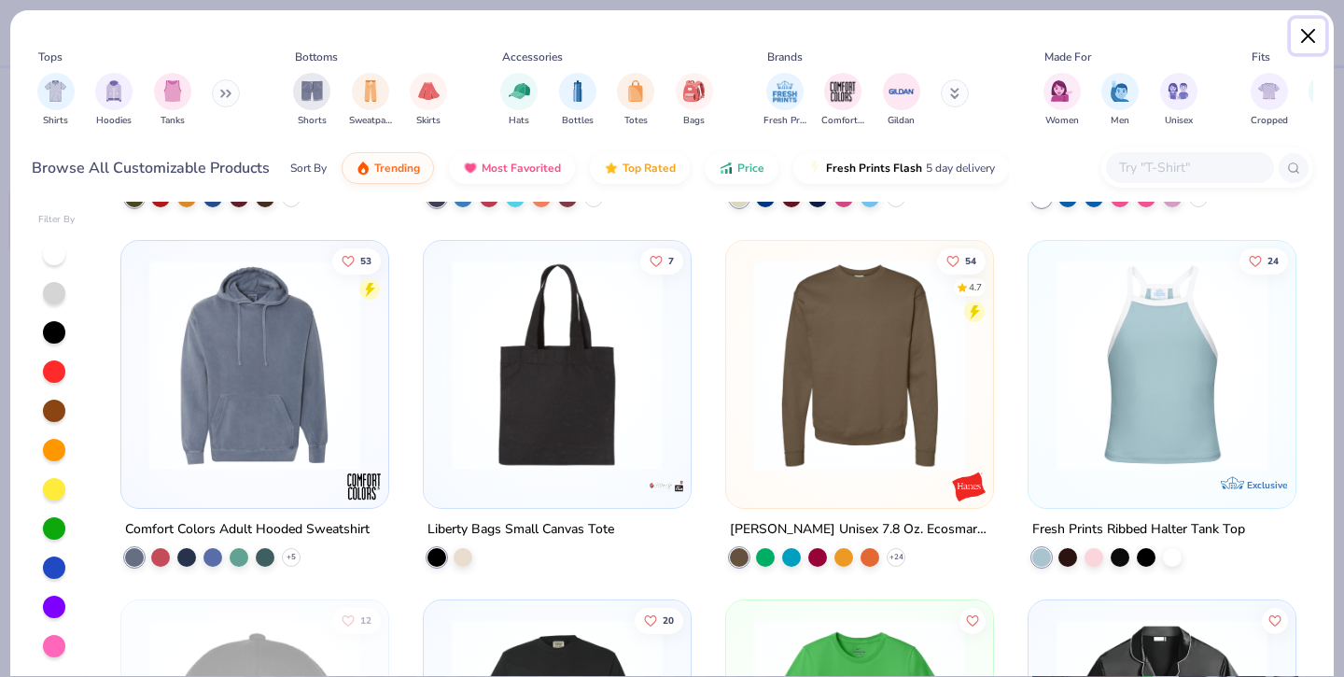
click at [1307, 34] on button "Close" at bounding box center [1308, 36] width 35 height 35
